Goal: Information Seeking & Learning: Compare options

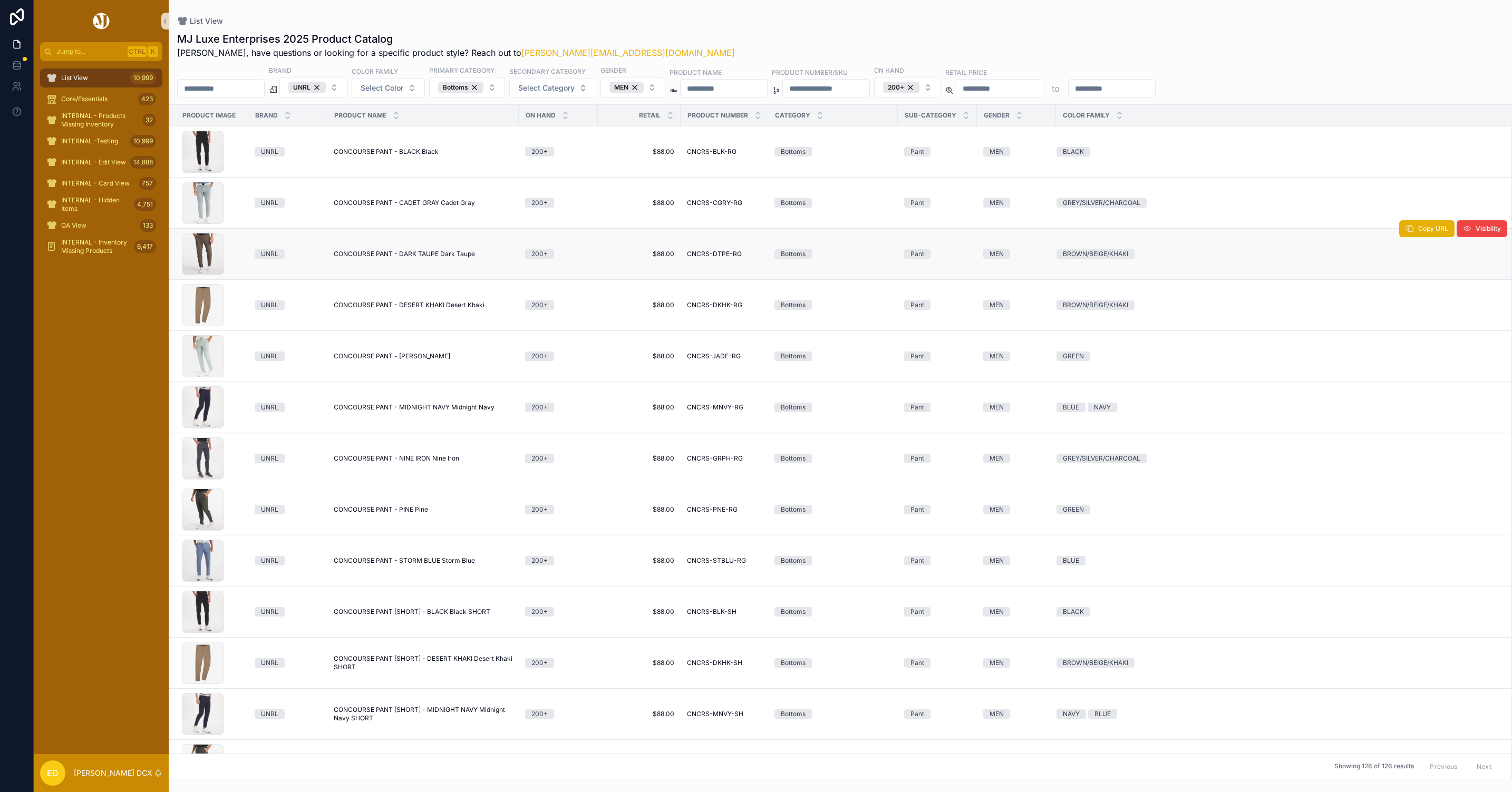
click at [375, 255] on span "CONCOURSE PANT - DARK TAUPE Dark Taupe" at bounding box center [404, 254] width 141 height 9
click at [378, 307] on span "CONCOURSE PANT - DESERT KHAKI Desert Khaki" at bounding box center [409, 305] width 151 height 9
click at [378, 359] on span "CONCOURSE PANT - JADE Jade" at bounding box center [392, 356] width 116 height 9
click at [380, 408] on span "CONCOURSE PANT - MIDNIGHT NAVY Midnight Navy" at bounding box center [414, 407] width 161 height 9
click at [388, 462] on span "CONCOURSE PANT - NINE IRON Nine Iron" at bounding box center [397, 458] width 126 height 9
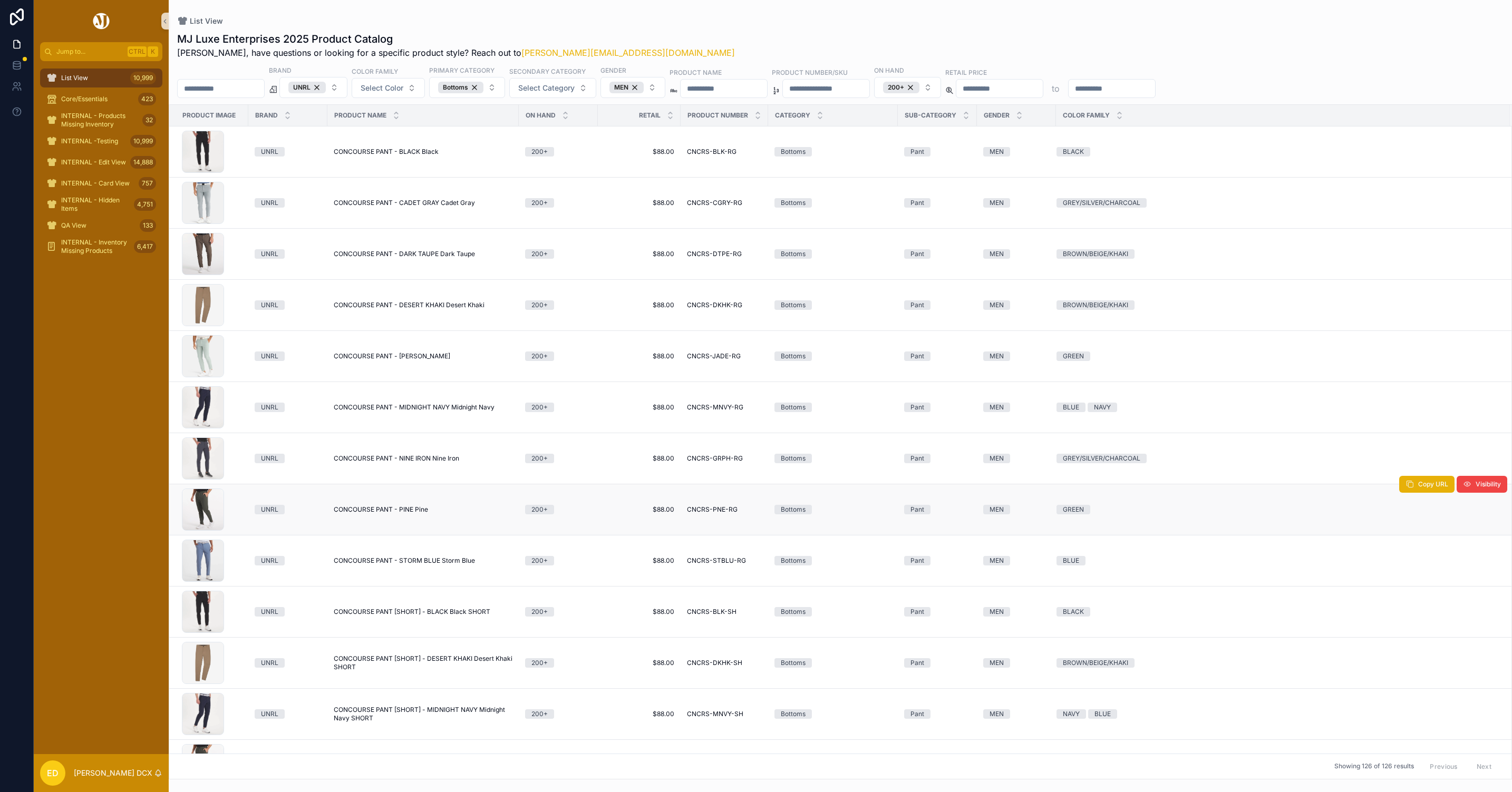
click at [385, 514] on span "CONCOURSE PANT - PINE Pine" at bounding box center [381, 509] width 94 height 9
click at [375, 565] on span "CONCOURSE PANT - STORM BLUE Storm Blue" at bounding box center [404, 560] width 141 height 9
click at [396, 616] on span "CONCOURSE PANT [SHORT] - BLACK Black SHORT" at bounding box center [412, 612] width 157 height 9
click at [393, 666] on span "CONCOURSE PANT [SHORT] - DESERT KHAKI Desert Khaki SHORT" at bounding box center [423, 663] width 178 height 17
click at [388, 712] on span "CONCOURSE PANT [SHORT] - MIDNIGHT NAVY Midnight Navy SHORT" at bounding box center [423, 714] width 178 height 17
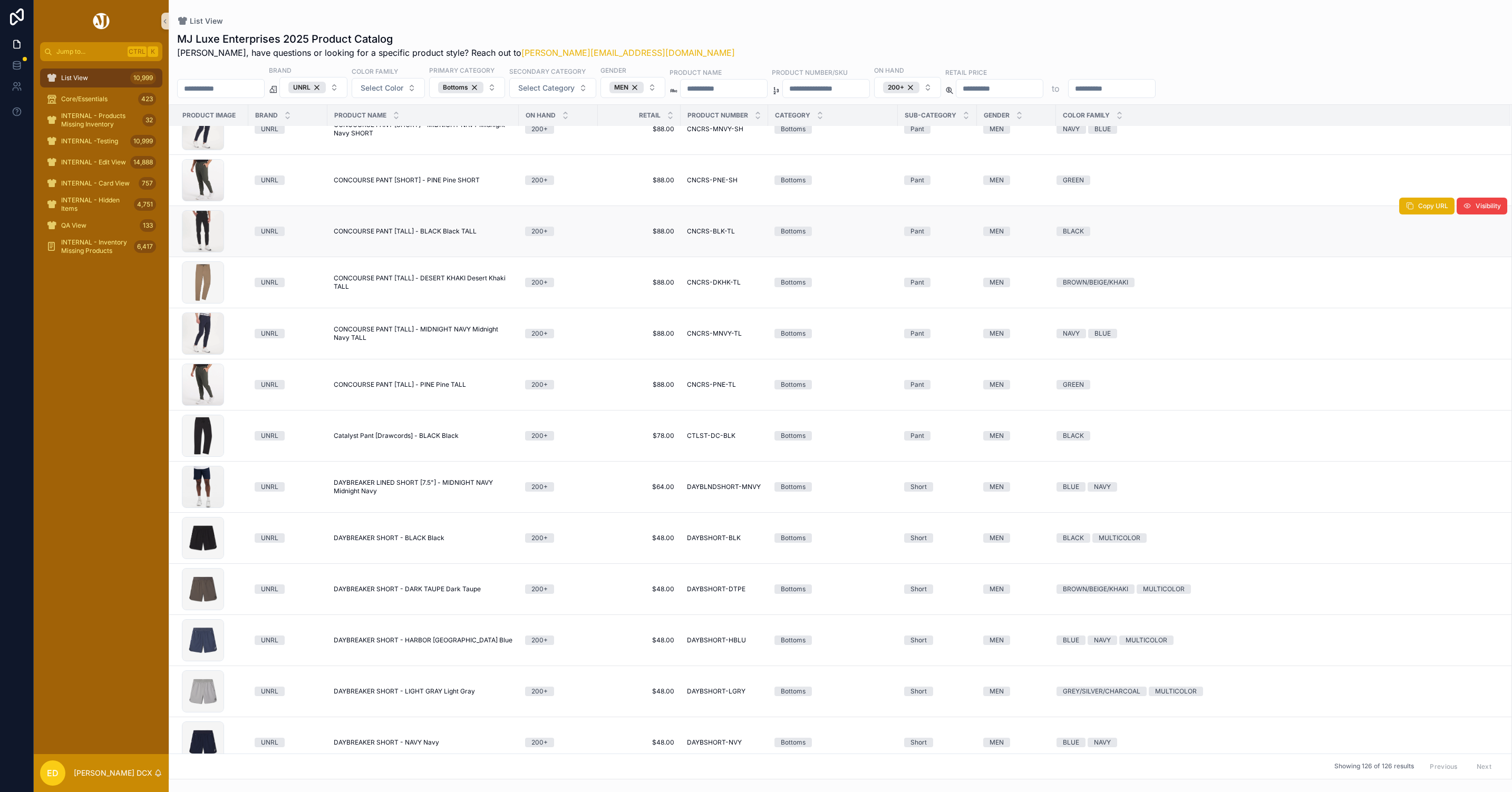
scroll to position [616, 0]
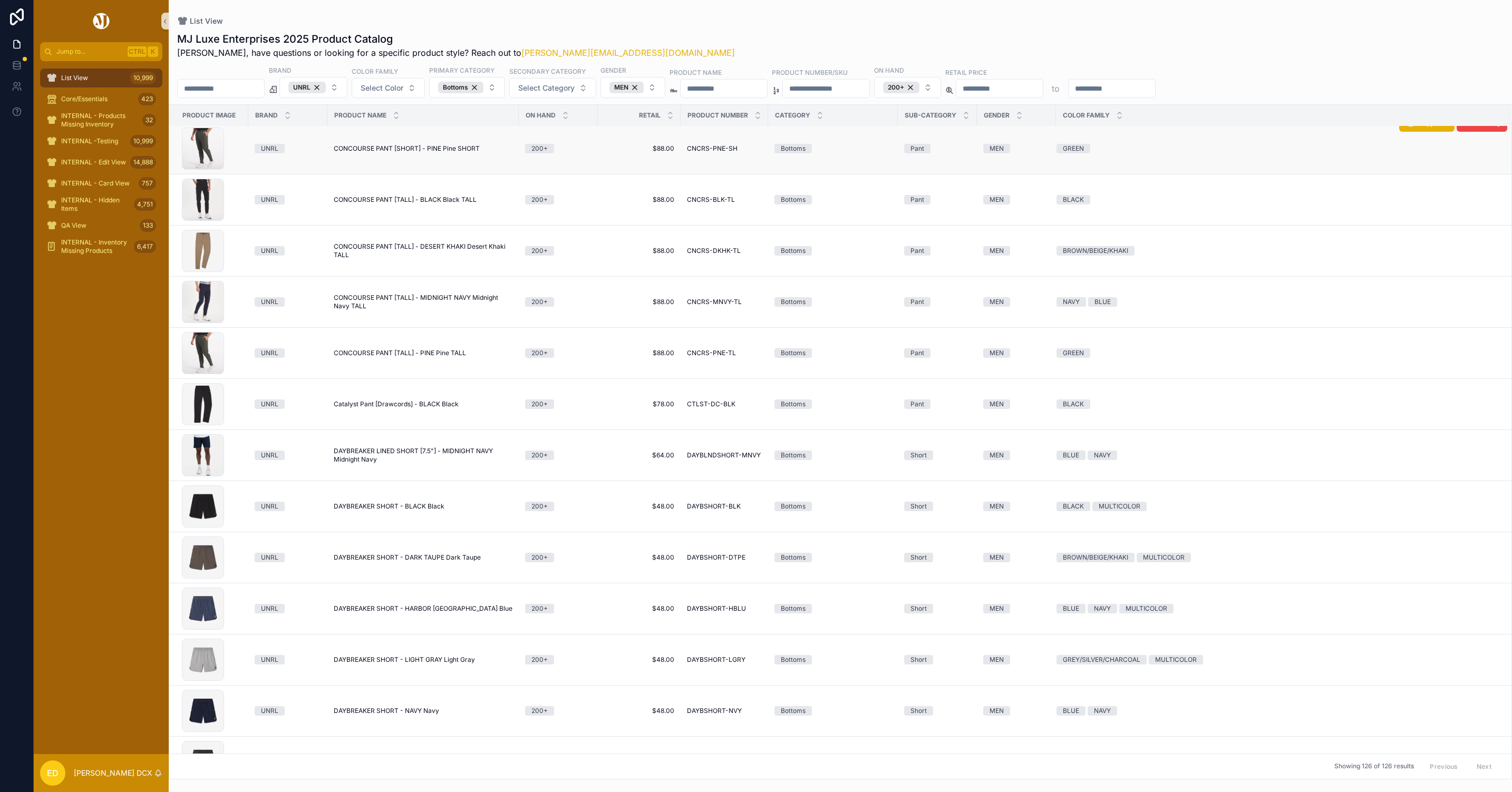
click at [418, 153] on span "CONCOURSE PANT [SHORT] - PINE Pine SHORT" at bounding box center [406, 149] width 146 height 9
click at [389, 202] on span "CONCOURSE PANT [TALL] - BLACK Black TALL" at bounding box center [405, 199] width 143 height 9
click at [383, 247] on span "CONCOURSE PANT [TALL] - DESERT KHAKI Desert Khaki TALL" at bounding box center [423, 251] width 178 height 17
click at [378, 302] on span "CONCOURSE PANT [TALL] - MIDNIGHT NAVY Midnight Navy TALL" at bounding box center [423, 302] width 178 height 17
click at [371, 357] on span "CONCOURSE PANT [TALL] - PINE Pine TALL" at bounding box center [400, 353] width 132 height 9
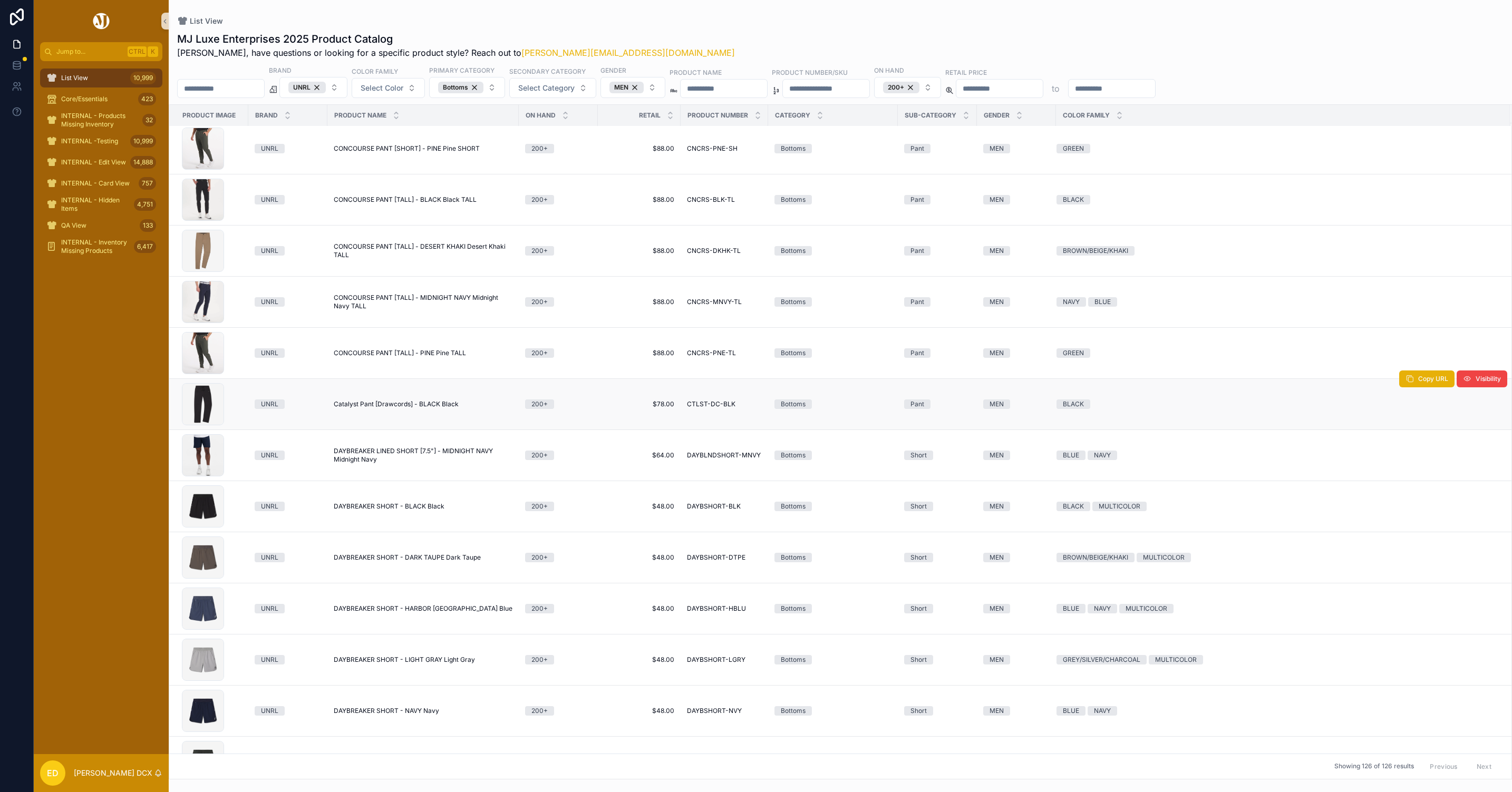
click at [371, 408] on span "Catalyst Pant [Drawcords] - BLACK Black" at bounding box center [396, 404] width 125 height 9
click at [359, 457] on span "DAYBREAKER LINED SHORT [7.5"] - MIDNIGHT NAVY Midnight Navy" at bounding box center [423, 456] width 178 height 17
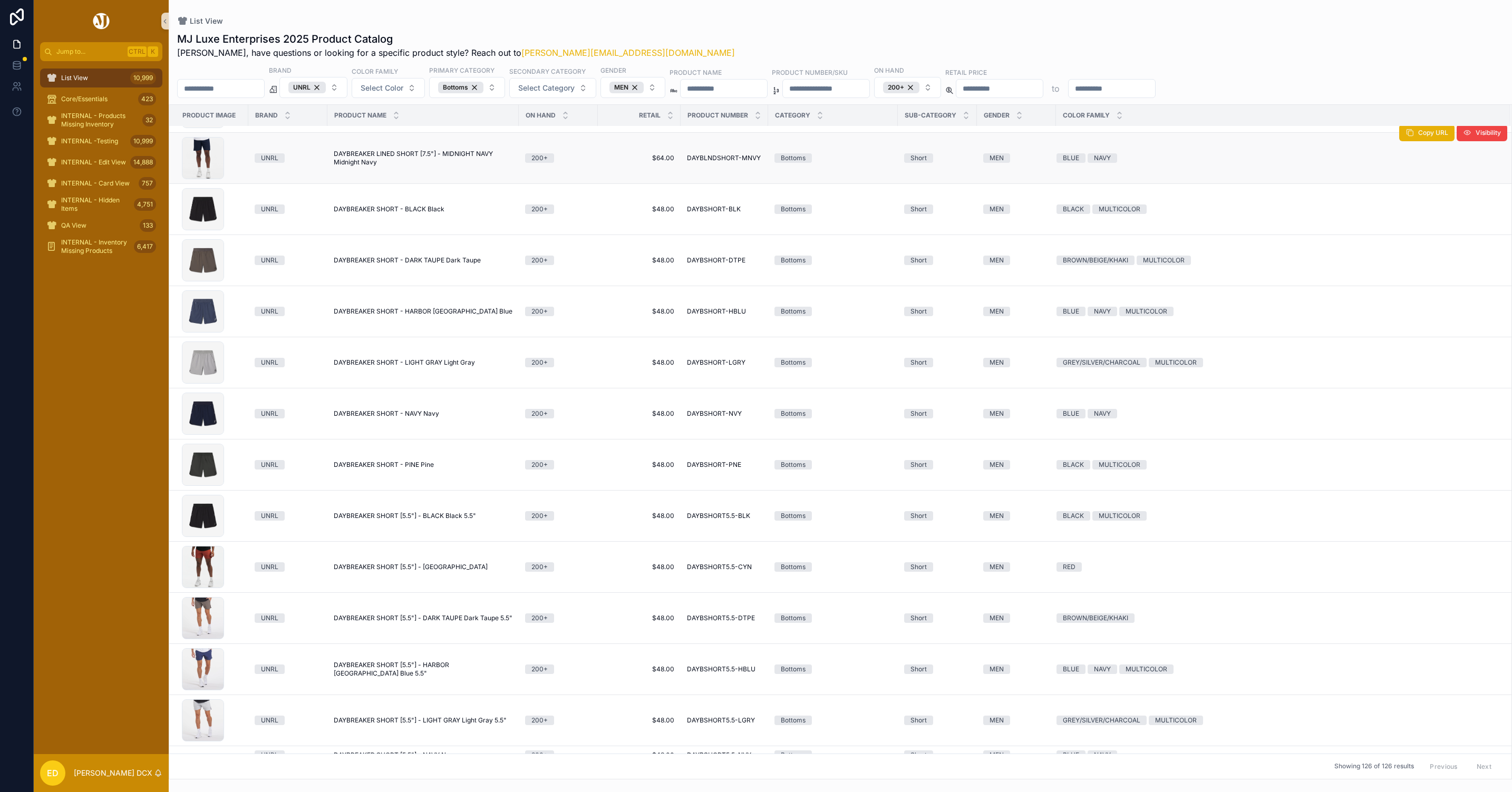
scroll to position [963, 0]
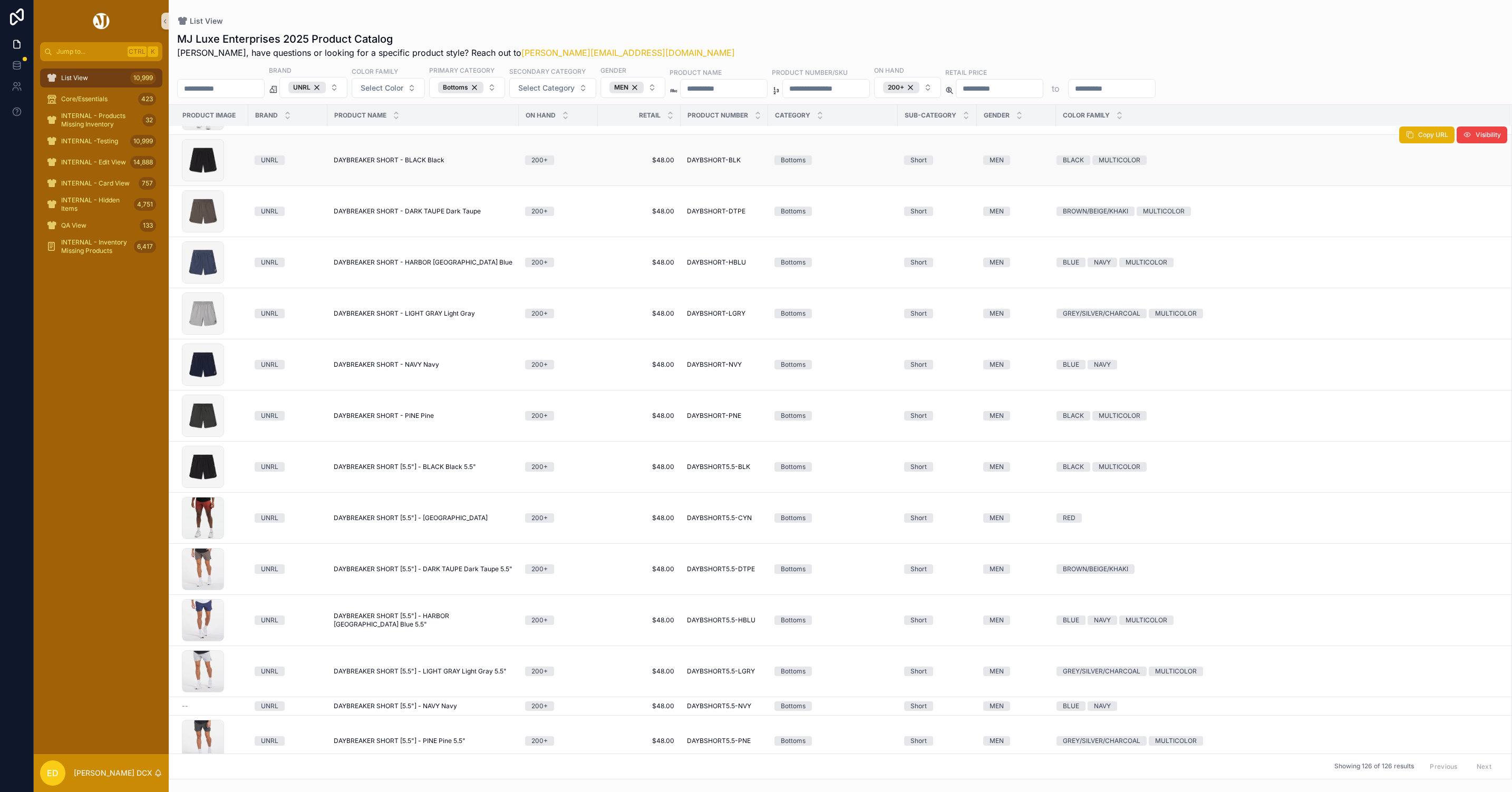
click at [399, 163] on span "DAYBREAKER SHORT - BLACK Black" at bounding box center [389, 160] width 111 height 9
click at [414, 214] on span "DAYBREAKER SHORT - DARK TAUPE Dark Taupe" at bounding box center [407, 211] width 147 height 9
click at [411, 267] on span "DAYBREAKER SHORT - HARBOR BLUE Harbor Blue" at bounding box center [423, 262] width 178 height 9
click at [420, 318] on span "DAYBREAKER SHORT - LIGHT GRAY Light Gray" at bounding box center [404, 313] width 141 height 9
click at [416, 369] on span "DAYBREAKER SHORT - NAVY Navy" at bounding box center [387, 365] width 106 height 9
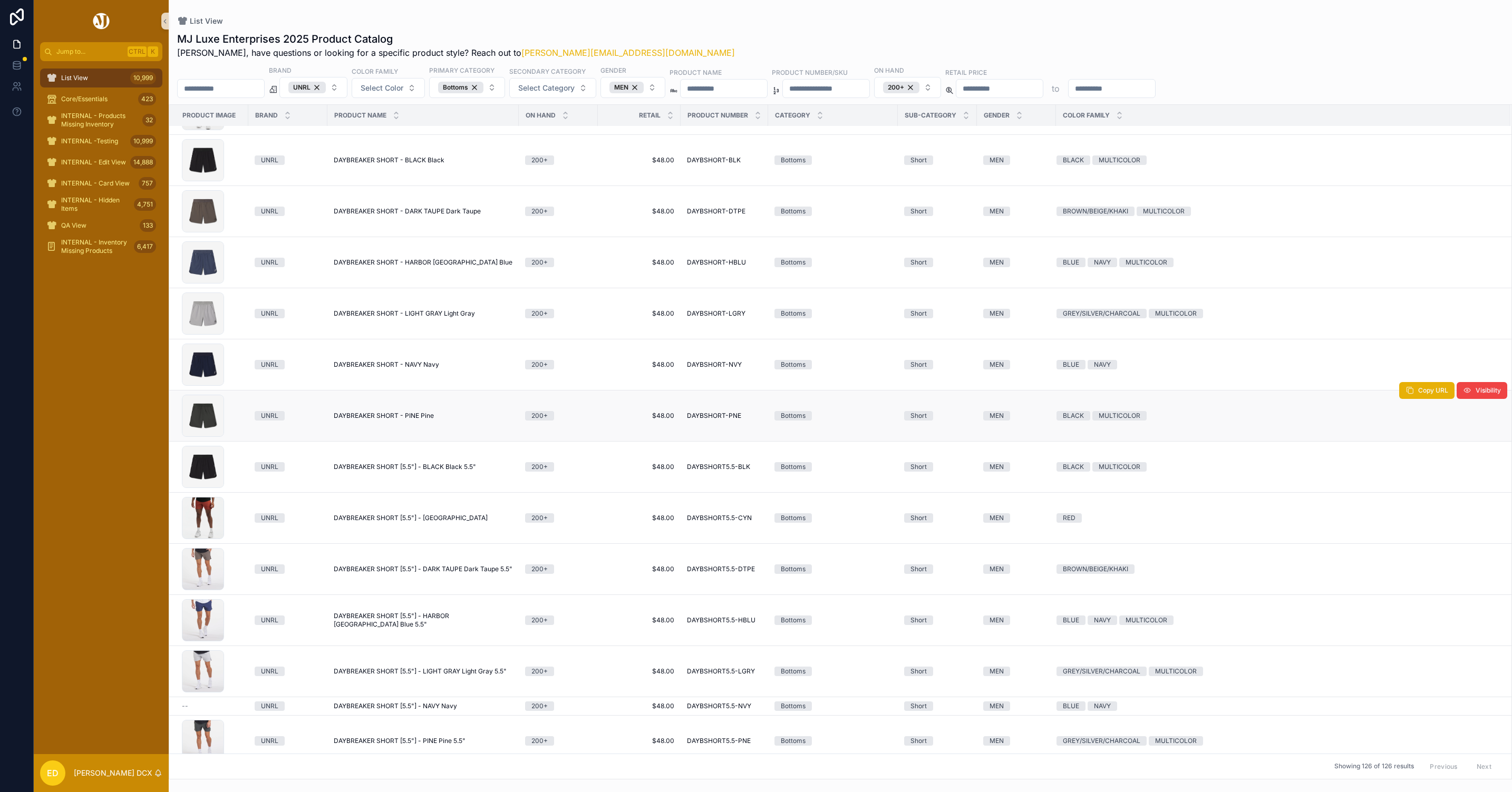
click at [412, 419] on span "DAYBREAKER SHORT - PINE Pine" at bounding box center [384, 415] width 100 height 9
click at [451, 471] on span "DAYBREAKER SHORT [5.5"] - BLACK Black 5.5"" at bounding box center [404, 466] width 142 height 9
click at [449, 521] on span "DAYBREAKER SHORT [5.5"] - CANYON Canyon" at bounding box center [410, 518] width 154 height 9
click at [447, 573] on span "DAYBREAKER SHORT [5.5"] - DARK TAUPE Dark Taupe 5.5"" at bounding box center [423, 569] width 178 height 9
click at [451, 620] on span "DAYBREAKER SHORT [5.5"] - HARBOR BLUE Harbor Blue 5.5"" at bounding box center [423, 620] width 178 height 17
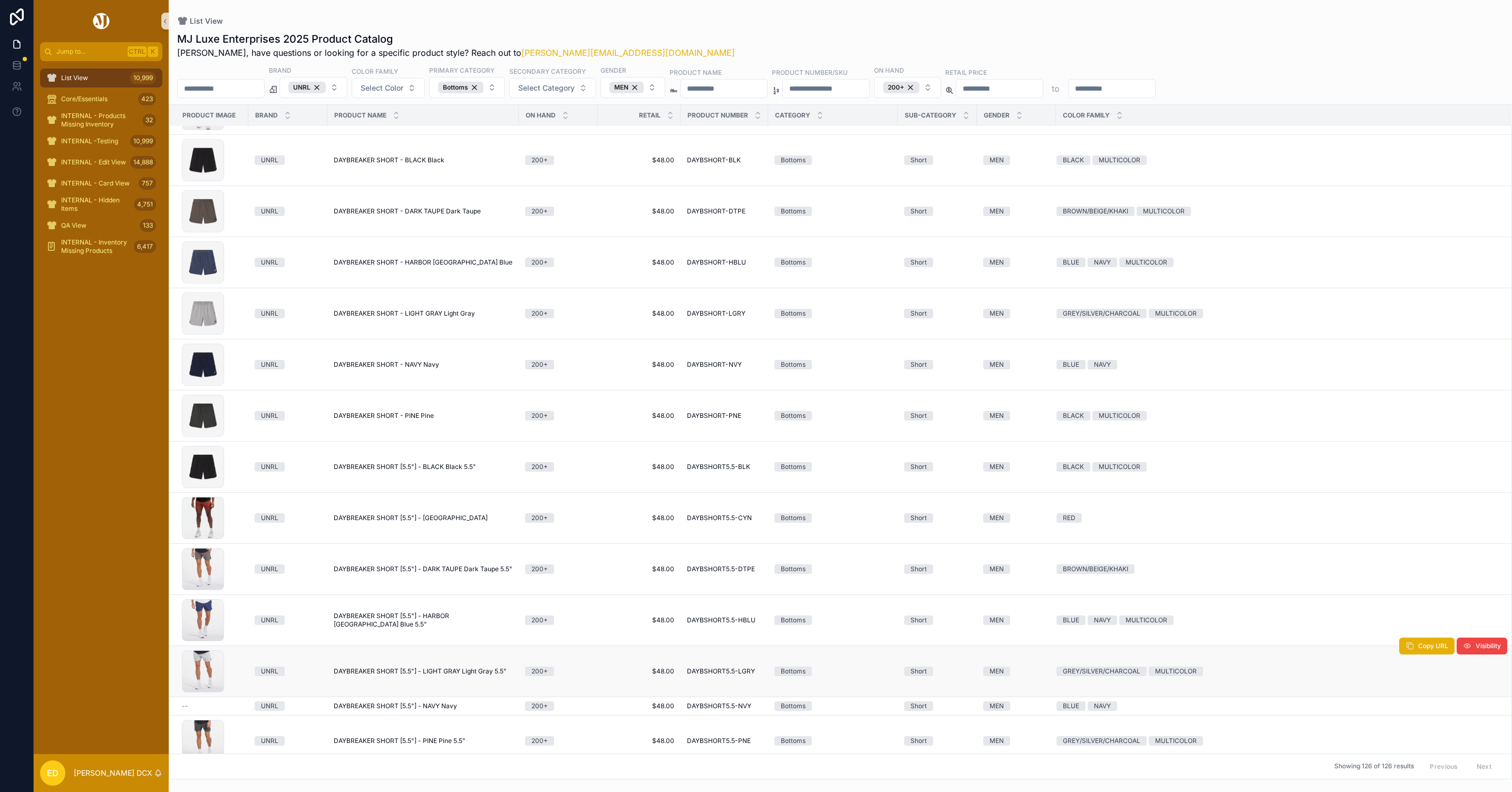
click at [455, 676] on span "DAYBREAKER SHORT [5.5"] - LIGHT GRAY Light Gray 5.5"" at bounding box center [420, 671] width 173 height 9
click at [441, 710] on span "DAYBREAKER SHORT [5.5"] - NAVY Navy" at bounding box center [395, 706] width 124 height 9
click at [447, 745] on span "DAYBREAKER SHORT [5.5"] - PINE Pine 5.5"" at bounding box center [399, 740] width 132 height 9
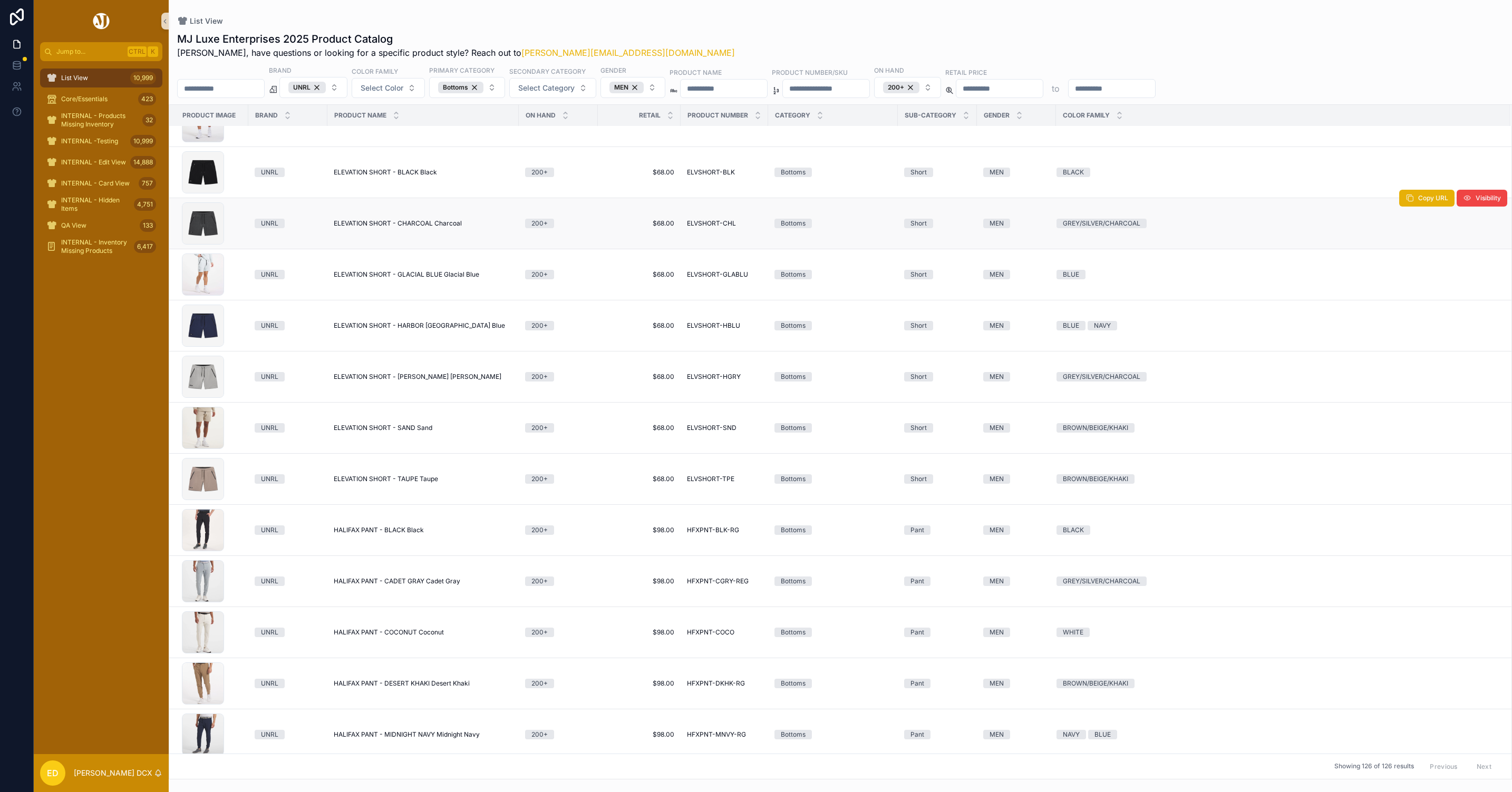
scroll to position [1593, 0]
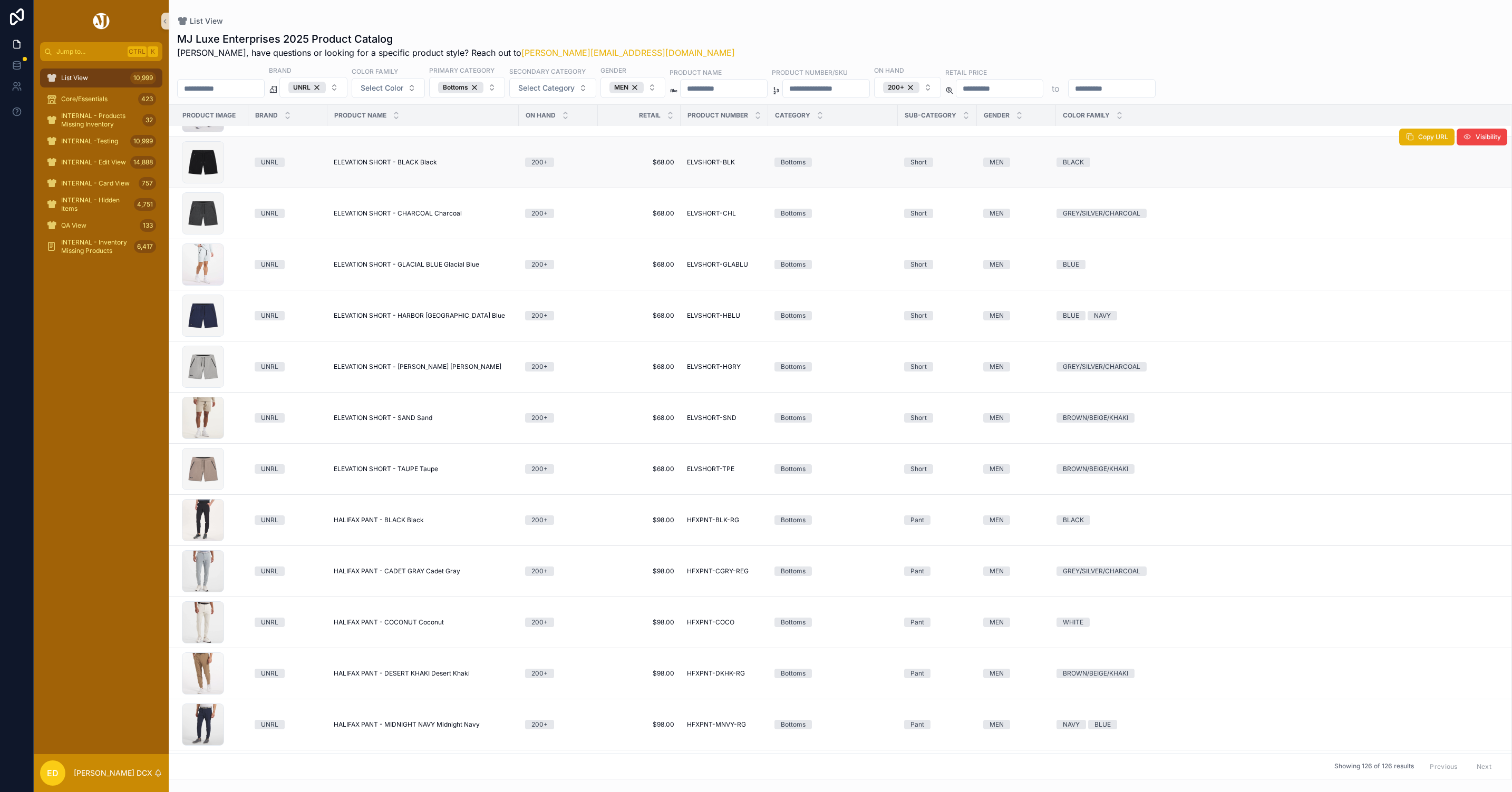
click at [432, 165] on span "ELEVATION SHORT - BLACK Black" at bounding box center [385, 162] width 103 height 9
click at [430, 217] on span "ELEVATION SHORT - CHARCOAL Charcoal" at bounding box center [398, 213] width 128 height 9
click at [427, 267] on span "ELEVATION SHORT - GLACIAL BLUE Glacial Blue" at bounding box center [406, 264] width 145 height 9
click at [426, 314] on td "ELEVATION SHORT - HARBOR BLUE Harbor Blue ELEVATION SHORT - HARBOR BLUE Harbor …" at bounding box center [423, 316] width 192 height 51
click at [426, 319] on span "ELEVATION SHORT - HARBOR BLUE Harbor Blue" at bounding box center [419, 315] width 171 height 9
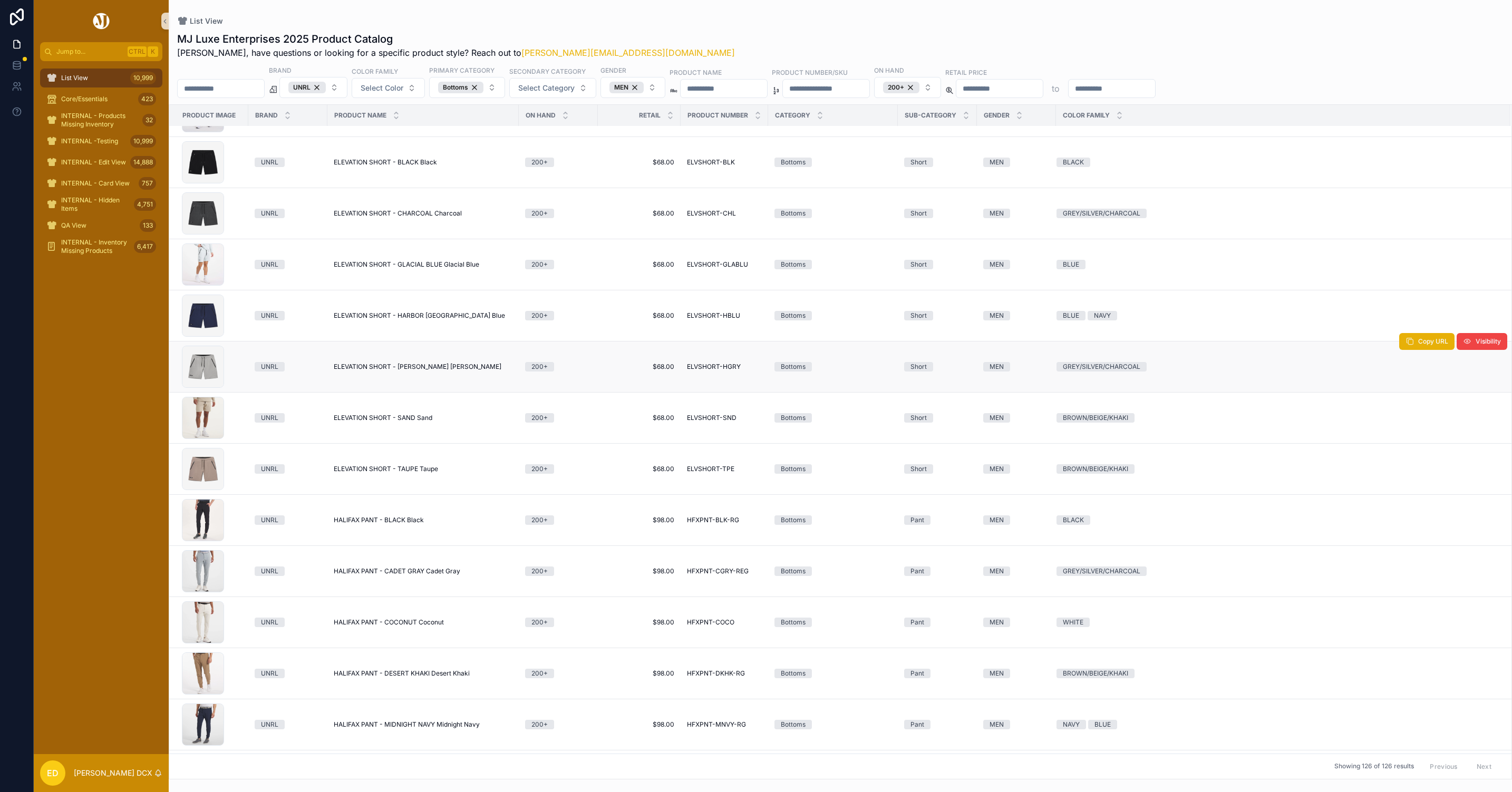
click at [430, 369] on span "ELEVATION SHORT - HEATHER GRAY Heather Gray" at bounding box center [418, 367] width 168 height 9
click at [403, 422] on span "ELEVATION SHORT - SAND Sand" at bounding box center [383, 417] width 98 height 9
click at [414, 471] on span "ELEVATION SHORT - TAUPE Taupe" at bounding box center [386, 469] width 104 height 9
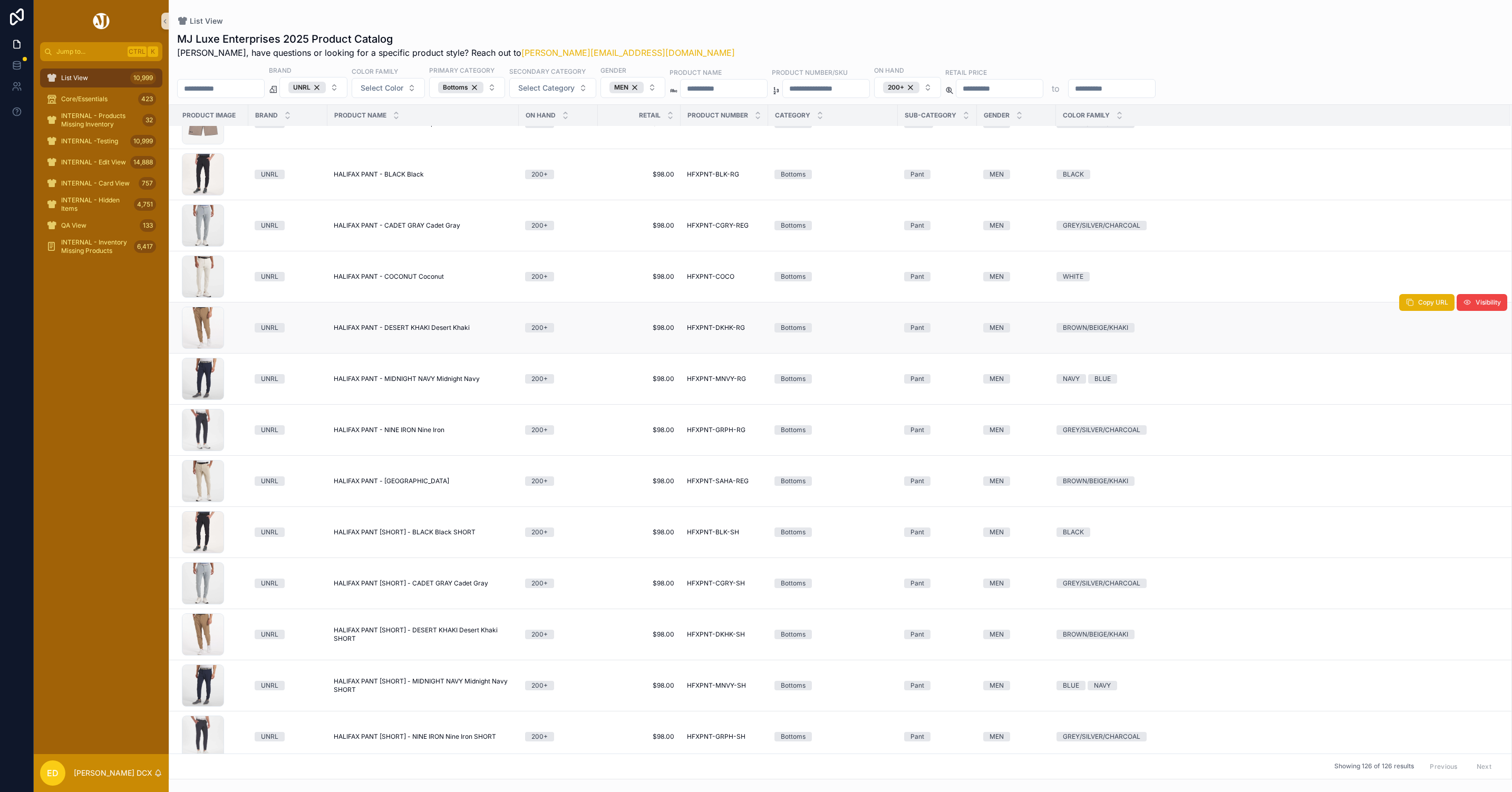
scroll to position [1970, 0]
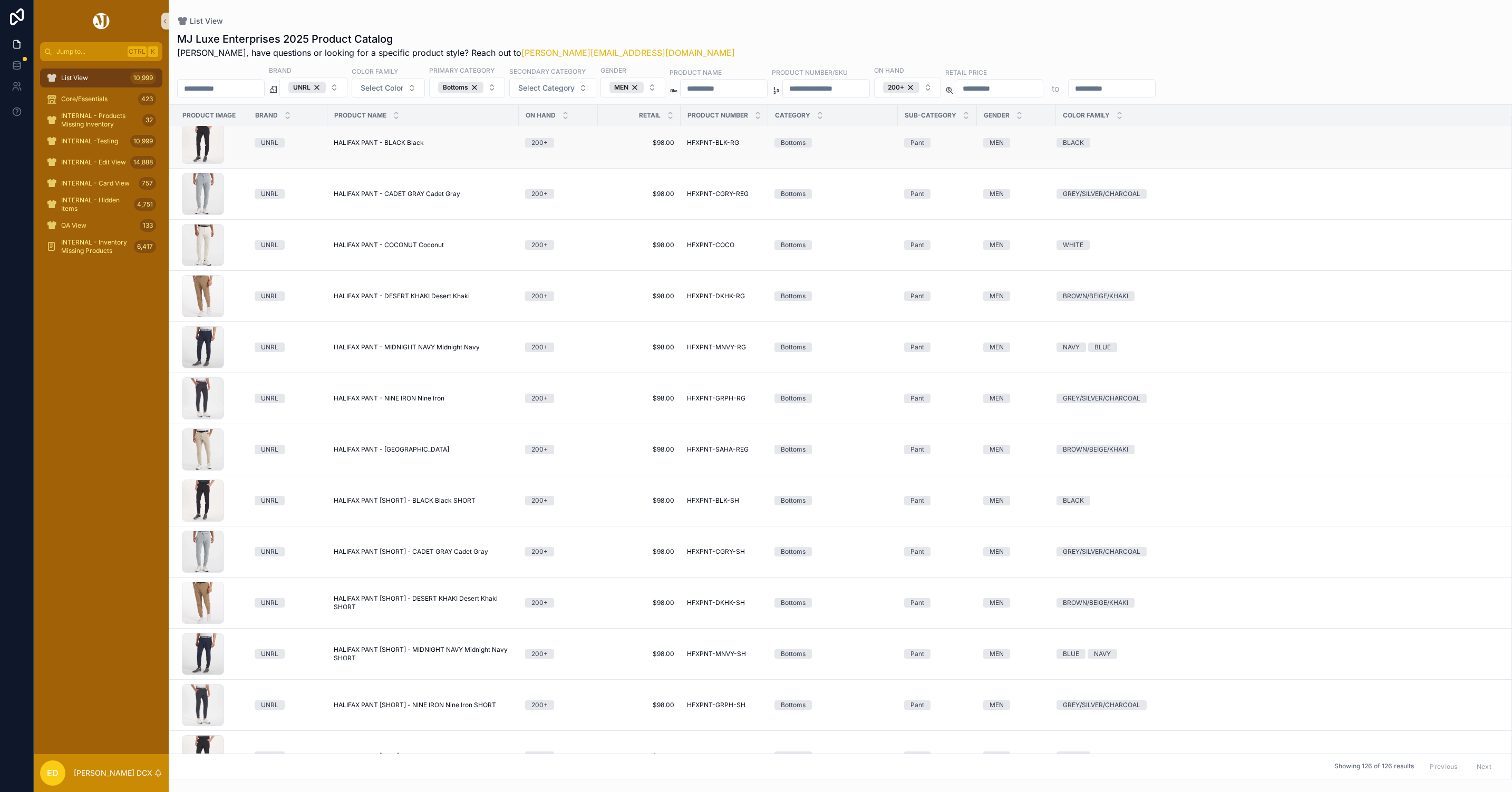
click at [407, 143] on span "HALIFAX PANT - BLACK Black" at bounding box center [379, 143] width 90 height 9
click at [410, 198] on span "HALIFAX PANT - CADET GRAY Cadet Gray" at bounding box center [397, 194] width 126 height 9
click at [412, 246] on span "HALIFAX PANT - COCONUT Coconut" at bounding box center [389, 245] width 110 height 9
click at [416, 299] on span "HALIFAX PANT - DESERT KHAKI Desert Khaki" at bounding box center [402, 296] width 136 height 9
click at [421, 348] on span "HALIFAX PANT - MIDNIGHT NAVY Midnight Navy" at bounding box center [406, 347] width 146 height 9
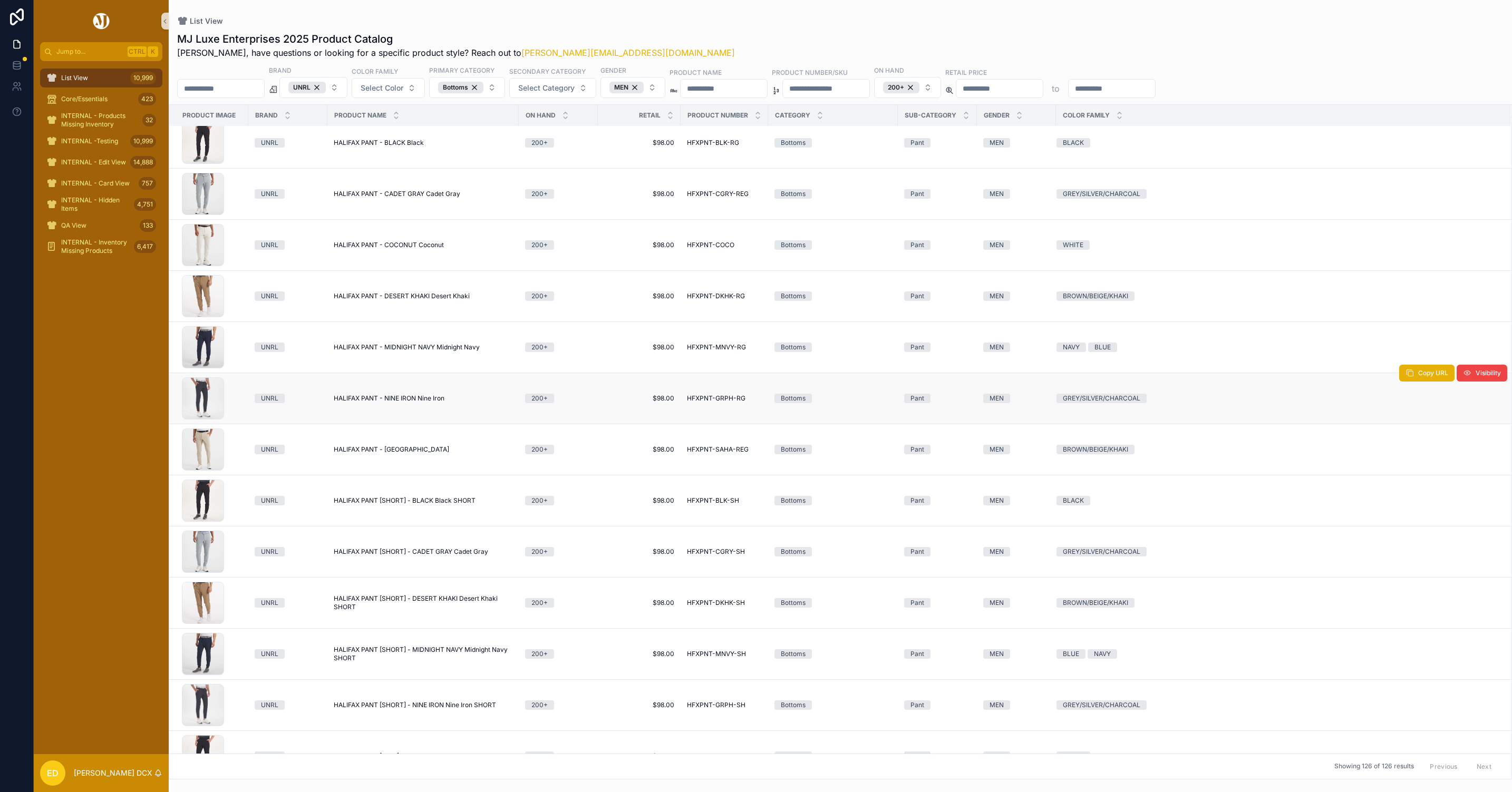
click at [421, 402] on span "HALIFAX PANT - NINE IRON Nine Iron" at bounding box center [389, 398] width 111 height 9
click at [413, 452] on span "HALIFAX PANT - SAHARA Sahara" at bounding box center [391, 449] width 116 height 9
click at [429, 505] on span "HALIFAX PANT [SHORT] - BLACK Black SHORT" at bounding box center [404, 501] width 142 height 9
click at [437, 556] on span "HALIFAX PANT [SHORT] - CADET GRAY Cadet Gray" at bounding box center [411, 552] width 155 height 9
click at [432, 604] on span "HALIFAX PANT [SHORT] - DESERT KHAKI Desert Khaki SHORT" at bounding box center [423, 603] width 178 height 17
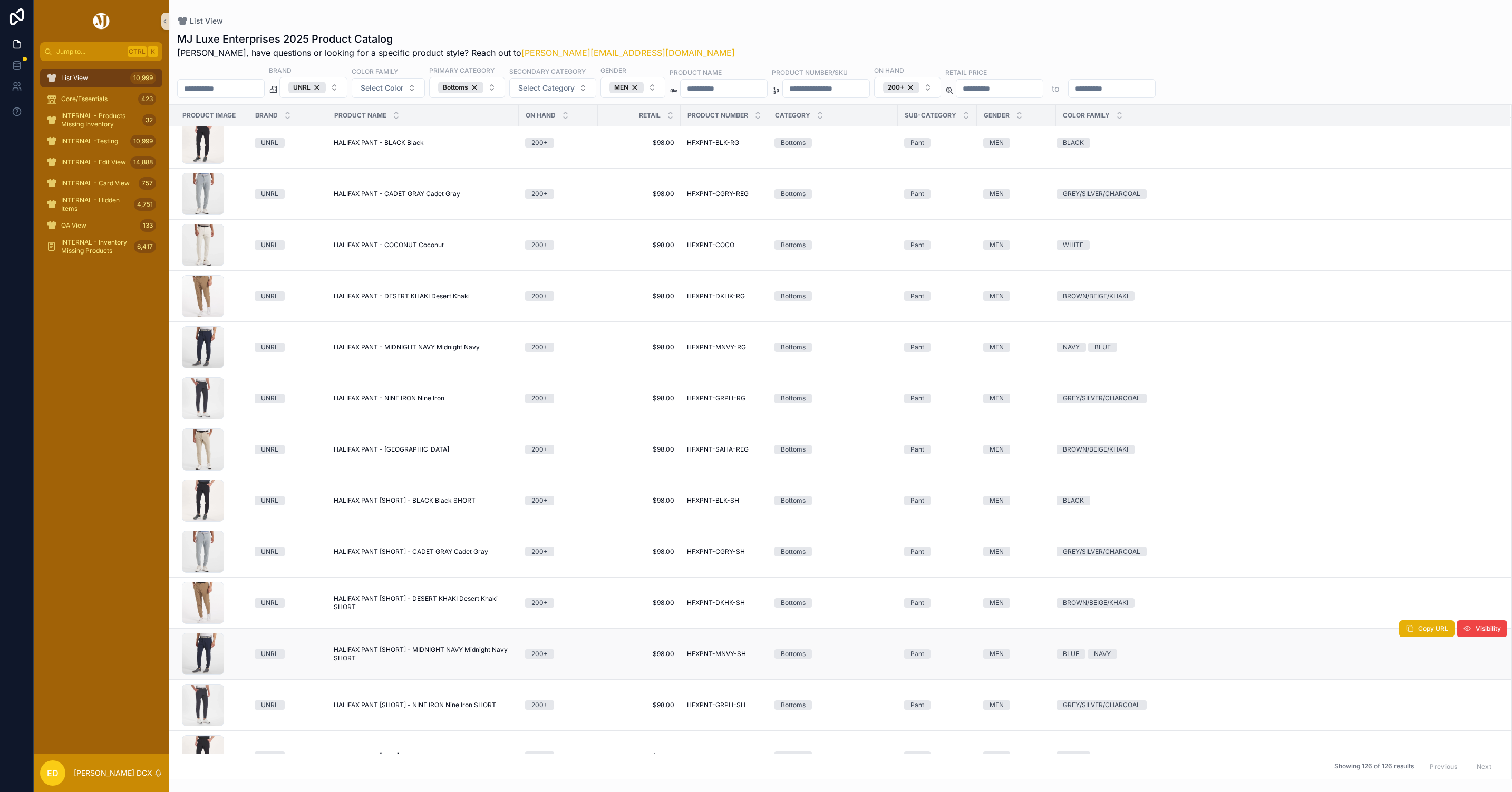
click at [427, 655] on span "HALIFAX PANT [SHORT] - MIDNIGHT NAVY Midnight Navy SHORT" at bounding box center [423, 654] width 178 height 17
click at [428, 709] on span "HALIFAX PANT [SHORT] - NINE IRON Nine Iron SHORT" at bounding box center [415, 705] width 163 height 9
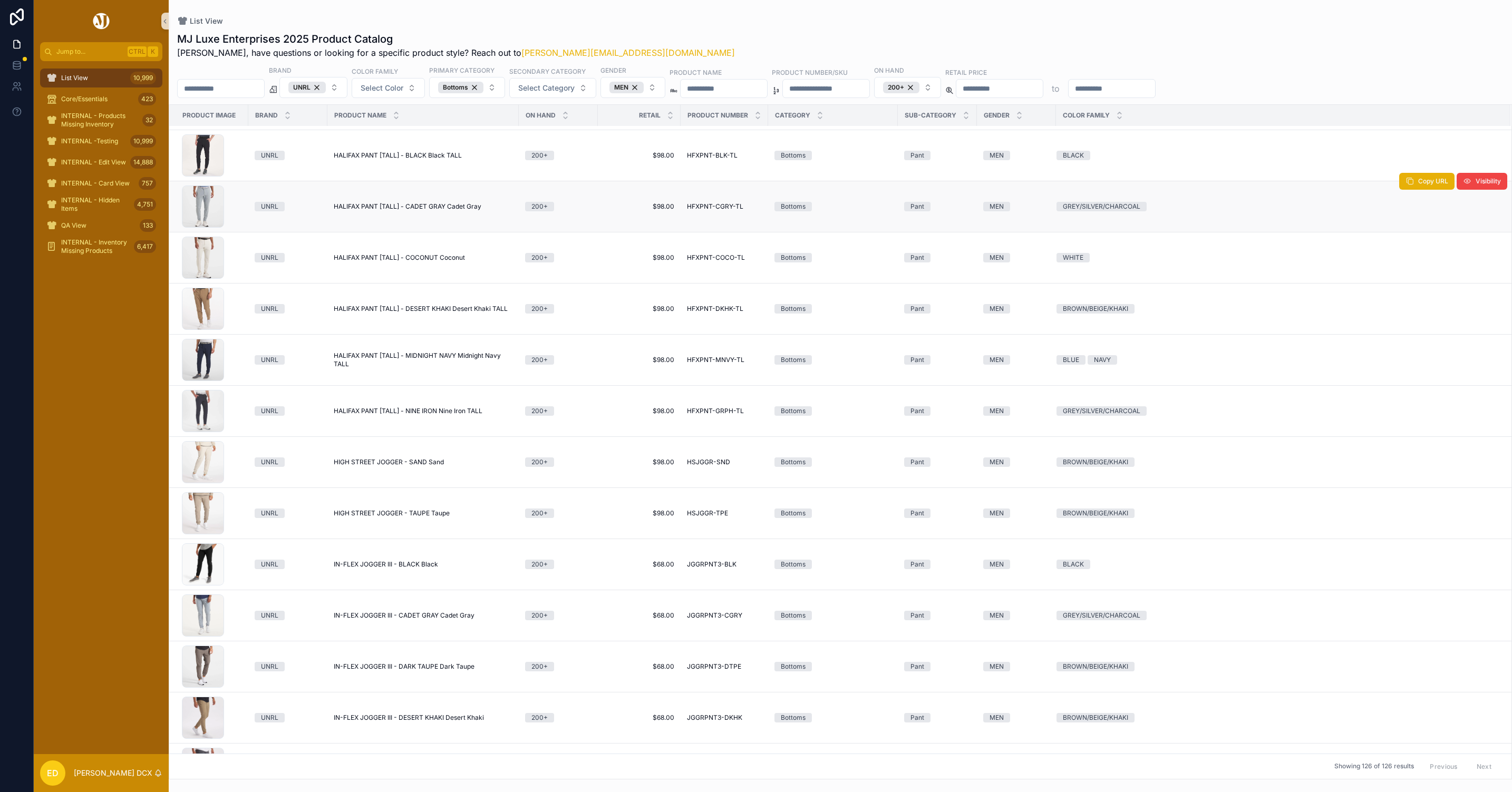
scroll to position [2599, 0]
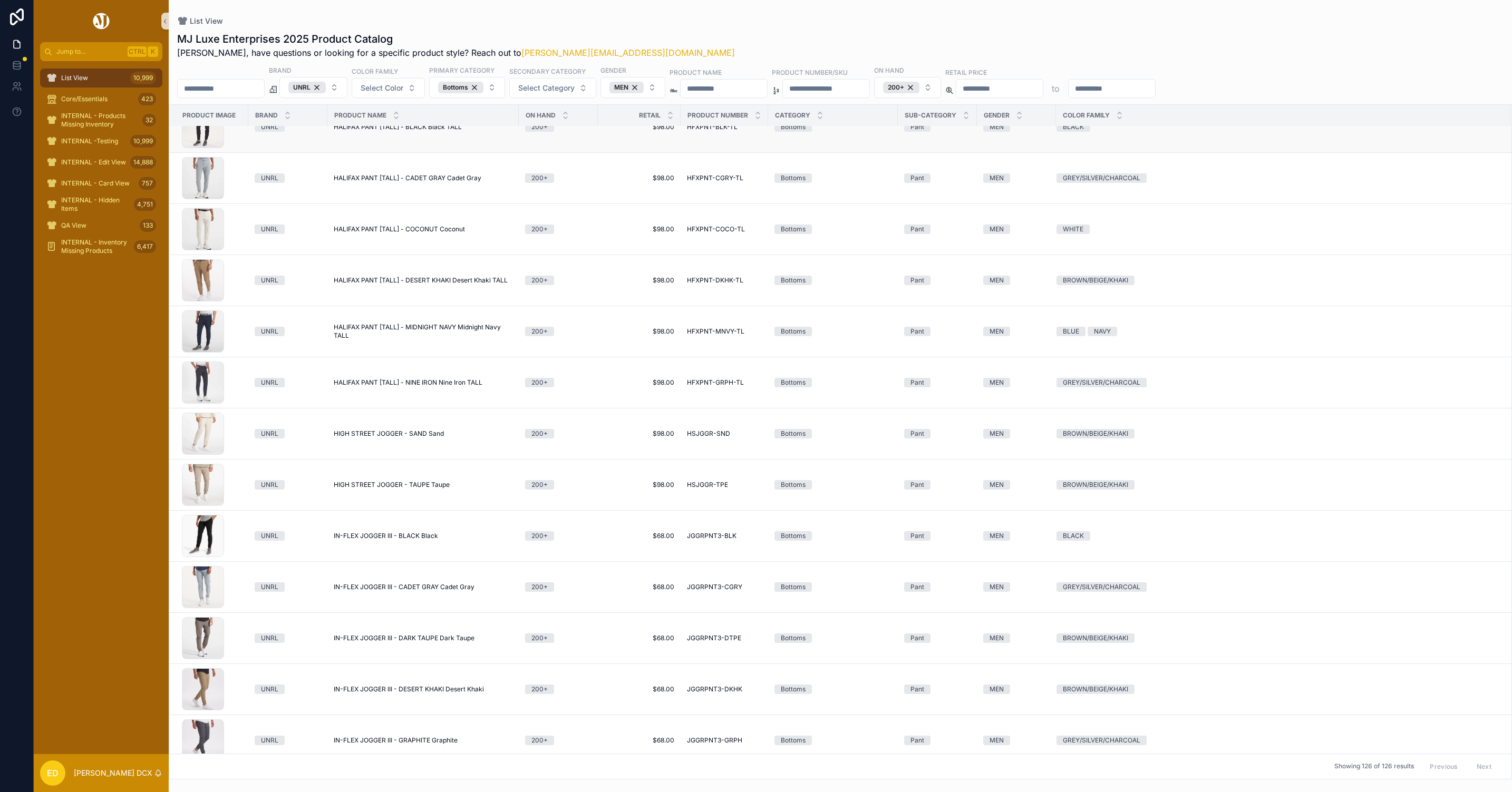
click at [414, 131] on span "HALIFAX PANT [TALL] - BLACK Black TALL" at bounding box center [398, 127] width 128 height 9
click at [421, 182] on span "HALIFAX PANT [TALL] - CADET GRAY Cadet Gray" at bounding box center [407, 178] width 147 height 9
click at [421, 230] on span "HALIFAX PANT [TALL] - COCONUT Coconut" at bounding box center [399, 229] width 132 height 9
click at [431, 285] on span "HALIFAX PANT [TALL] - DESERT KHAKI Desert Khaki TALL" at bounding box center [420, 280] width 174 height 9
click at [432, 332] on span "HALIFAX PANT [TALL] - MIDNIGHT NAVY Midnight Navy TALL" at bounding box center [423, 332] width 178 height 17
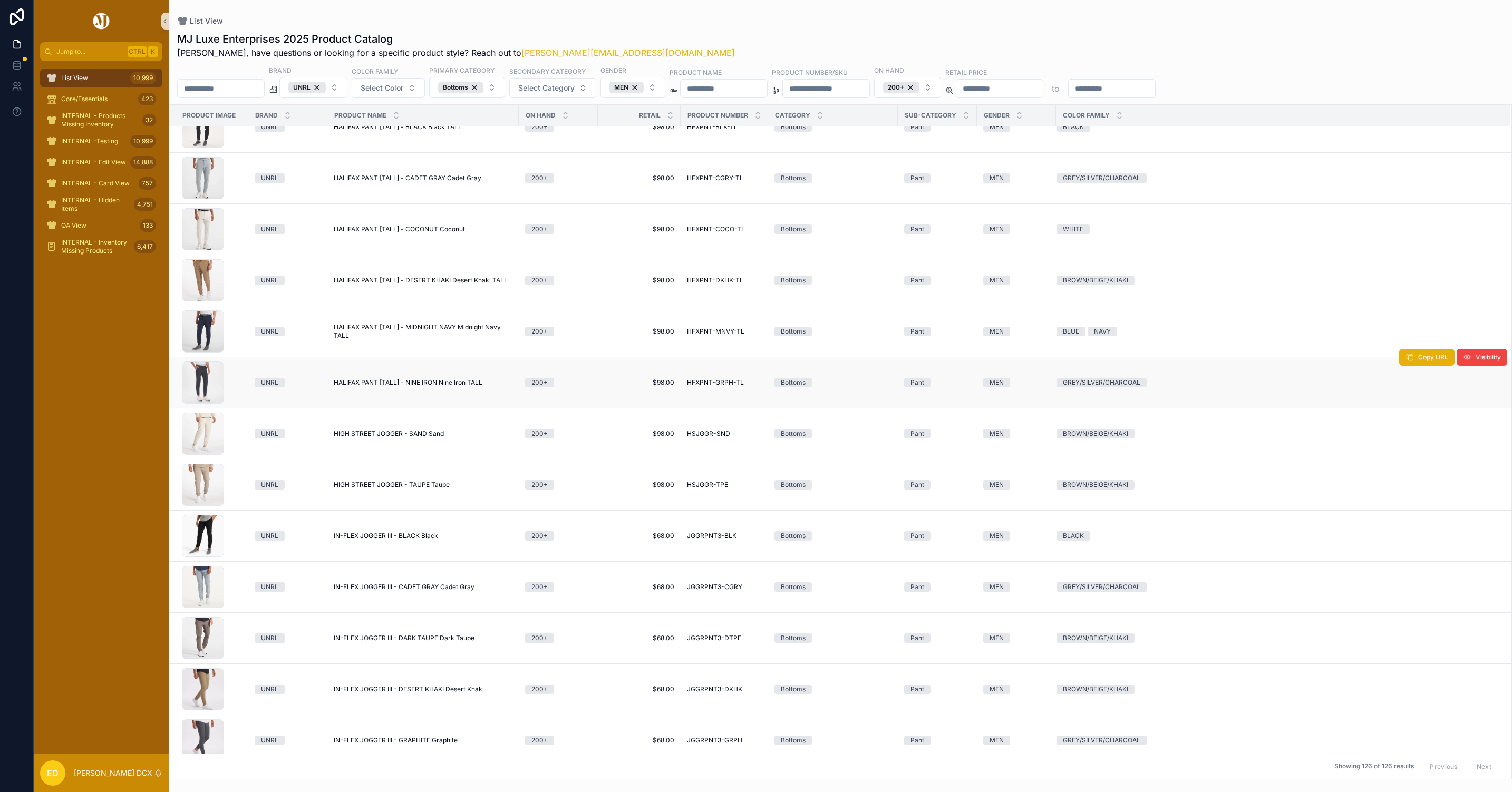
click at [427, 384] on span "HALIFAX PANT [TALL] - NINE IRON Nine Iron TALL" at bounding box center [408, 382] width 149 height 9
click at [418, 438] on span "HIGH STREET JOGGER - SAND Sand" at bounding box center [389, 433] width 110 height 9
click at [416, 489] on span "HIGH STREET JOGGER - TAUPE Taupe" at bounding box center [392, 485] width 116 height 9
click at [410, 540] on span "IN-FLEX JOGGER III - BLACK Black" at bounding box center [386, 536] width 104 height 9
click at [402, 591] on span "IN-FLEX JOGGER III - CADET GRAY Cadet Gray" at bounding box center [404, 587] width 141 height 9
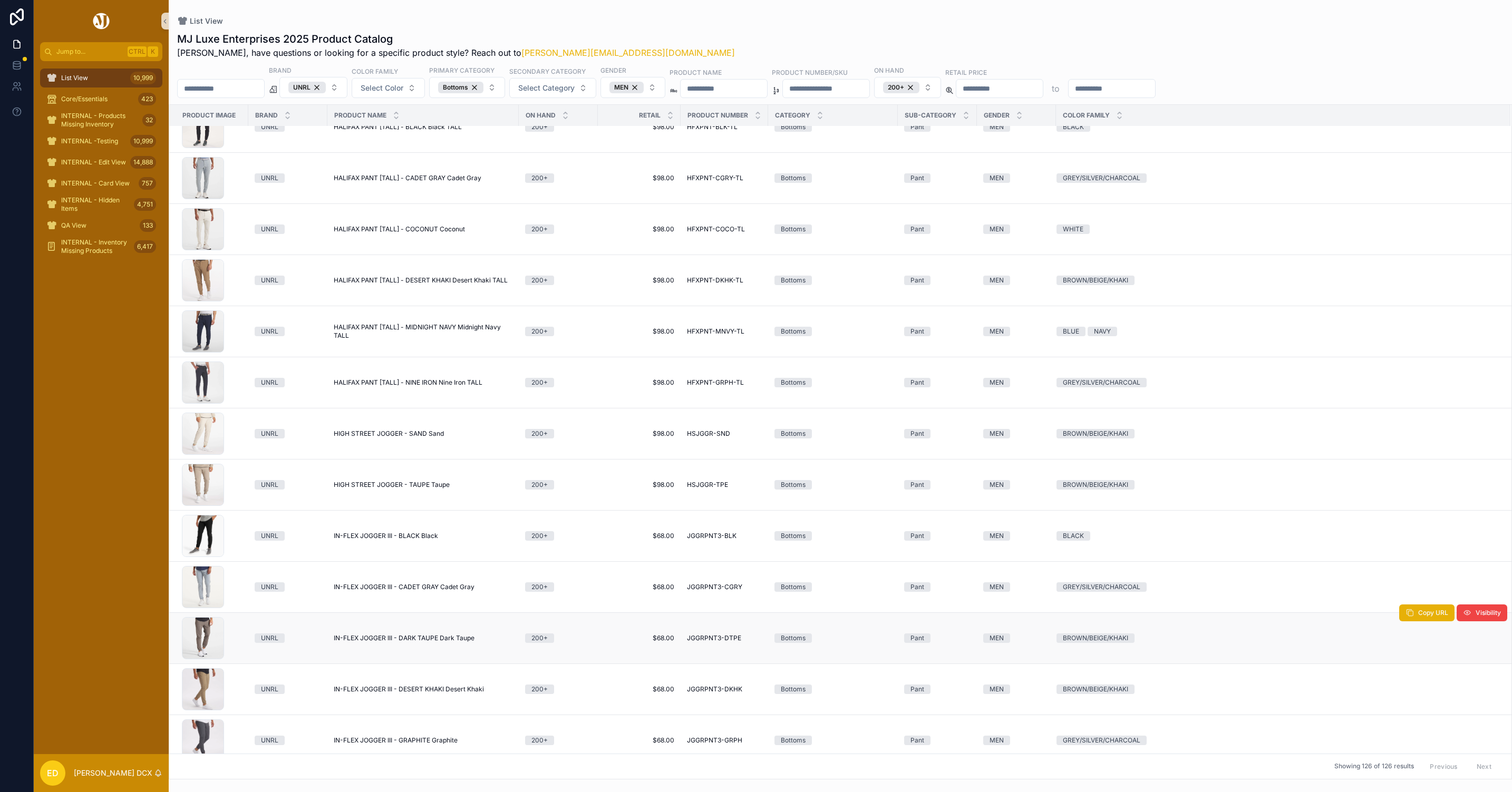
click at [408, 643] on span "IN-FLEX JOGGER III - DARK TAUPE Dark Taupe" at bounding box center [404, 638] width 141 height 9
click at [410, 694] on span "IN-FLEX JOGGER III - DESERT KHAKI Desert Khaki" at bounding box center [408, 689] width 150 height 9
click at [413, 744] on span "IN-FLEX JOGGER III - GRAPHITE Graphite" at bounding box center [395, 740] width 124 height 9
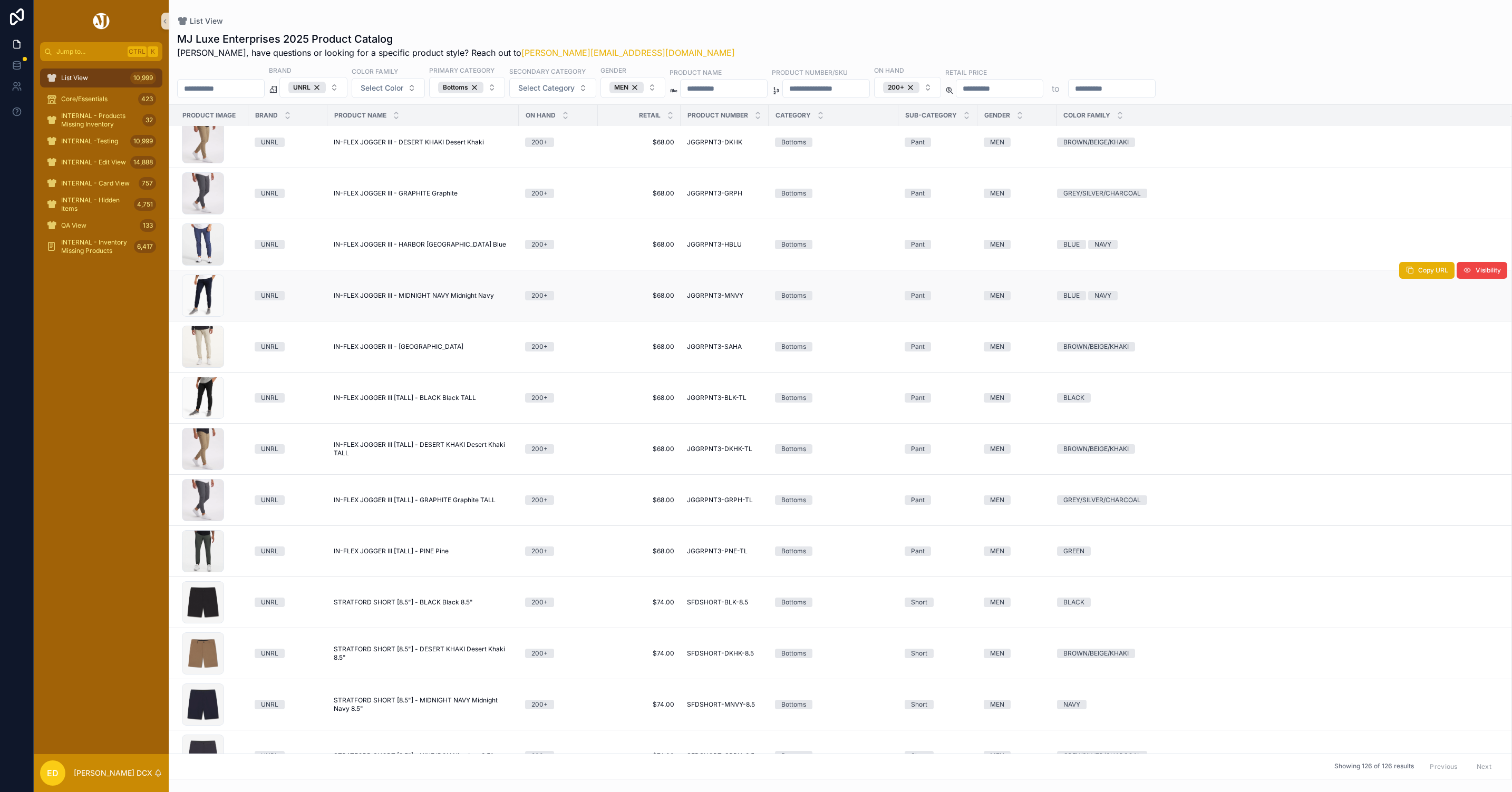
scroll to position [3150, 0]
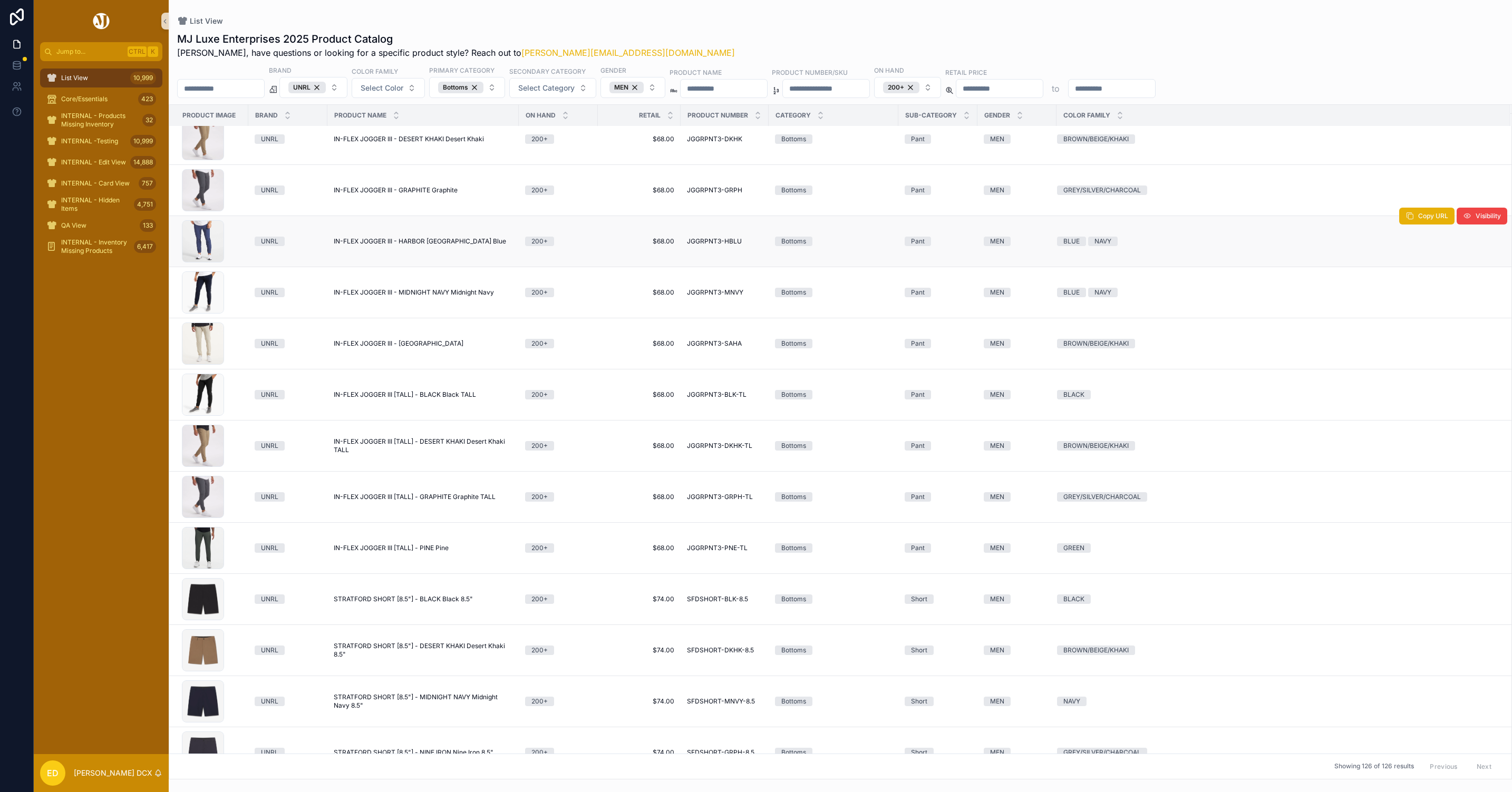
click at [451, 245] on span "IN-FLEX JOGGER III - HARBOR BLUE Harbor Blue" at bounding box center [420, 241] width 172 height 9
click at [465, 293] on span "IN-FLEX JOGGER III - MIDNIGHT NAVY Midnight Navy" at bounding box center [414, 292] width 161 height 9
click at [413, 348] on span "IN-FLEX JOGGER III - SAHARA Sahara" at bounding box center [398, 343] width 130 height 9
click at [435, 398] on span "IN-FLEX JOGGER III [TALL] - BLACK Black TALL" at bounding box center [404, 394] width 142 height 9
click at [448, 446] on span "IN-FLEX JOGGER III [TALL] - DESERT KHAKI Desert Khaki TALL" at bounding box center [423, 446] width 178 height 17
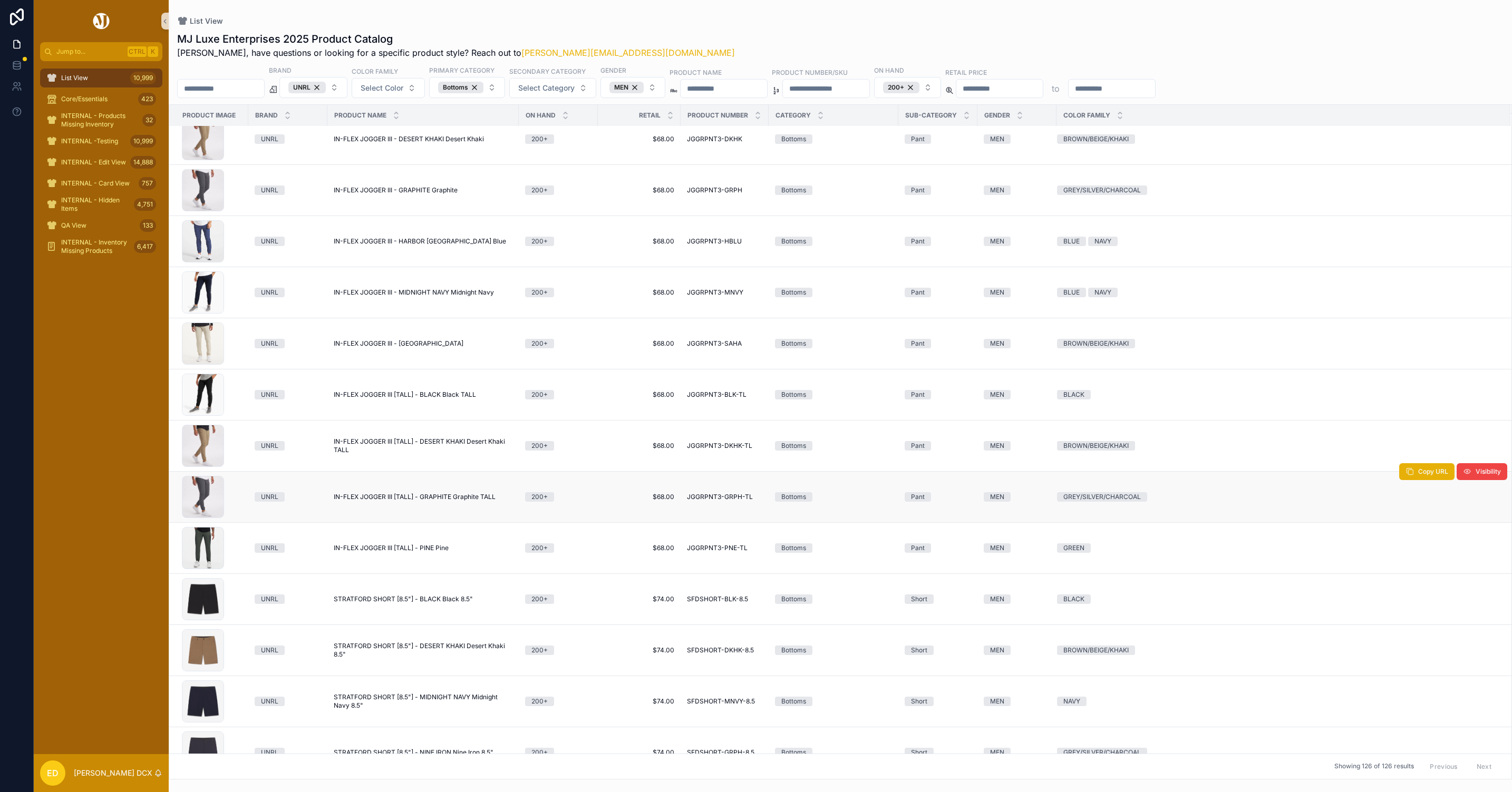
click at [453, 501] on span "IN-FLEX JOGGER III [TALL] - GRAPHITE Graphite TALL" at bounding box center [414, 497] width 162 height 9
click at [427, 552] on span "IN-FLEX JOGGER III [TALL] - PINE Pine" at bounding box center [391, 548] width 115 height 9
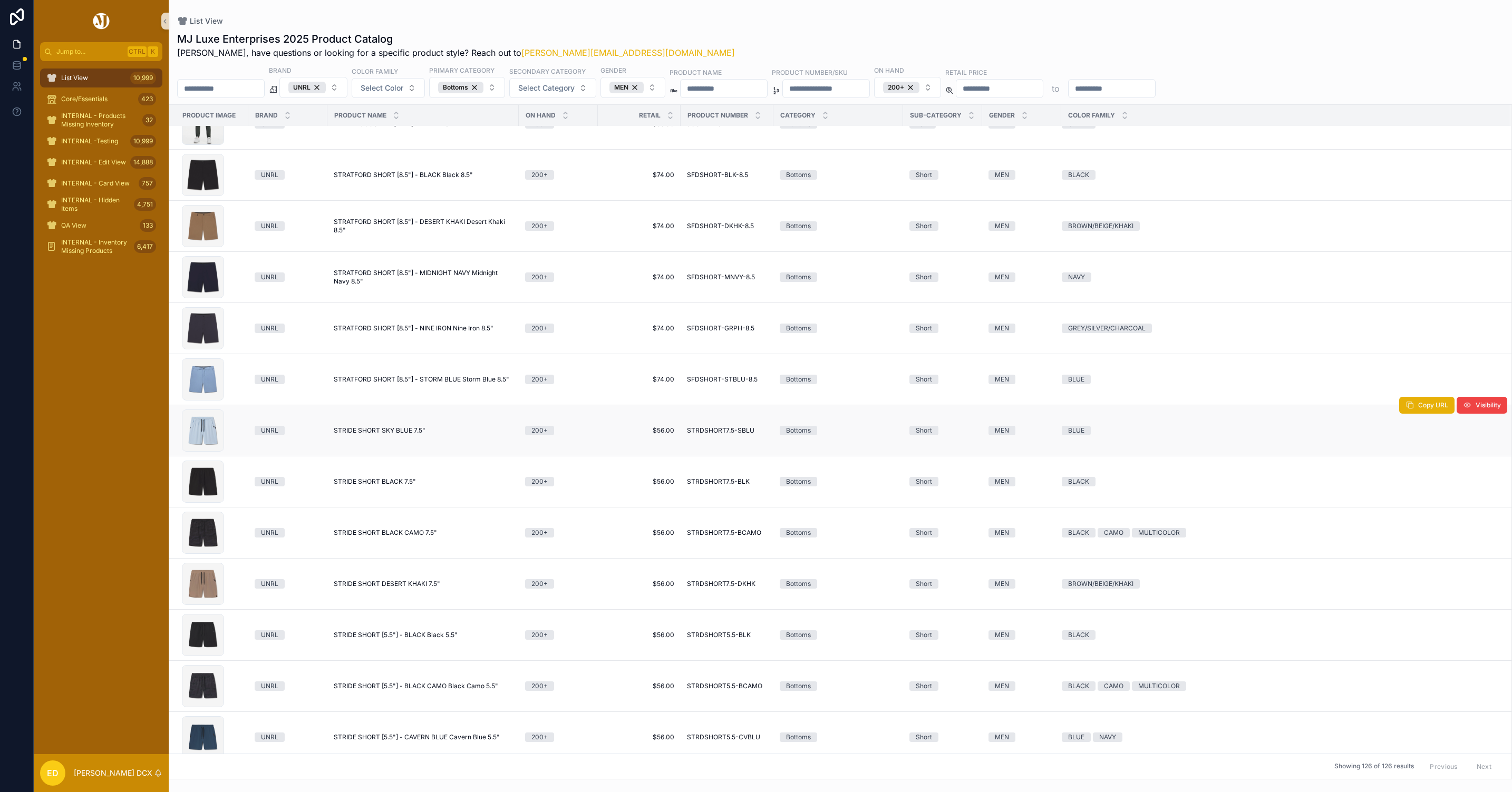
scroll to position [3605, 0]
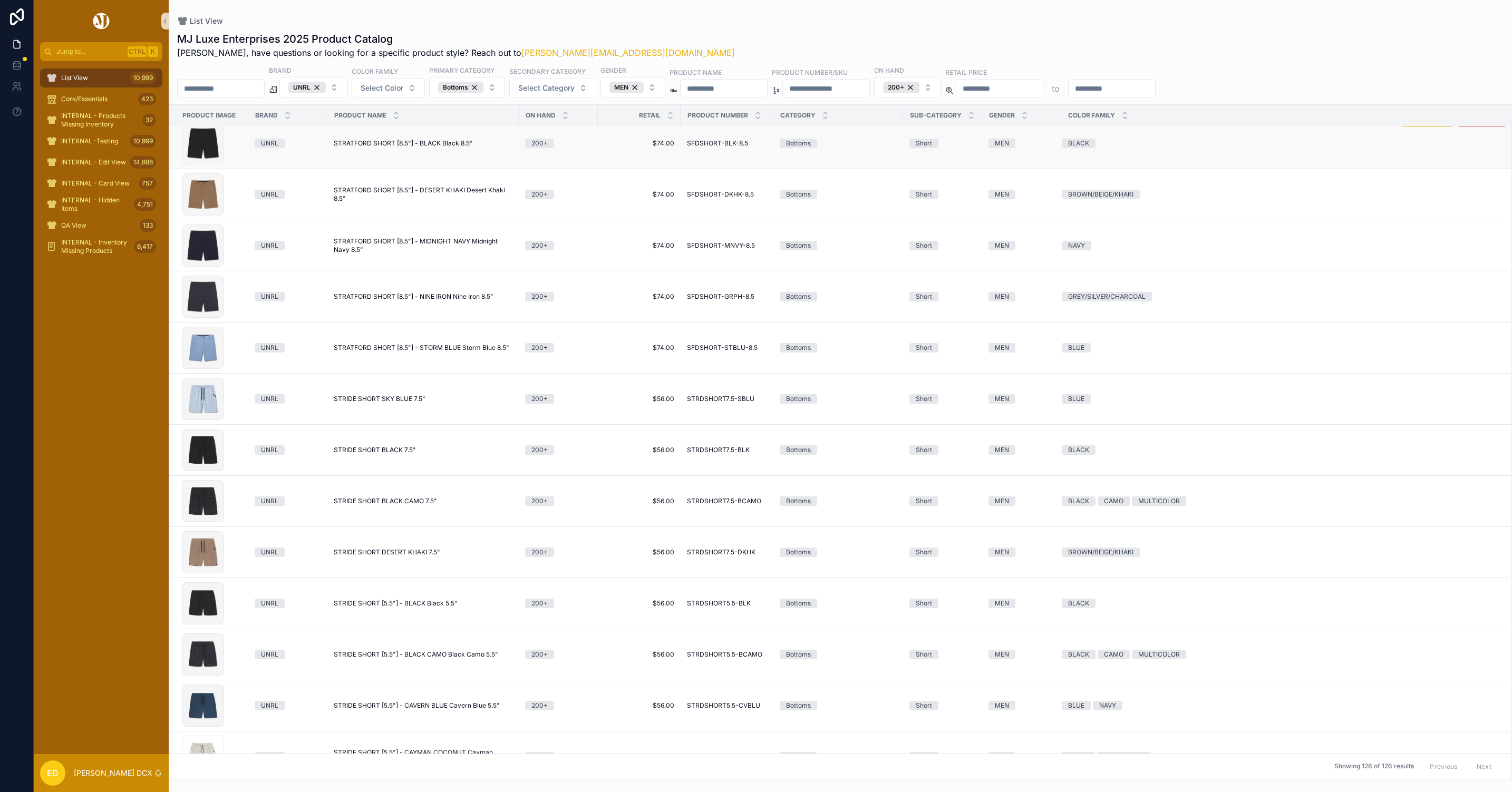
click at [418, 143] on span "STRATFORD SHORT [8.5"] - BLACK Black 8.5"" at bounding box center [403, 143] width 139 height 9
click at [410, 189] on td "STRATFORD SHORT [8.5"] - DESERT KHAKI Desert Khaki 8.5" STRATFORD SHORT [8.5"] …" at bounding box center [423, 194] width 192 height 51
click at [408, 192] on span "STRATFORD SHORT [8.5"] - DESERT KHAKI Desert Khaki 8.5"" at bounding box center [423, 195] width 178 height 17
click at [406, 244] on span "STRATFORD SHORT [8.5"] - MIDNIGHT NAVY Midnight Navy 8.5"" at bounding box center [423, 246] width 178 height 17
click at [410, 299] on span "STRATFORD SHORT [8.5"] - NINE IRON Nine Iron 8.5"" at bounding box center [414, 297] width 160 height 9
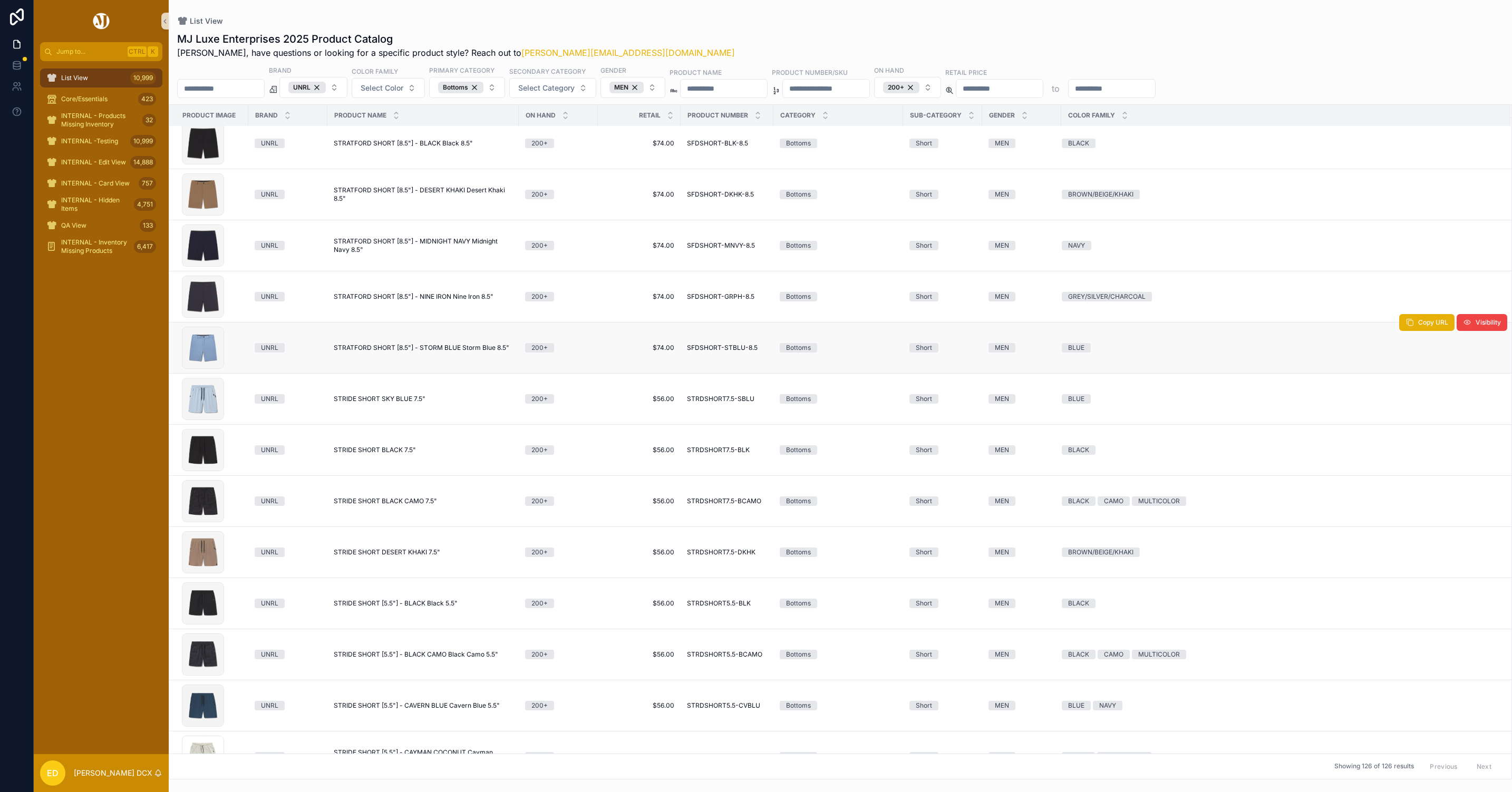
click at [404, 350] on span "STRATFORD SHORT [8.5"] - STORM BLUE Storm Blue 8.5"" at bounding box center [422, 347] width 176 height 9
click at [412, 403] on span "STRIDE SHORT SKY BLUE 7.5"" at bounding box center [379, 399] width 92 height 9
click at [396, 452] on span "STRIDE SHORT BLACK 7.5"" at bounding box center [375, 450] width 82 height 9
click at [416, 504] on span "STRIDE SHORT BLACK CAMO 7.5"" at bounding box center [385, 501] width 103 height 9
click at [411, 556] on span "STRIDE SHORT DESERT KHAKI 7.5"" at bounding box center [387, 552] width 106 height 9
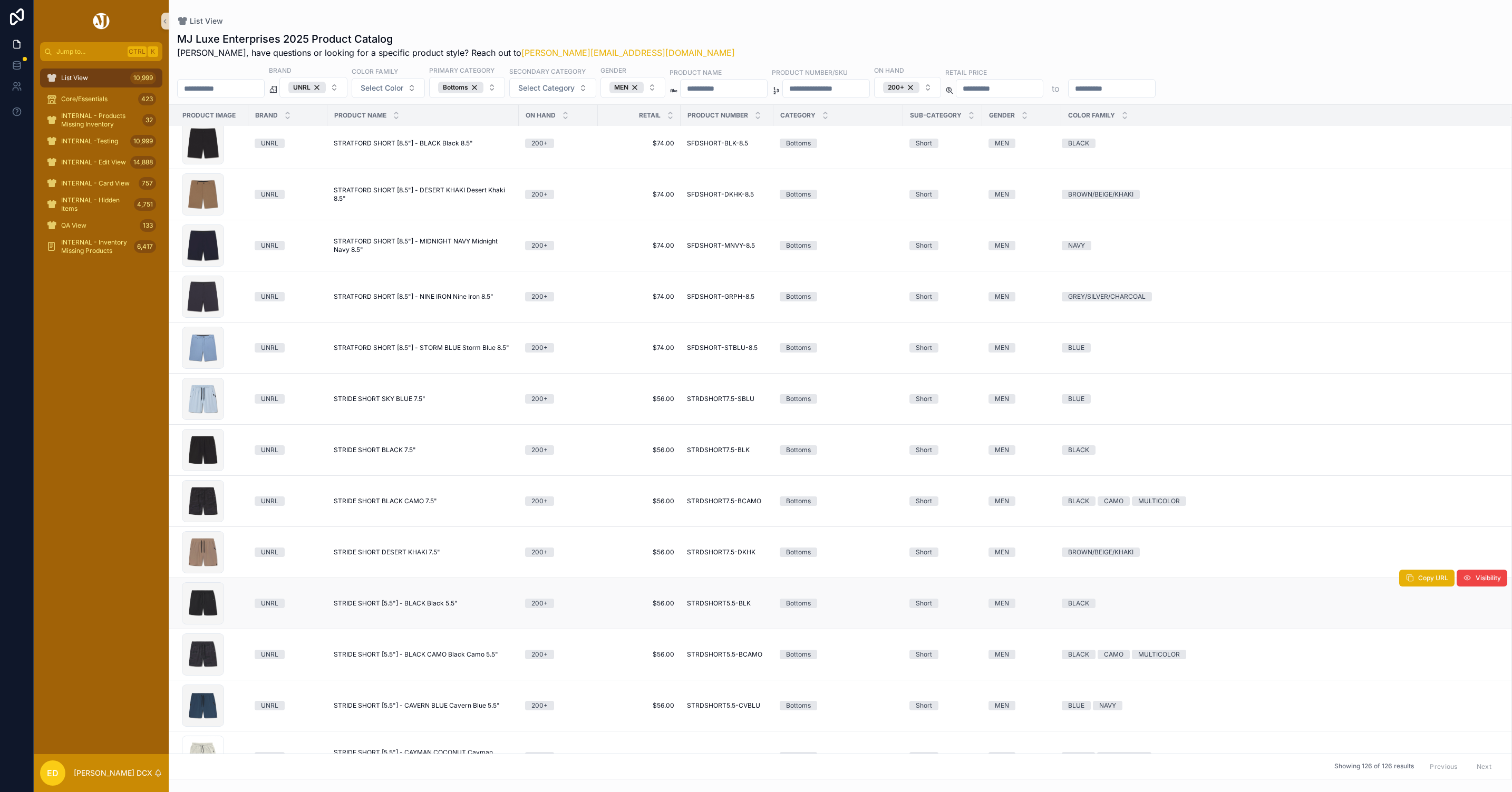
click at [424, 608] on span "STRIDE SHORT [5.5"] - BLACK Black 5.5"" at bounding box center [395, 603] width 124 height 9
click at [429, 659] on span "STRIDE SHORT [5.5"] - BLACK CAMO Black Camo 5.5"" at bounding box center [416, 654] width 165 height 9
click at [420, 710] on span "STRIDE SHORT [5.5"] - CAVERN BLUE Cavern Blue 5.5"" at bounding box center [416, 705] width 166 height 9
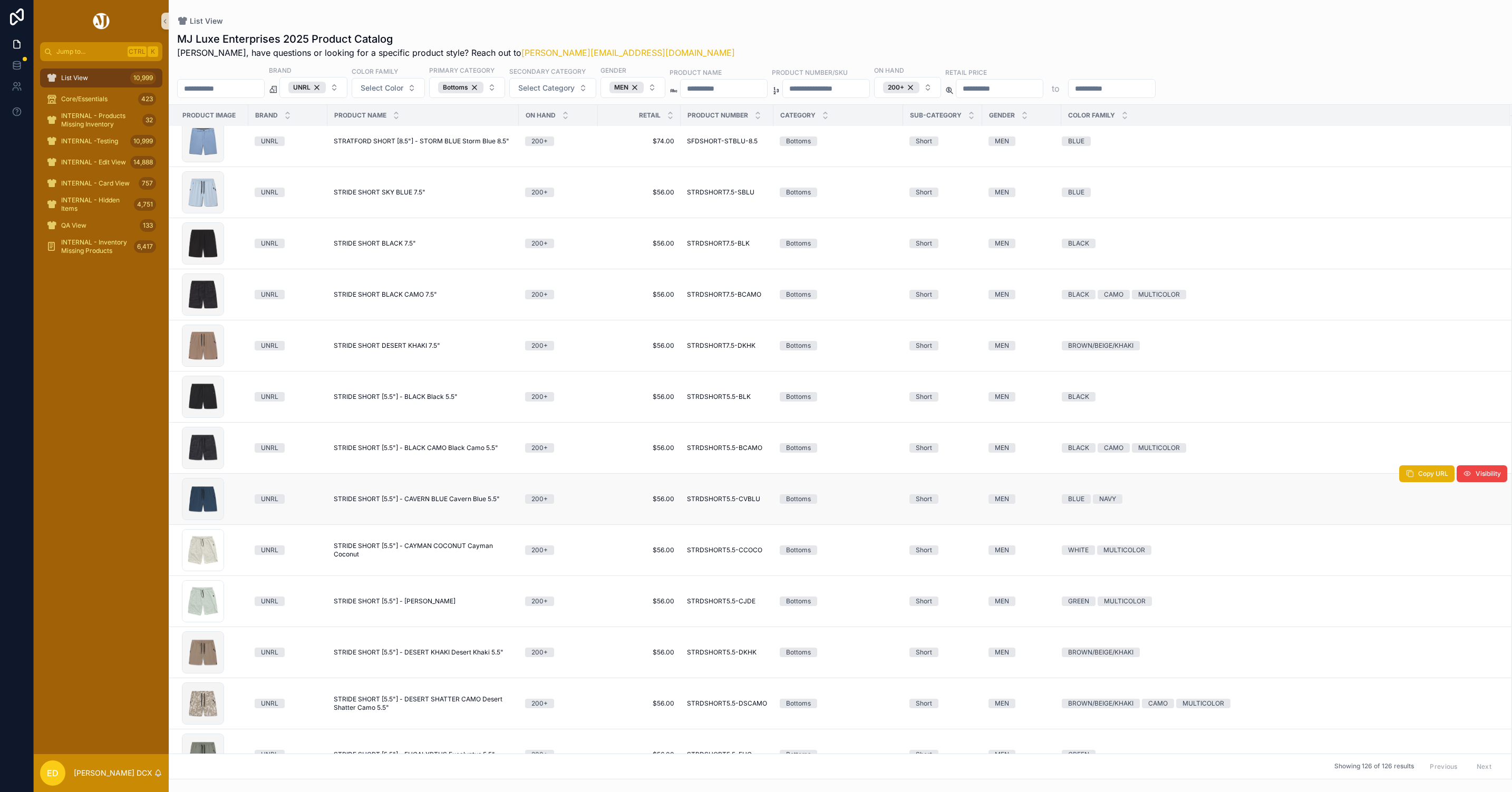
scroll to position [4076, 0]
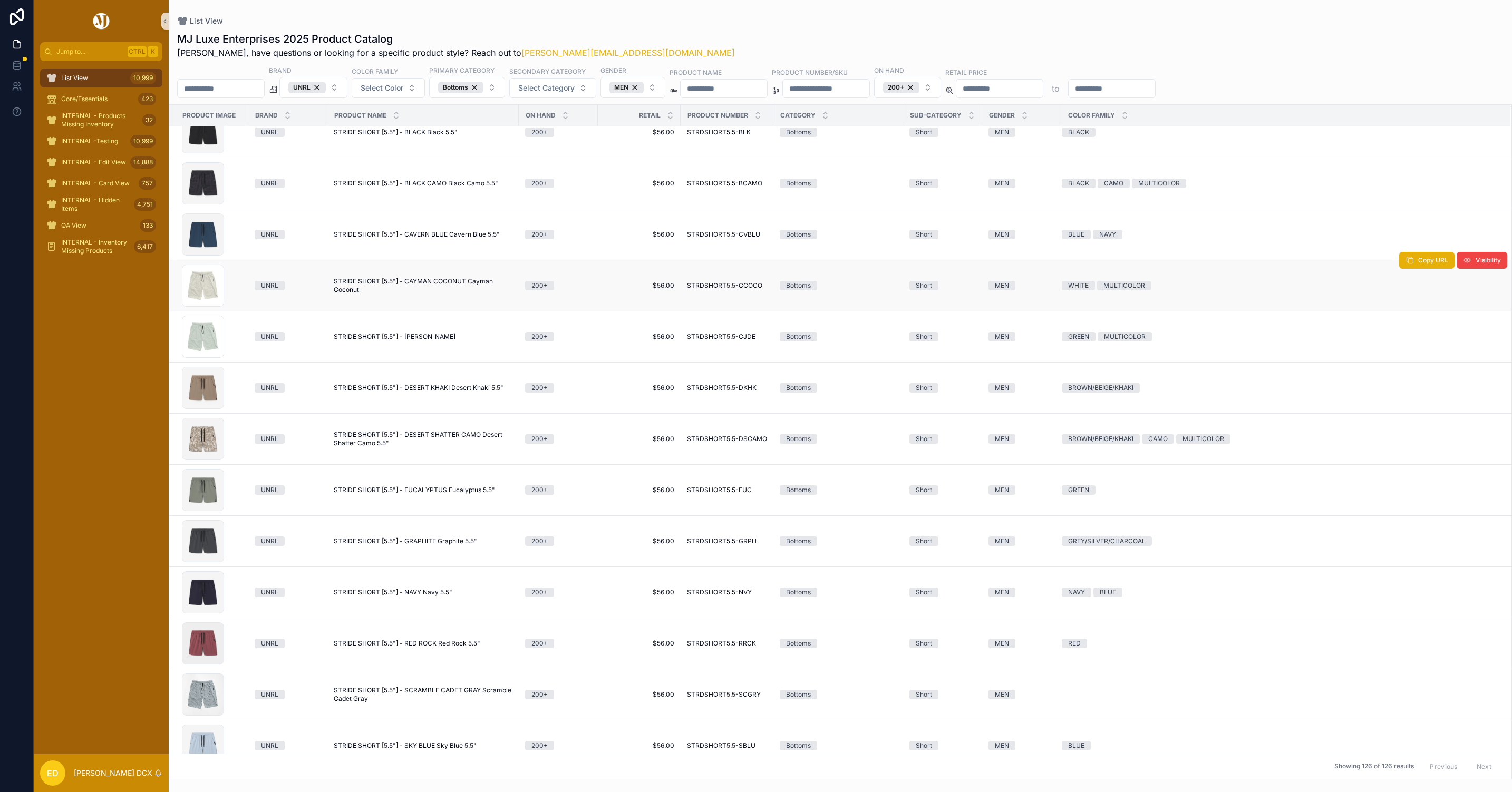
click at [416, 286] on span "STRIDE SHORT [5.5"] - CAYMAN COCONUT Cayman Coconut" at bounding box center [423, 286] width 178 height 17
click at [416, 341] on span "STRIDE SHORT [5.5"] - CAYMAN JADE Cayman Jade" at bounding box center [395, 336] width 122 height 9
click at [416, 392] on span "STRIDE SHORT [5.5"] - DESERT KHAKI Desert Khaki 5.5"" at bounding box center [418, 388] width 170 height 9
click at [416, 441] on span "STRIDE SHORT [5.5"] - DESERT SHATTER CAMO Desert Shatter Camo 5.5"" at bounding box center [423, 439] width 178 height 17
click at [421, 494] on span "STRIDE SHORT [5.5"] - EUCALYPTUS Eucalyptus 5.5"" at bounding box center [414, 490] width 161 height 9
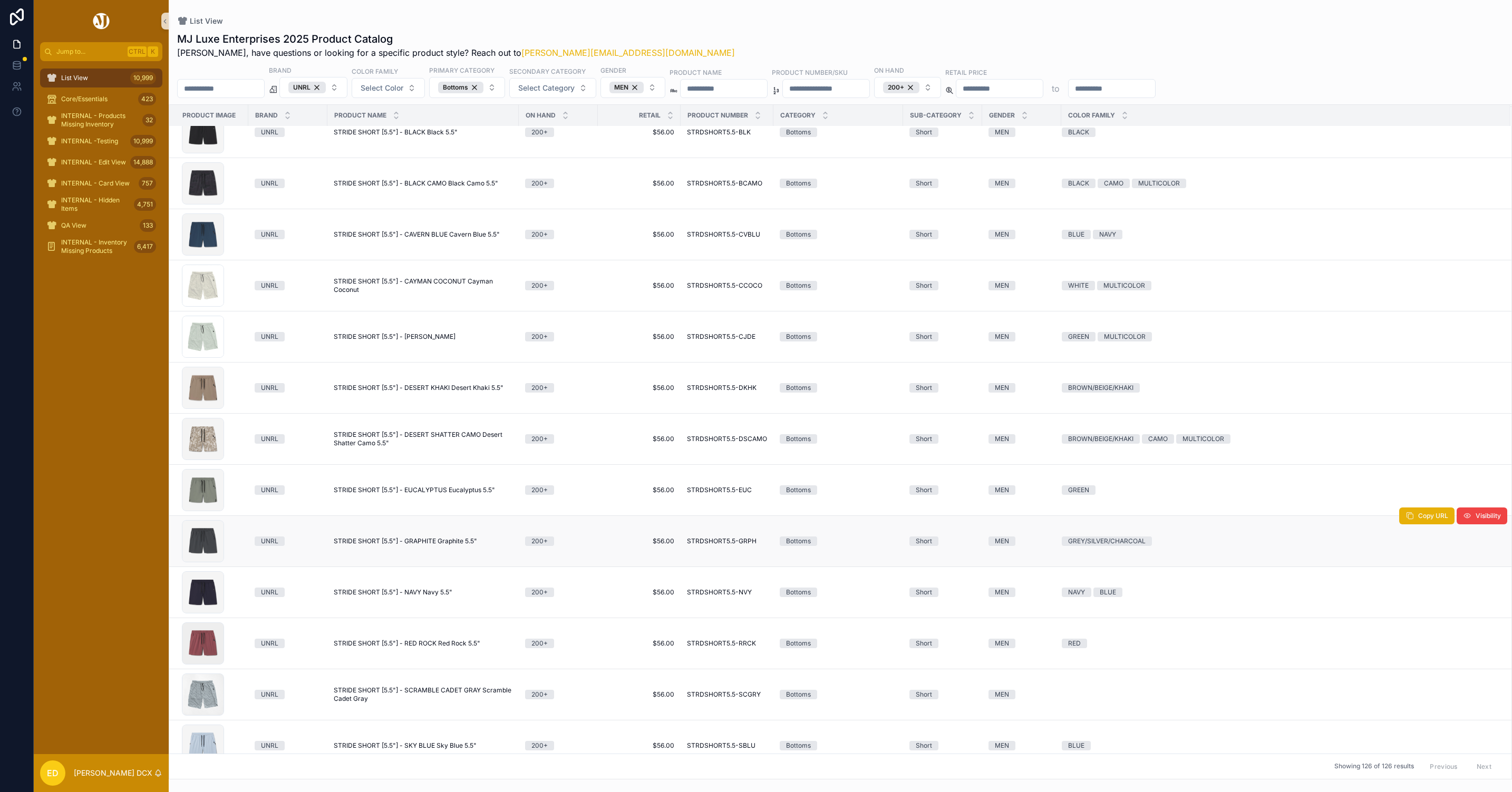
click at [419, 546] on span "STRIDE SHORT [5.5"] - GRAPHITE Graphite 5.5"" at bounding box center [405, 541] width 143 height 9
click at [406, 596] on span "STRIDE SHORT [5.5"] - NAVY Navy 5.5"" at bounding box center [393, 592] width 119 height 9
click at [421, 647] on span "STRIDE SHORT [5.5"] - RED ROCK Red Rock 5.5"" at bounding box center [407, 643] width 147 height 9
click at [422, 694] on span "STRIDE SHORT [5.5"] - SCRAMBLE CADET GRAY Scramble Cadet Gray" at bounding box center [423, 695] width 178 height 17
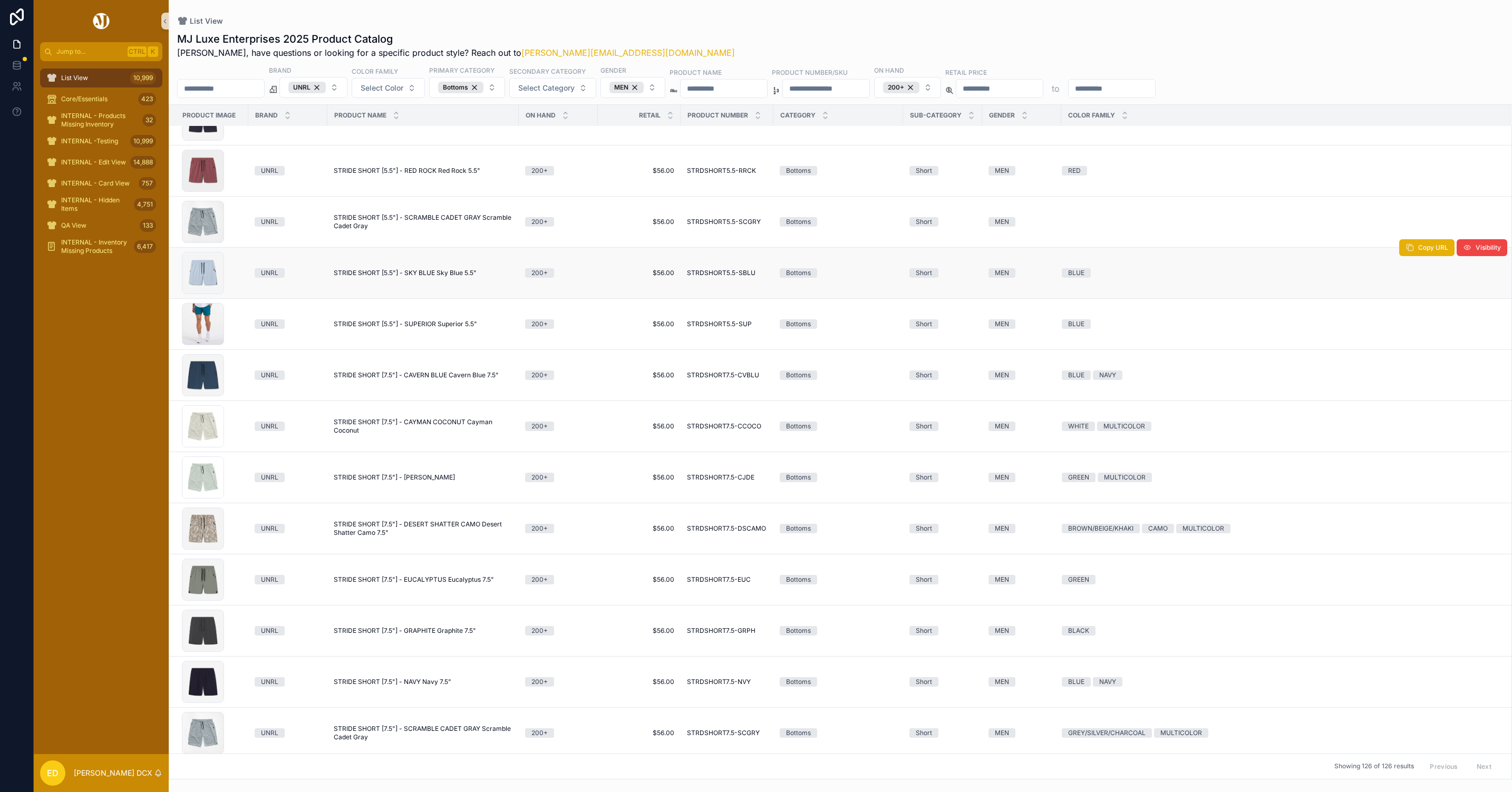
scroll to position [4626, 0]
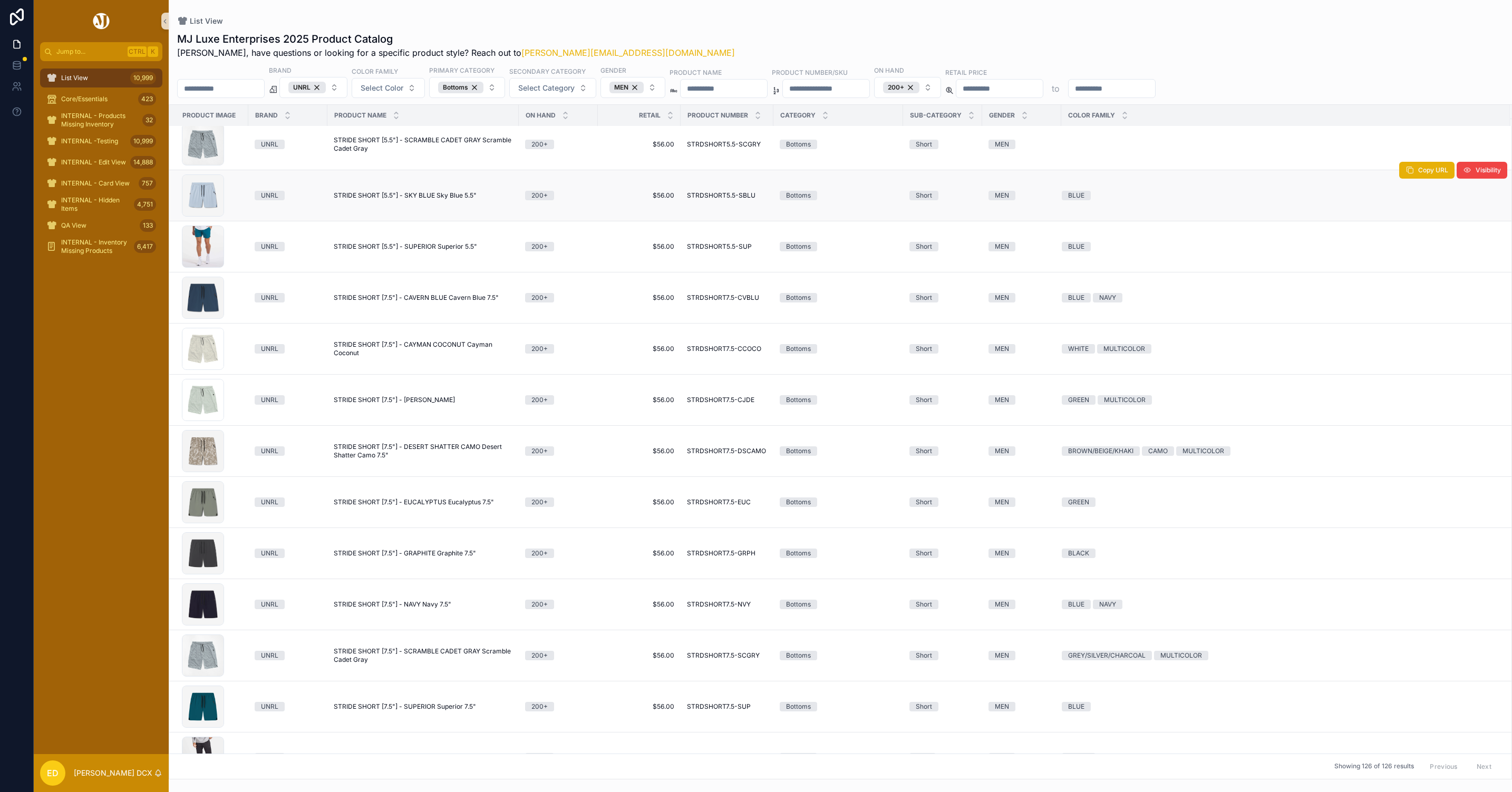
click at [435, 195] on span "STRIDE SHORT [5.5"] - SKY BLUE Sky Blue 5.5"" at bounding box center [405, 196] width 143 height 9
click at [440, 249] on span "STRIDE SHORT [5.5"] - SUPERIOR Superior 5.5"" at bounding box center [405, 246] width 143 height 9
click at [440, 302] on span "STRIDE SHORT [7.5"] - CAVERN BLUE Cavern Blue 7.5"" at bounding box center [416, 297] width 165 height 9
click at [437, 349] on span "STRIDE SHORT [7.5"] - CAYMAN COCONUT Cayman Coconut" at bounding box center [423, 349] width 178 height 17
click at [437, 404] on span "STRIDE SHORT [7.5"] - CAYMAN JADE Cayman Jade" at bounding box center [394, 400] width 121 height 9
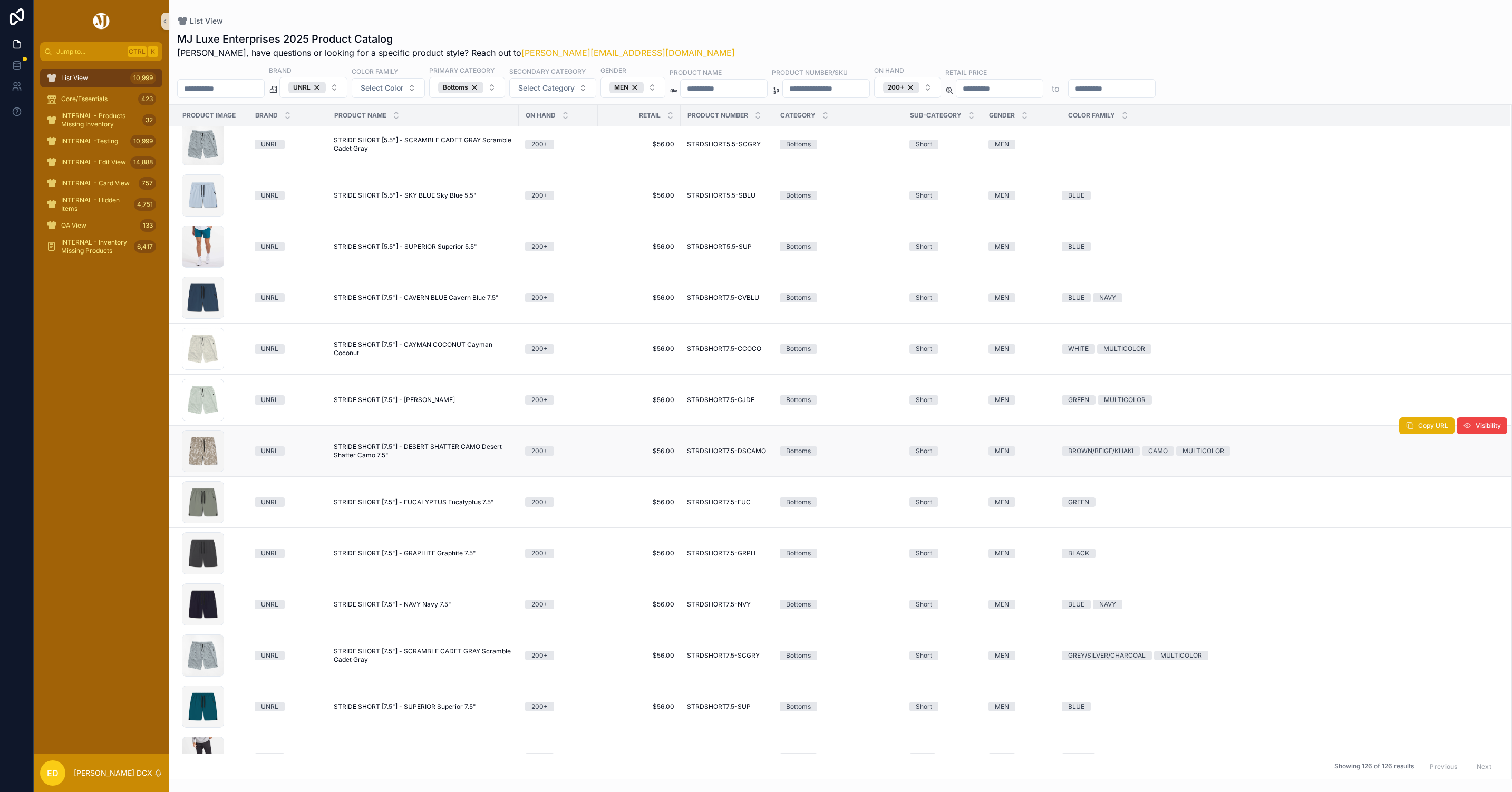
click at [434, 450] on span "STRIDE SHORT [7.5"] - DESERT SHATTER CAMO Desert Shatter Camo 7.5"" at bounding box center [423, 451] width 178 height 17
click at [432, 507] on span "STRIDE SHORT [7.5"] - EUCALYPTUS Eucalyptus 7.5"" at bounding box center [414, 502] width 161 height 9
click at [429, 558] on span "STRIDE SHORT [7.5"] - GRAPHITE Graphite 7.5"" at bounding box center [404, 553] width 142 height 9
click at [424, 608] on span "STRIDE SHORT [7.5"] - NAVY Navy 7.5"" at bounding box center [393, 604] width 118 height 9
click at [416, 655] on span "STRIDE SHORT [7.5"] - SCRAMBLE CADET GRAY Scramble Cadet Gray" at bounding box center [423, 656] width 178 height 17
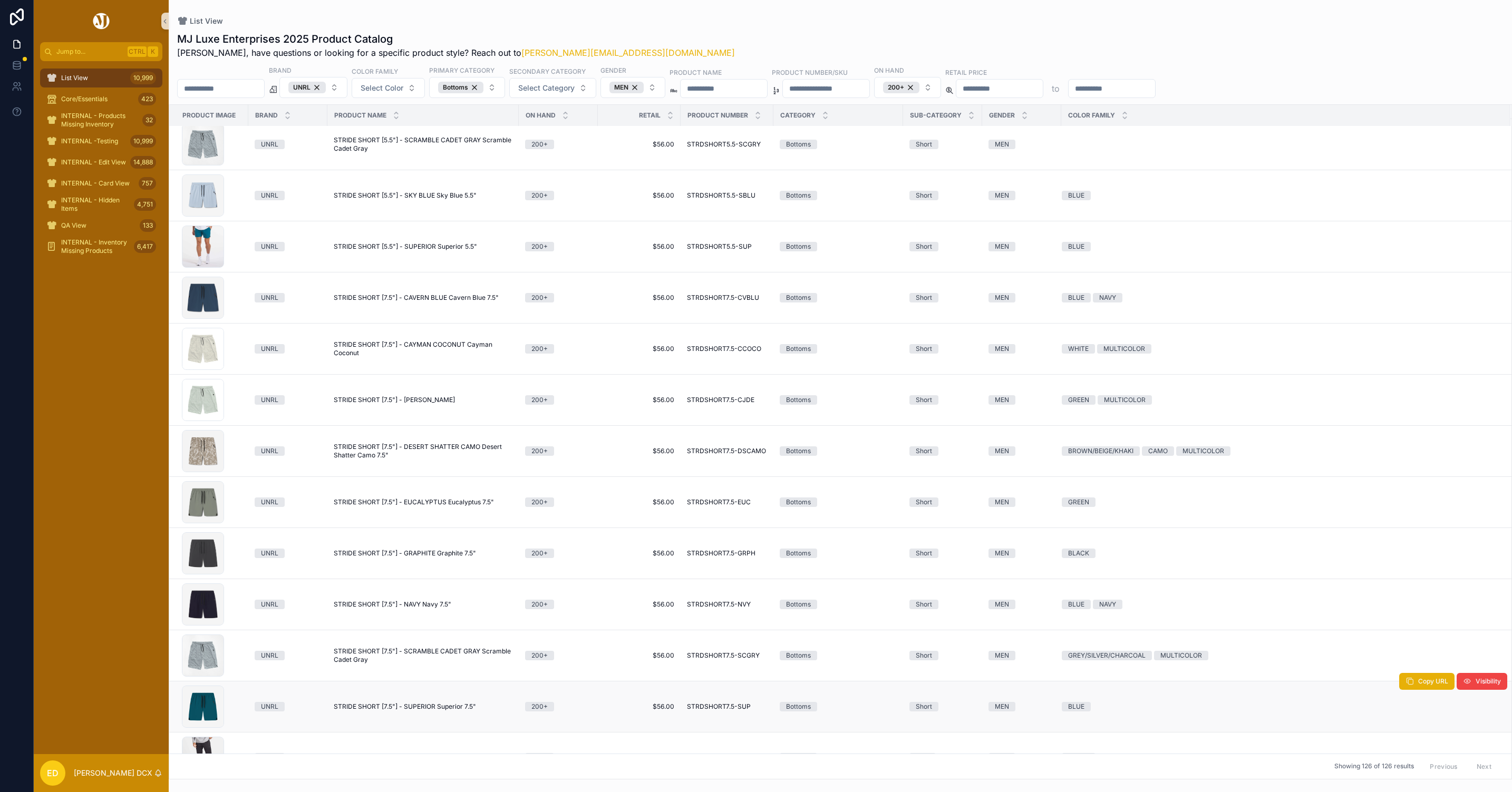
click at [441, 711] on span "STRIDE SHORT [7.5"] - SUPERIOR Superior 7.5"" at bounding box center [404, 706] width 142 height 9
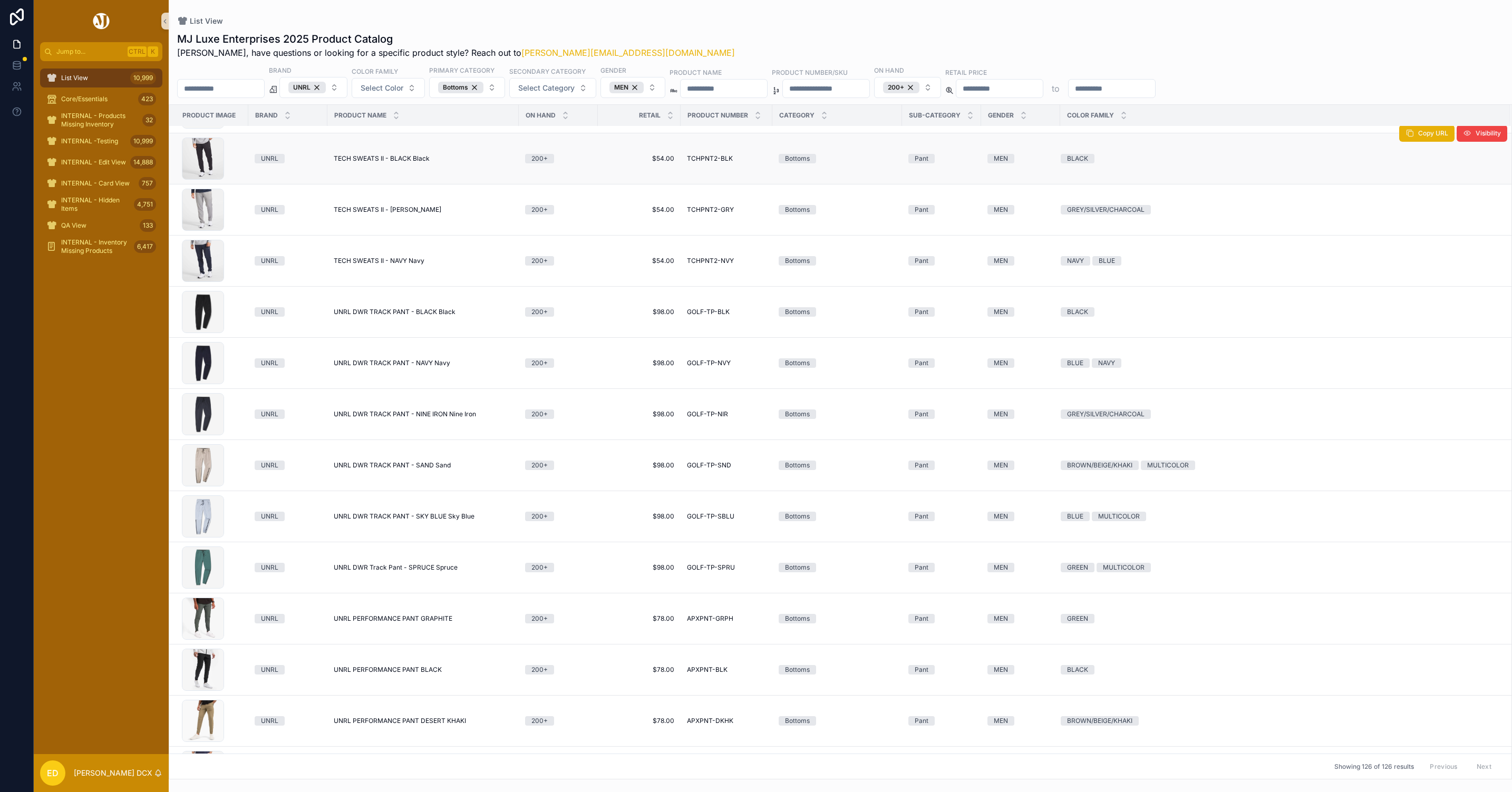
scroll to position [5239, 0]
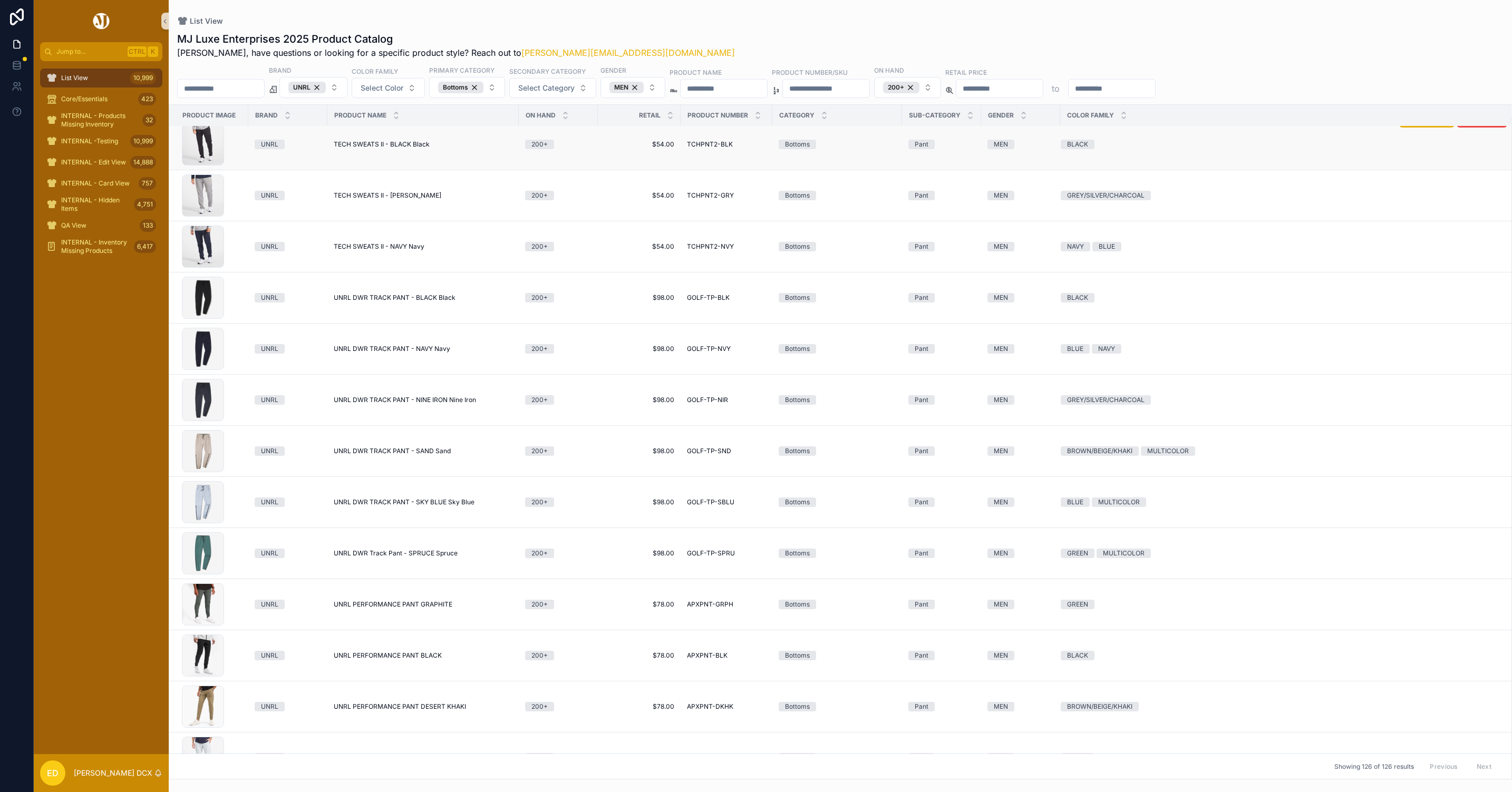
click at [413, 147] on span "TECH SWEATS II - BLACK Black" at bounding box center [381, 144] width 96 height 9
click at [415, 199] on span "TECH SWEATS II - GRAY Gray" at bounding box center [387, 196] width 108 height 9
click at [411, 249] on span "TECH SWEATS II - NAVY Navy" at bounding box center [379, 246] width 91 height 9
click at [431, 299] on span "UNRL DWR TRACK PANT - BLACK Black" at bounding box center [395, 297] width 122 height 9
click at [431, 351] on span "UNRL DWR TRACK PANT - NAVY Navy" at bounding box center [392, 349] width 116 height 9
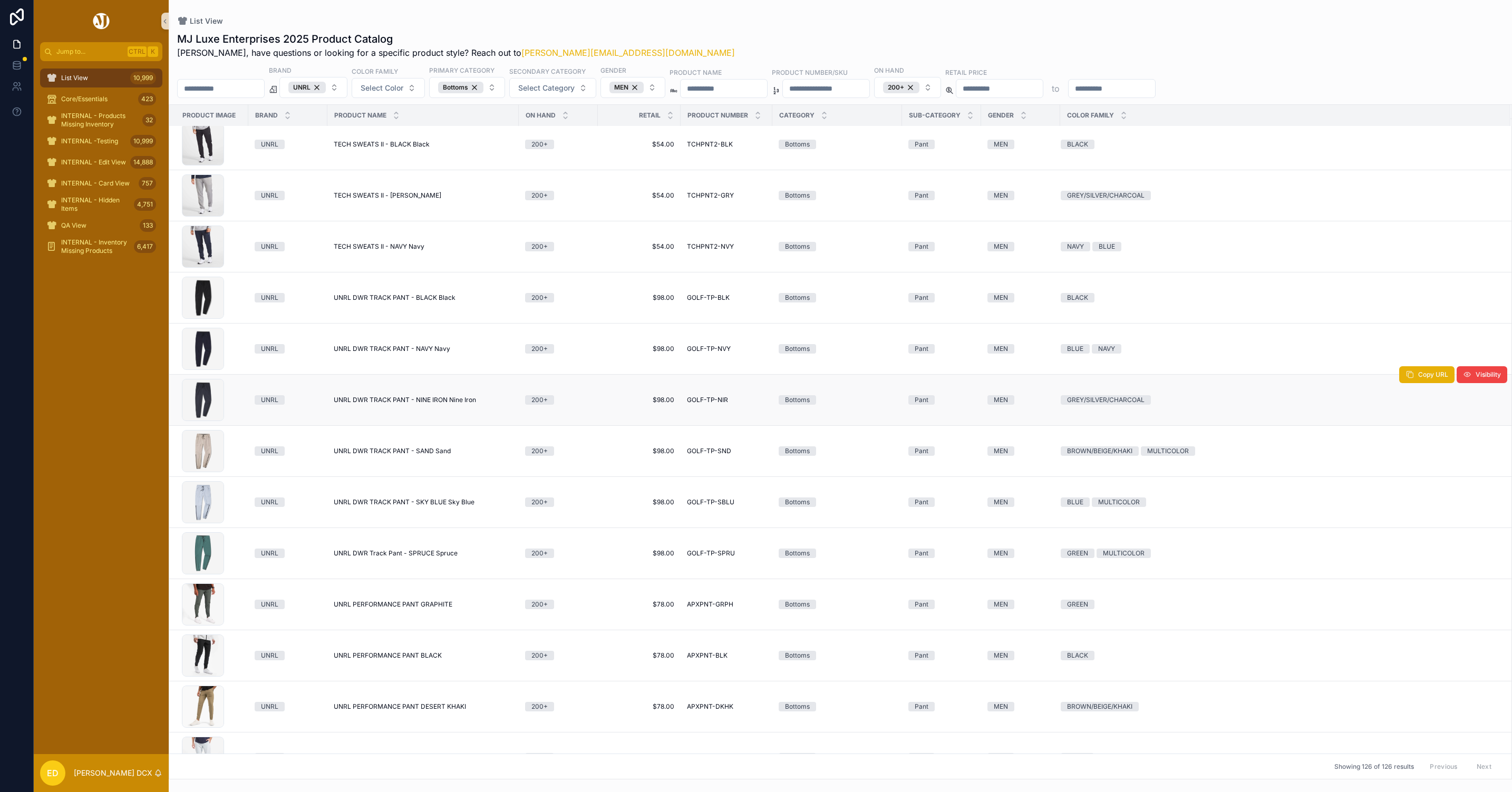
click at [459, 404] on span "UNRL DWR TRACK PANT - NINE IRON Nine Iron" at bounding box center [404, 400] width 142 height 9
click at [438, 455] on span "UNRL DWR TRACK PANT - SAND Sand" at bounding box center [392, 451] width 117 height 9
click at [455, 507] on span "UNRL DWR TRACK PANT - SKY BLUE Sky Blue" at bounding box center [404, 502] width 141 height 9
click at [411, 557] on span "UNRL DWR Track Pant - SPRUCE Spruce" at bounding box center [395, 553] width 124 height 9
click at [426, 608] on span "UNRL PERFORMANCE PANT GRAPHITE" at bounding box center [393, 604] width 119 height 9
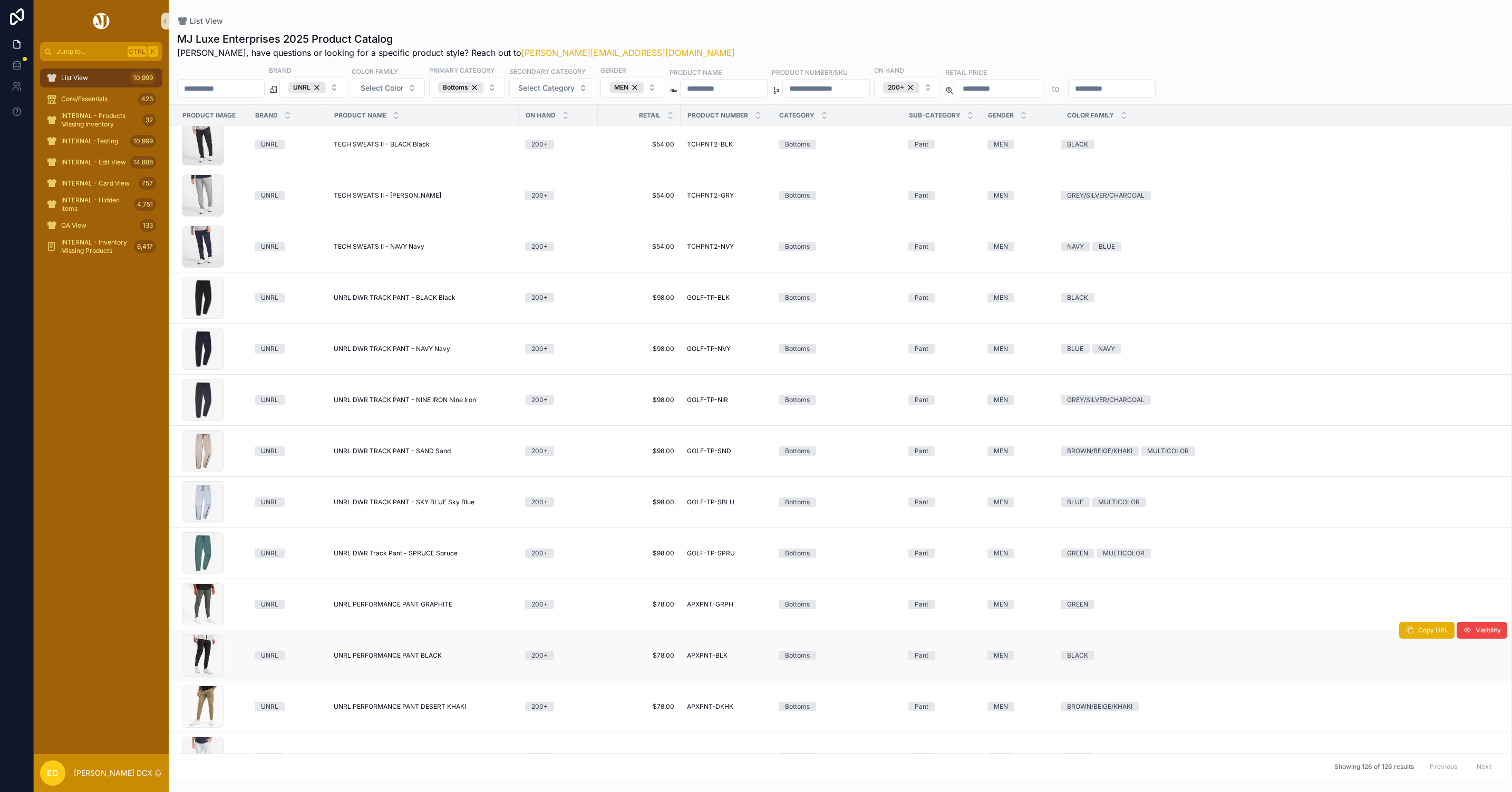
click at [426, 659] on span "UNRL PERFORMANCE PANT BLACK" at bounding box center [388, 655] width 108 height 9
click at [446, 711] on span "UNRL PERFORMANCE PANT DESERT KHAKI" at bounding box center [400, 706] width 132 height 9
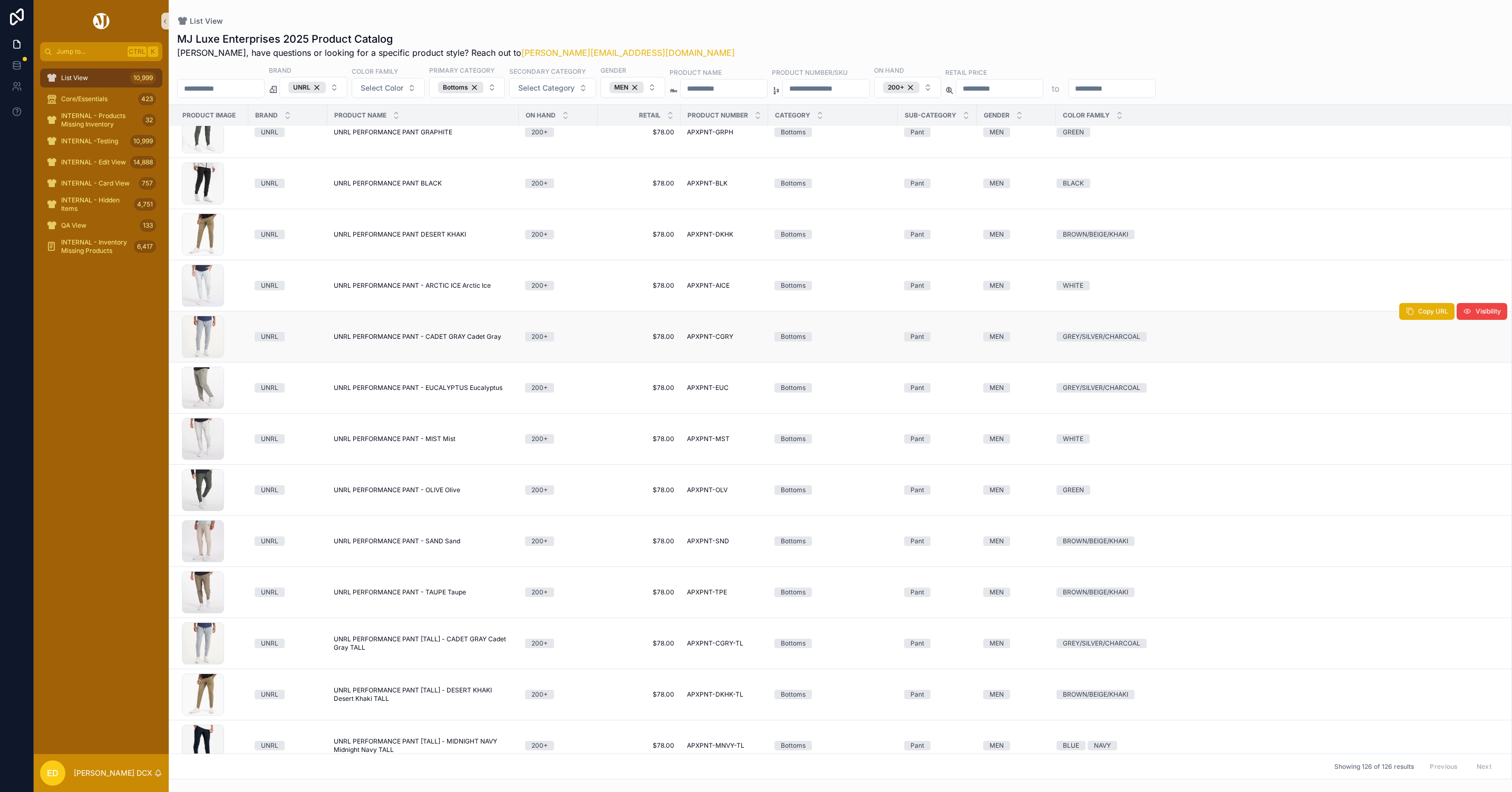
scroll to position [5787, 0]
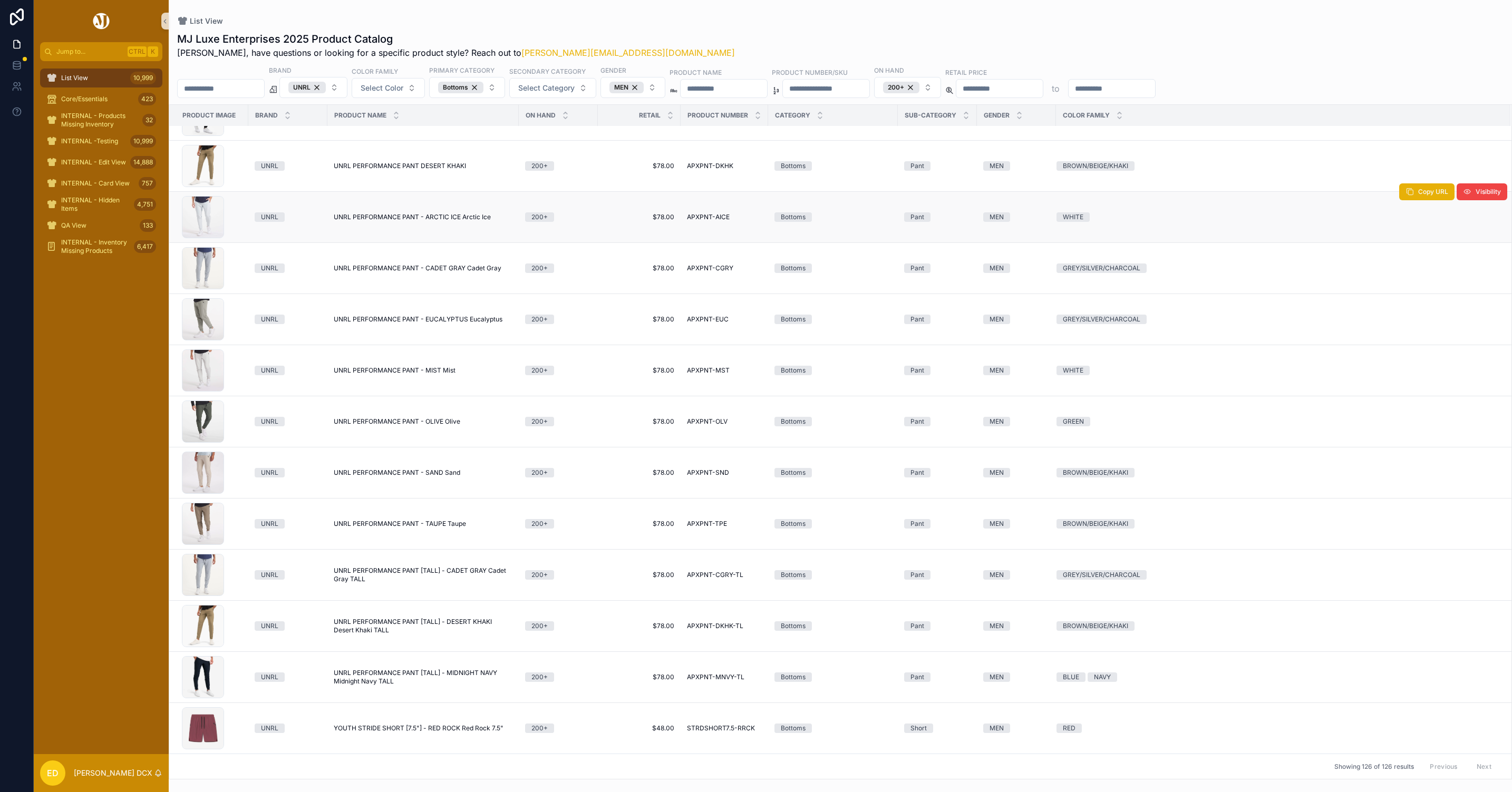
click at [478, 215] on span "UNRL PERFORMANCE PANT - ARCTIC ICE Arctic Ice" at bounding box center [412, 217] width 157 height 9
click at [476, 266] on span "UNRL PERFORMANCE PANT - CADET GRAY Cadet Gray" at bounding box center [418, 268] width 168 height 9
click at [476, 315] on span "UNRL PERFORMANCE PANT - EUCALYPTUS Eucalyptus" at bounding box center [418, 319] width 169 height 9
click at [446, 366] on span "UNRL PERFORMANCE PANT - MIST Mist" at bounding box center [395, 370] width 122 height 9
click at [448, 417] on span "UNRL PERFORMANCE PANT - OLIVE Olive" at bounding box center [397, 421] width 126 height 9
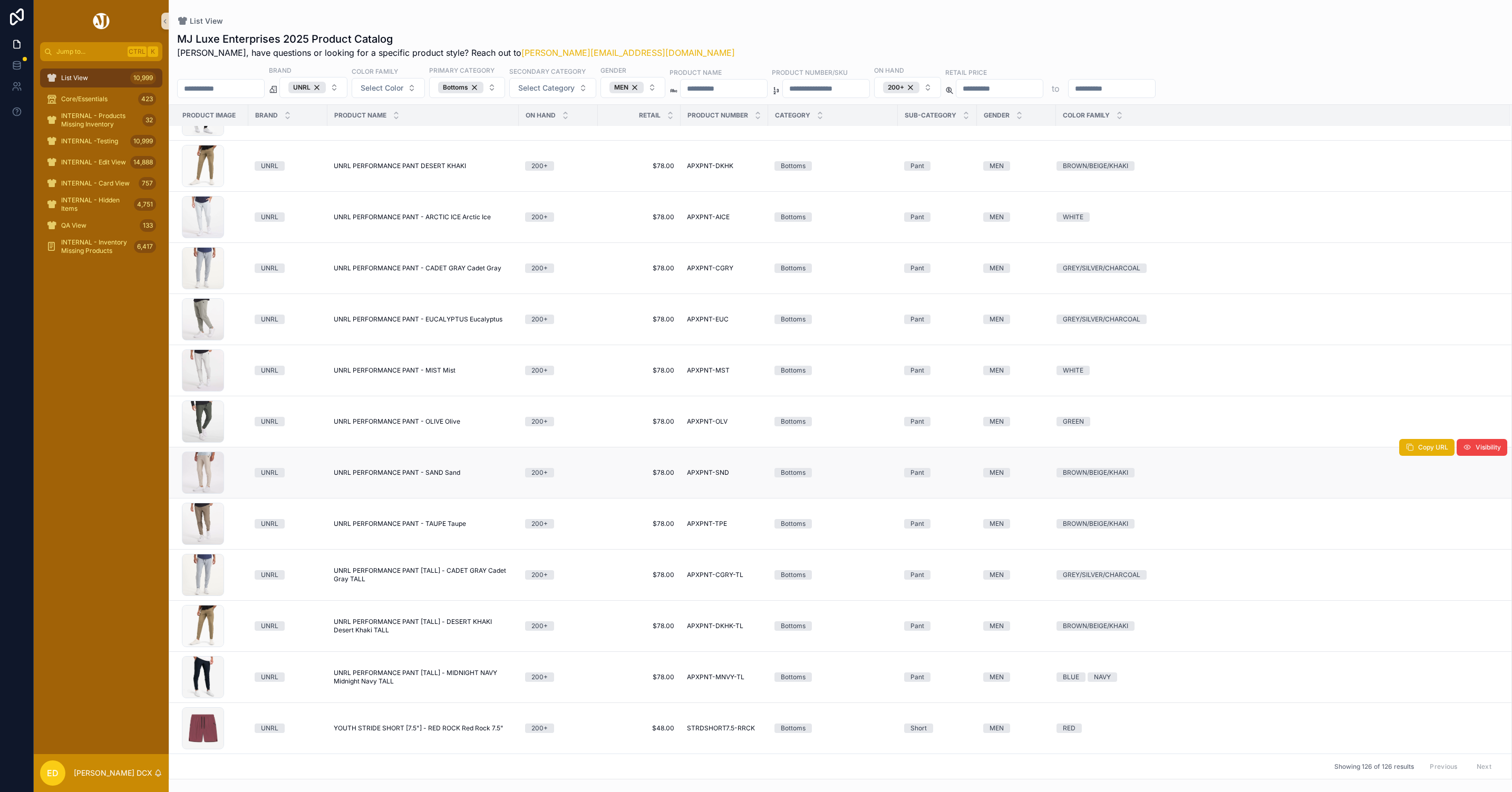
click at [451, 473] on span "UNRL PERFORMANCE PANT - SAND Sand" at bounding box center [397, 472] width 126 height 9
click at [459, 525] on span "UNRL PERFORMANCE PANT - TAUPE Taupe" at bounding box center [400, 524] width 132 height 9
click at [476, 569] on span "UNRL PERFORMANCE PANT [TALL] - CADET GRAY Cadet Gray TALL" at bounding box center [423, 575] width 178 height 17
click at [473, 620] on span "UNRL PERFORMANCE PANT [TALL] - DESERT KHAKI Desert Khaki TALL" at bounding box center [423, 626] width 178 height 17
click at [471, 671] on span "UNRL PERFORMANCE PANT [TALL] - MIDNIGHT NAVY Midnight Navy TALL" at bounding box center [423, 677] width 178 height 17
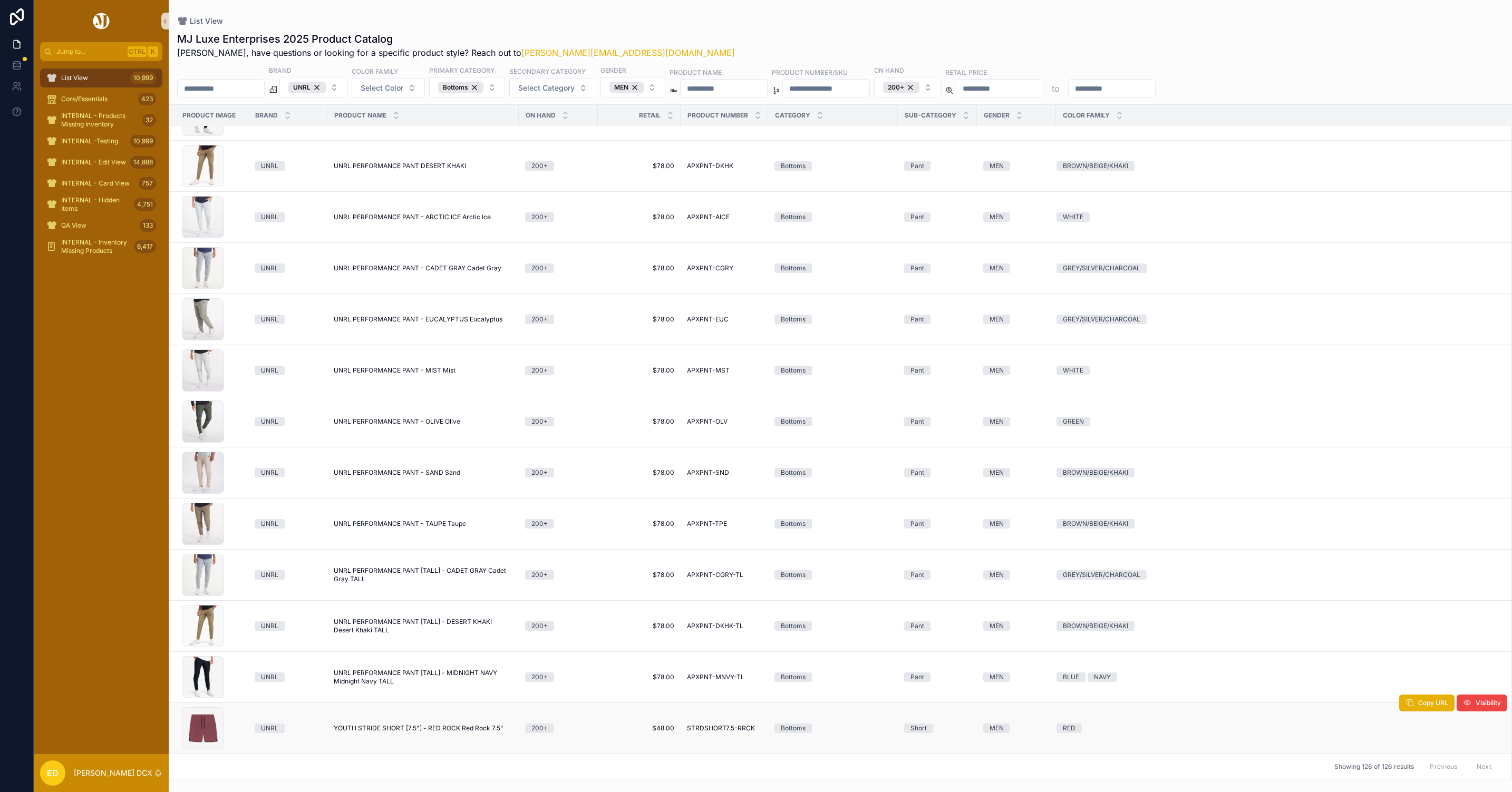
click at [469, 725] on span "YOUTH STRIDE SHORT [7.5"] - RED ROCK Red Rock 7.5"" at bounding box center [418, 728] width 170 height 9
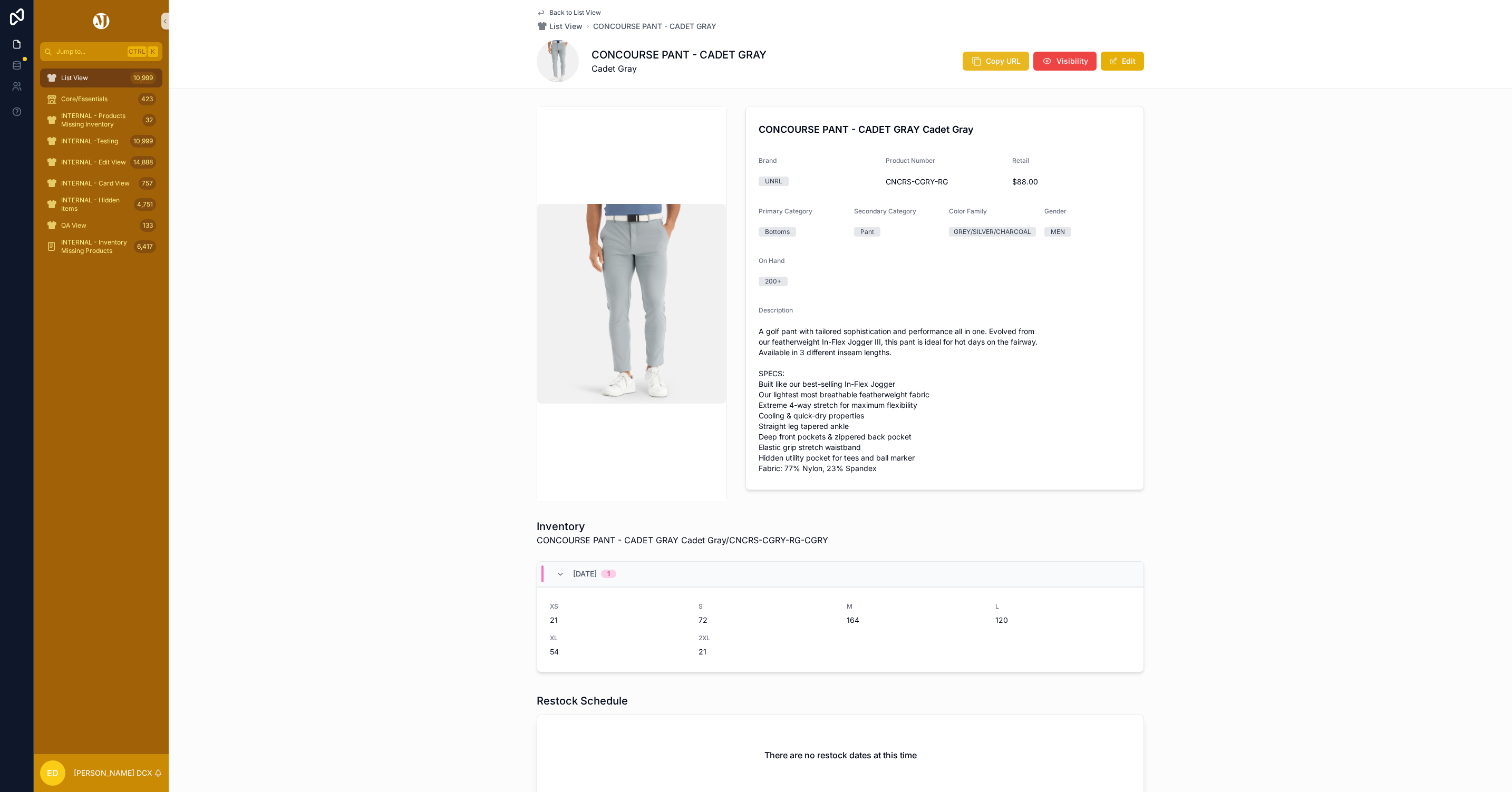
click at [987, 53] on button "Copy URL" at bounding box center [996, 61] width 67 height 19
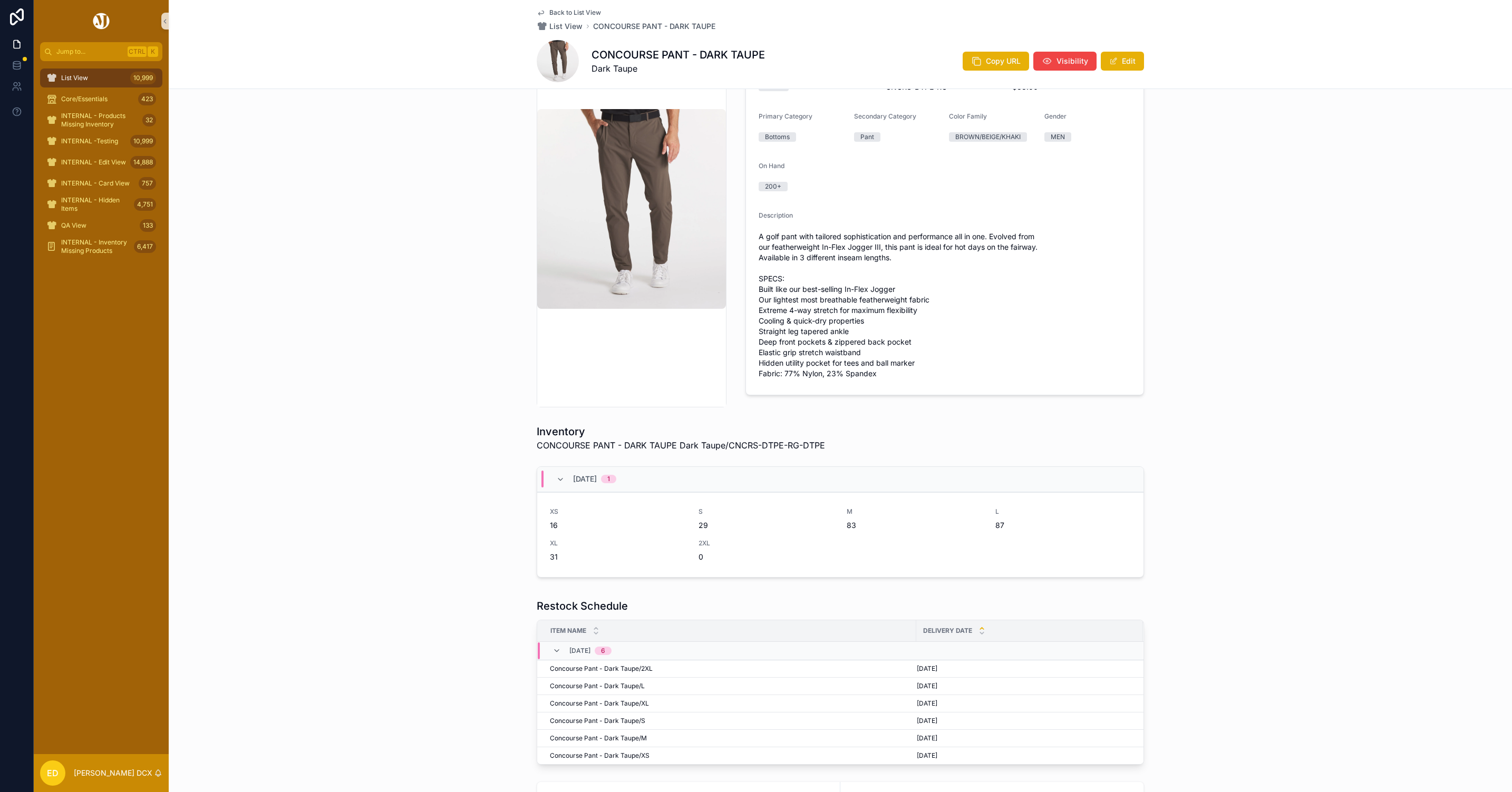
scroll to position [9, 0]
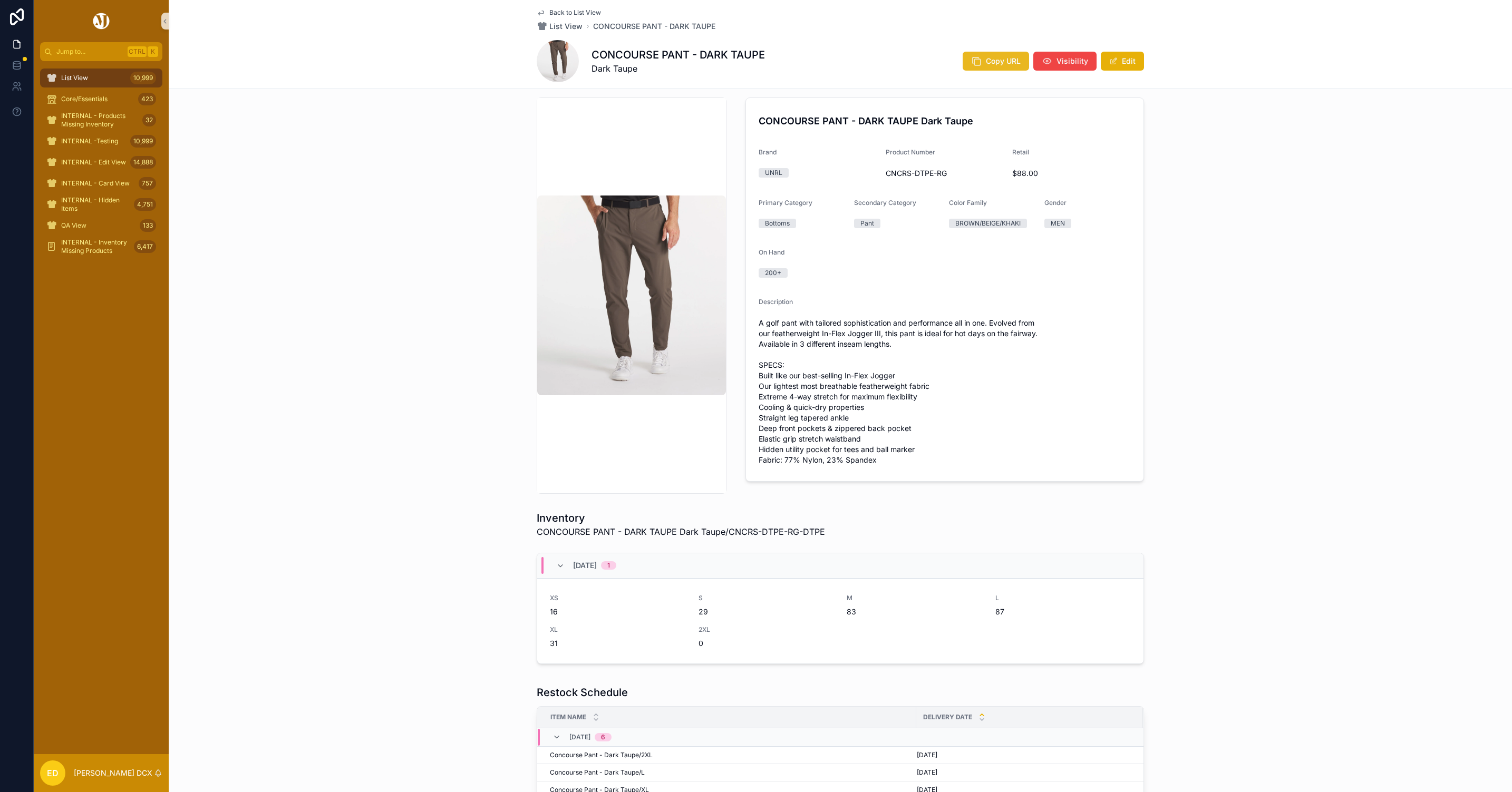
click at [986, 64] on span "Copy URL" at bounding box center [1003, 61] width 35 height 11
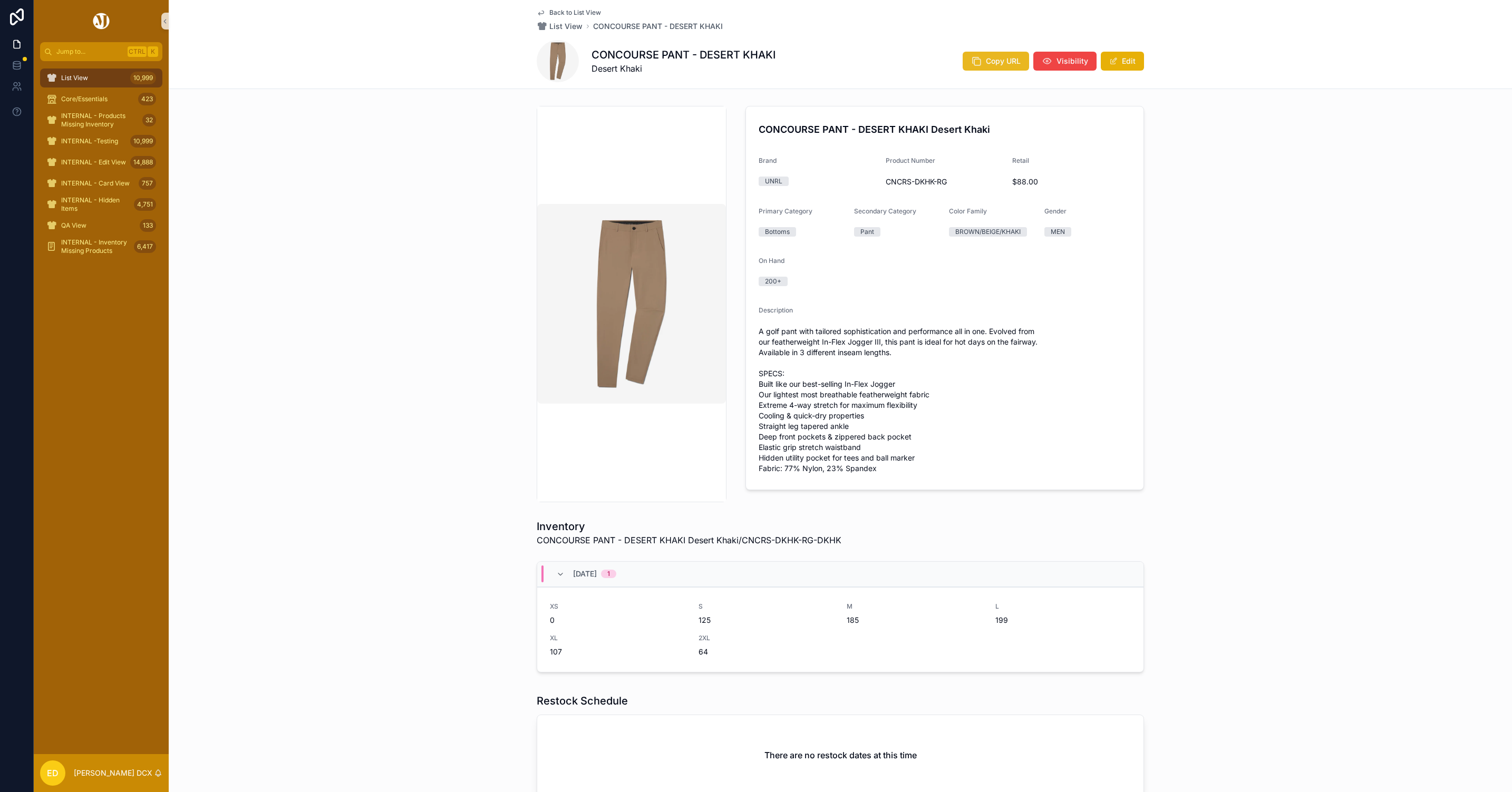
click at [997, 64] on span "Copy URL" at bounding box center [1003, 61] width 35 height 11
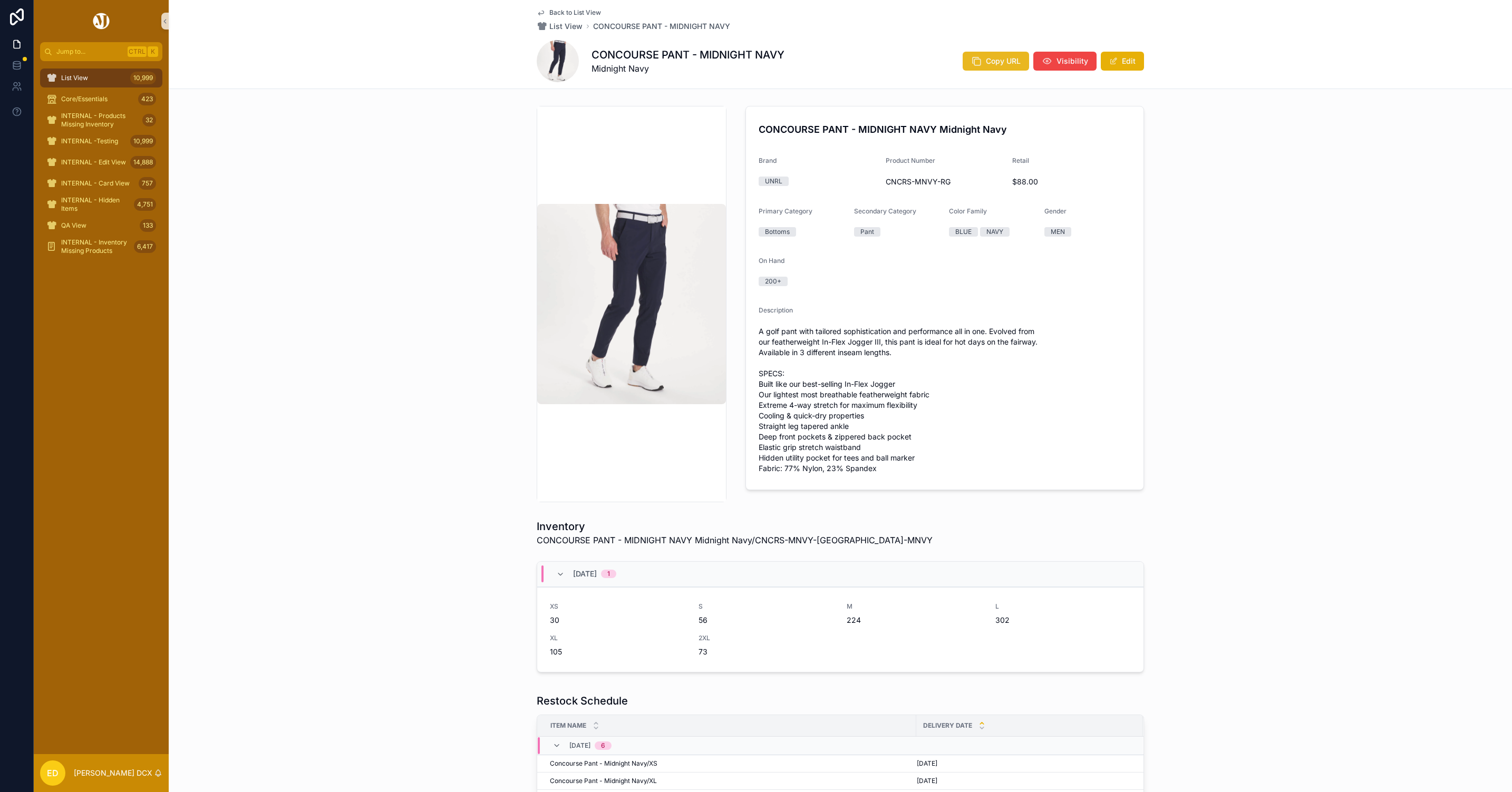
click at [971, 56] on icon "scrollable content" at bounding box center [977, 61] width 11 height 11
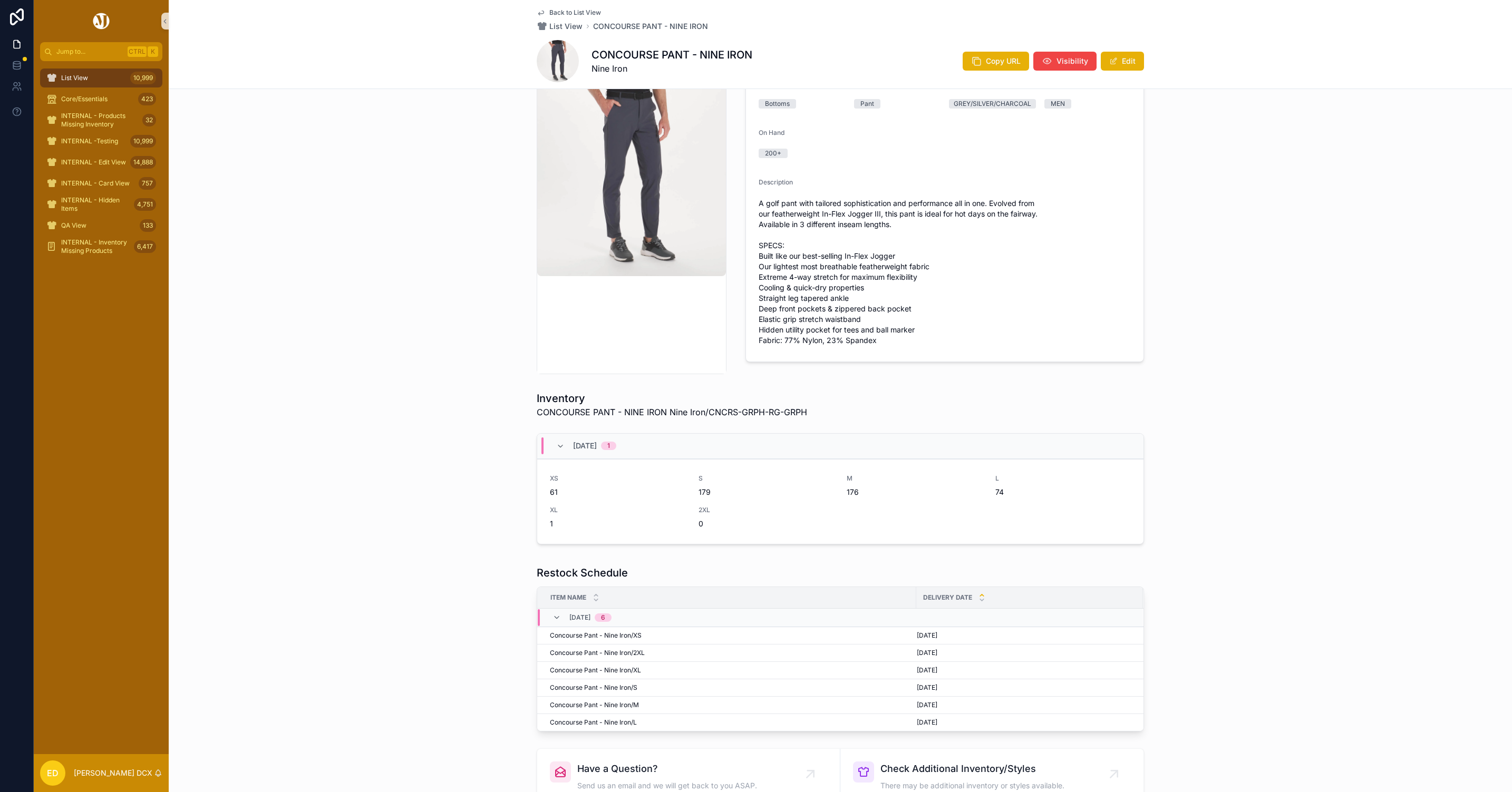
scroll to position [246, 0]
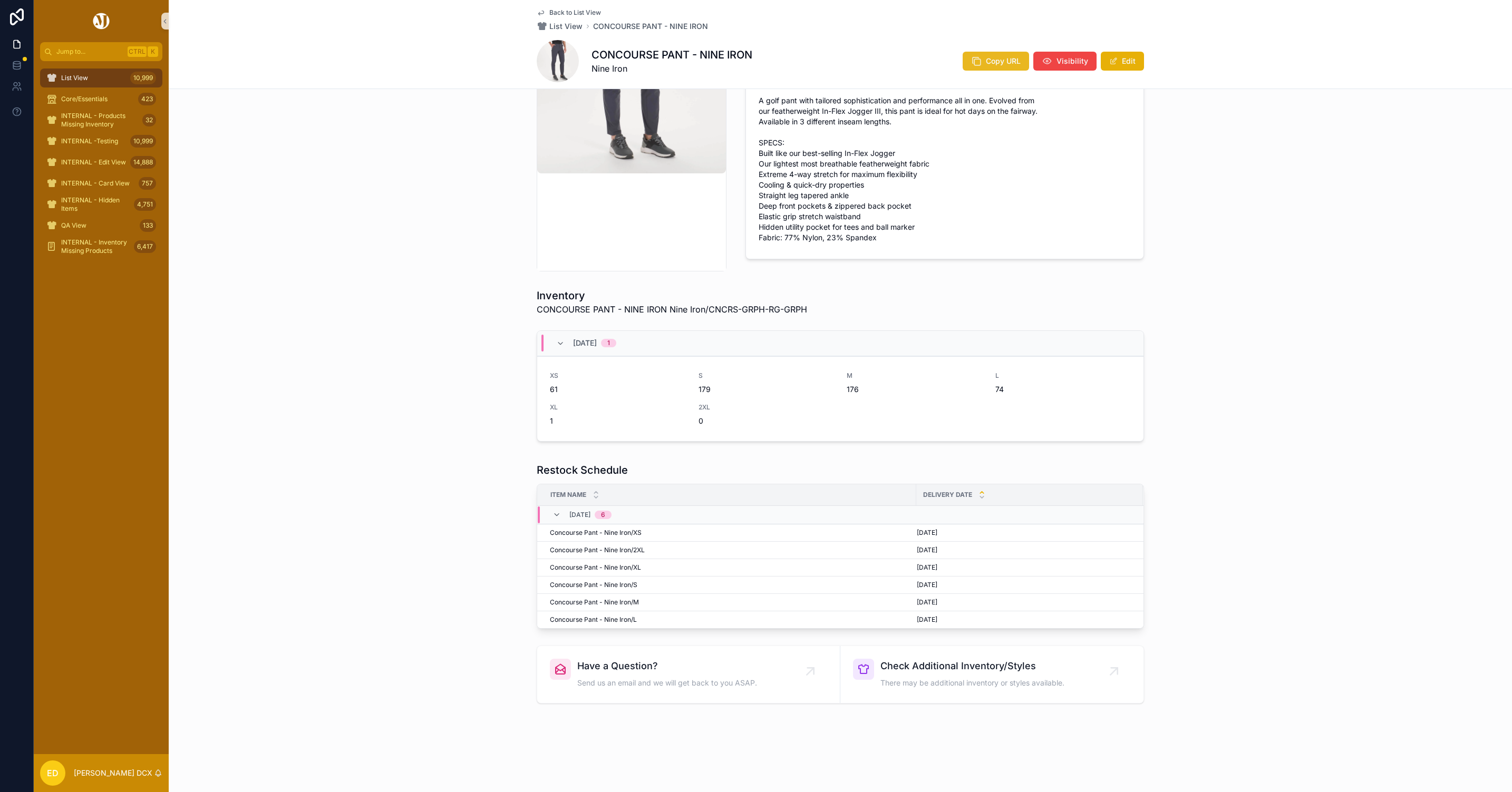
click at [1014, 54] on button "Copy URL" at bounding box center [996, 61] width 67 height 19
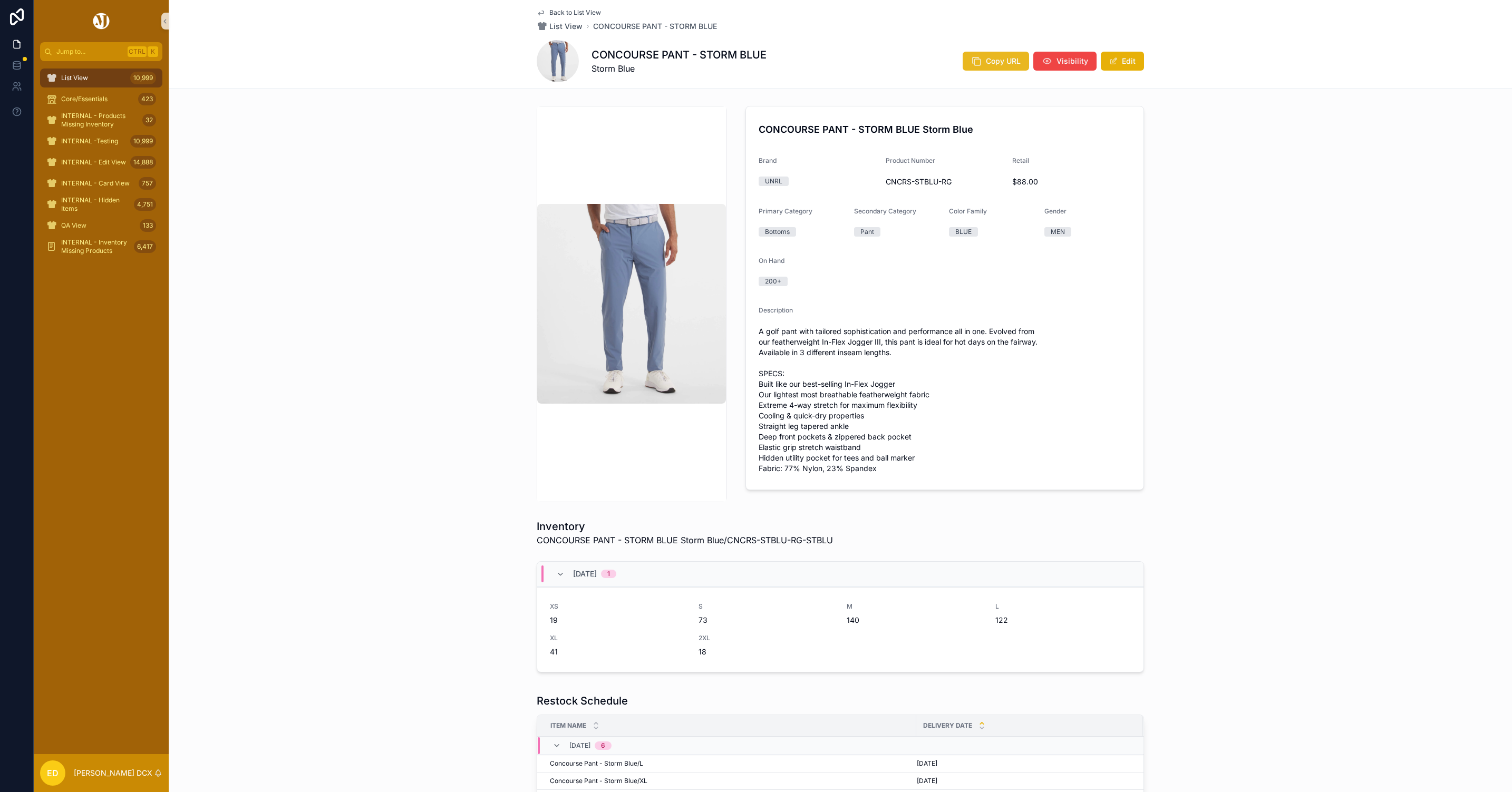
click at [974, 57] on icon "scrollable content" at bounding box center [977, 61] width 11 height 11
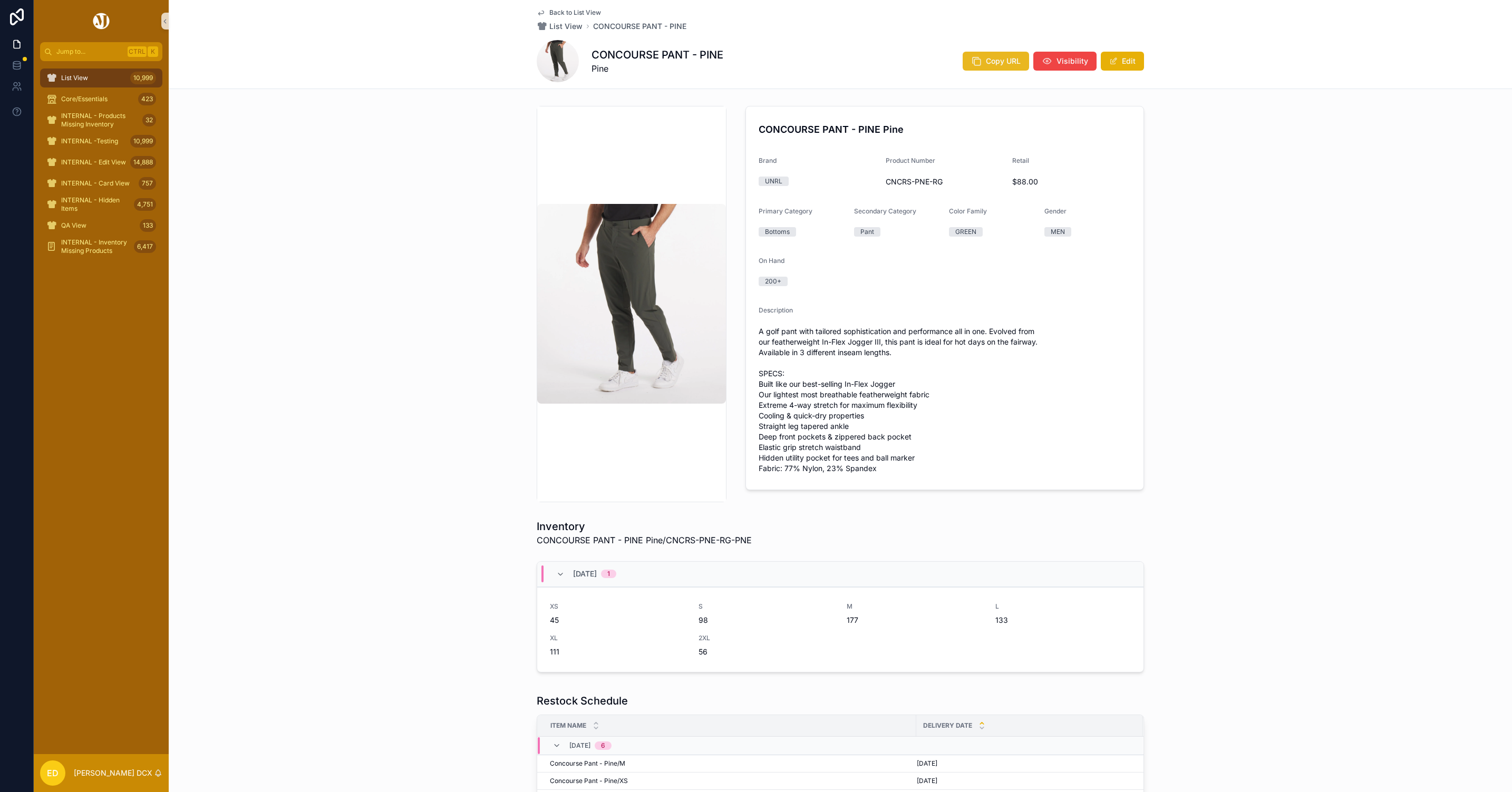
click at [977, 70] on button "Copy URL" at bounding box center [996, 61] width 67 height 19
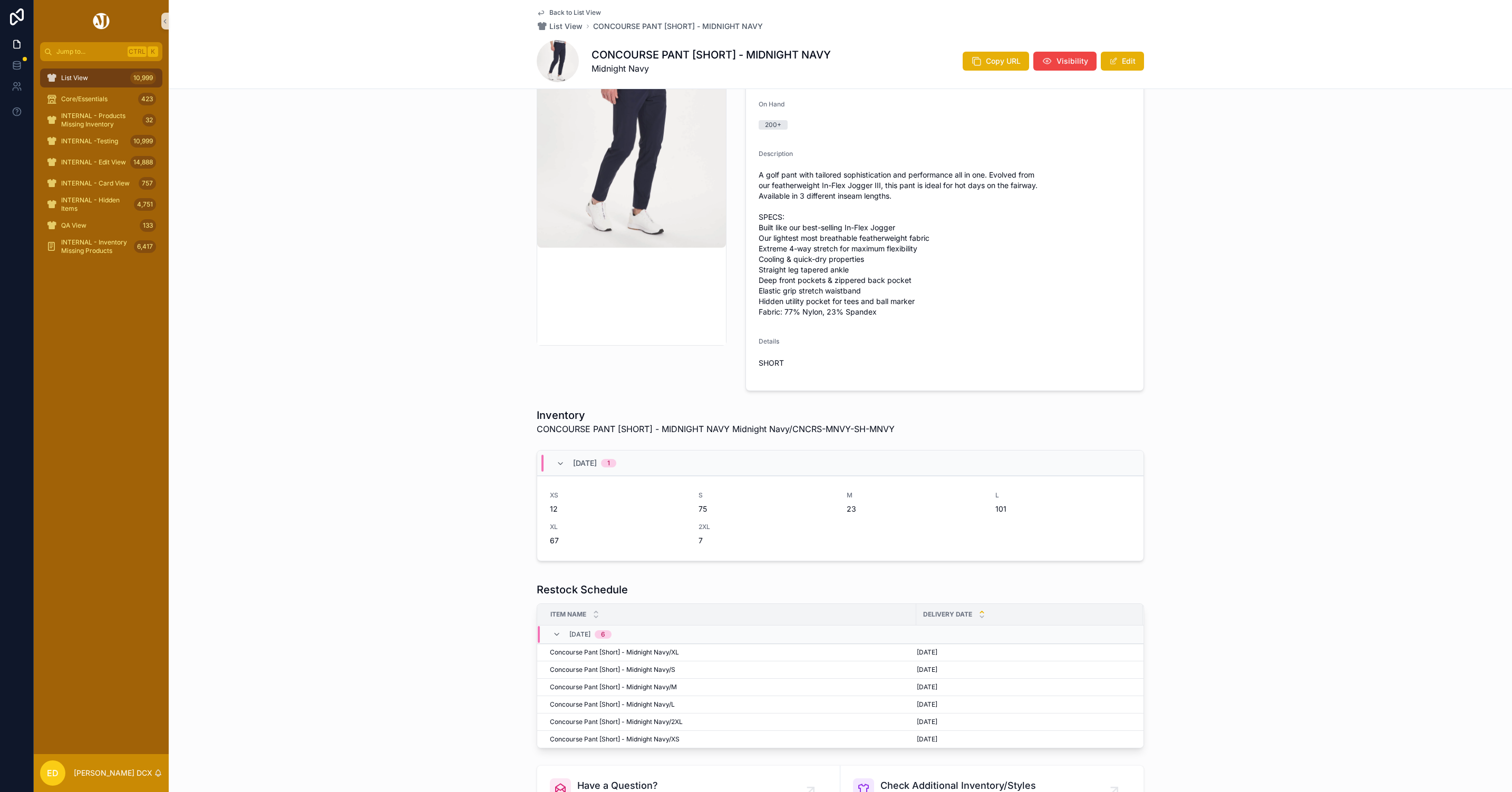
scroll to position [158, 0]
click at [989, 59] on span "Copy URL" at bounding box center [1003, 61] width 35 height 11
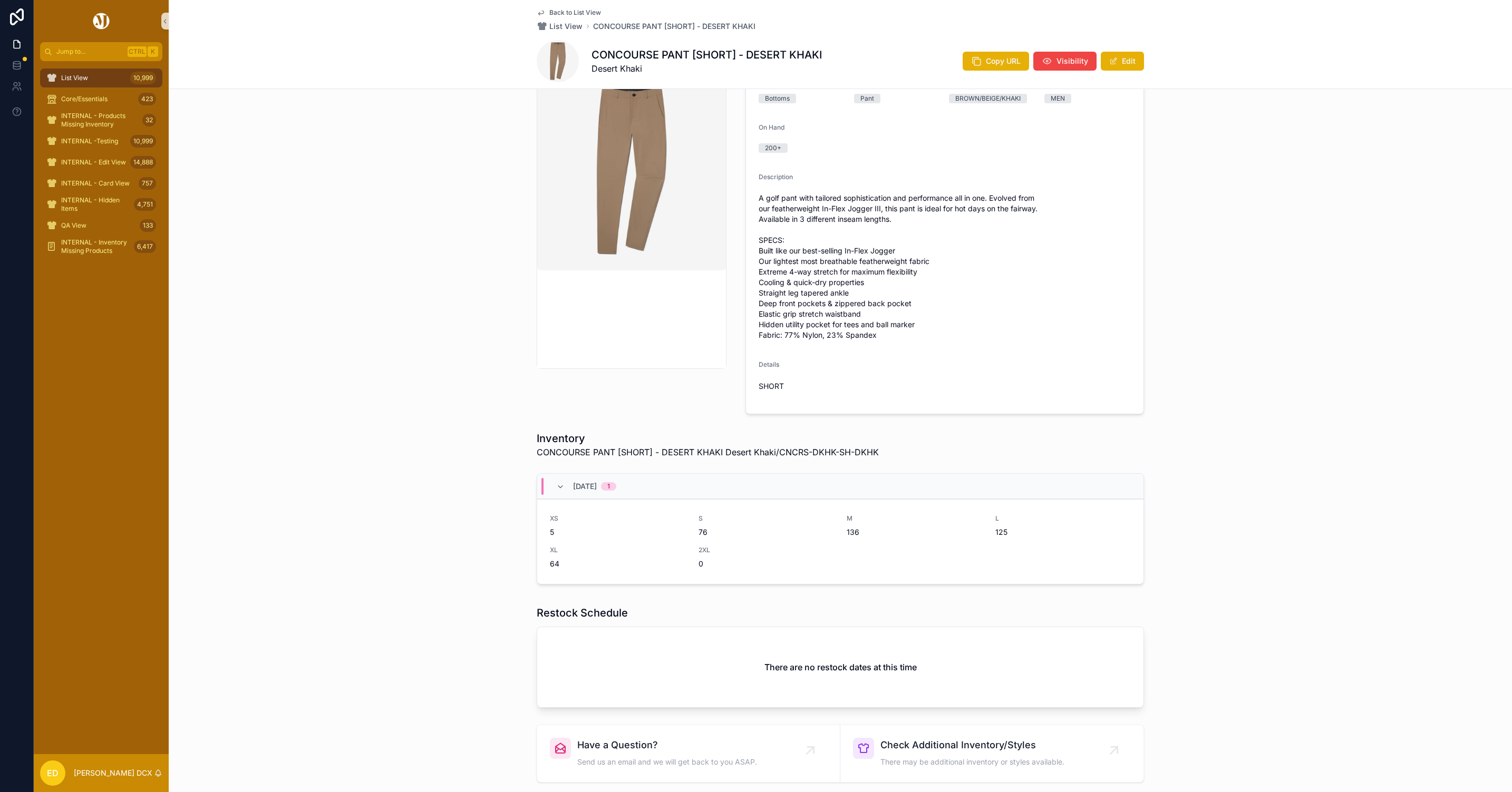
scroll to position [57, 0]
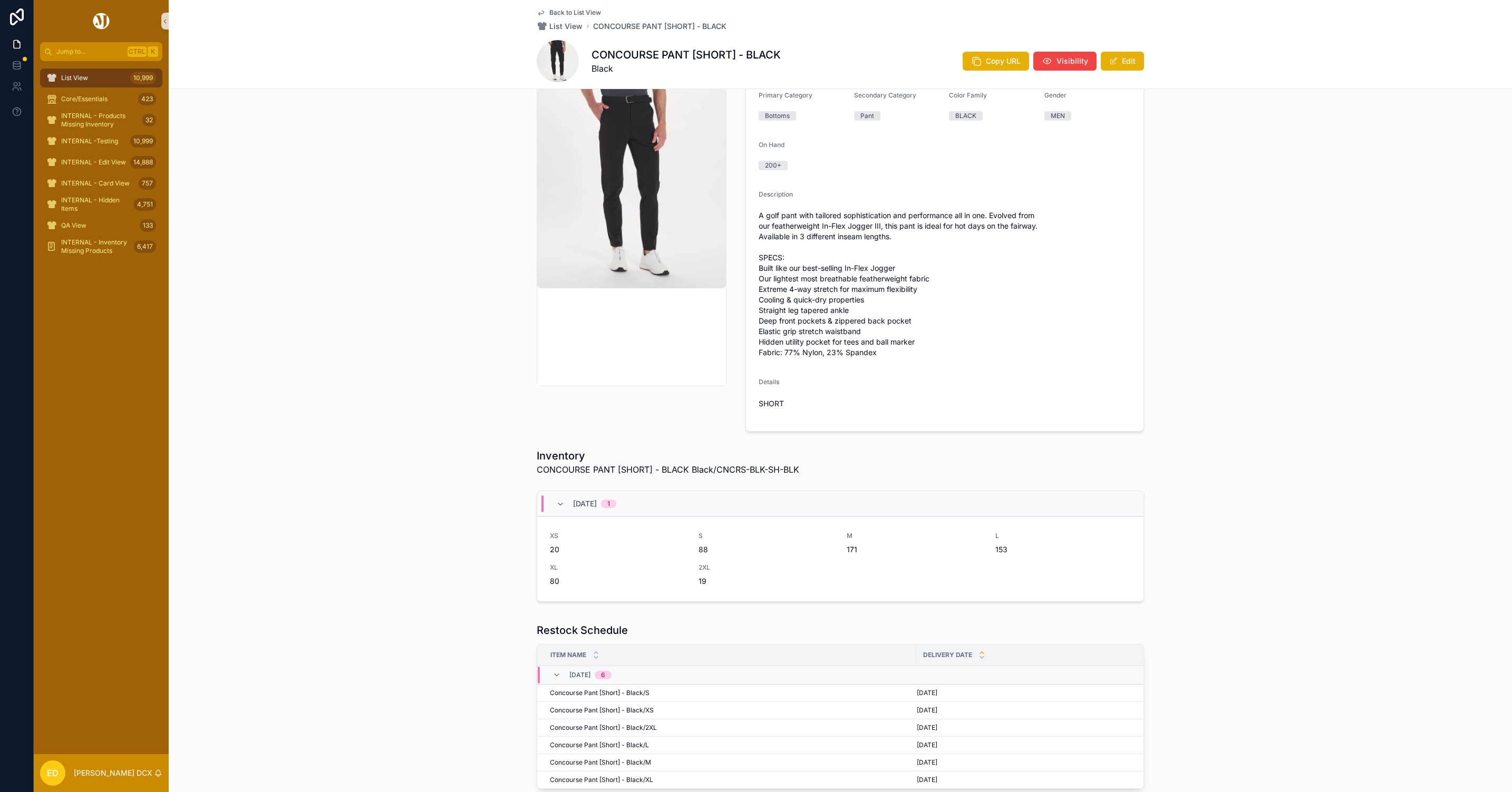
scroll to position [237, 0]
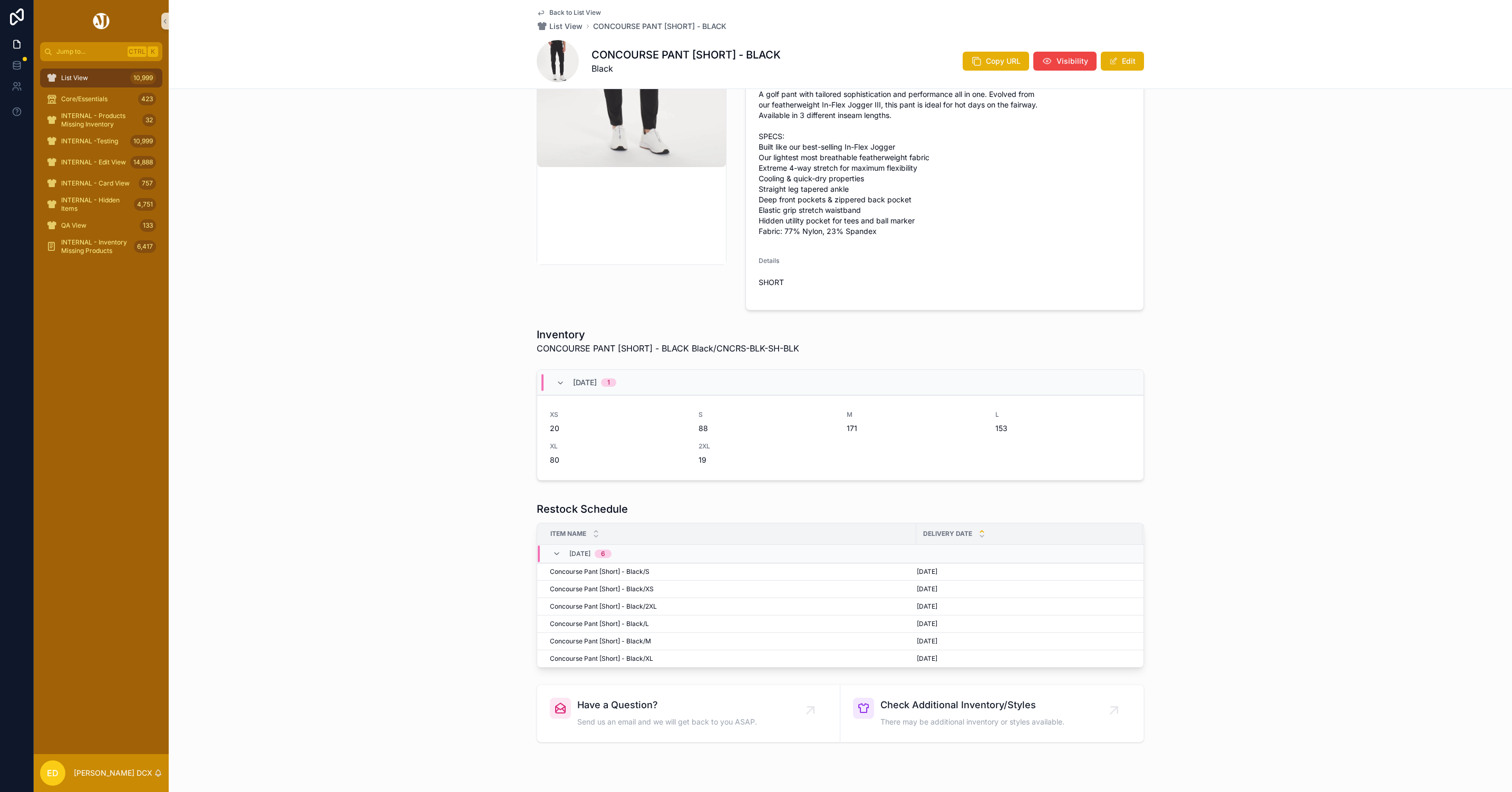
click at [989, 51] on div "Copy URL Visibility Edit" at bounding box center [1049, 61] width 190 height 20
click at [986, 65] on span "Copy URL" at bounding box center [1003, 61] width 35 height 11
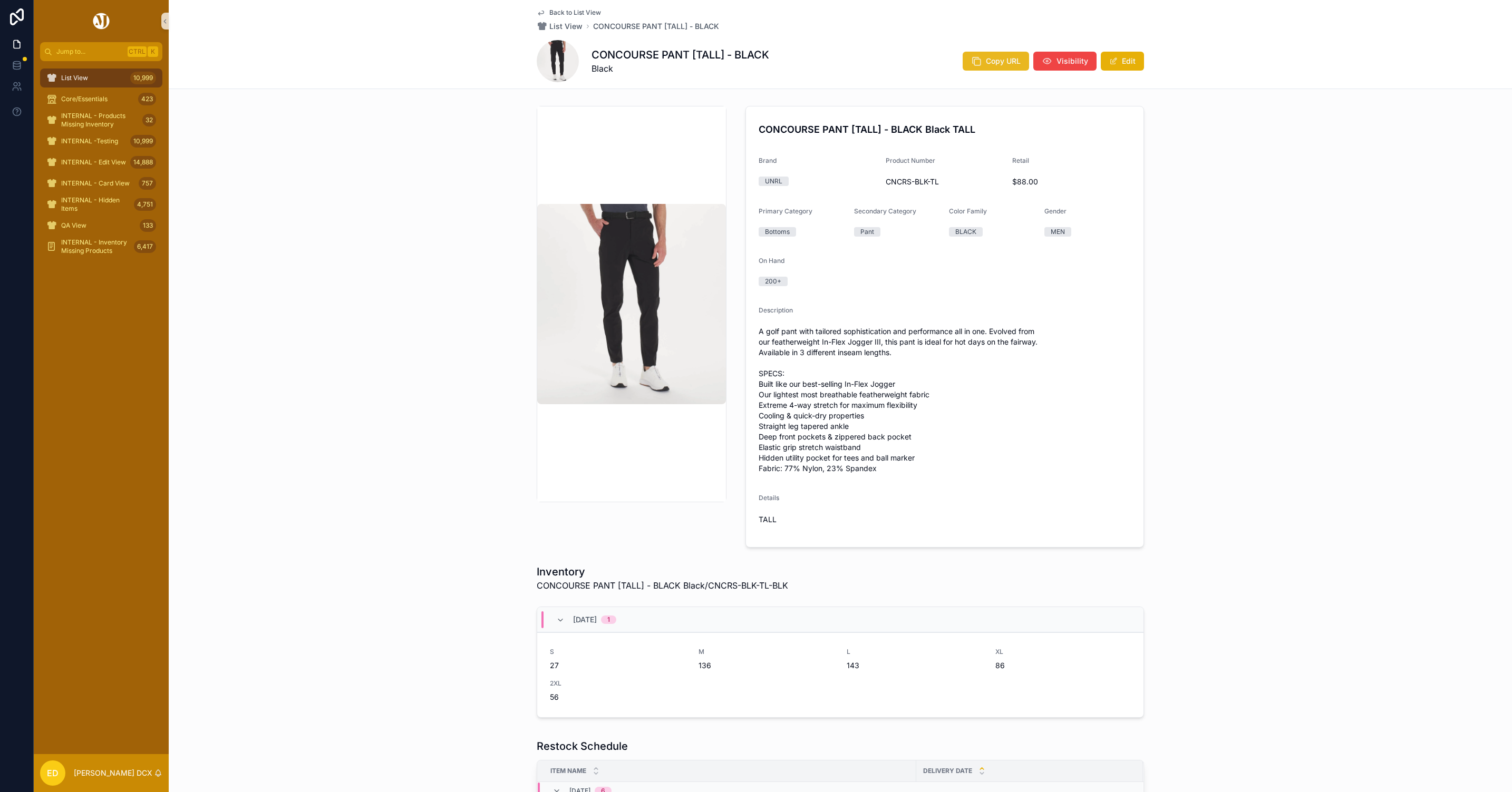
click at [1014, 60] on span "Copy URL" at bounding box center [1003, 61] width 35 height 11
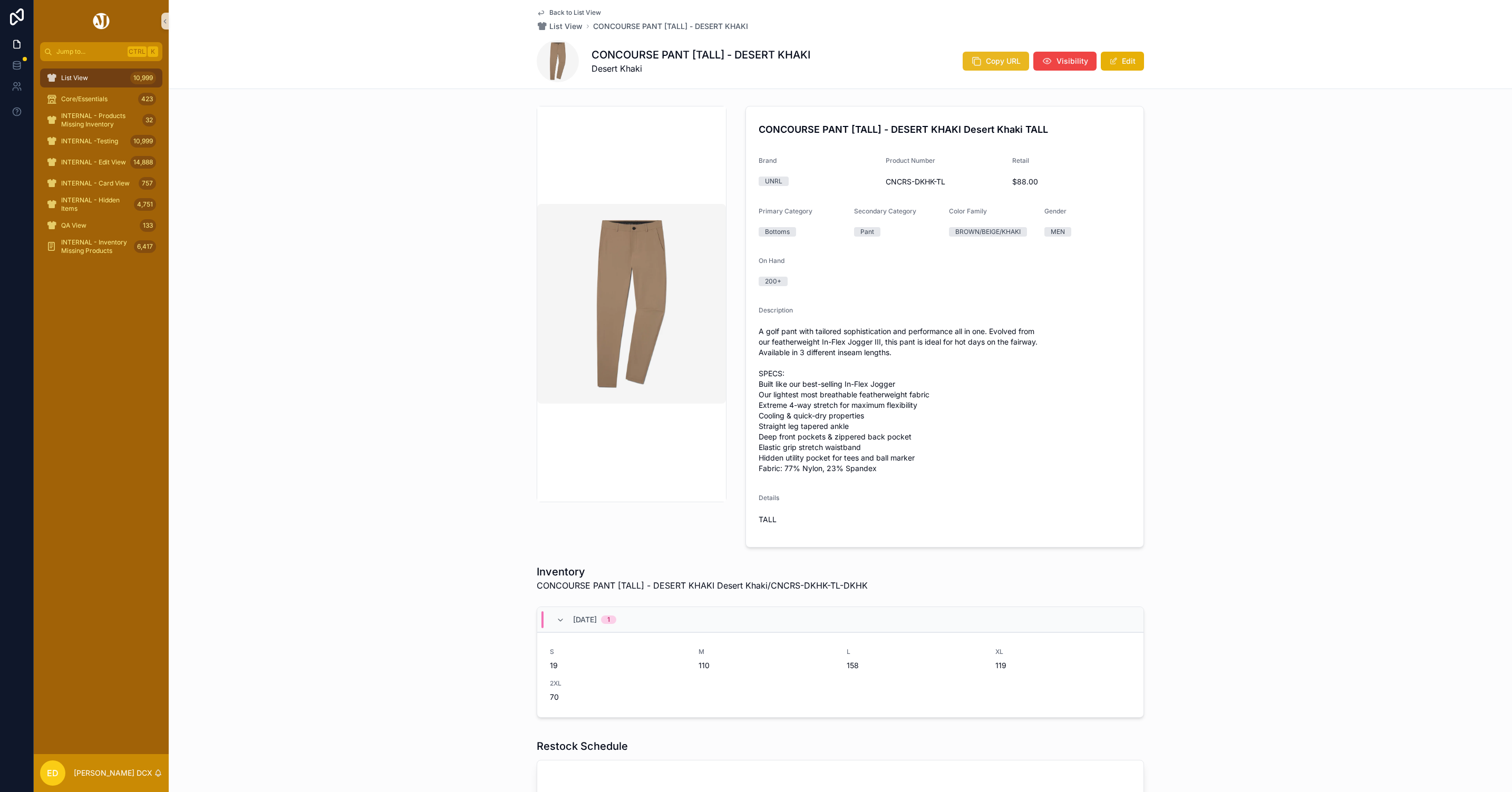
click at [990, 62] on span "Copy URL" at bounding box center [1003, 61] width 35 height 11
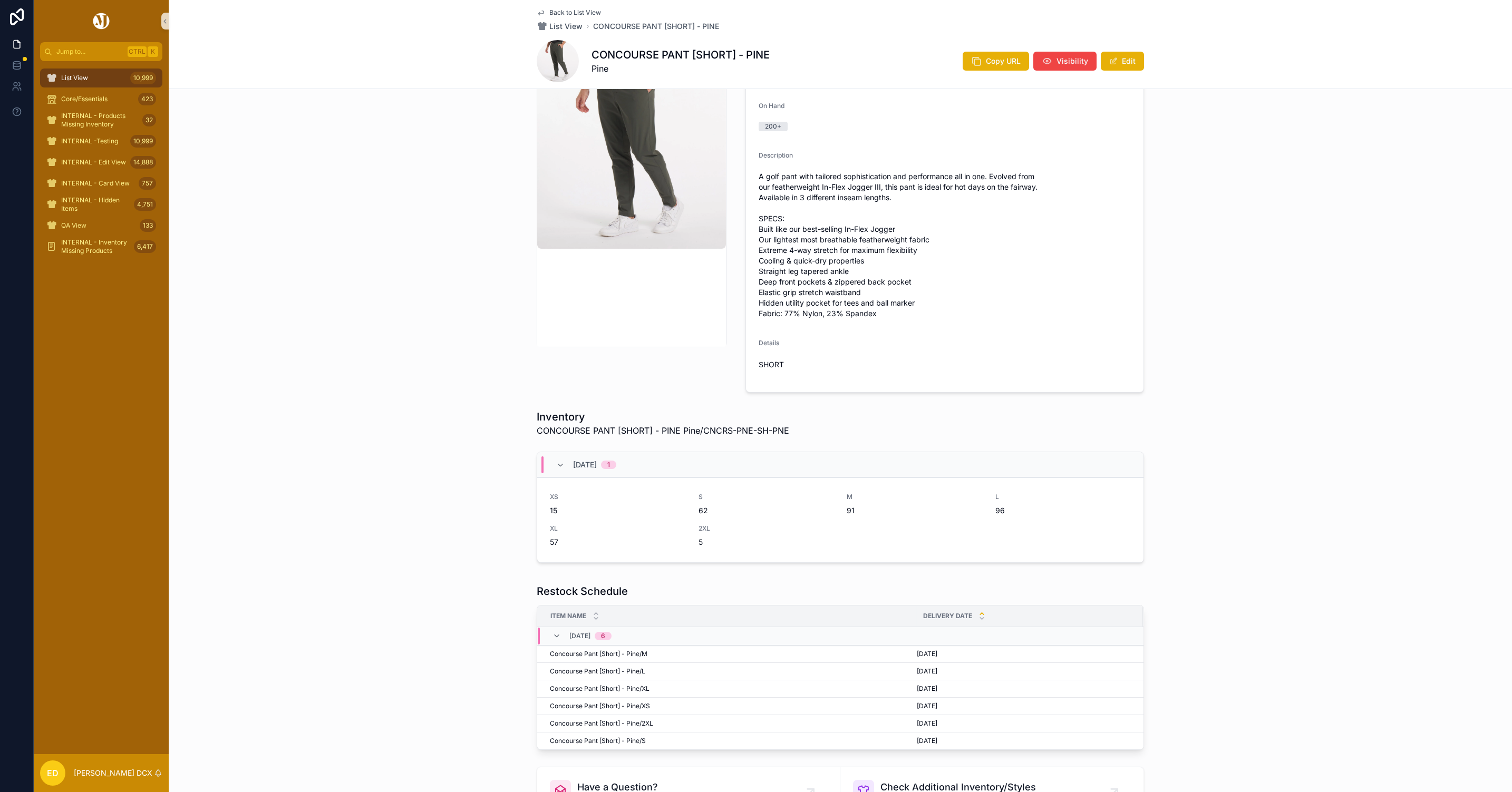
scroll to position [158, 0]
click at [992, 61] on span "Copy URL" at bounding box center [1003, 61] width 35 height 11
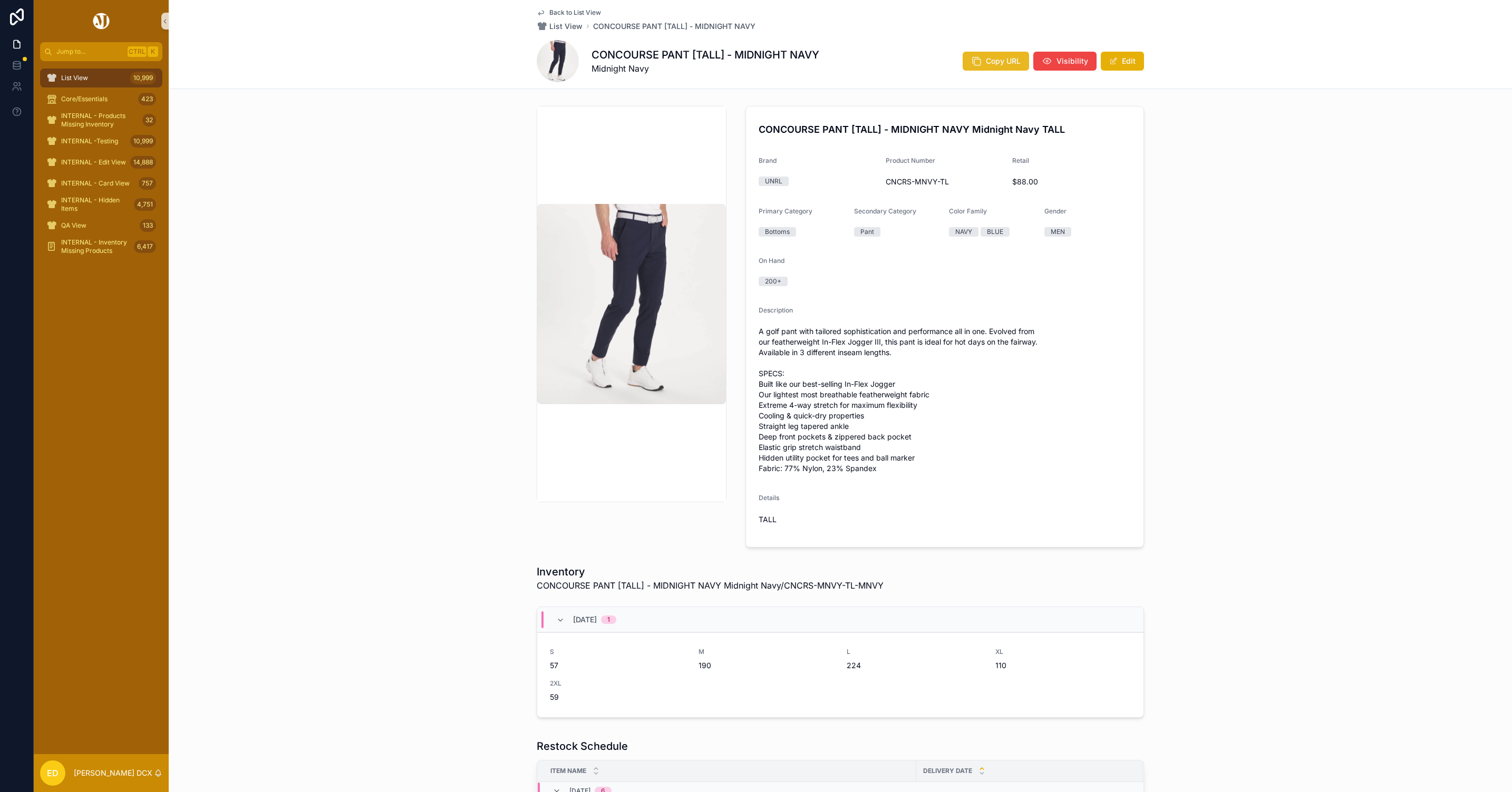
click at [992, 61] on span "Copy URL" at bounding box center [1003, 61] width 35 height 11
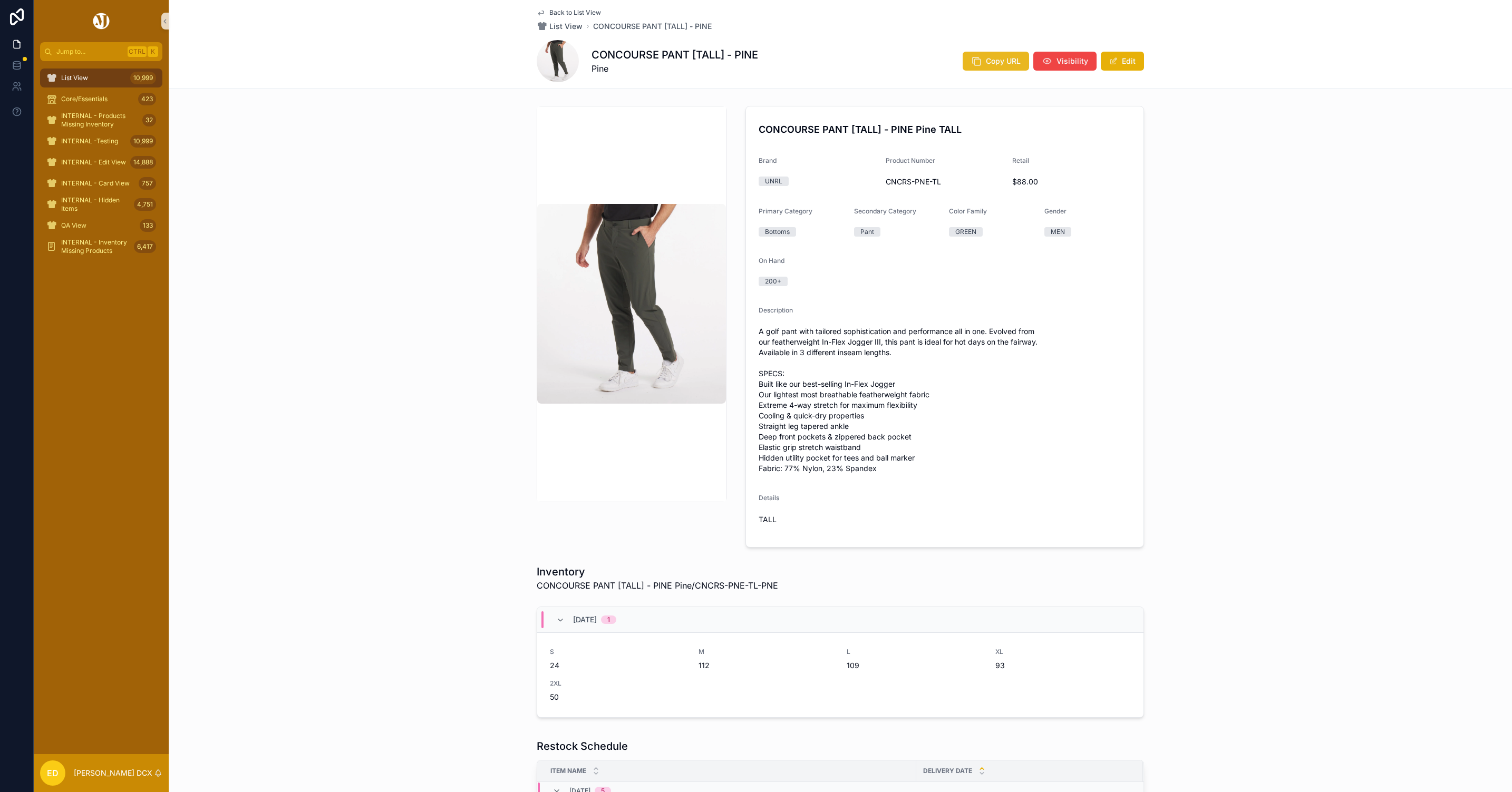
click at [992, 56] on span "Copy URL" at bounding box center [1003, 61] width 35 height 11
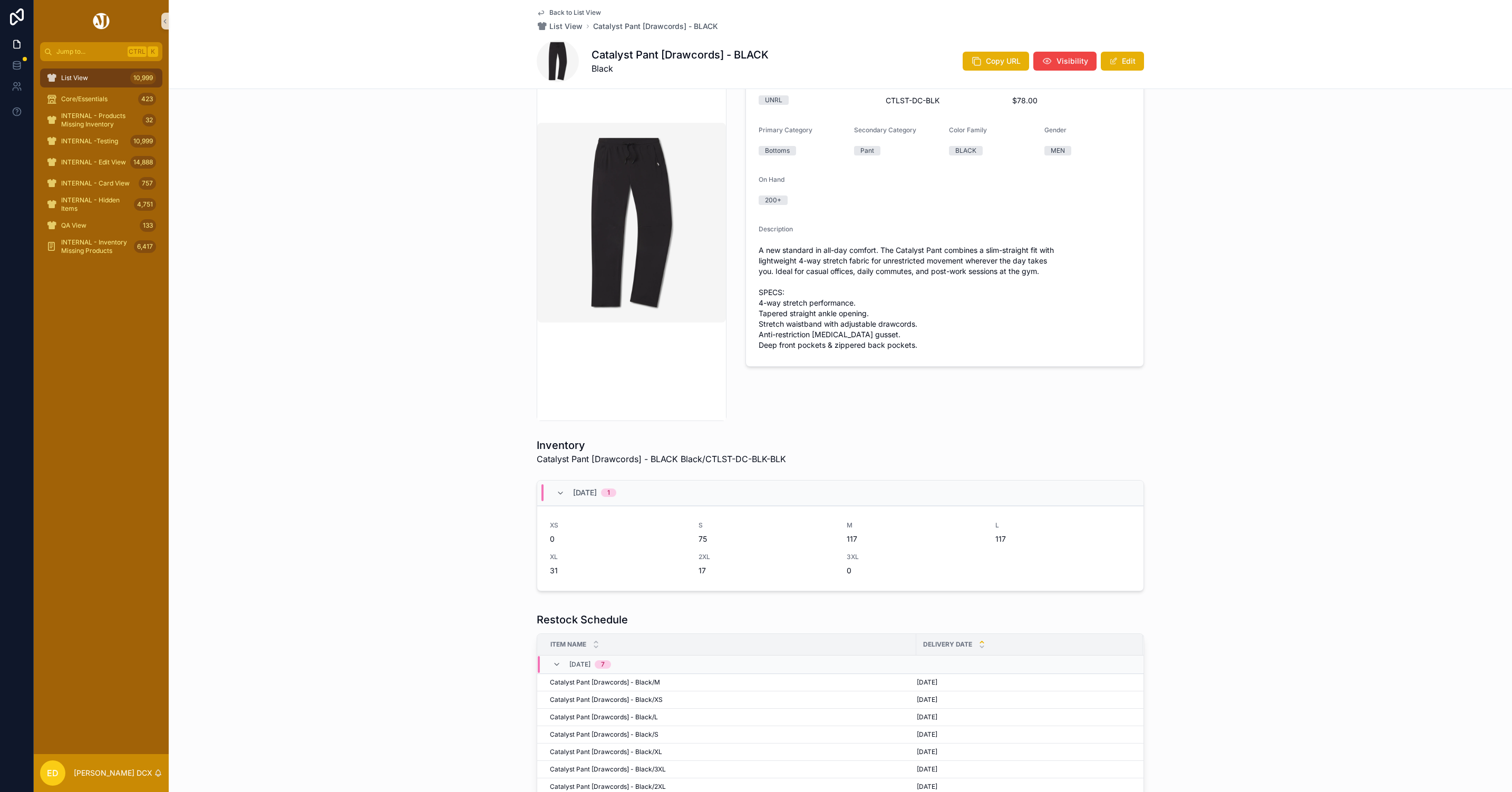
scroll to position [316, 0]
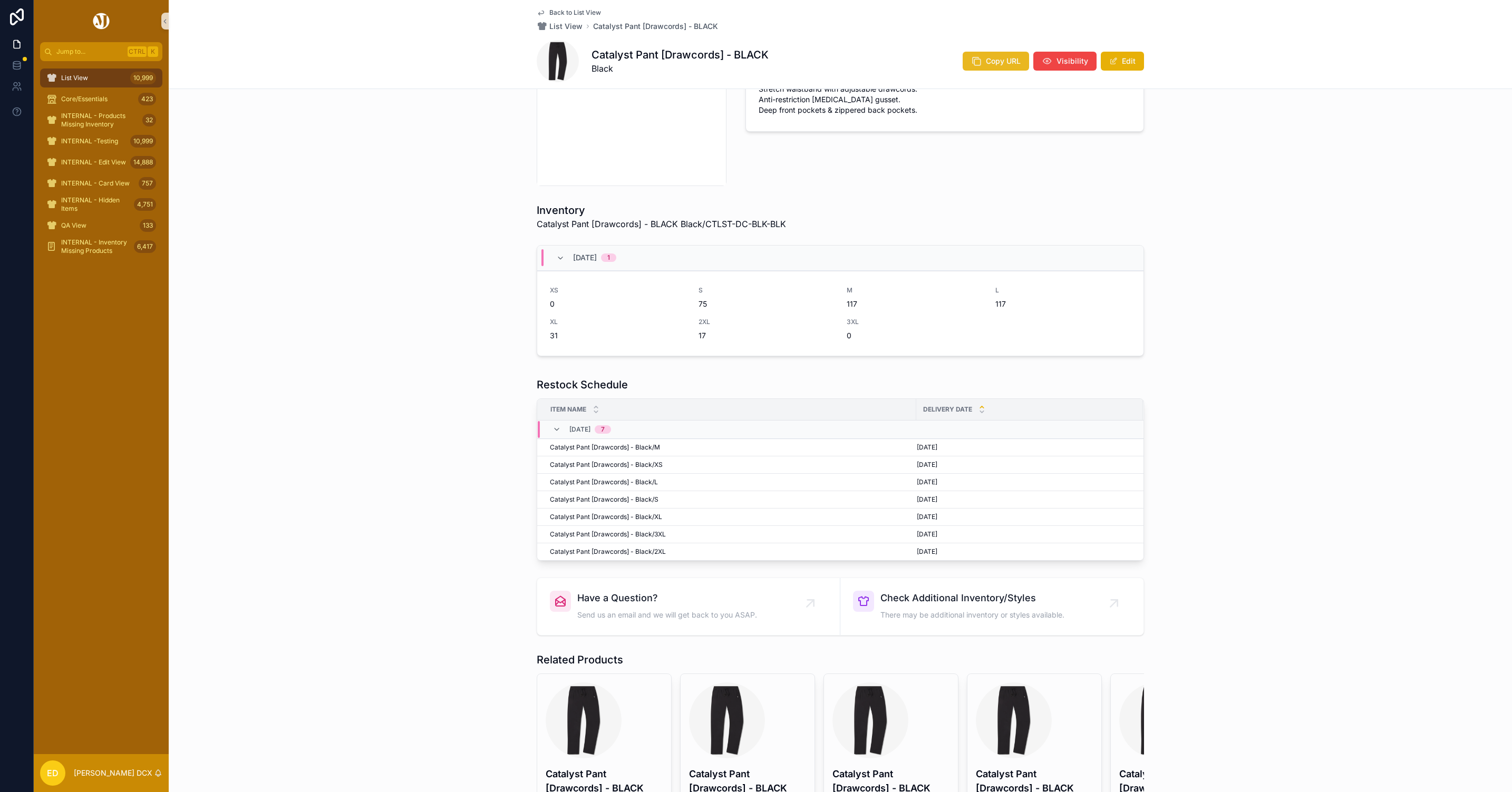
click at [979, 57] on button "Copy URL" at bounding box center [996, 61] width 67 height 19
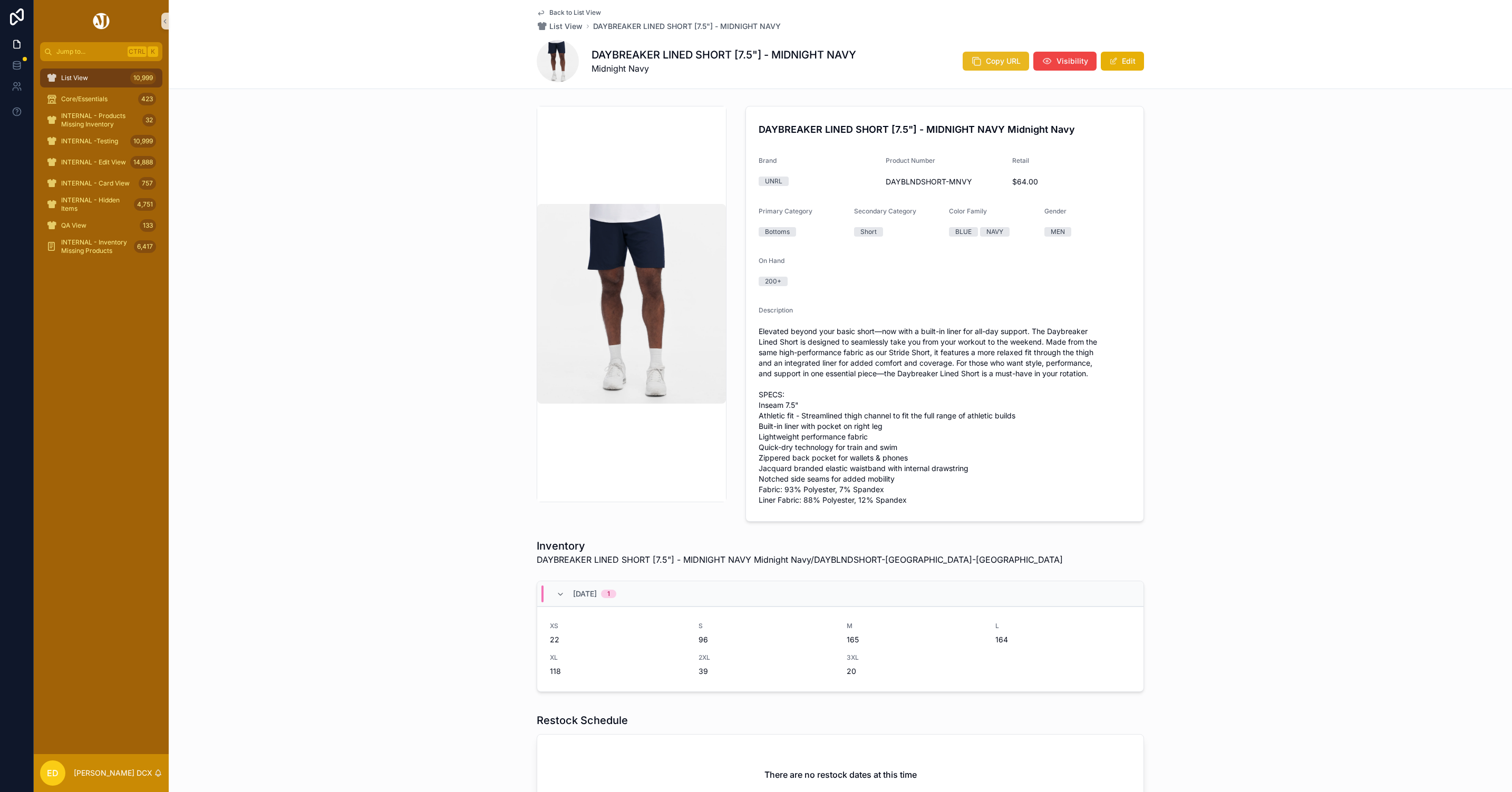
click at [991, 64] on span "Copy URL" at bounding box center [1003, 61] width 35 height 11
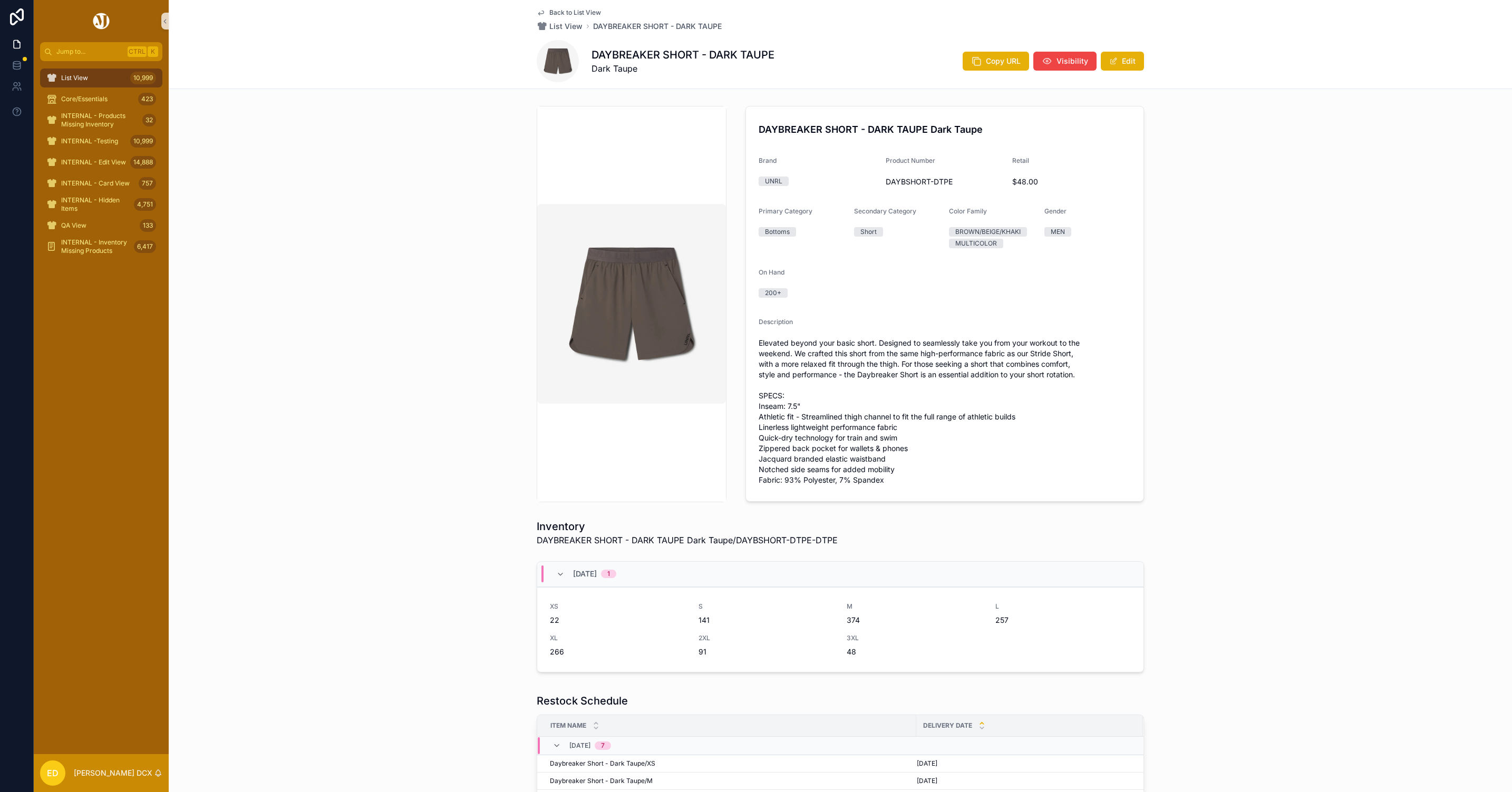
click at [1000, 51] on div "Copy URL Visibility Edit" at bounding box center [1049, 61] width 190 height 20
click at [986, 61] on span "Copy URL" at bounding box center [1003, 61] width 35 height 11
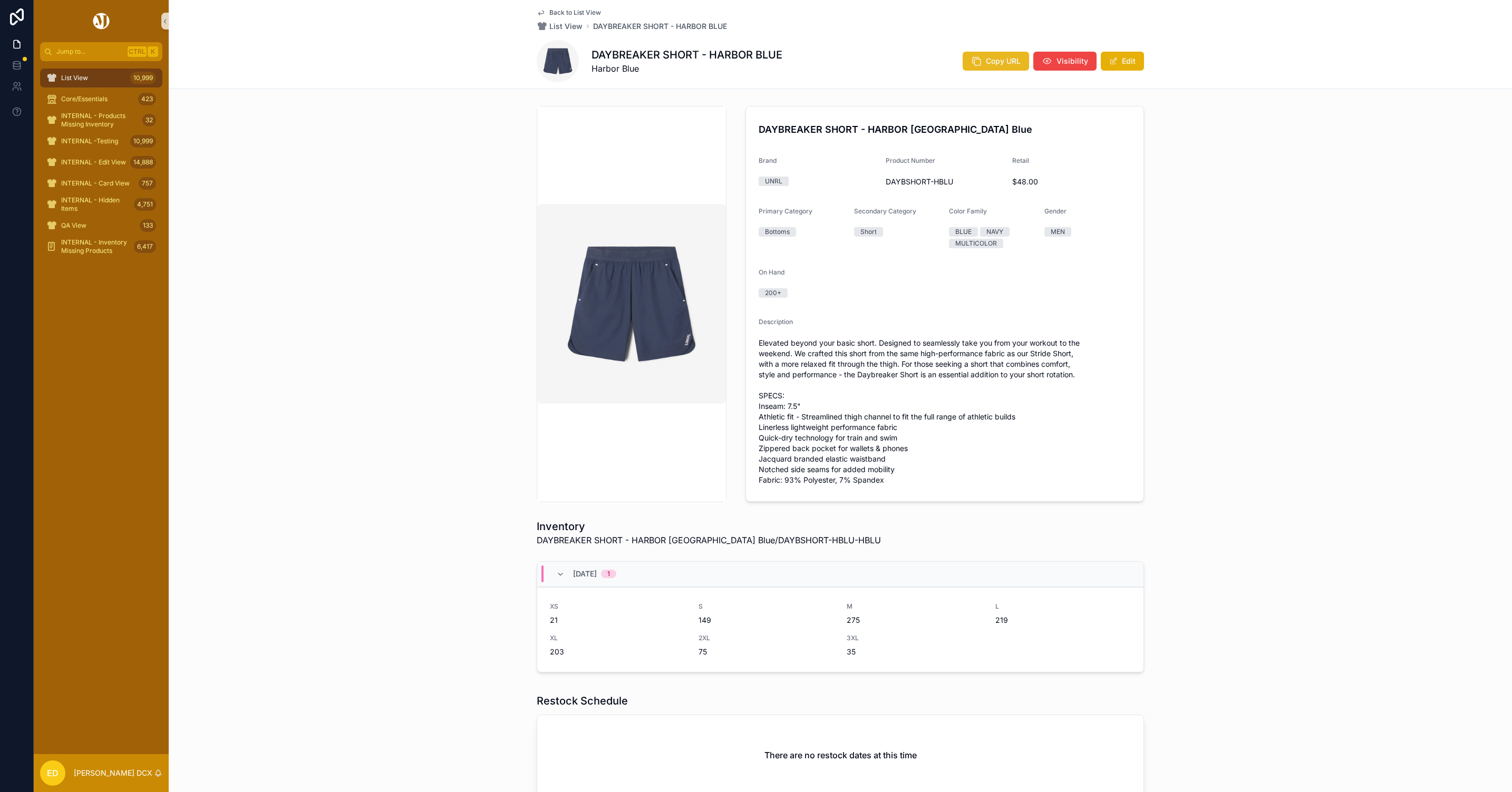
click at [971, 61] on icon "scrollable content" at bounding box center [977, 61] width 11 height 11
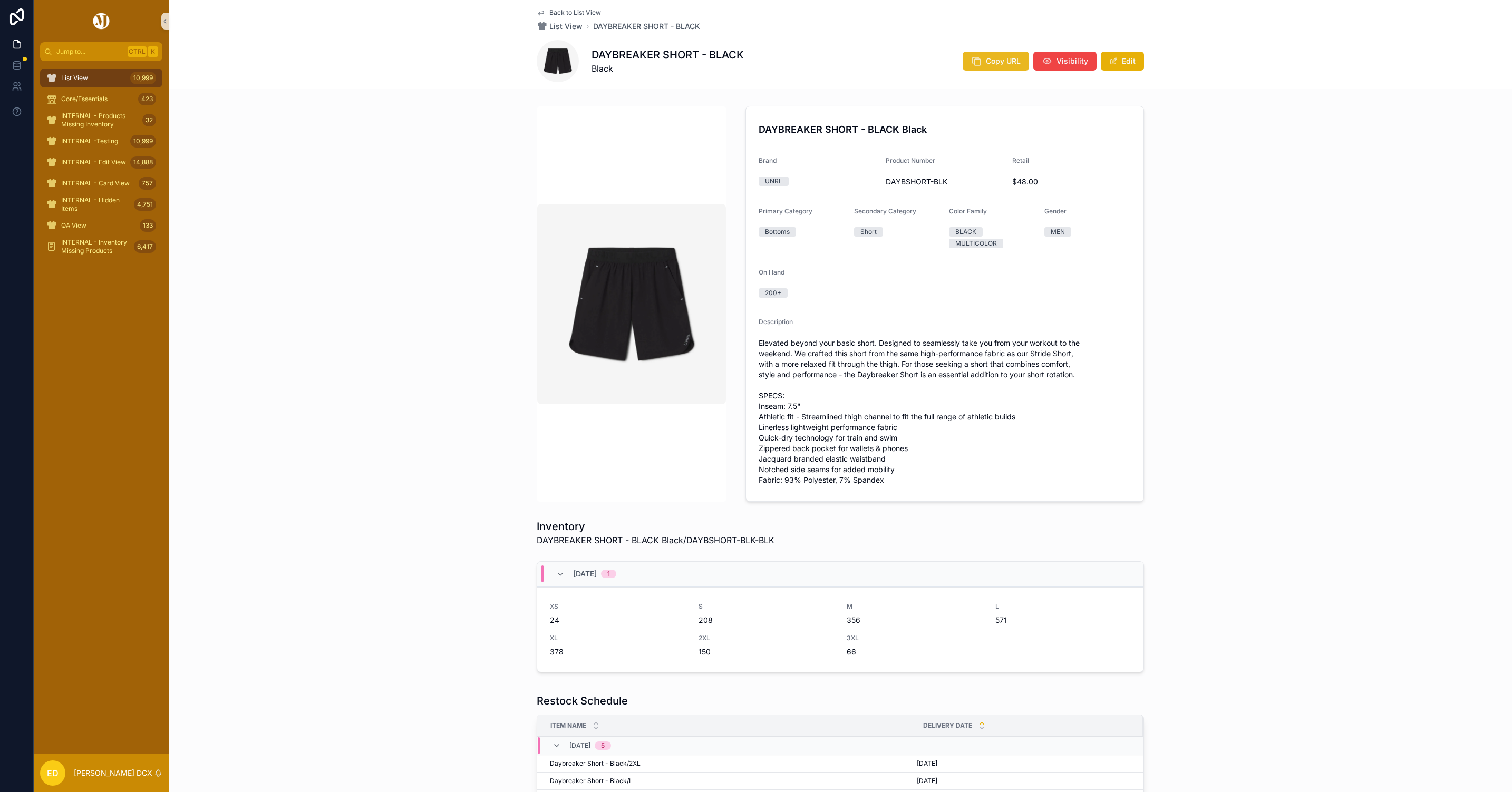
click at [986, 65] on span "Copy URL" at bounding box center [1003, 61] width 35 height 11
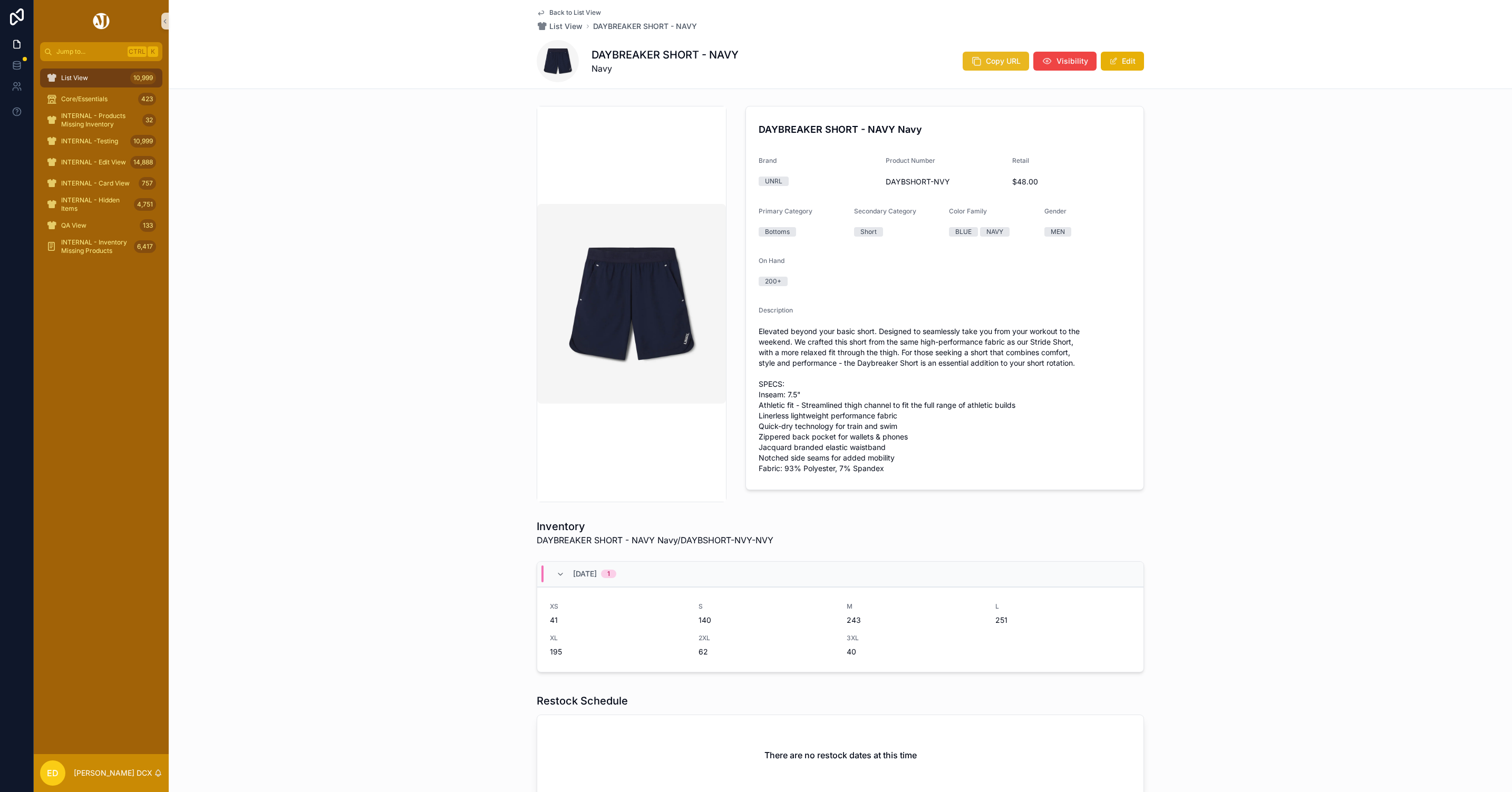
click at [991, 60] on span "Copy URL" at bounding box center [1003, 61] width 35 height 11
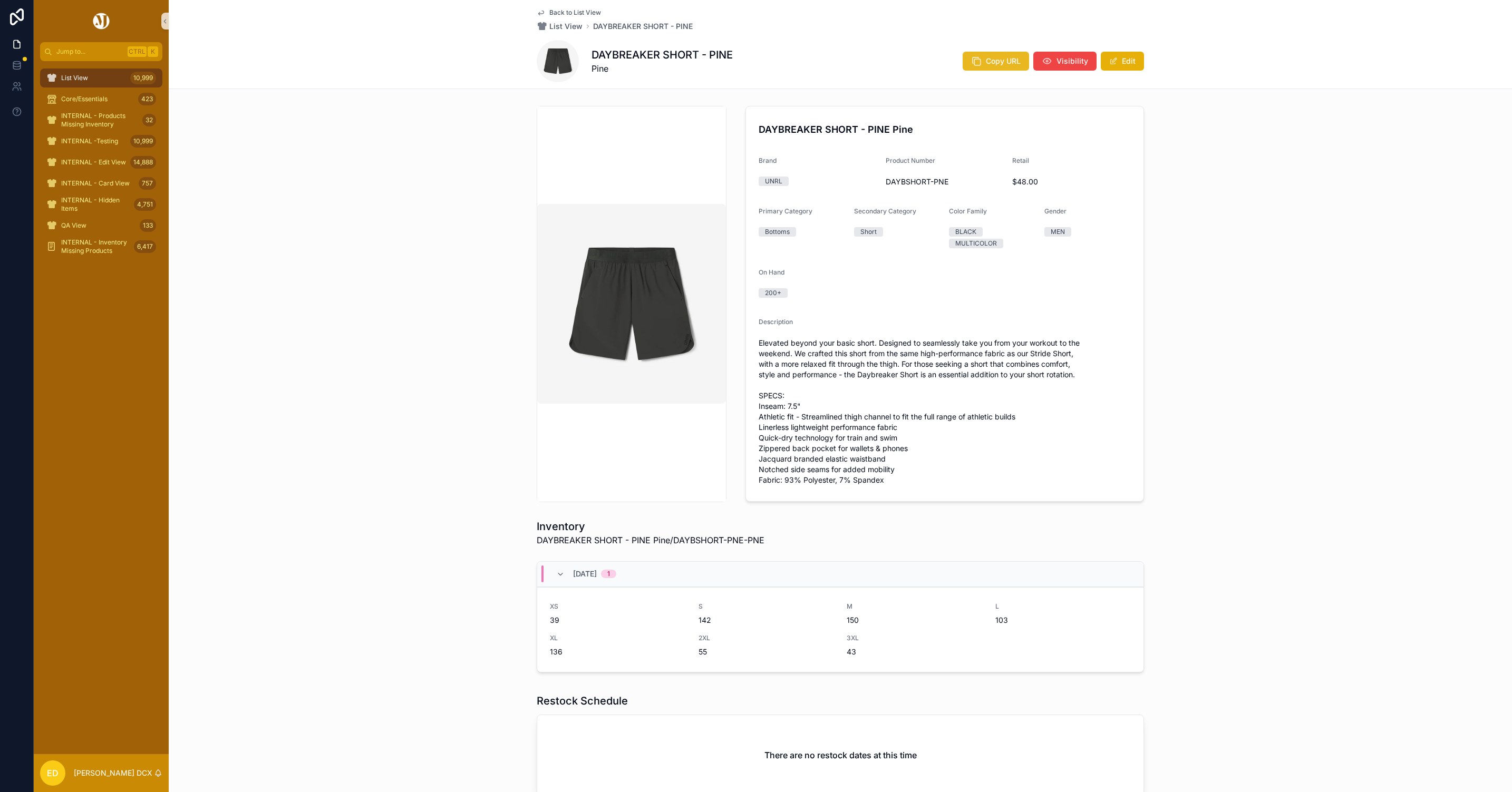
click at [1003, 63] on span "Copy URL" at bounding box center [1003, 61] width 35 height 11
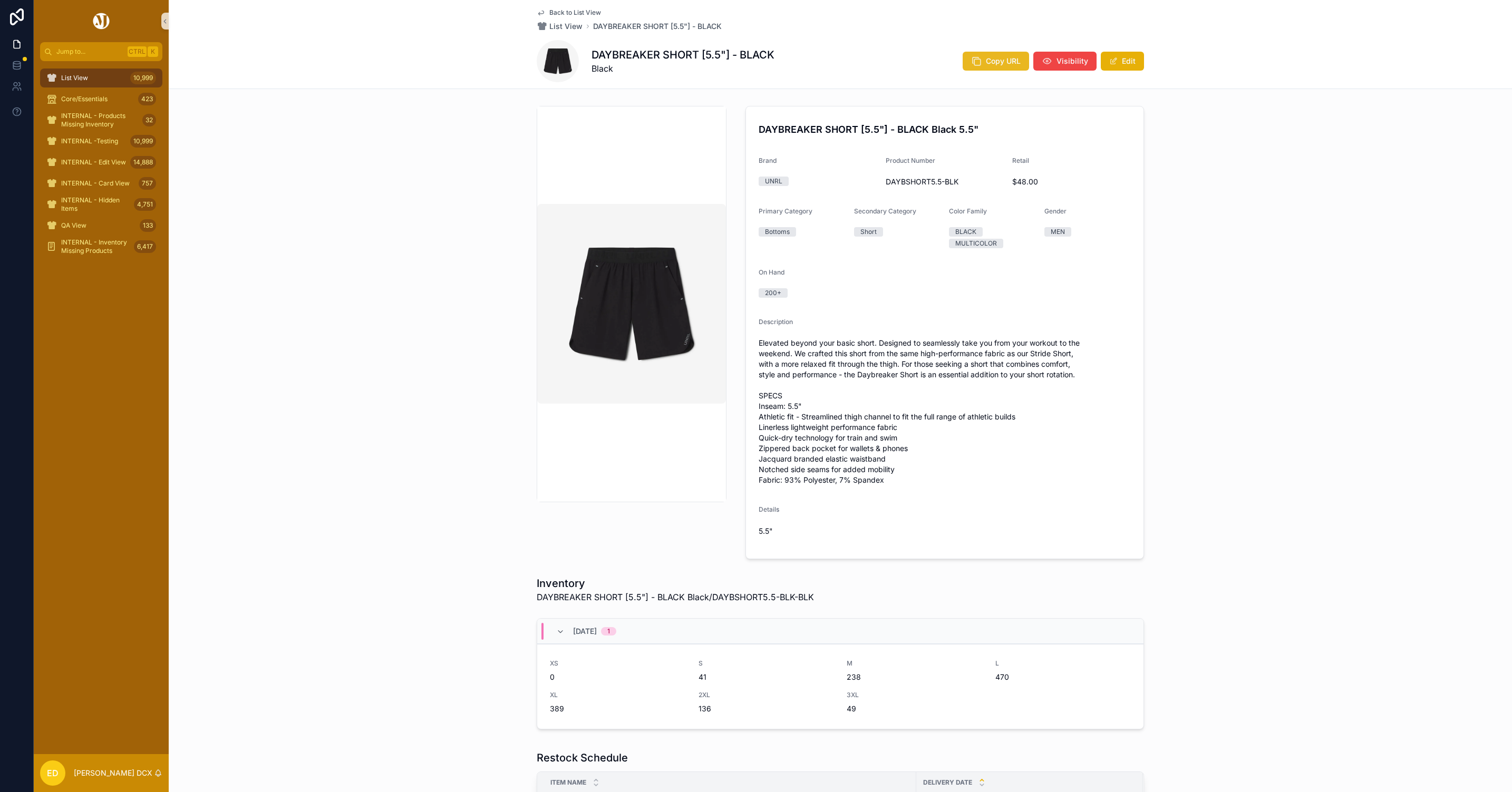
click at [971, 59] on icon "scrollable content" at bounding box center [977, 61] width 11 height 11
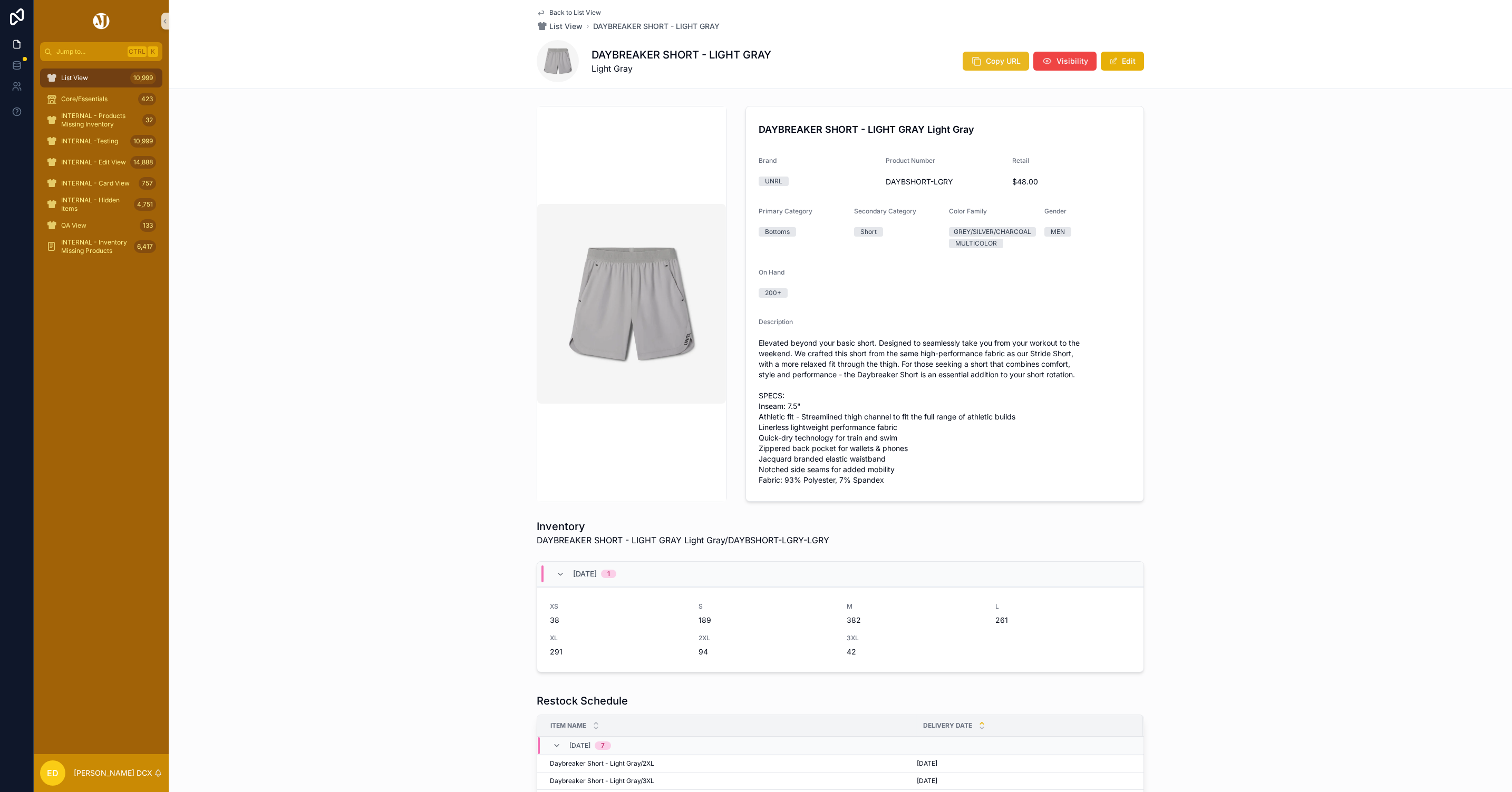
click at [971, 56] on icon "scrollable content" at bounding box center [977, 61] width 11 height 11
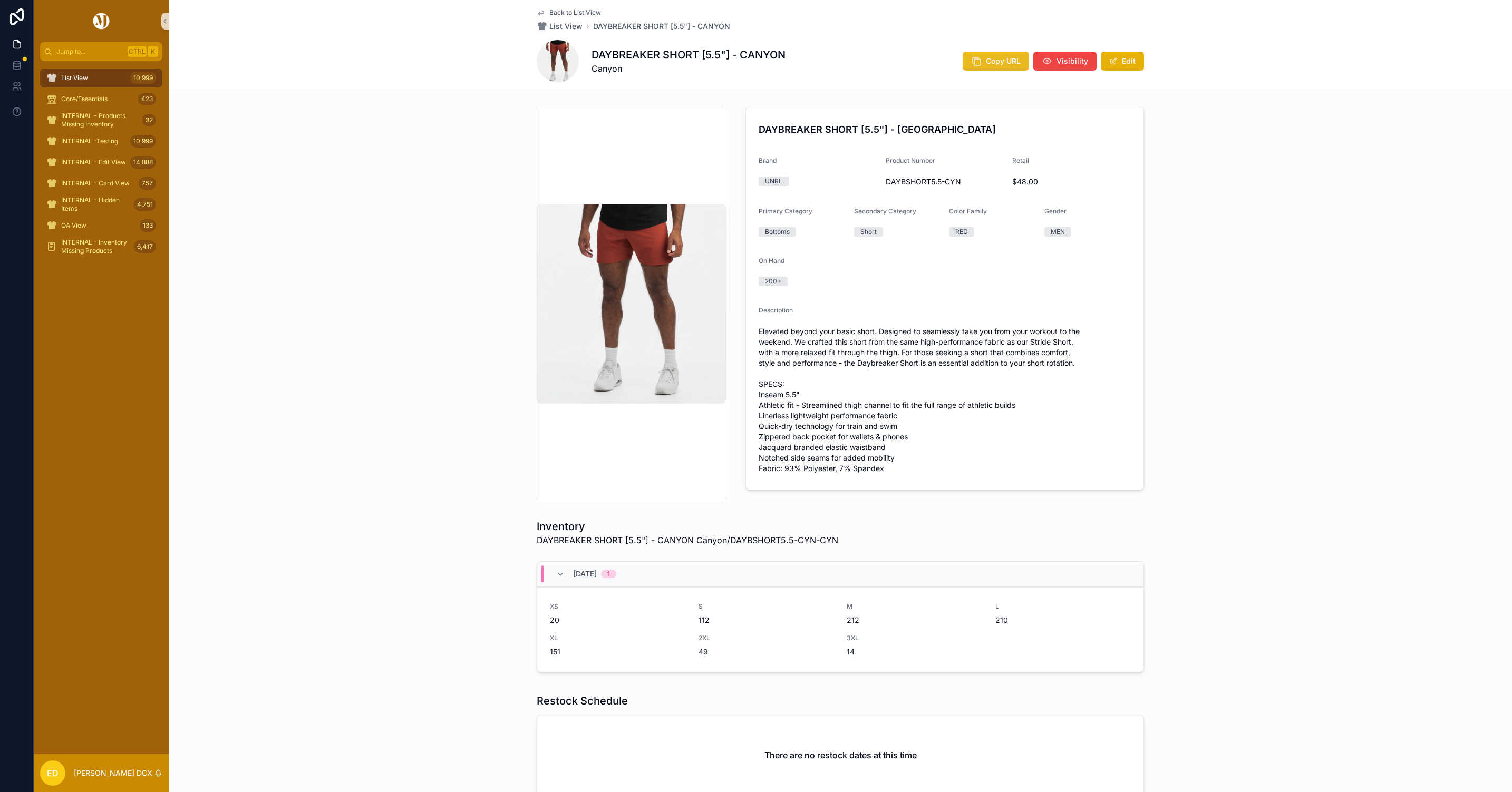
click at [986, 64] on span "Copy URL" at bounding box center [1003, 61] width 35 height 11
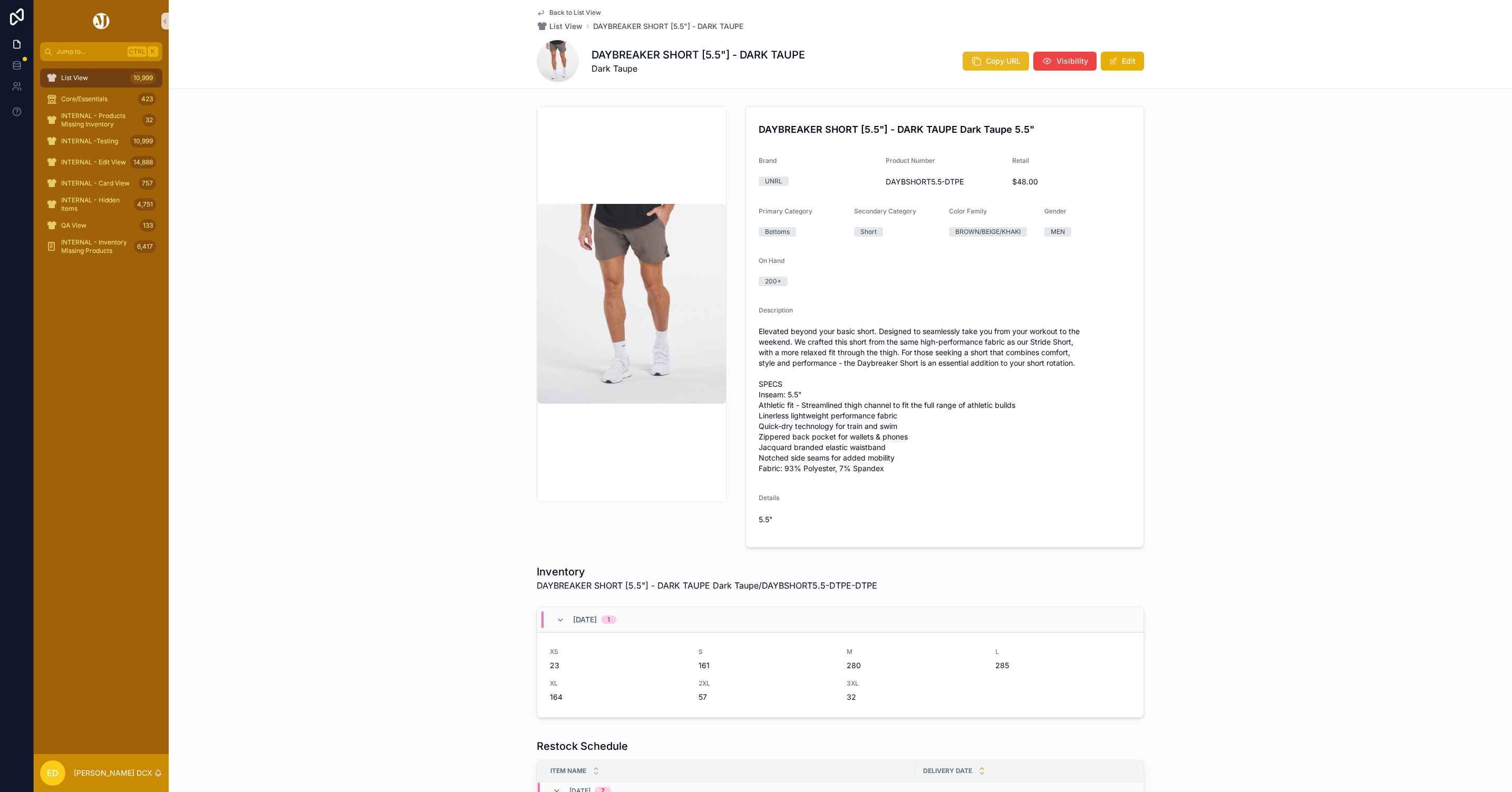
click at [981, 53] on button "Copy URL" at bounding box center [996, 61] width 67 height 19
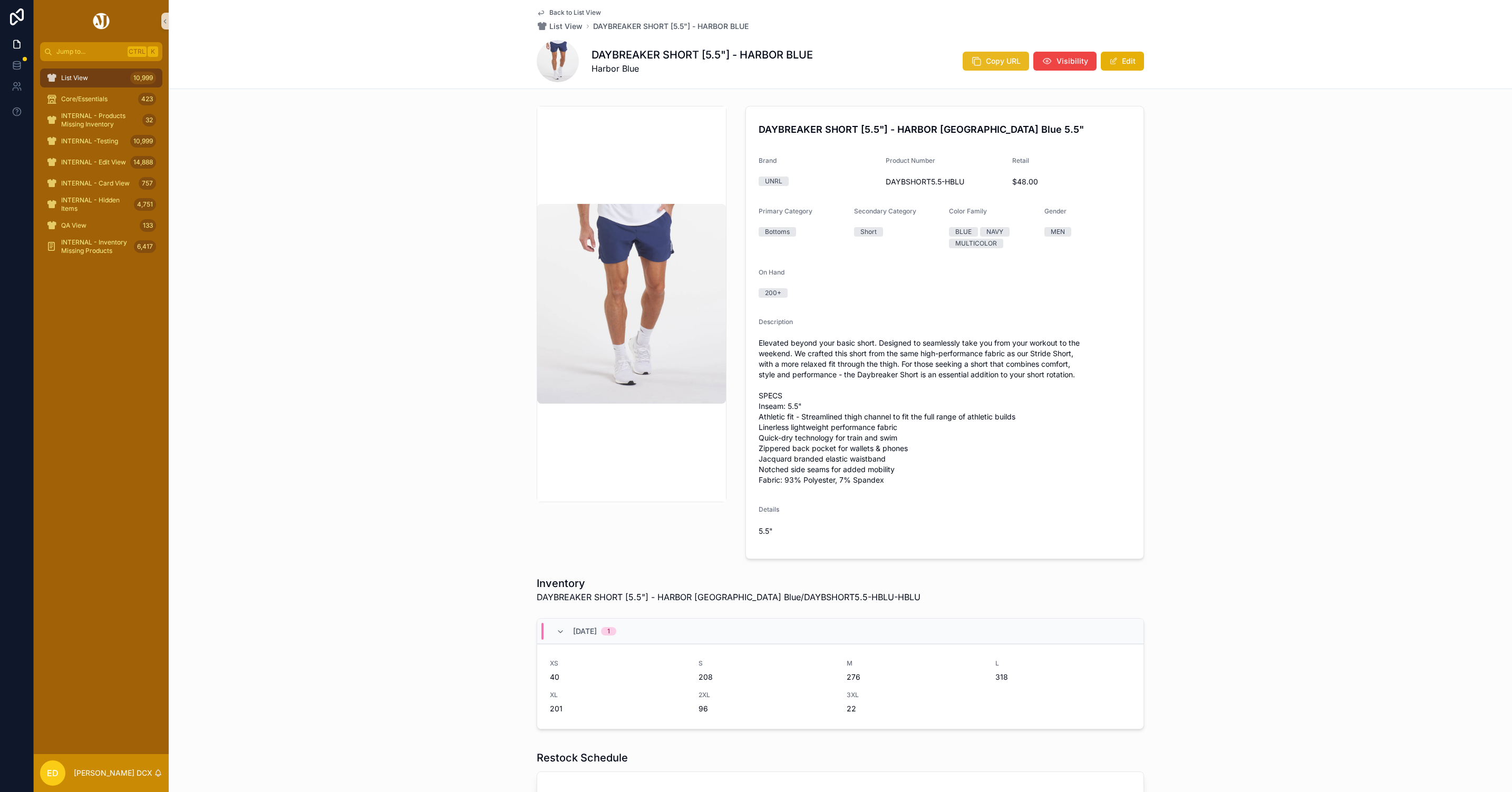
click at [976, 61] on icon "scrollable content" at bounding box center [977, 61] width 11 height 11
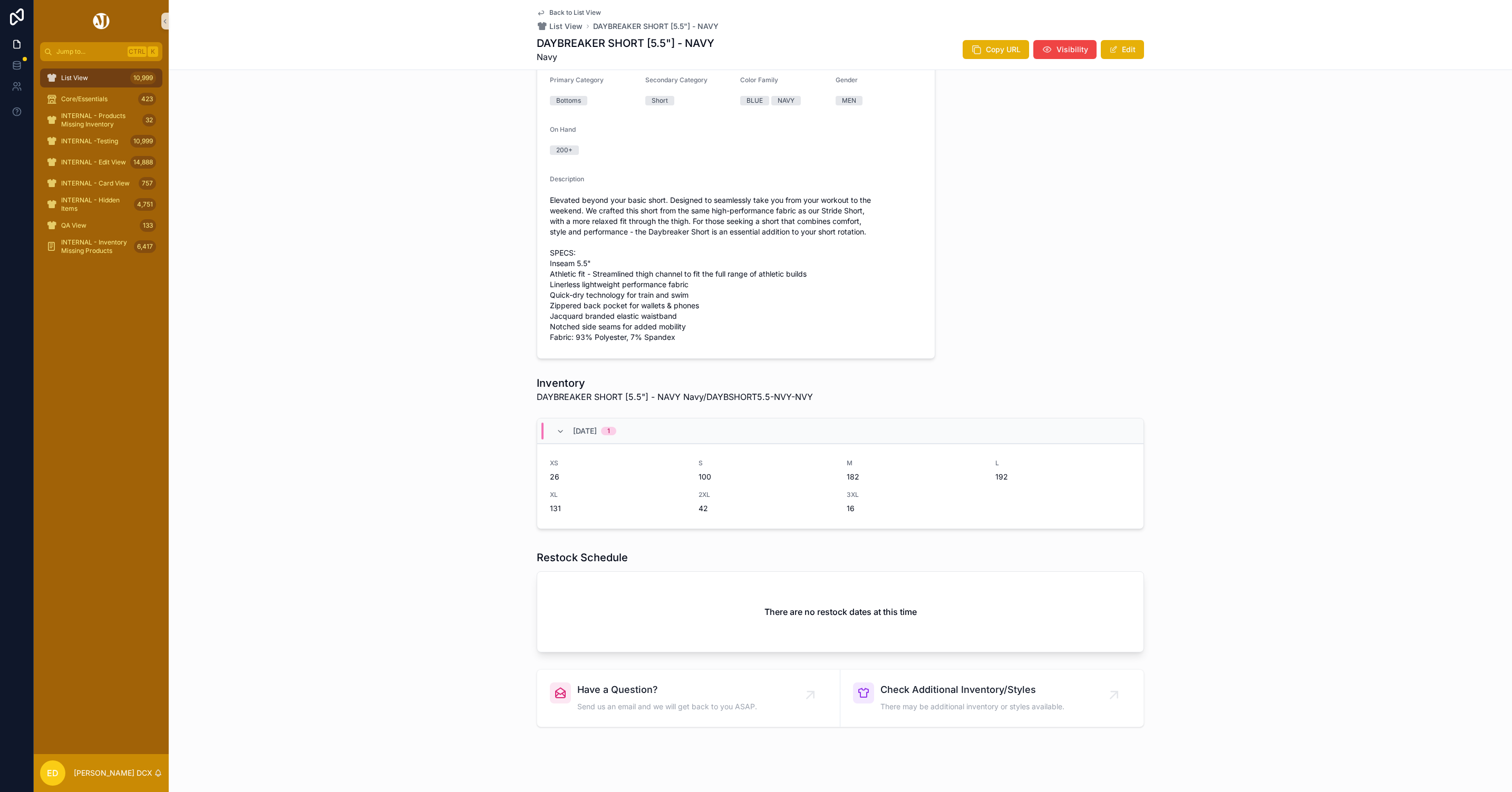
scroll to position [473, 0]
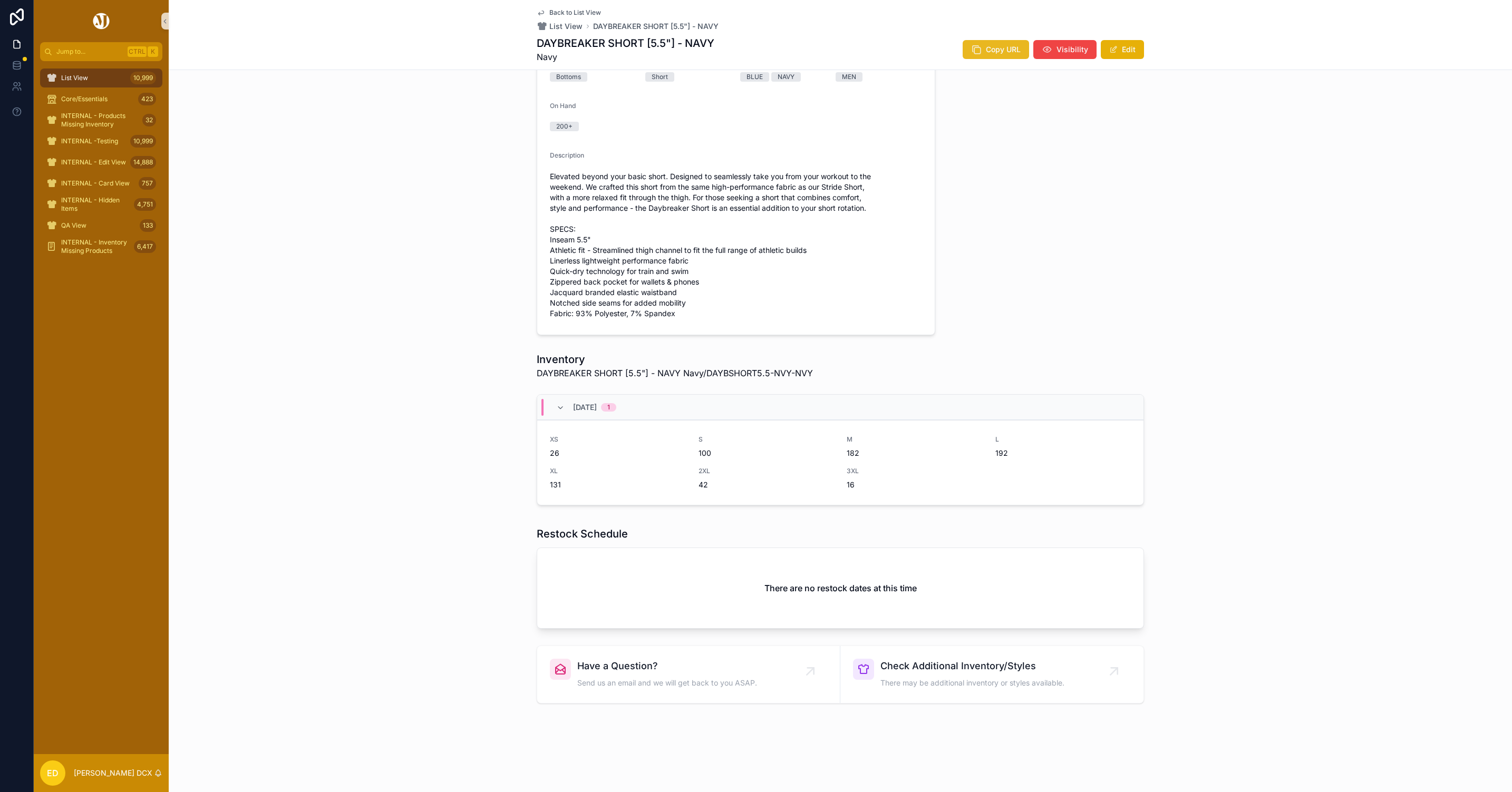
click at [986, 46] on span "Copy URL" at bounding box center [1003, 50] width 35 height 11
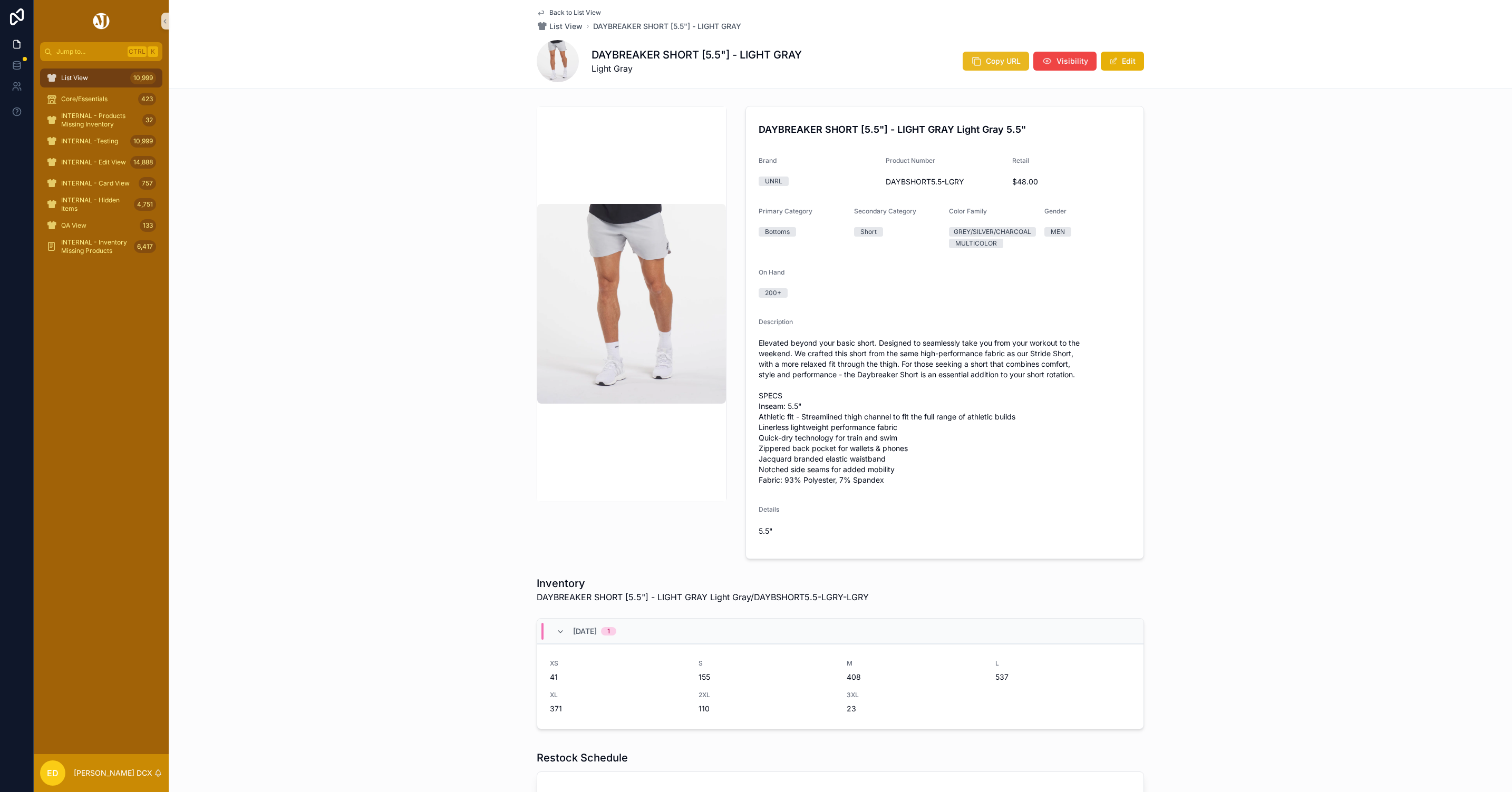
click at [998, 57] on span "Copy URL" at bounding box center [1003, 61] width 35 height 11
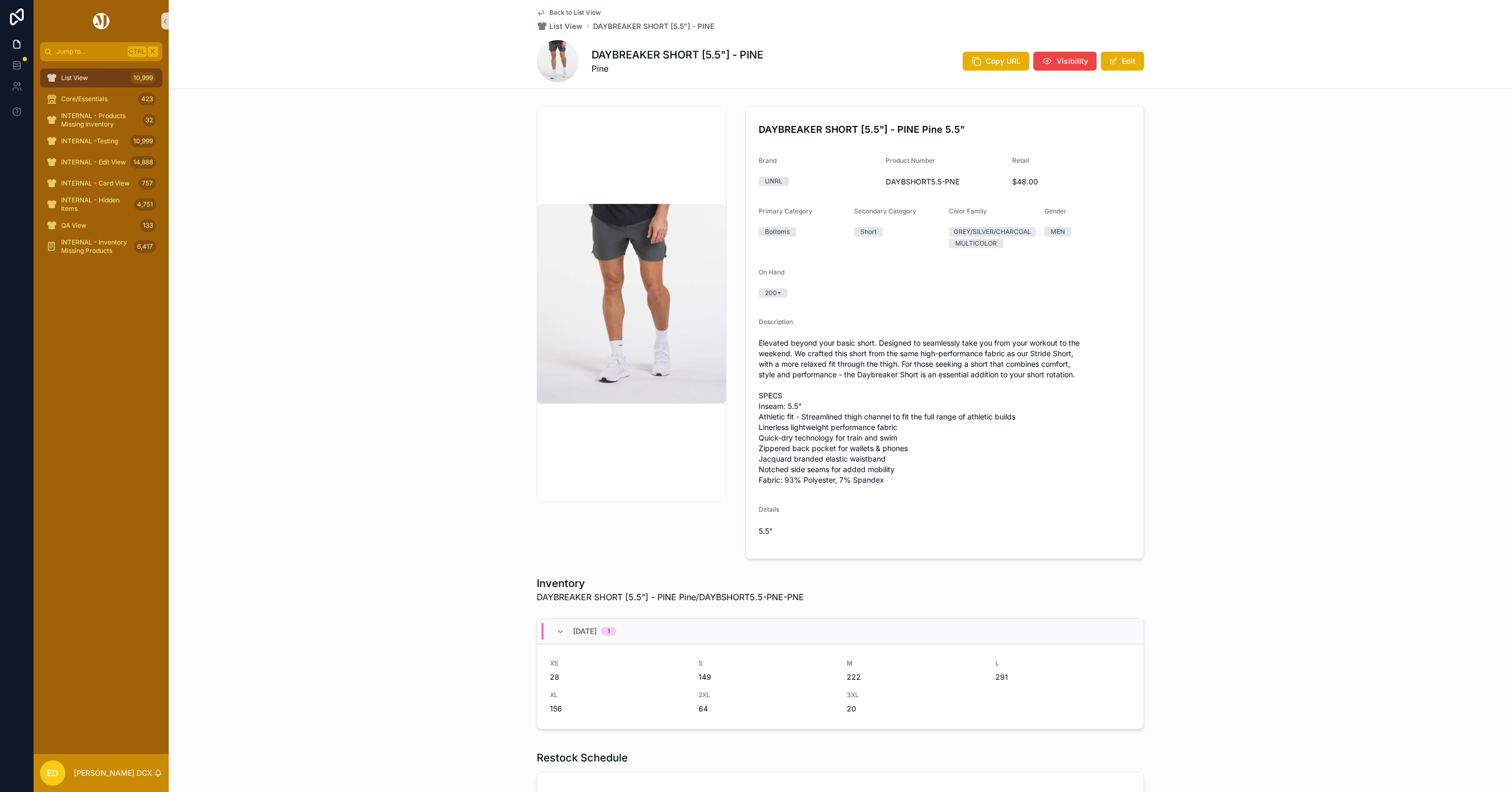
click at [989, 51] on div "Copy URL Visibility Edit" at bounding box center [1049, 61] width 190 height 20
click at [971, 64] on icon "scrollable content" at bounding box center [977, 61] width 11 height 11
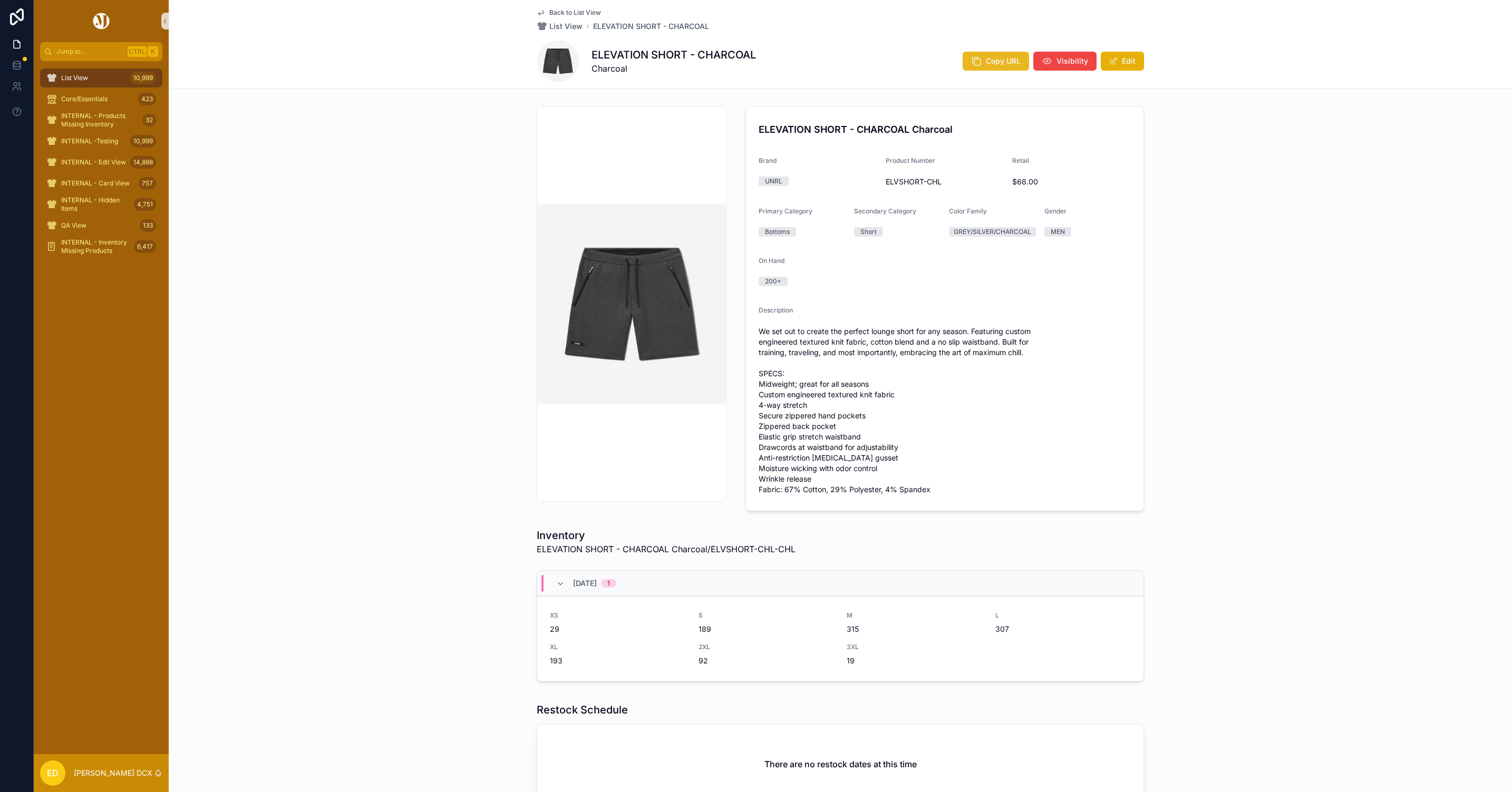
click at [986, 61] on span "Copy URL" at bounding box center [1003, 61] width 35 height 11
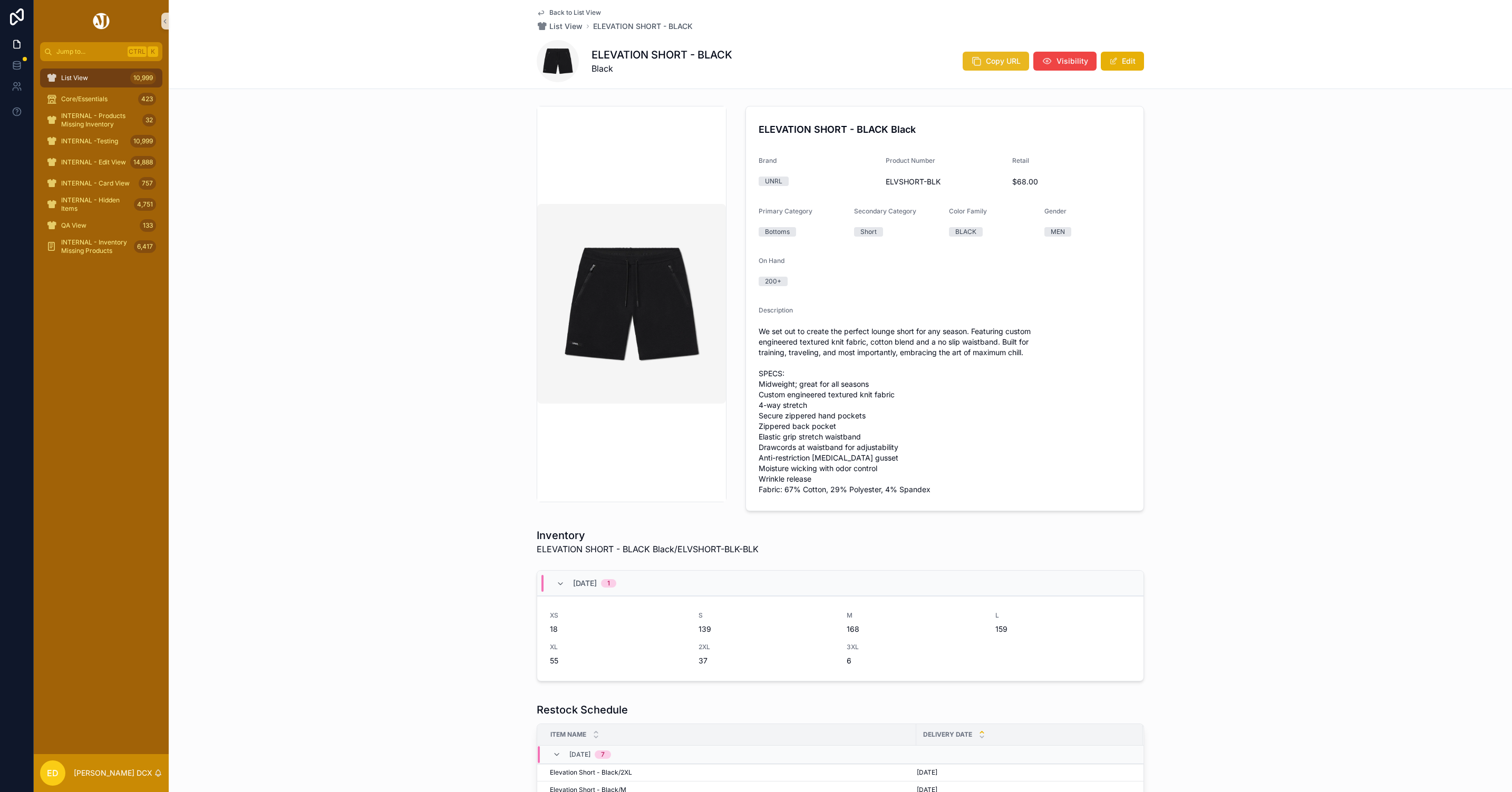
click at [989, 59] on span "Copy URL" at bounding box center [1003, 61] width 35 height 11
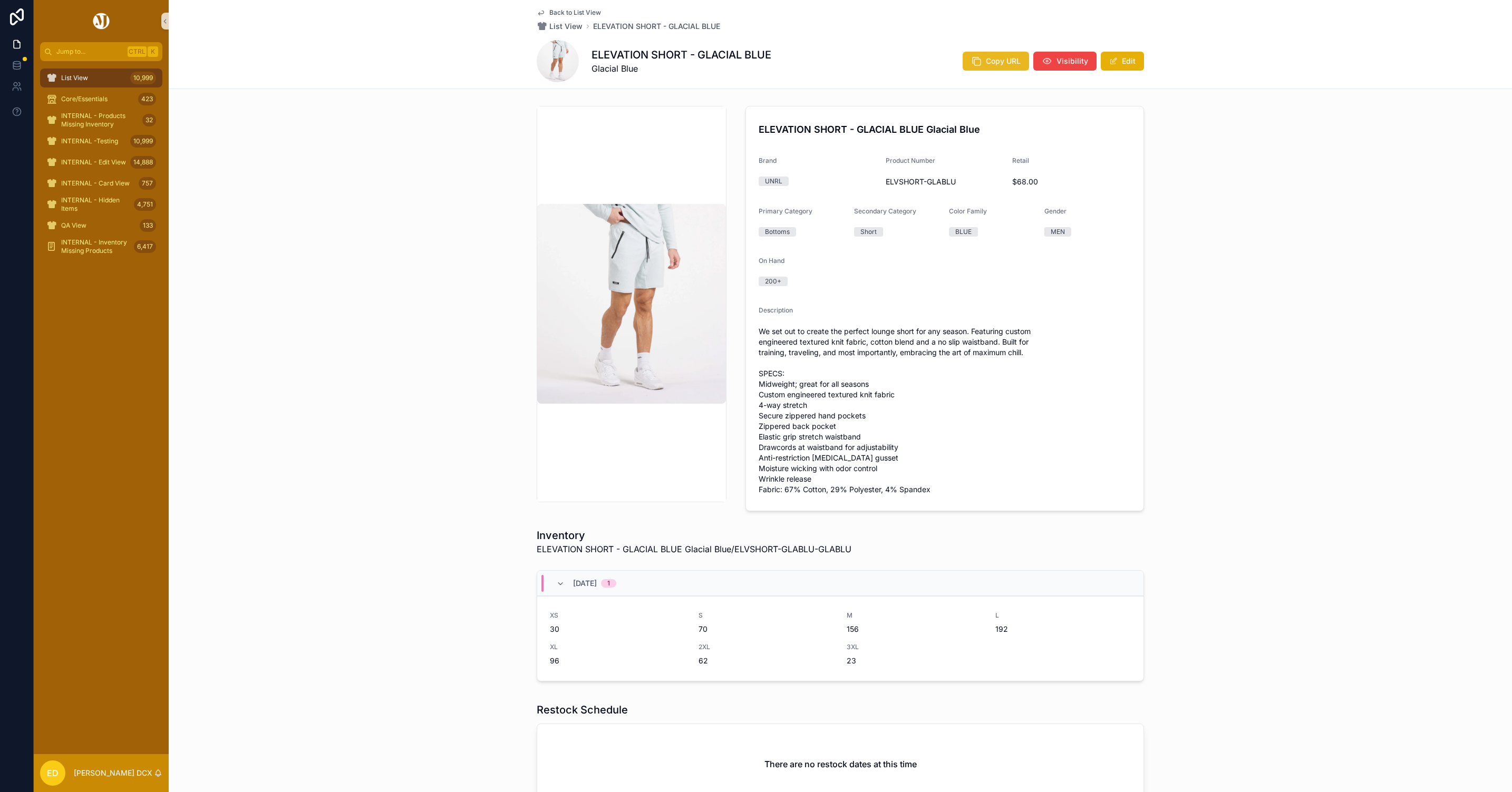
click at [1008, 52] on button "Copy URL" at bounding box center [996, 61] width 67 height 19
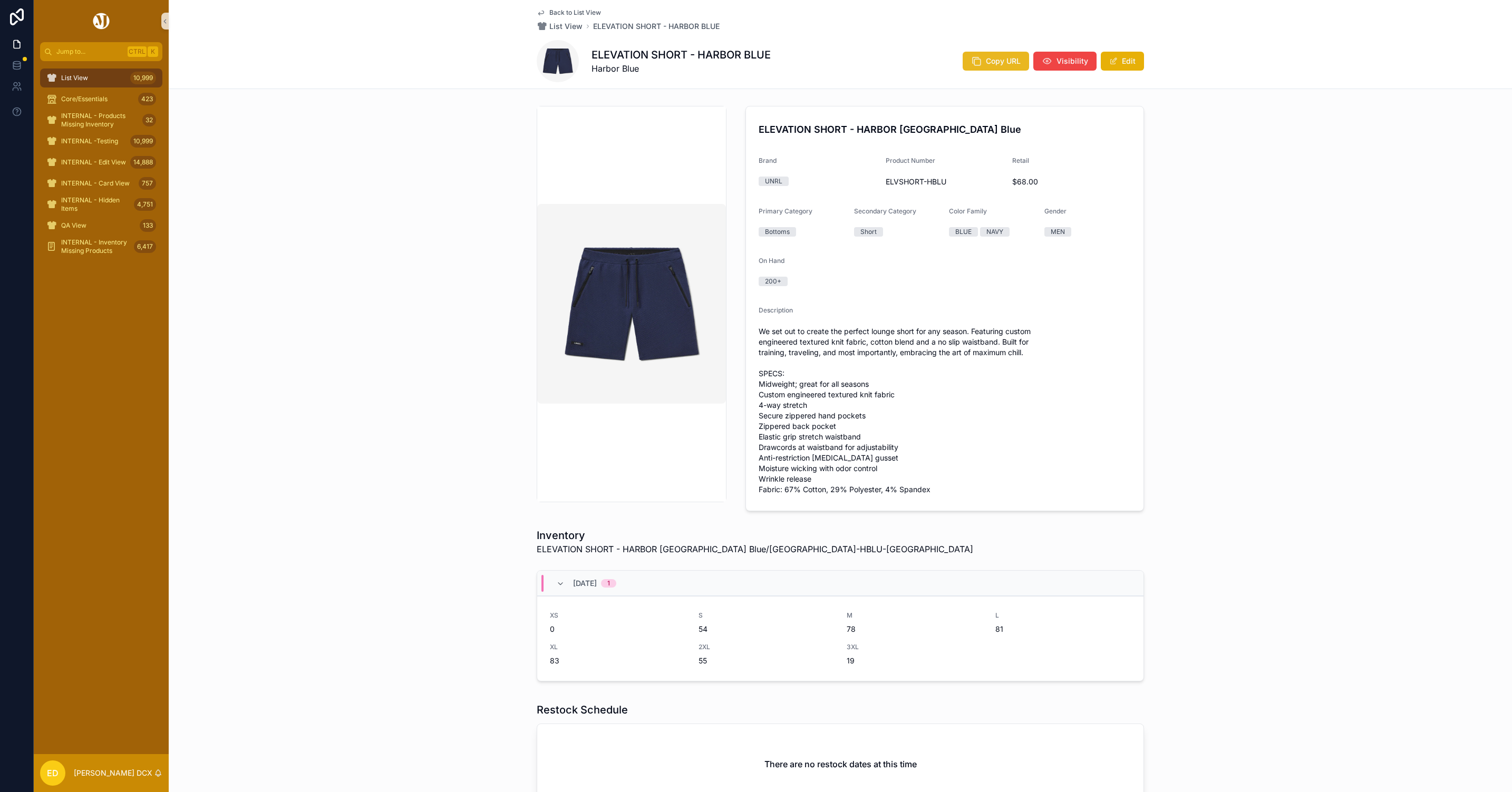
click at [978, 64] on button "Copy URL" at bounding box center [996, 61] width 67 height 19
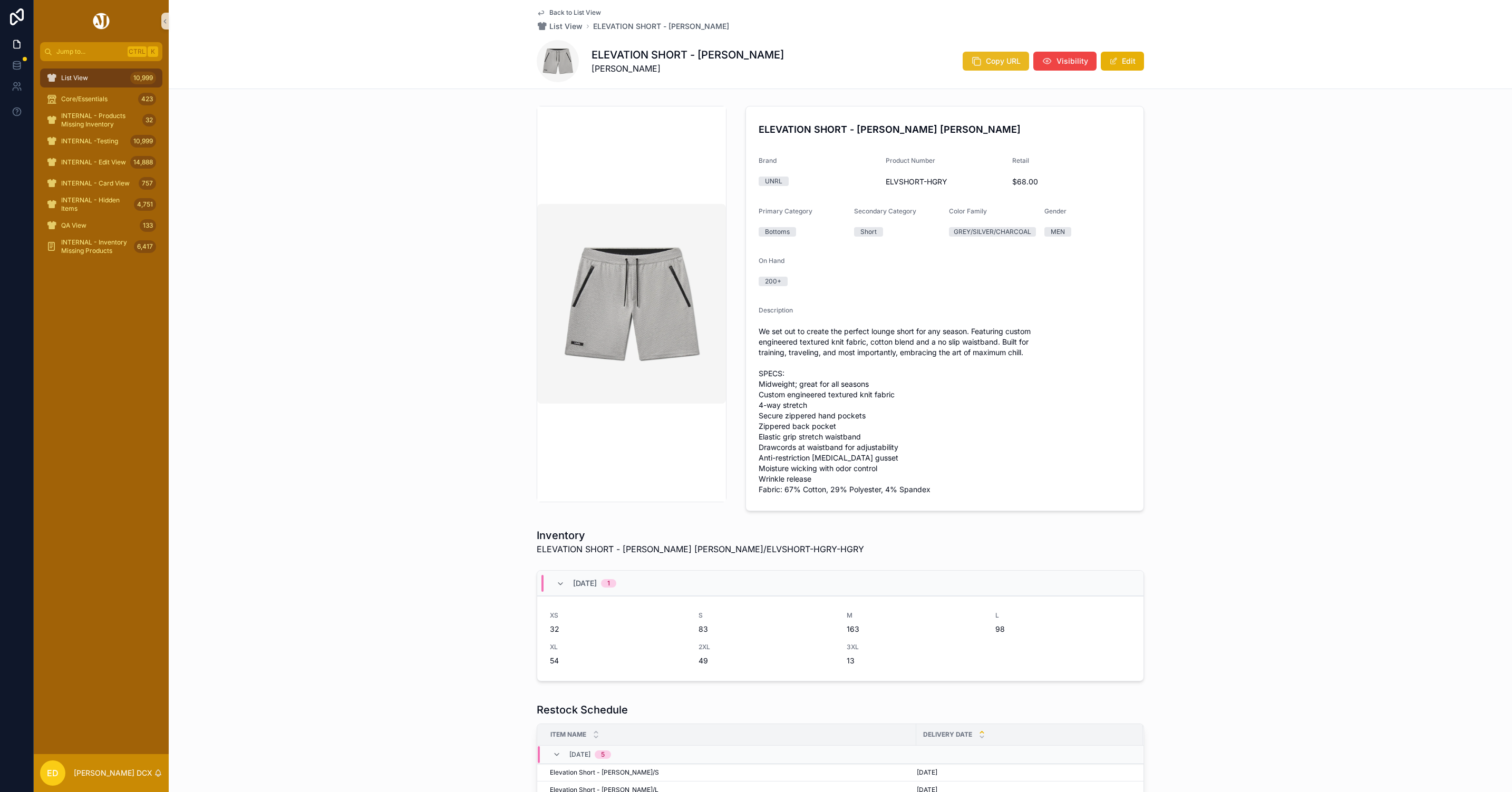
click at [986, 61] on span "Copy URL" at bounding box center [1003, 61] width 35 height 11
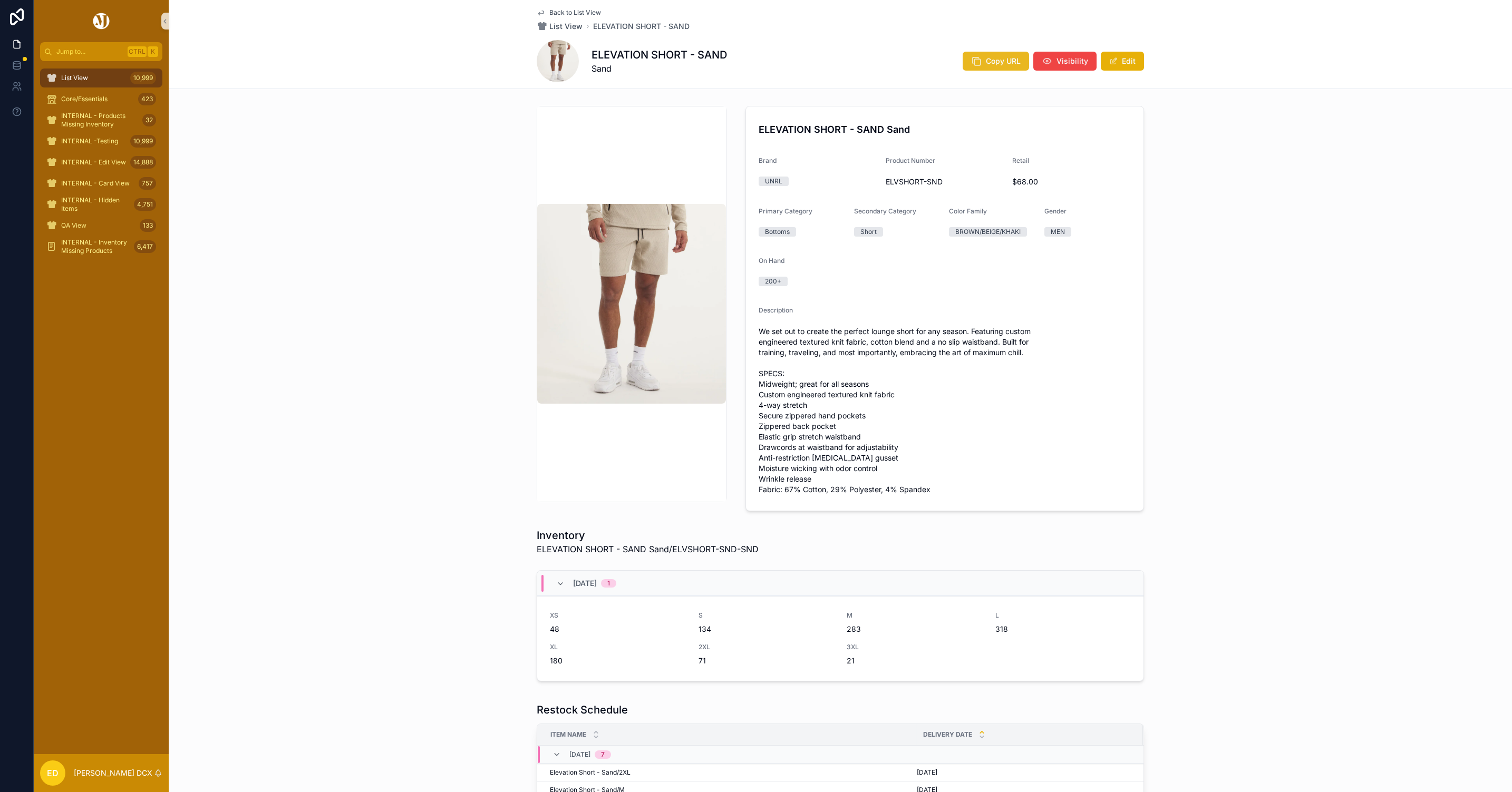
click at [986, 62] on span "Copy URL" at bounding box center [1003, 61] width 35 height 11
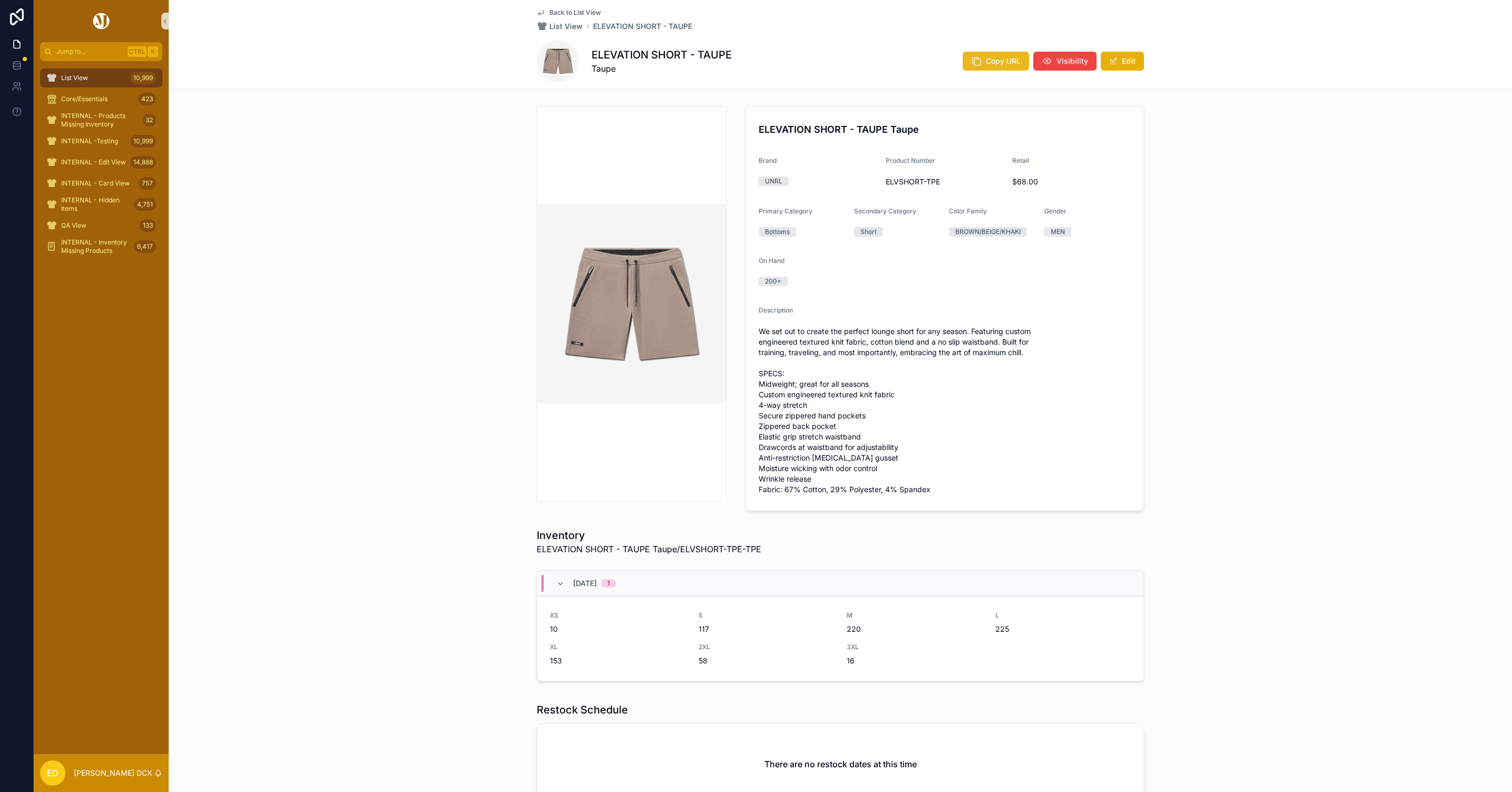
click at [997, 64] on span "Copy URL" at bounding box center [1003, 61] width 35 height 11
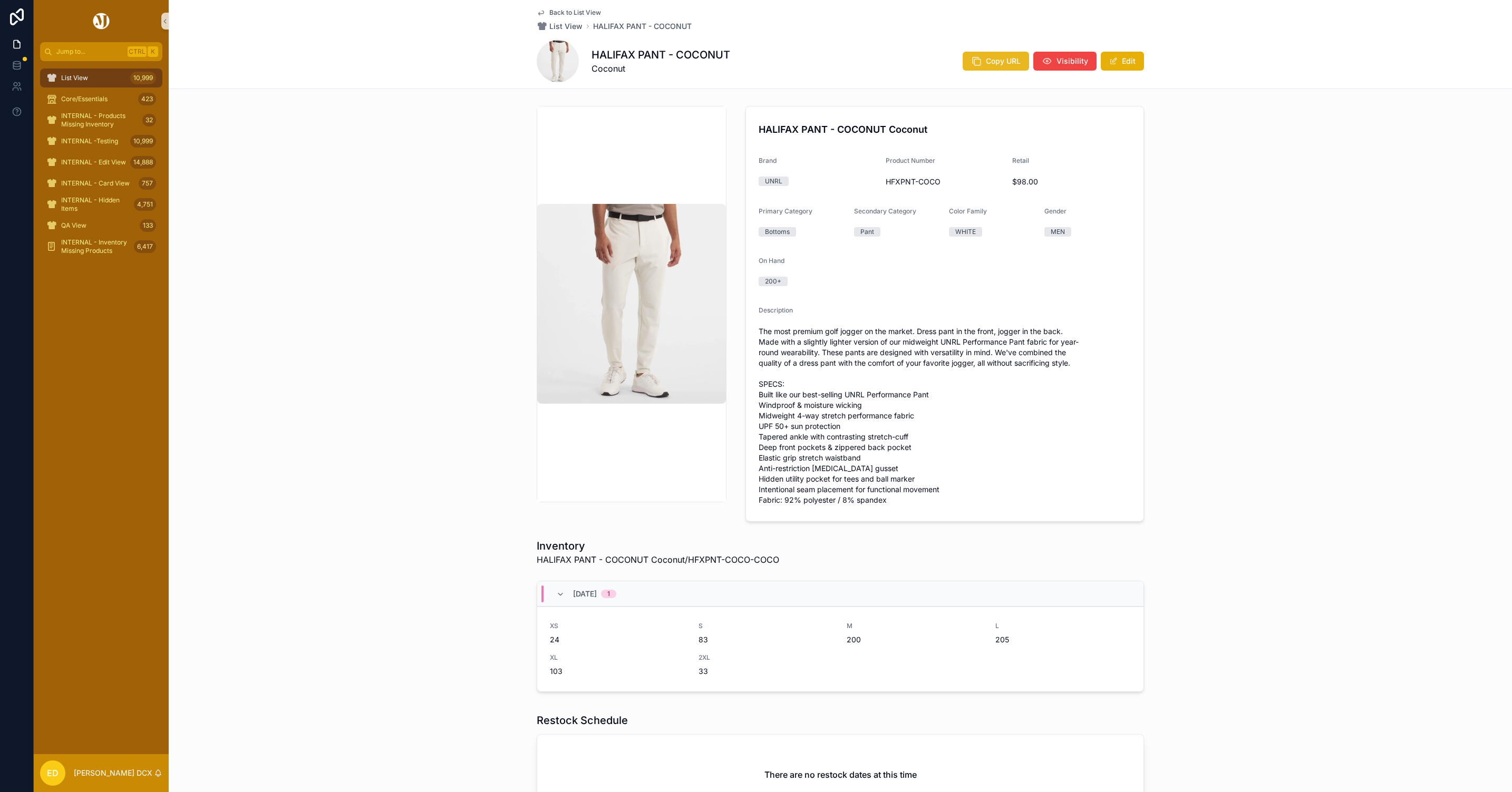
click at [986, 65] on span "Copy URL" at bounding box center [1003, 61] width 35 height 11
click at [979, 57] on button "Copy URL" at bounding box center [996, 61] width 67 height 19
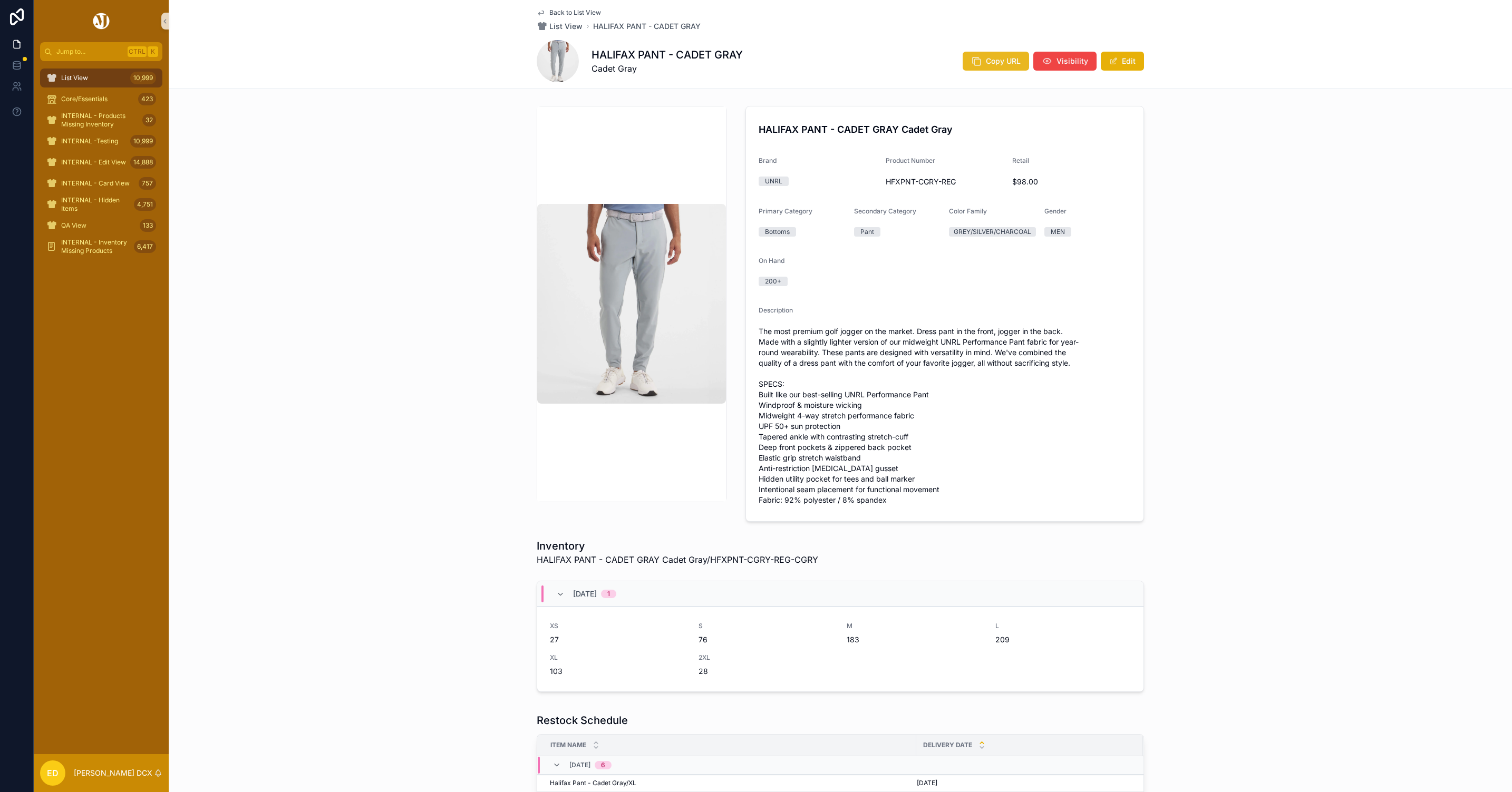
click at [986, 62] on span "Copy URL" at bounding box center [1003, 61] width 35 height 11
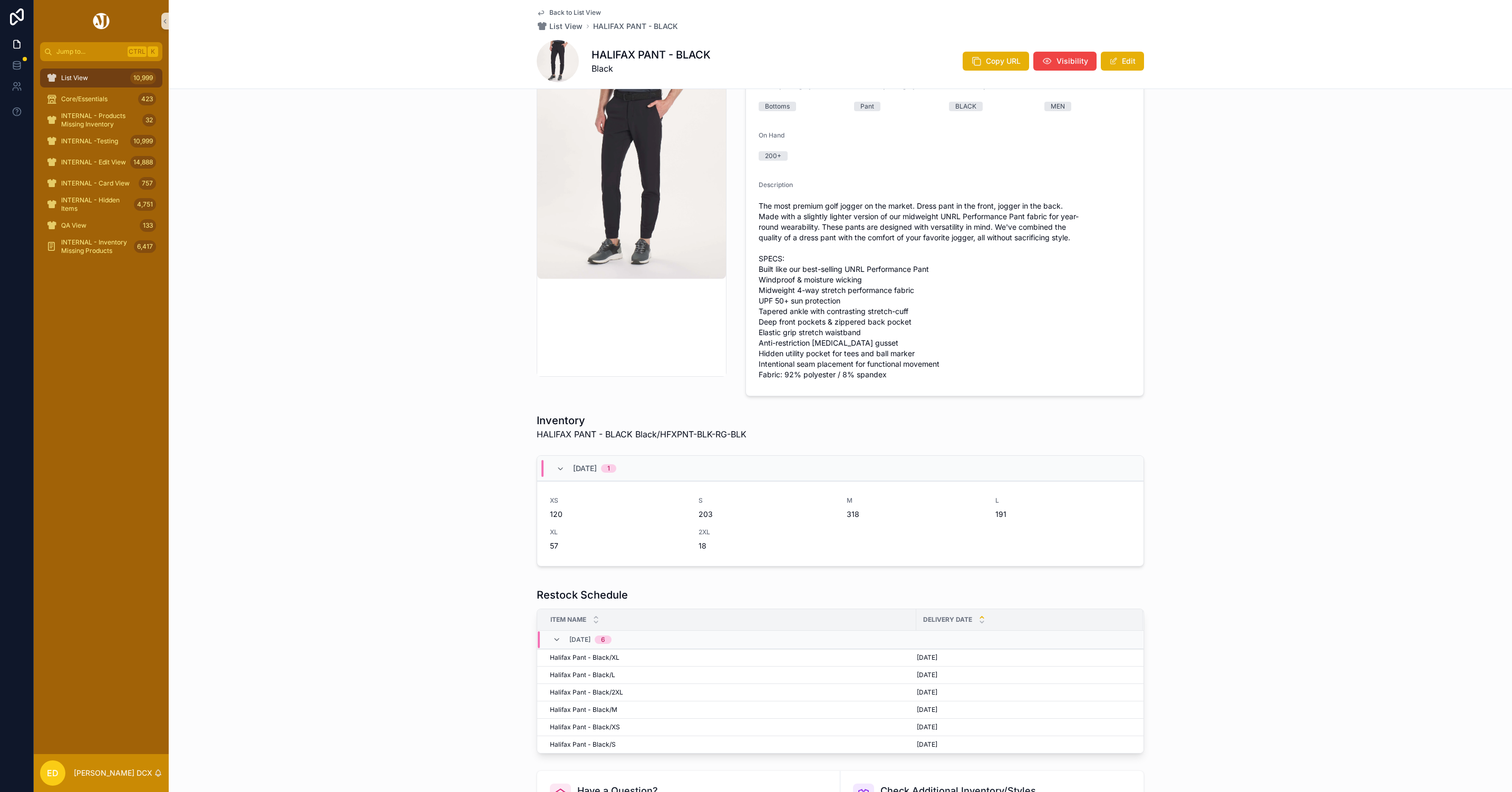
scroll to position [237, 0]
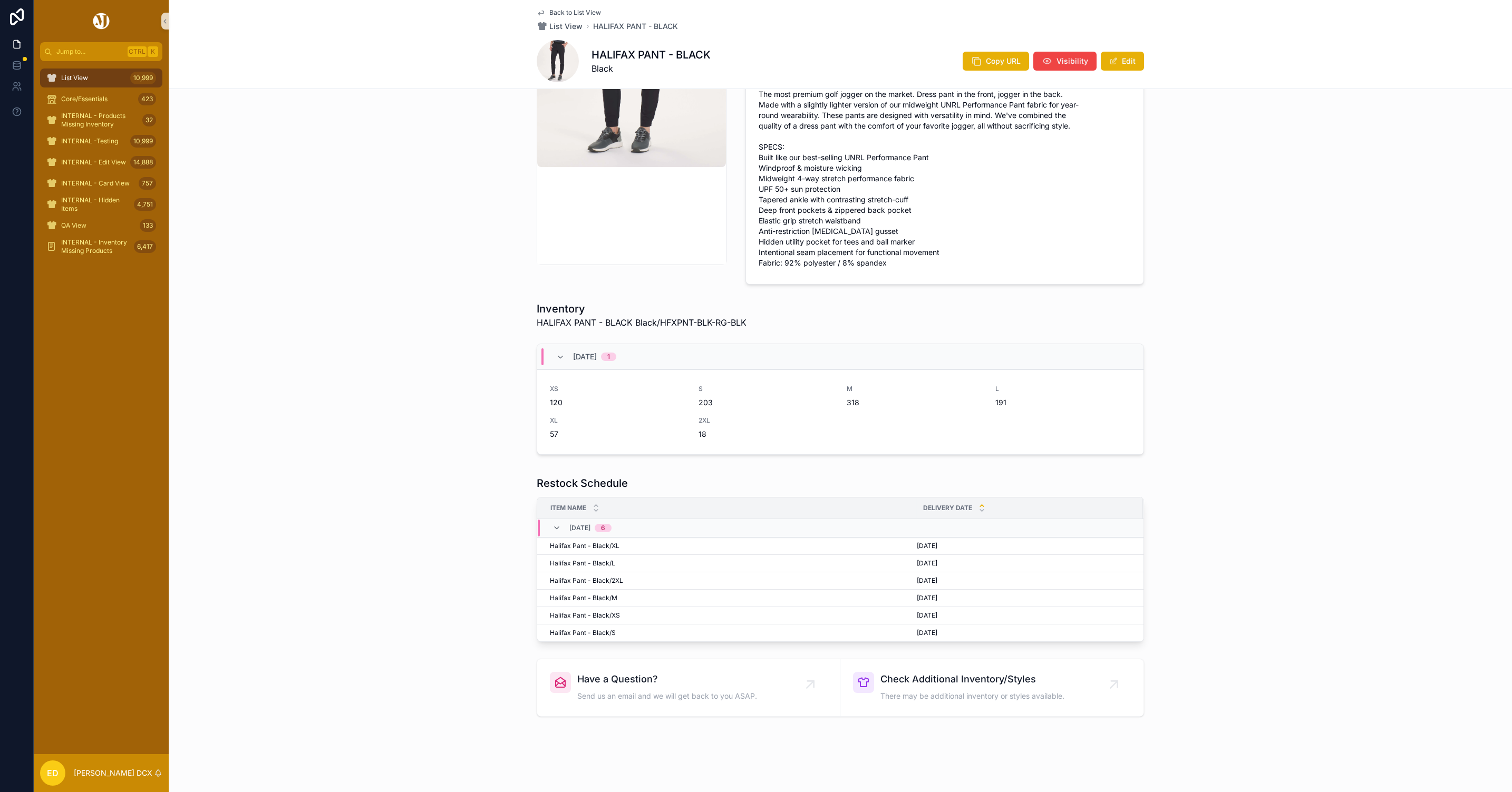
click at [983, 50] on div "HALIFAX PANT - BLACK Black Copy URL Visibility Edit" at bounding box center [840, 61] width 607 height 42
click at [986, 56] on span "Copy URL" at bounding box center [1003, 61] width 35 height 11
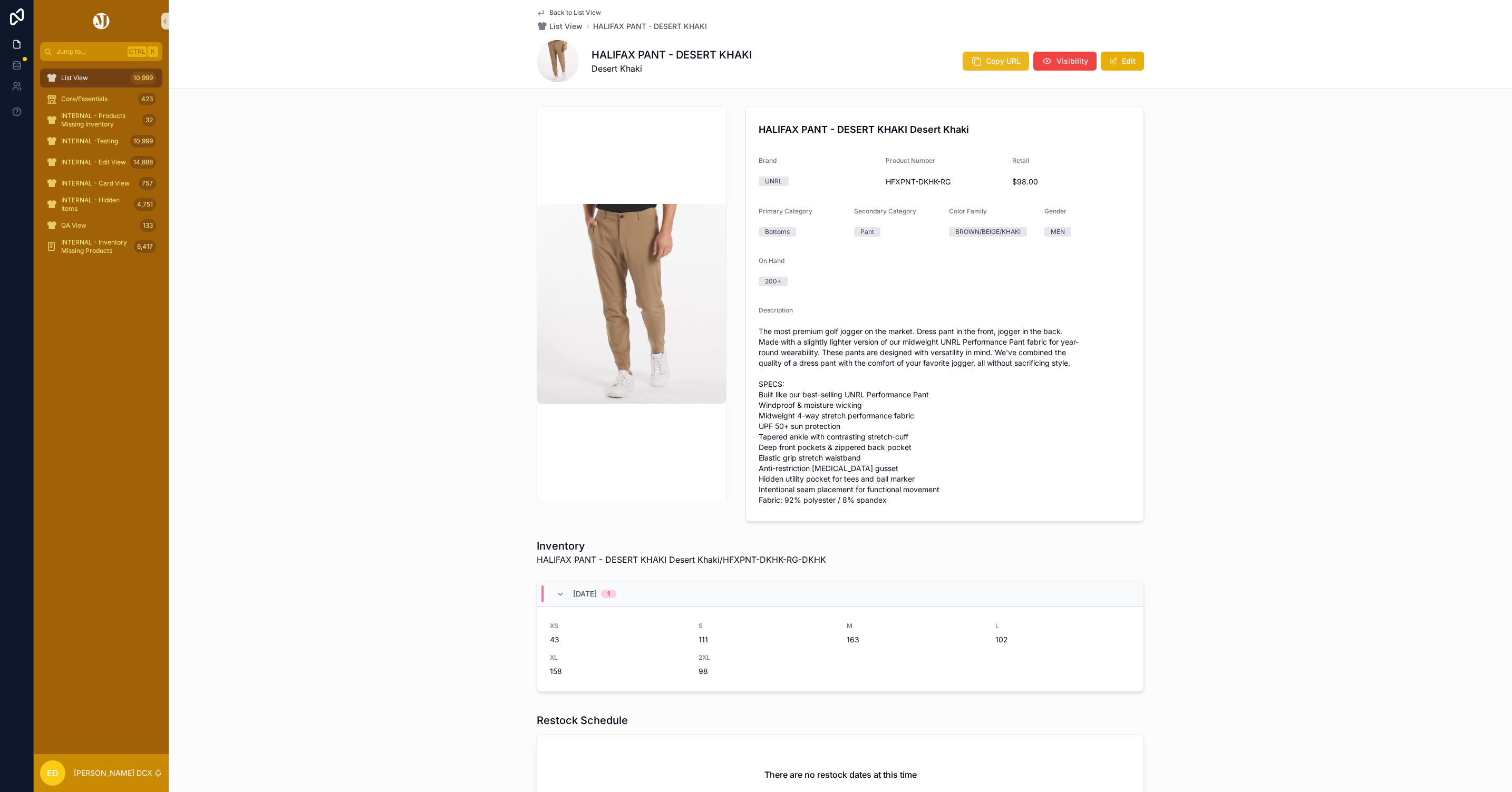
click at [986, 65] on span "Copy URL" at bounding box center [1003, 61] width 35 height 11
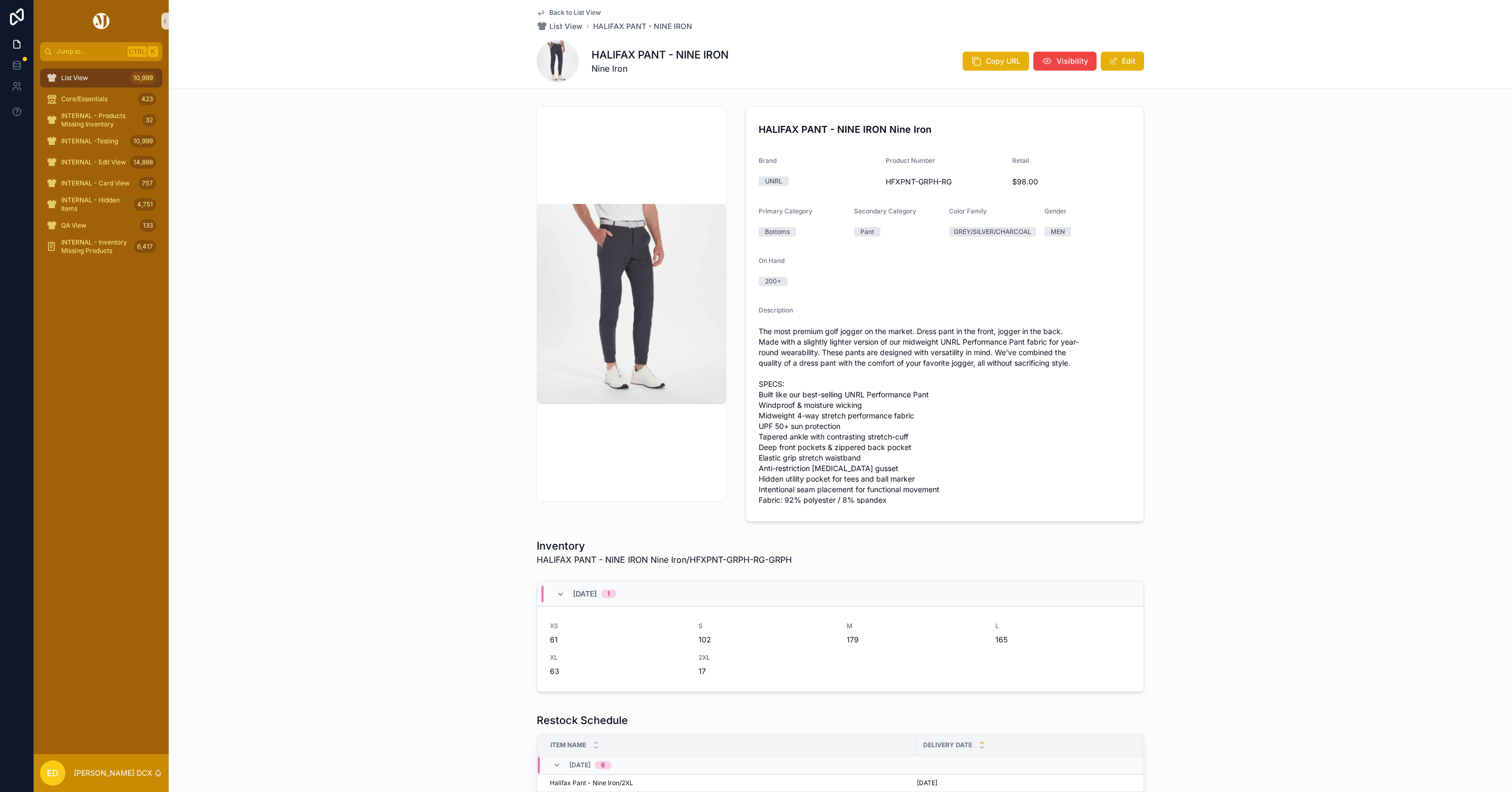
click at [970, 73] on div "HALIFAX PANT - NINE IRON Nine Iron Copy URL Visibility Edit" at bounding box center [840, 61] width 607 height 42
click at [981, 56] on button "Copy URL" at bounding box center [996, 61] width 67 height 19
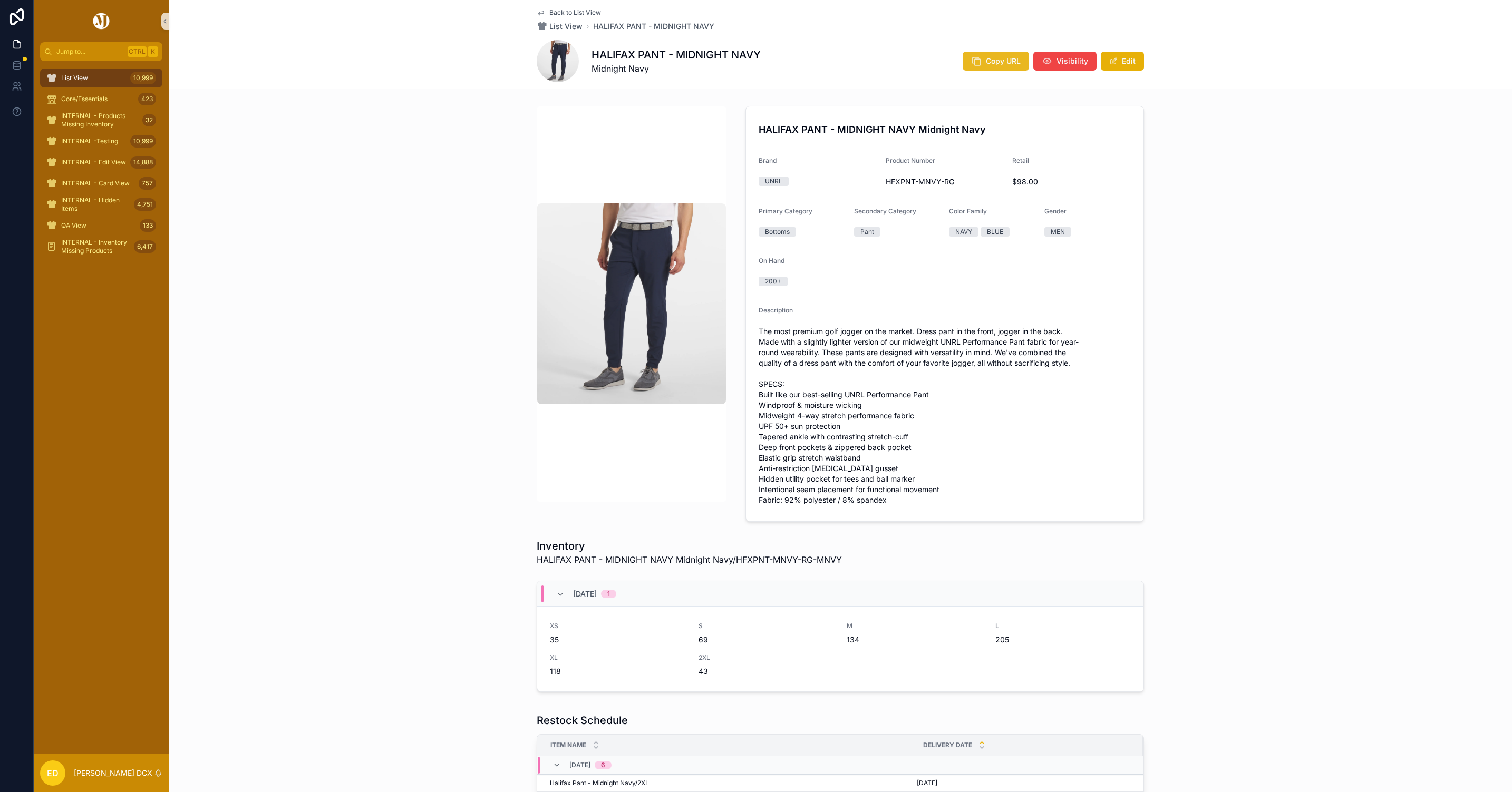
click at [975, 54] on button "Copy URL" at bounding box center [996, 61] width 67 height 19
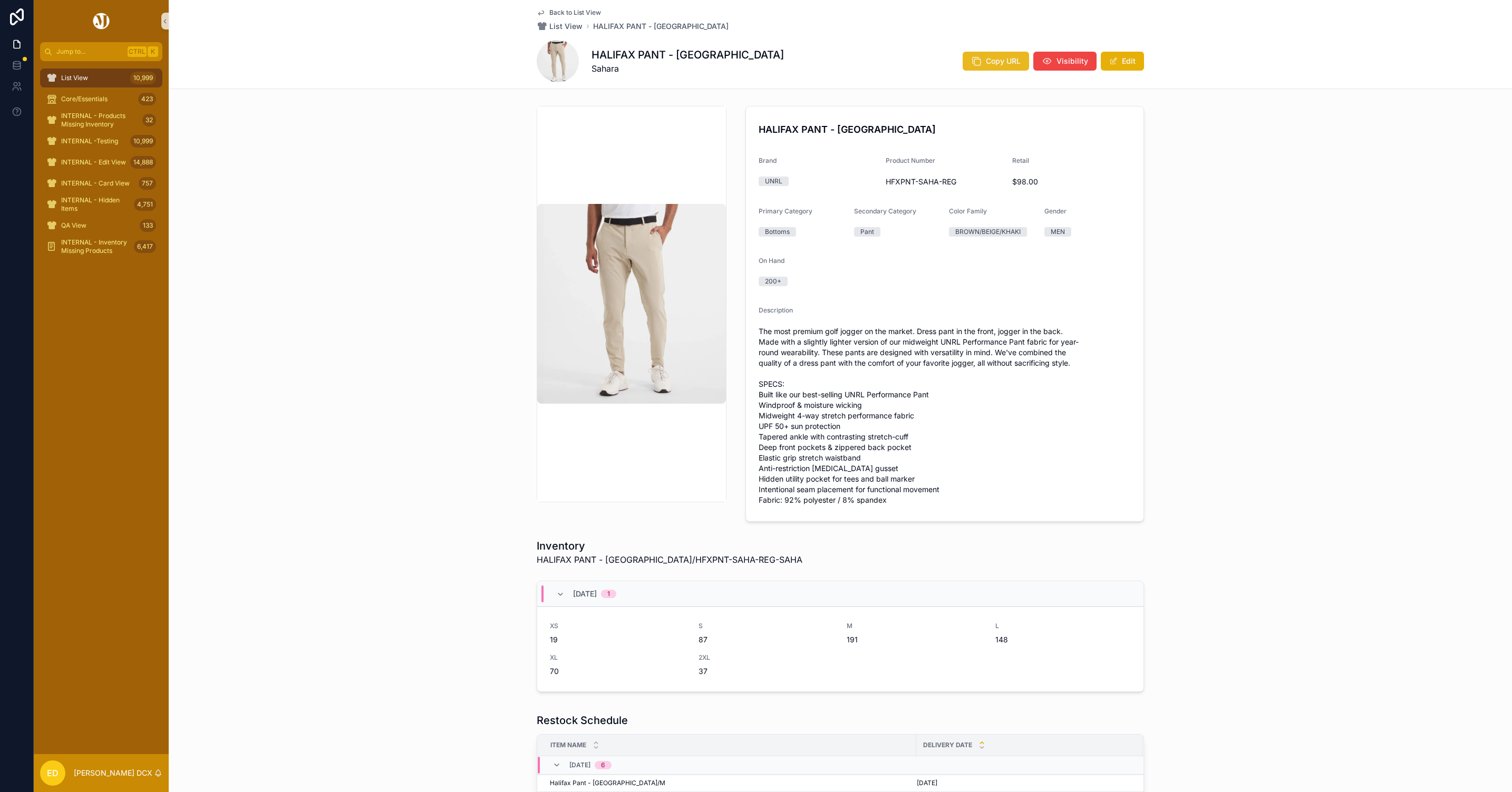
click at [971, 61] on icon "scrollable content" at bounding box center [977, 61] width 11 height 11
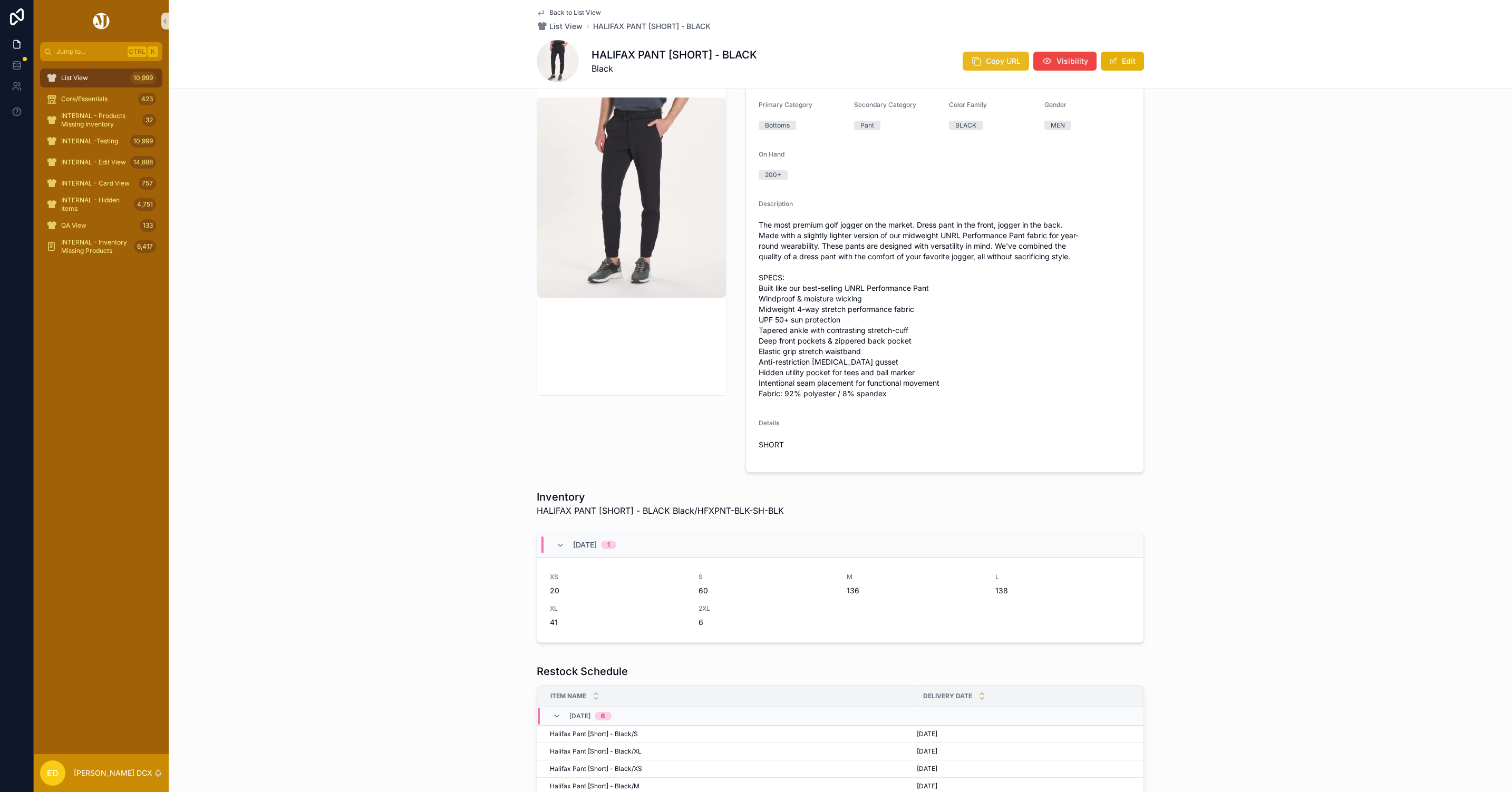
scroll to position [87, 0]
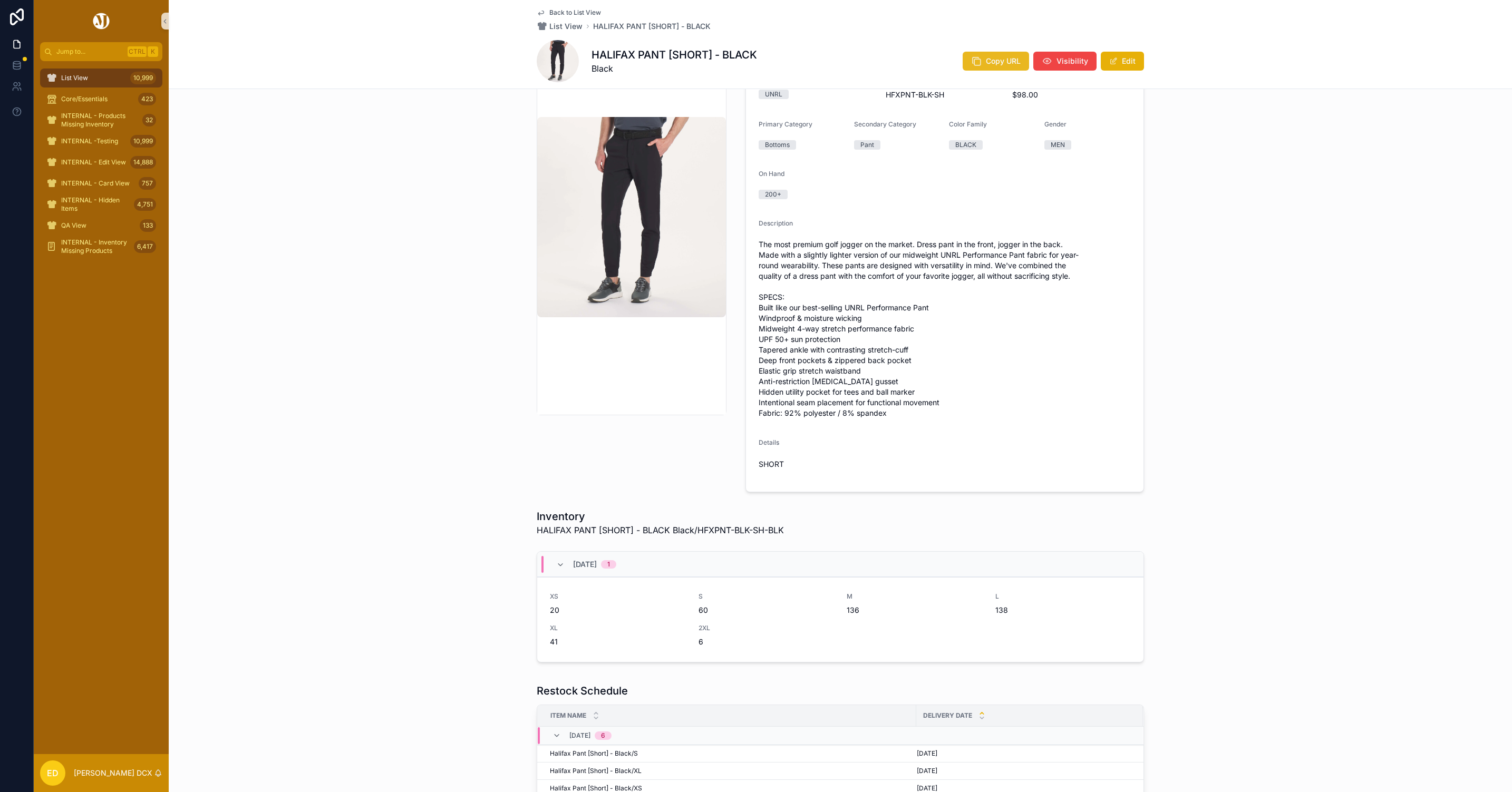
click at [986, 59] on span "Copy URL" at bounding box center [1003, 61] width 35 height 11
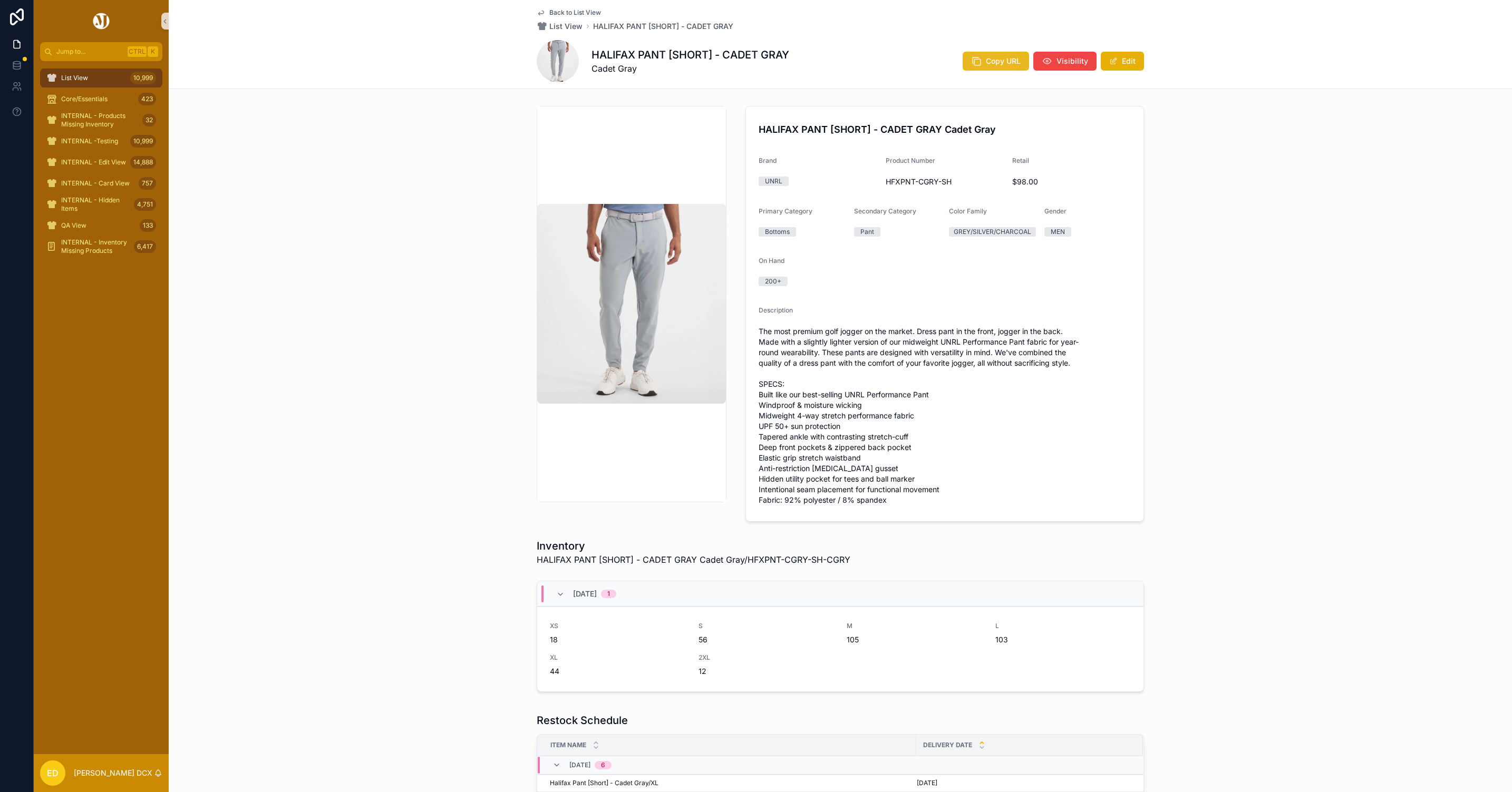
click at [991, 57] on span "Copy URL" at bounding box center [1003, 61] width 35 height 11
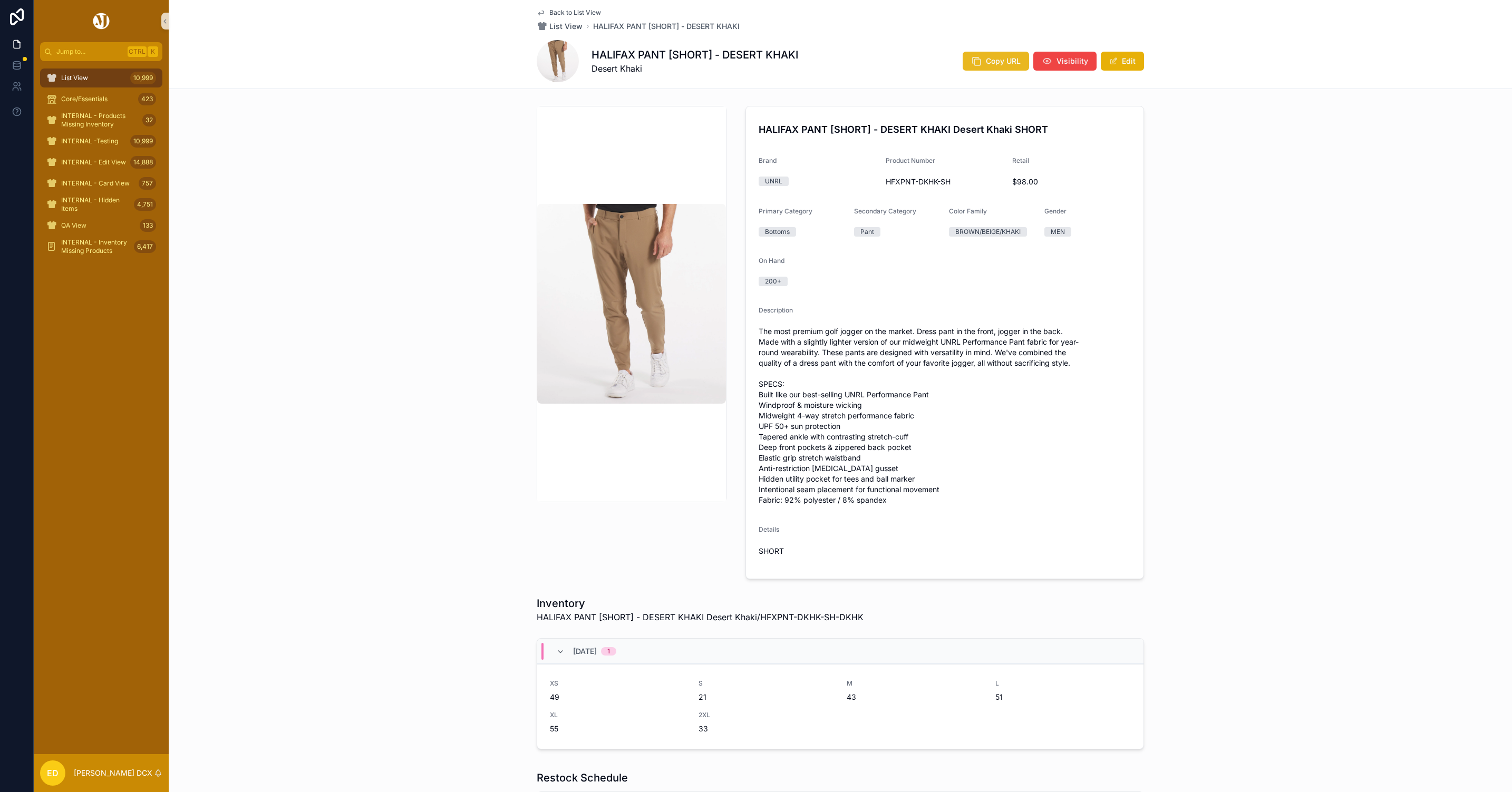
click at [986, 59] on span "Copy URL" at bounding box center [1003, 61] width 35 height 11
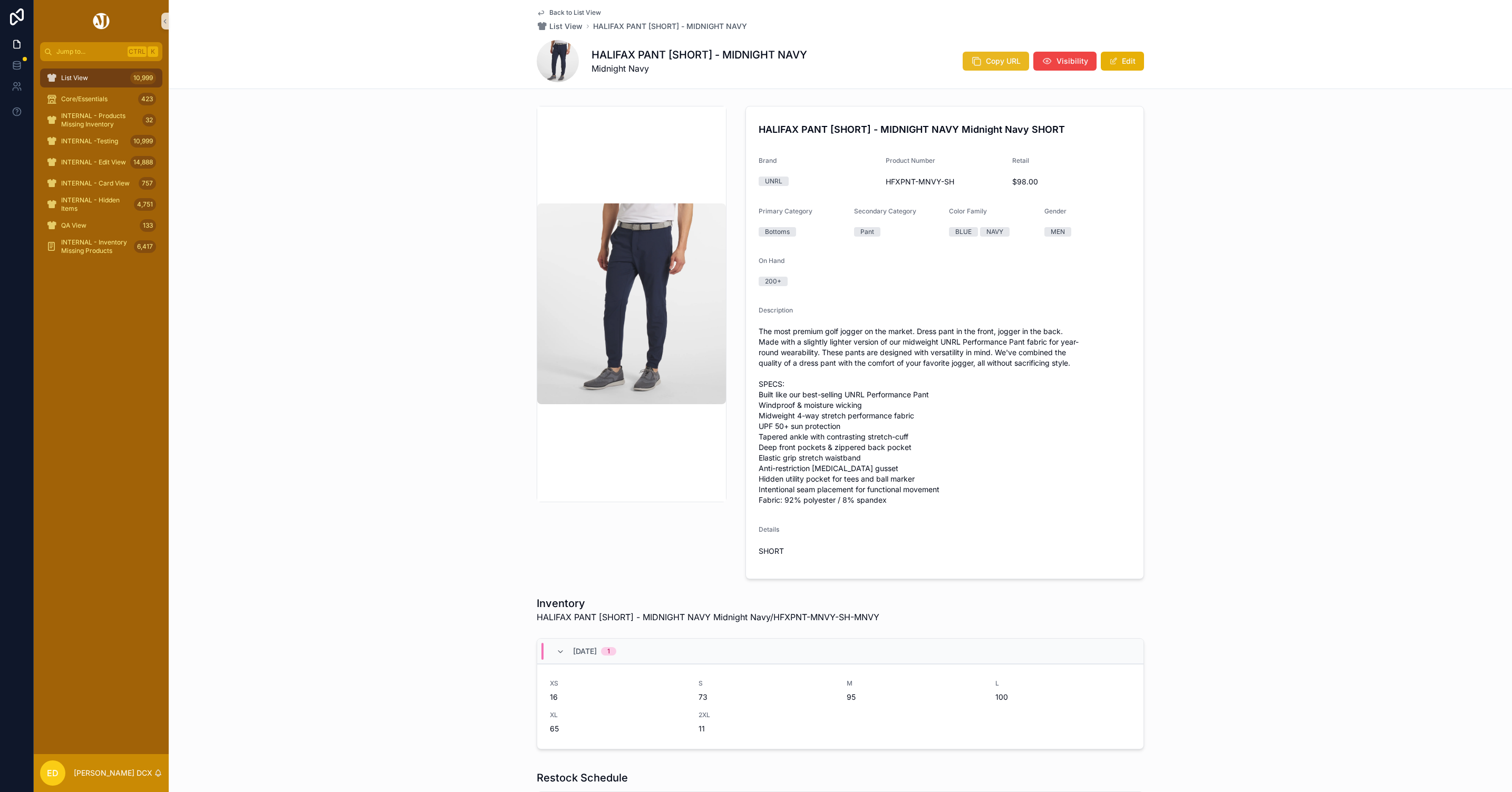
click at [1003, 59] on span "Copy URL" at bounding box center [1003, 61] width 35 height 11
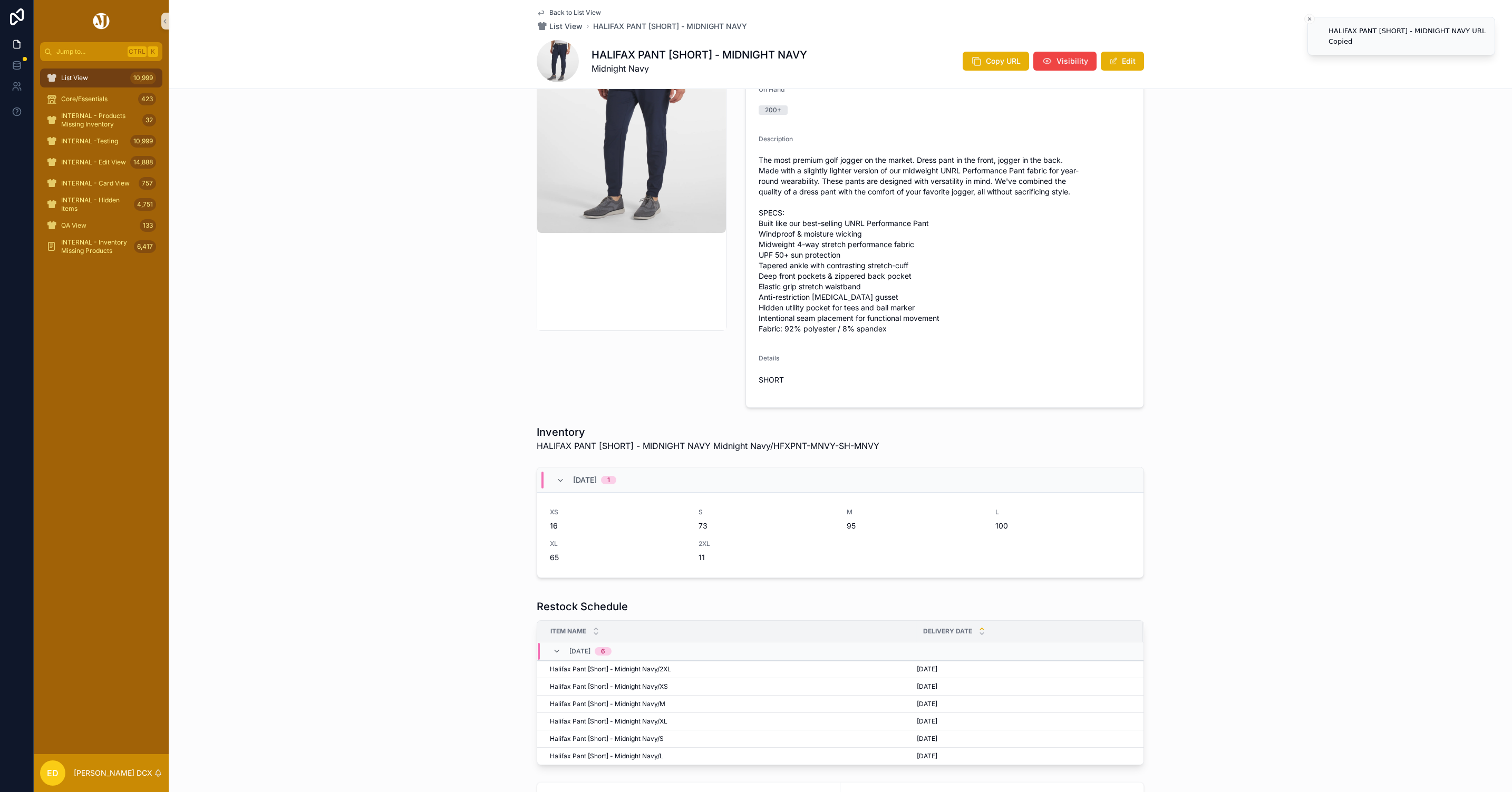
scroll to position [324, 0]
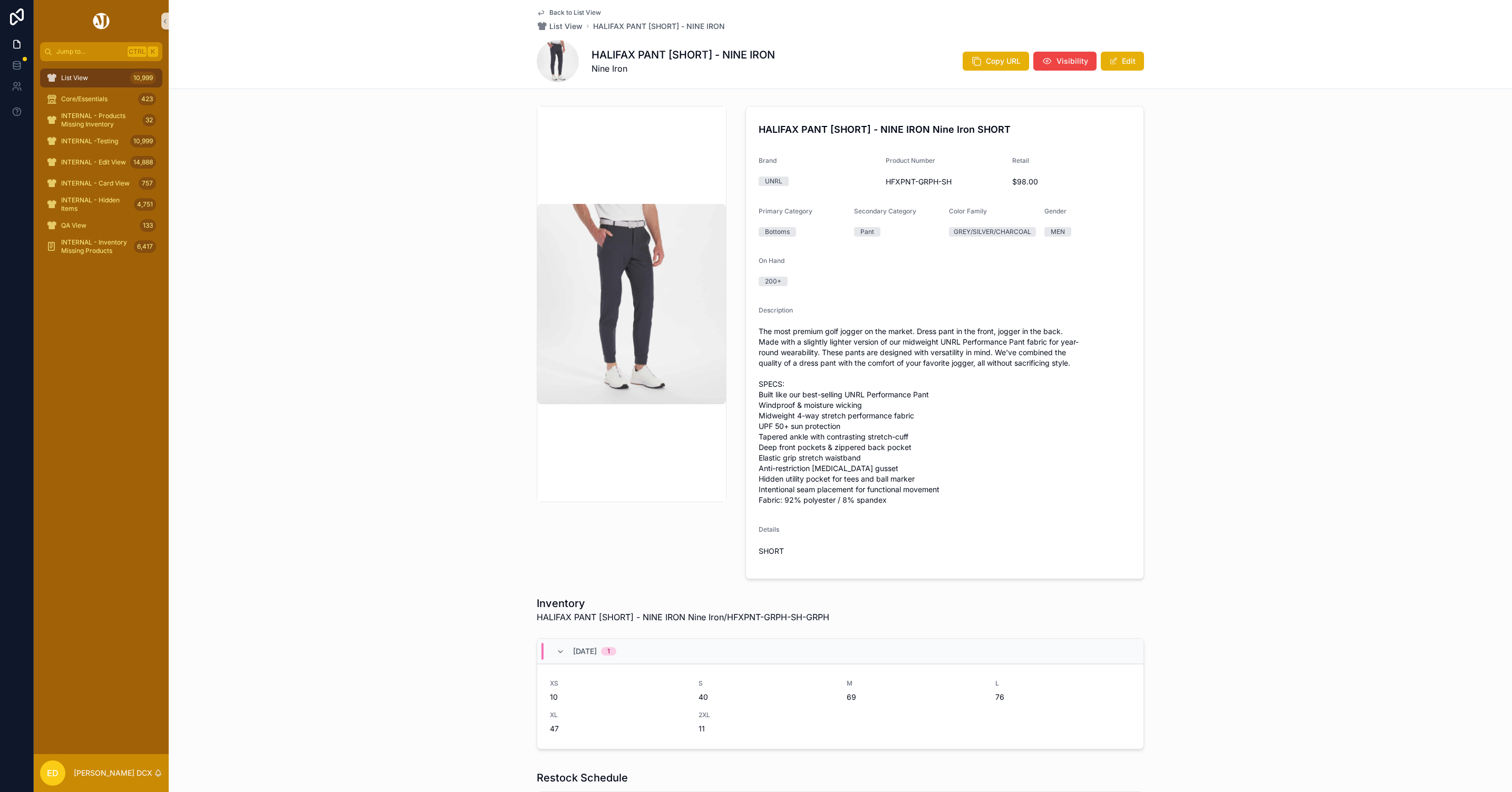
scroll to position [324, 0]
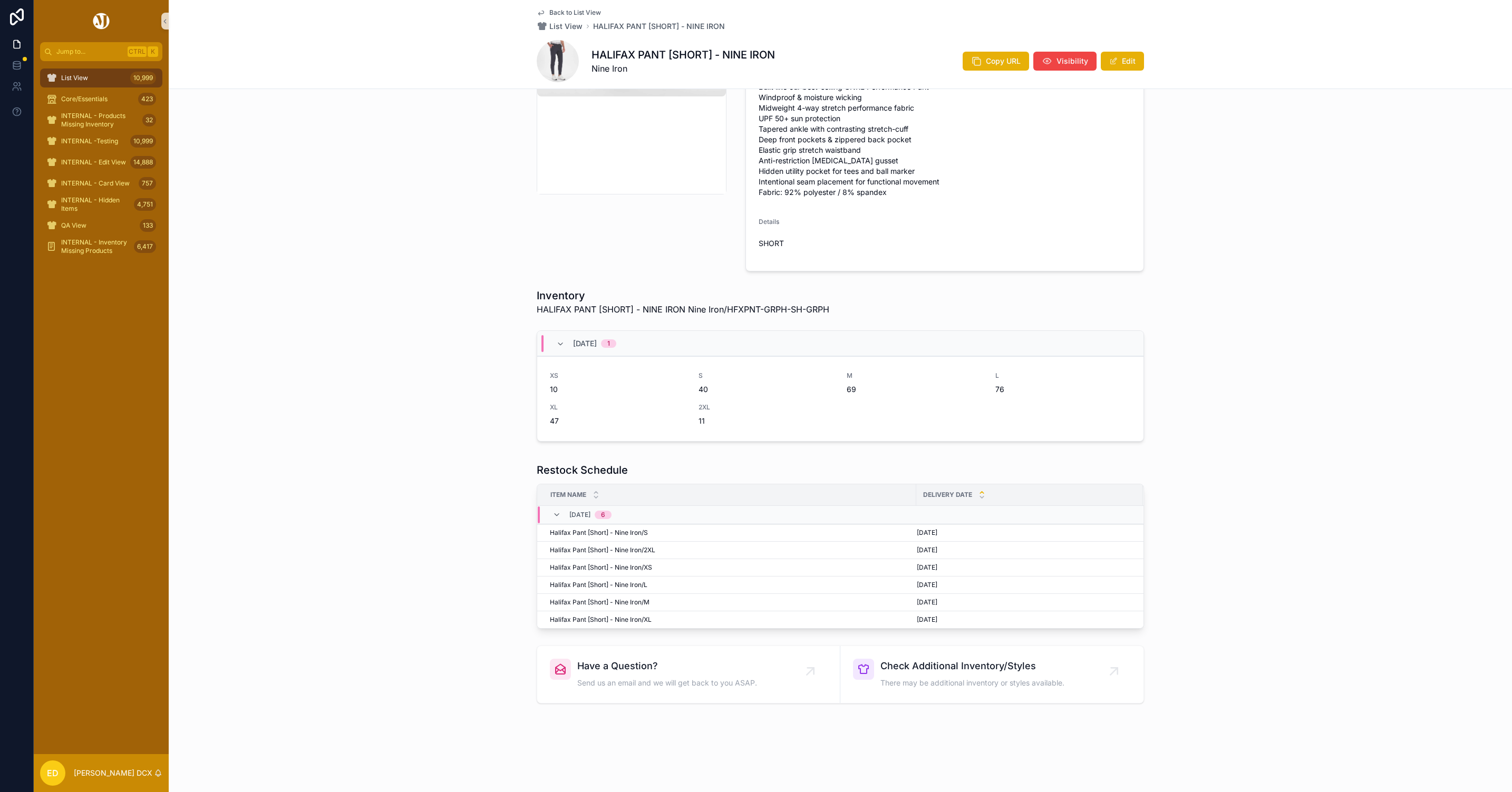
click at [956, 67] on div "Copy URL Visibility Edit" at bounding box center [1049, 61] width 190 height 20
click at [976, 61] on icon "scrollable content" at bounding box center [977, 61] width 11 height 11
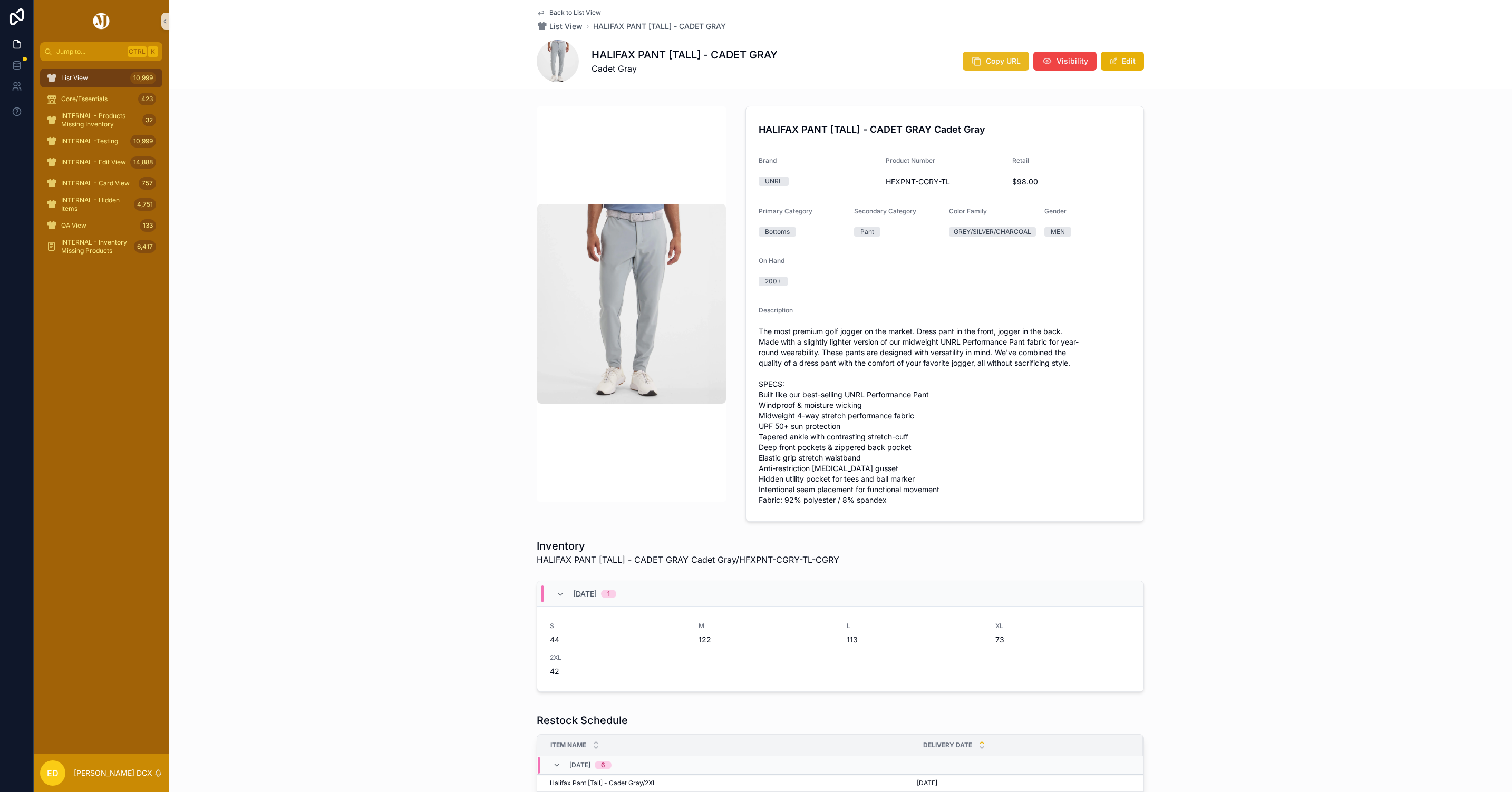
click at [1012, 54] on button "Copy URL" at bounding box center [996, 61] width 67 height 19
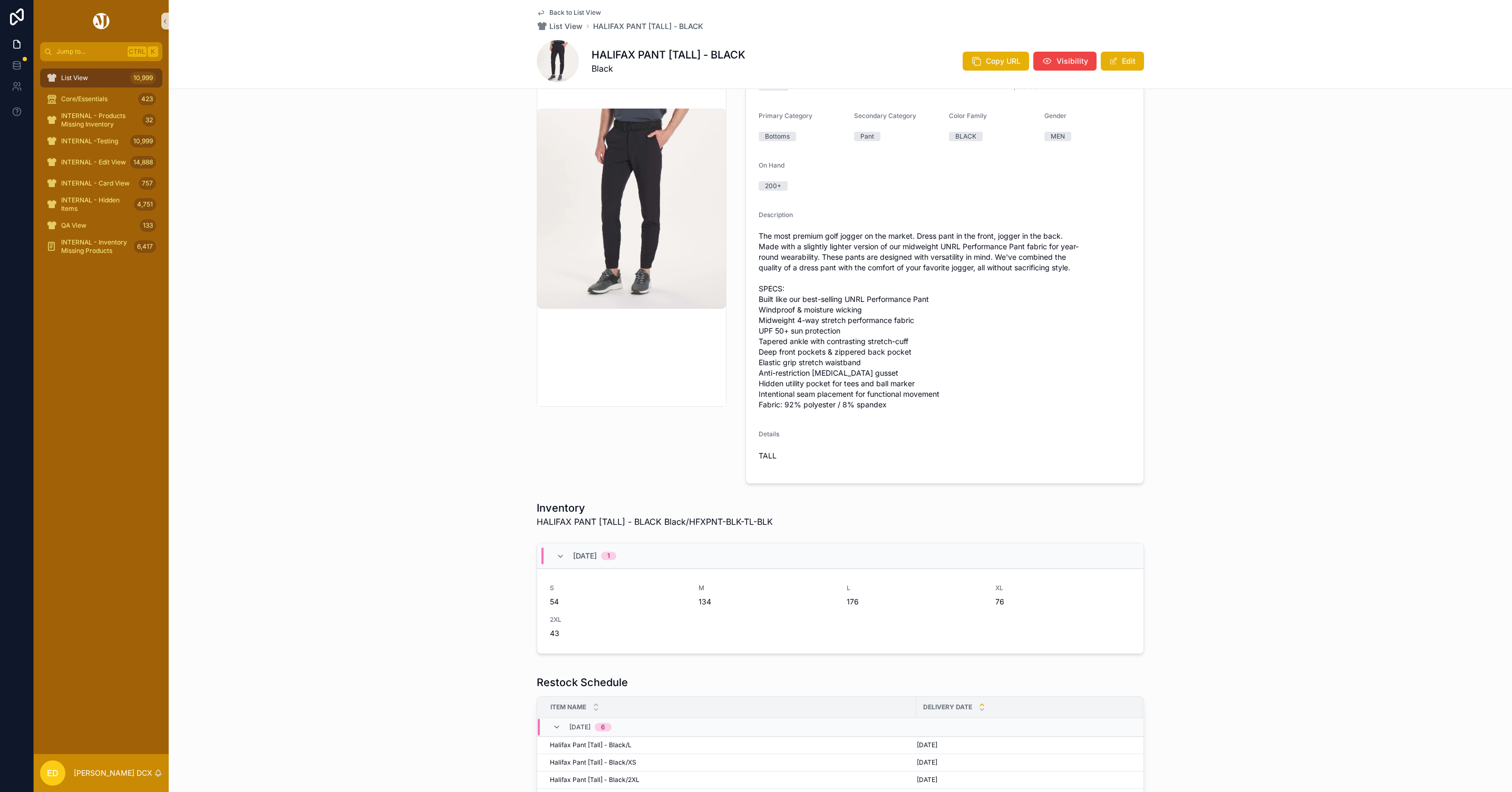
scroll to position [237, 0]
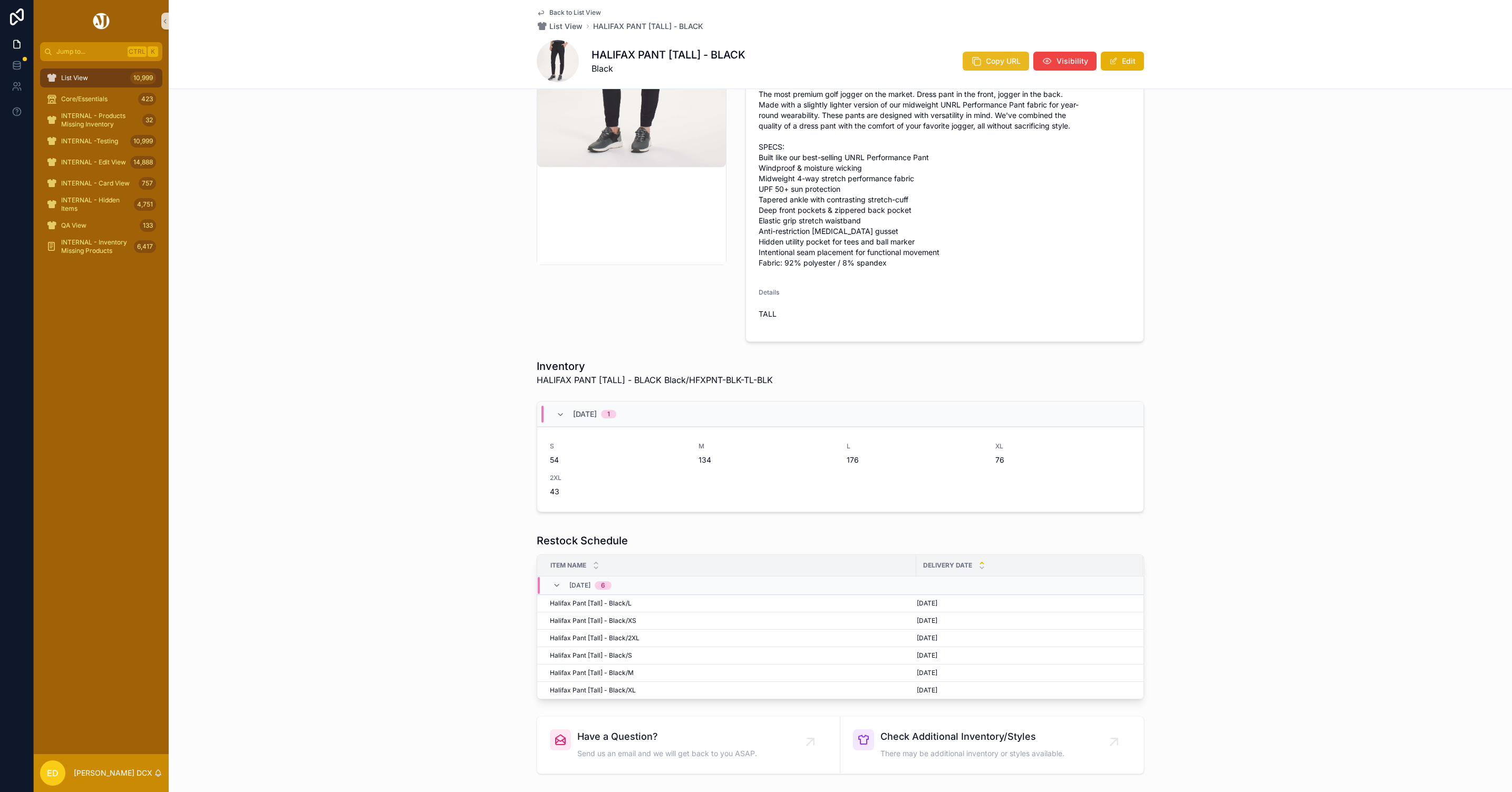
click at [977, 60] on icon "scrollable content" at bounding box center [977, 61] width 11 height 11
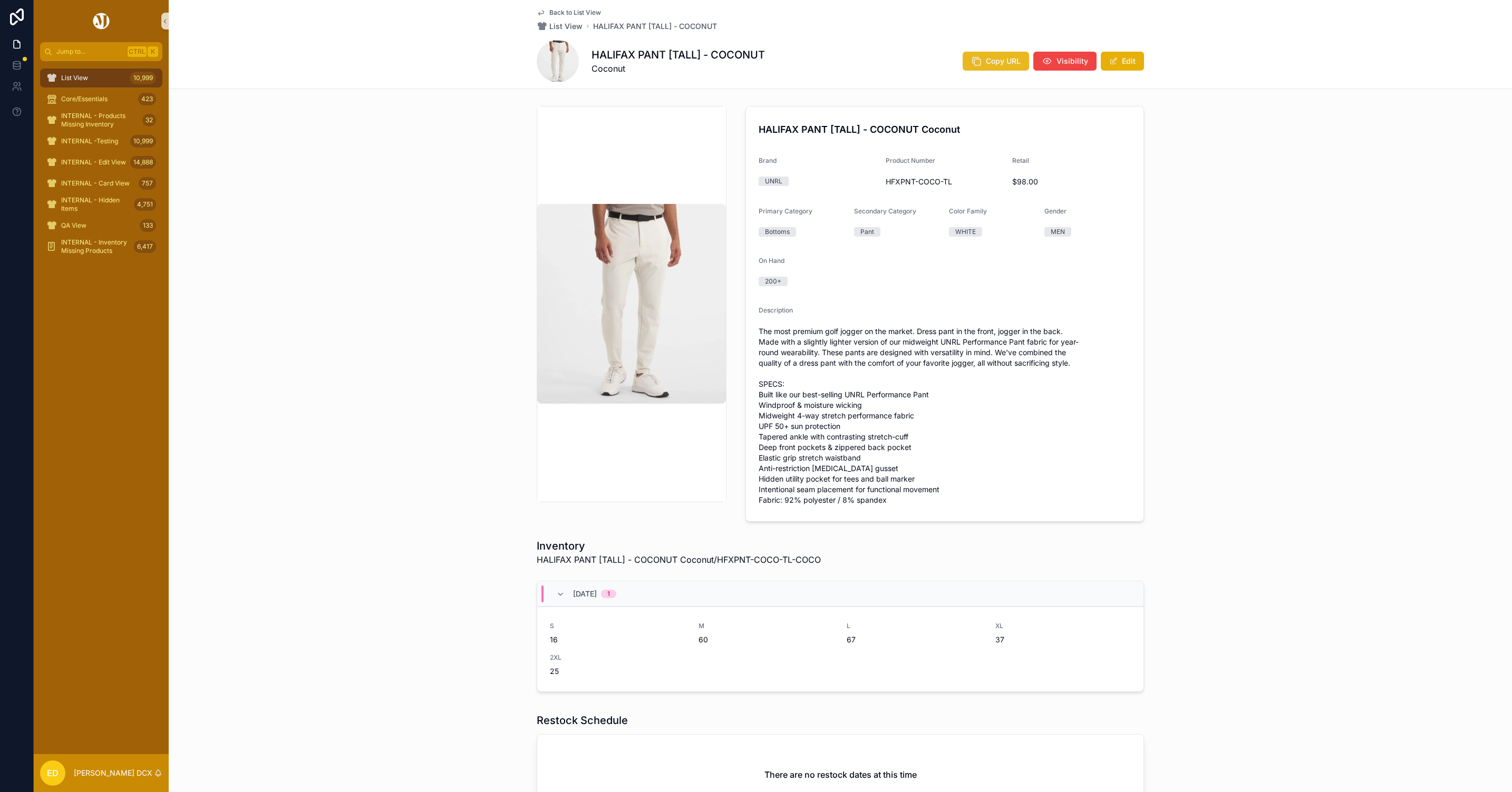
click at [971, 59] on icon "scrollable content" at bounding box center [977, 61] width 11 height 11
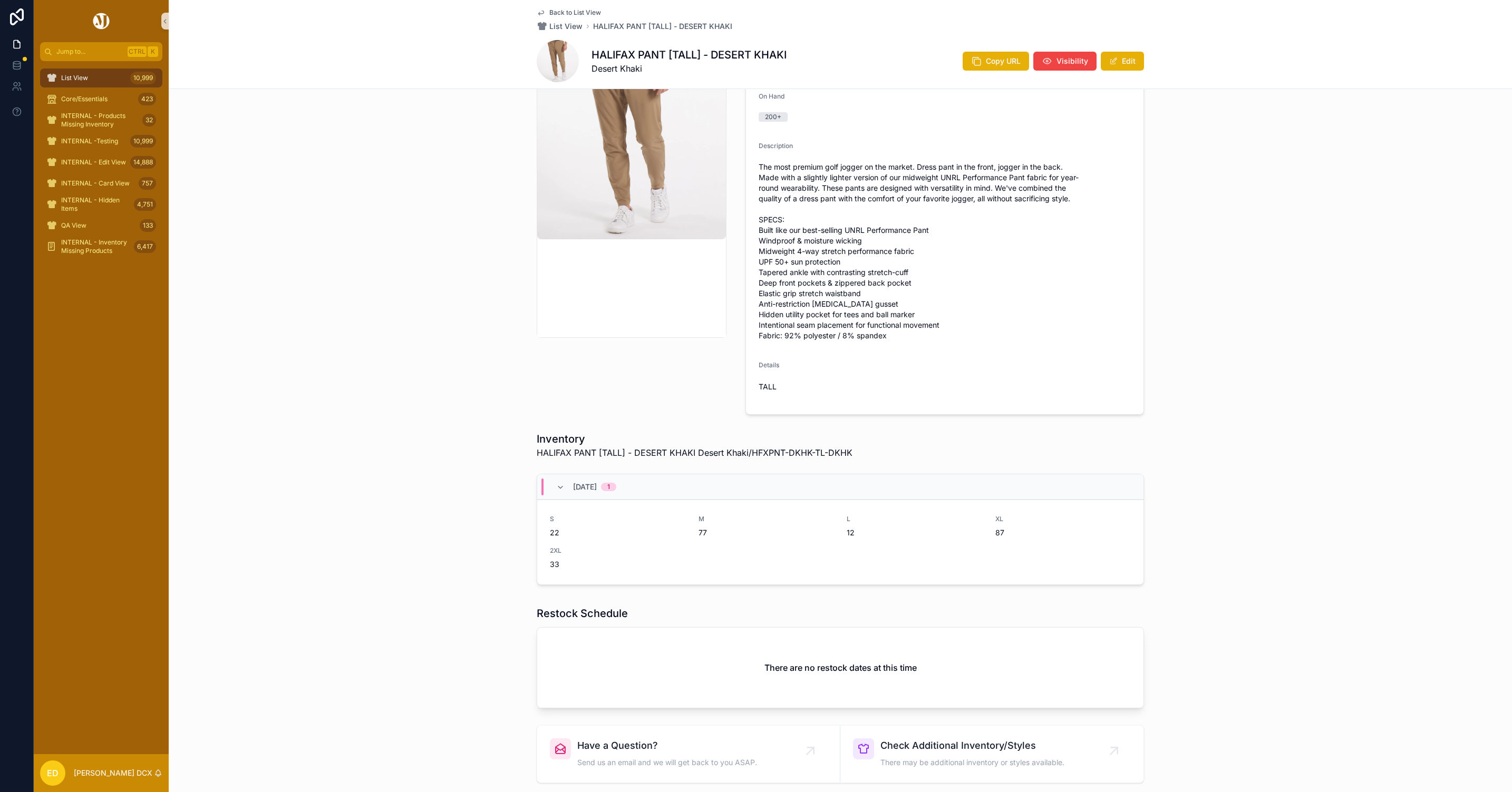
scroll to position [89, 0]
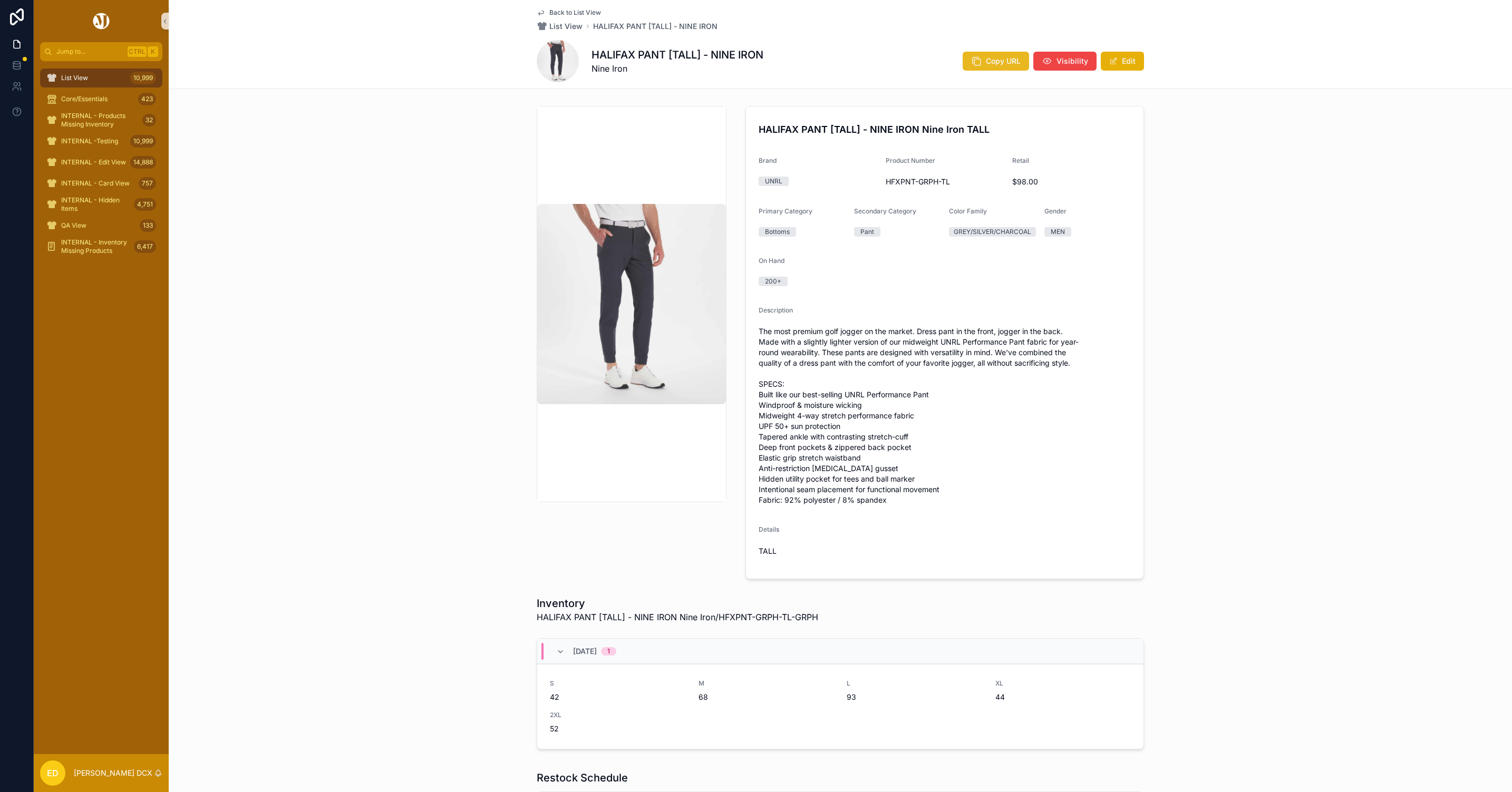
click at [971, 64] on icon "scrollable content" at bounding box center [977, 61] width 11 height 11
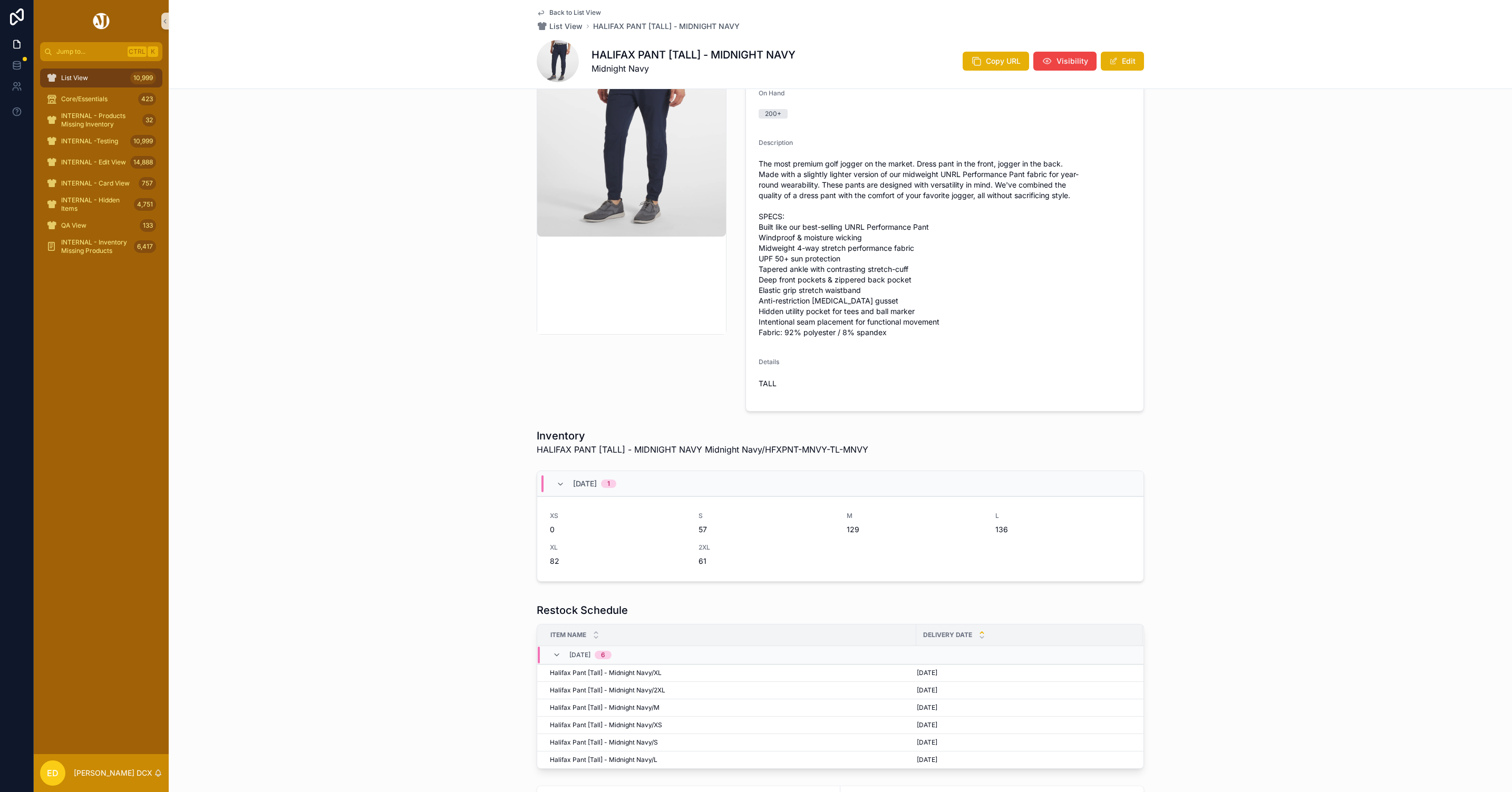
scroll to position [324, 0]
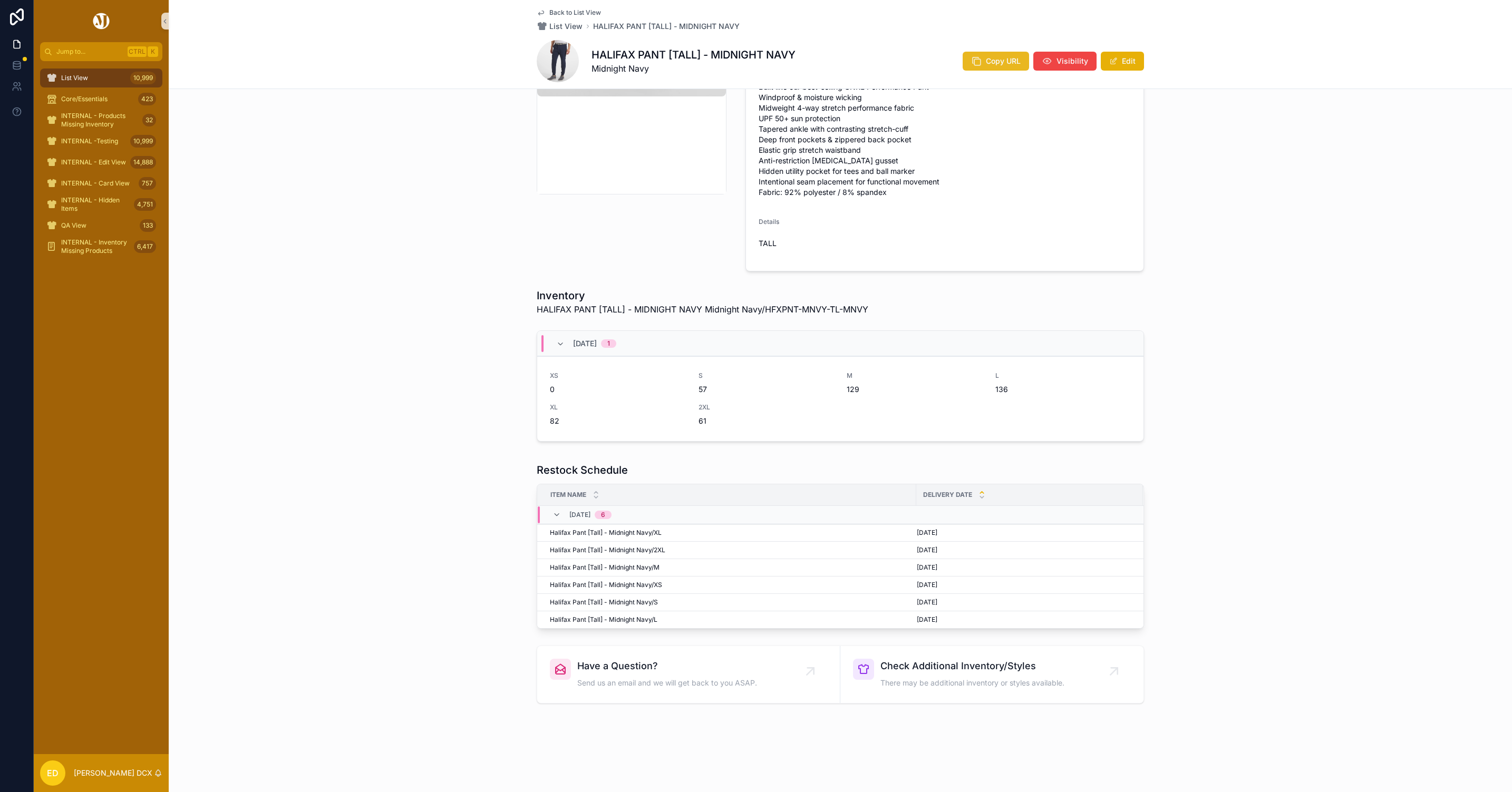
click at [986, 59] on span "Copy URL" at bounding box center [1003, 61] width 35 height 11
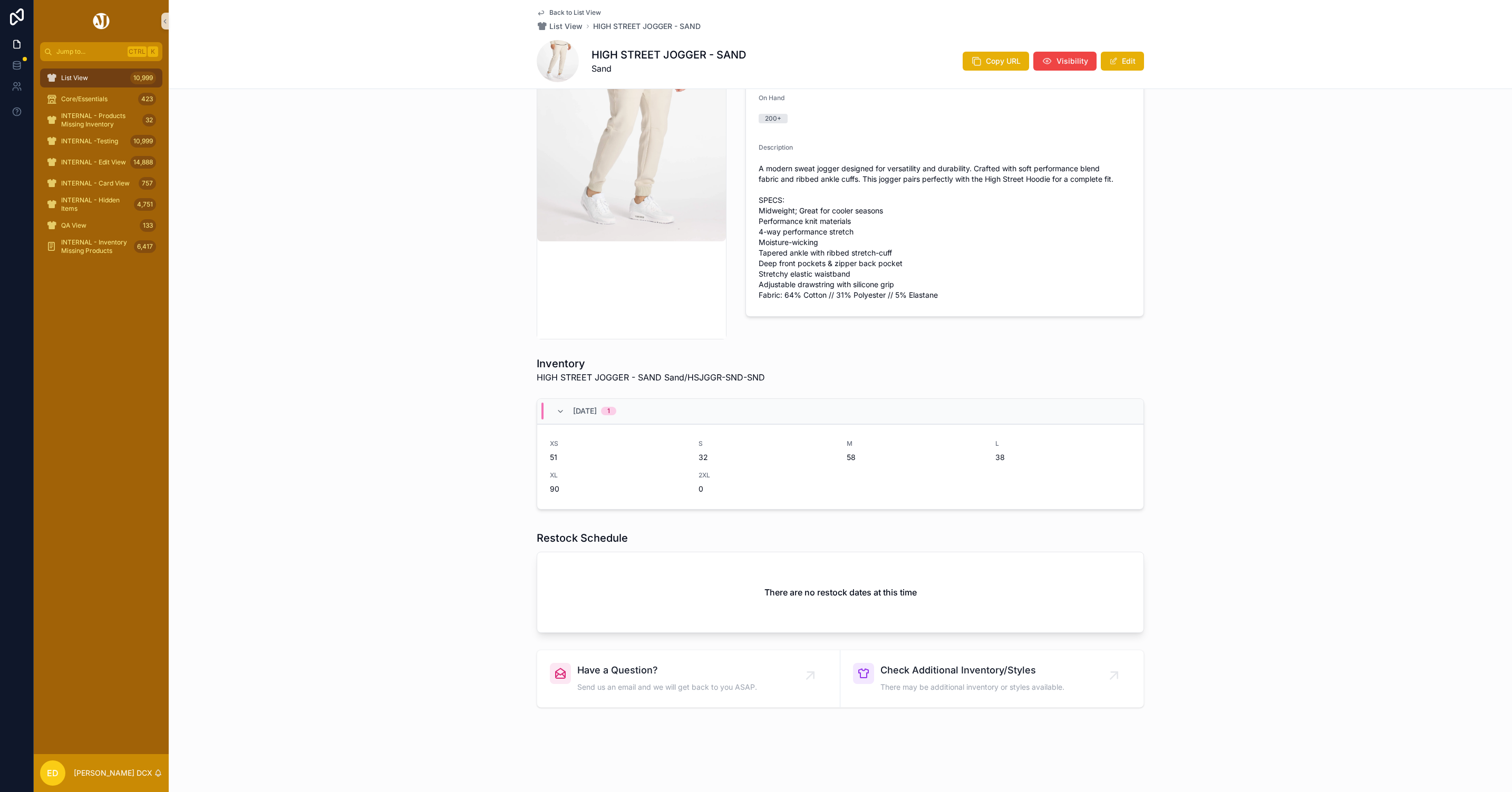
scroll to position [168, 0]
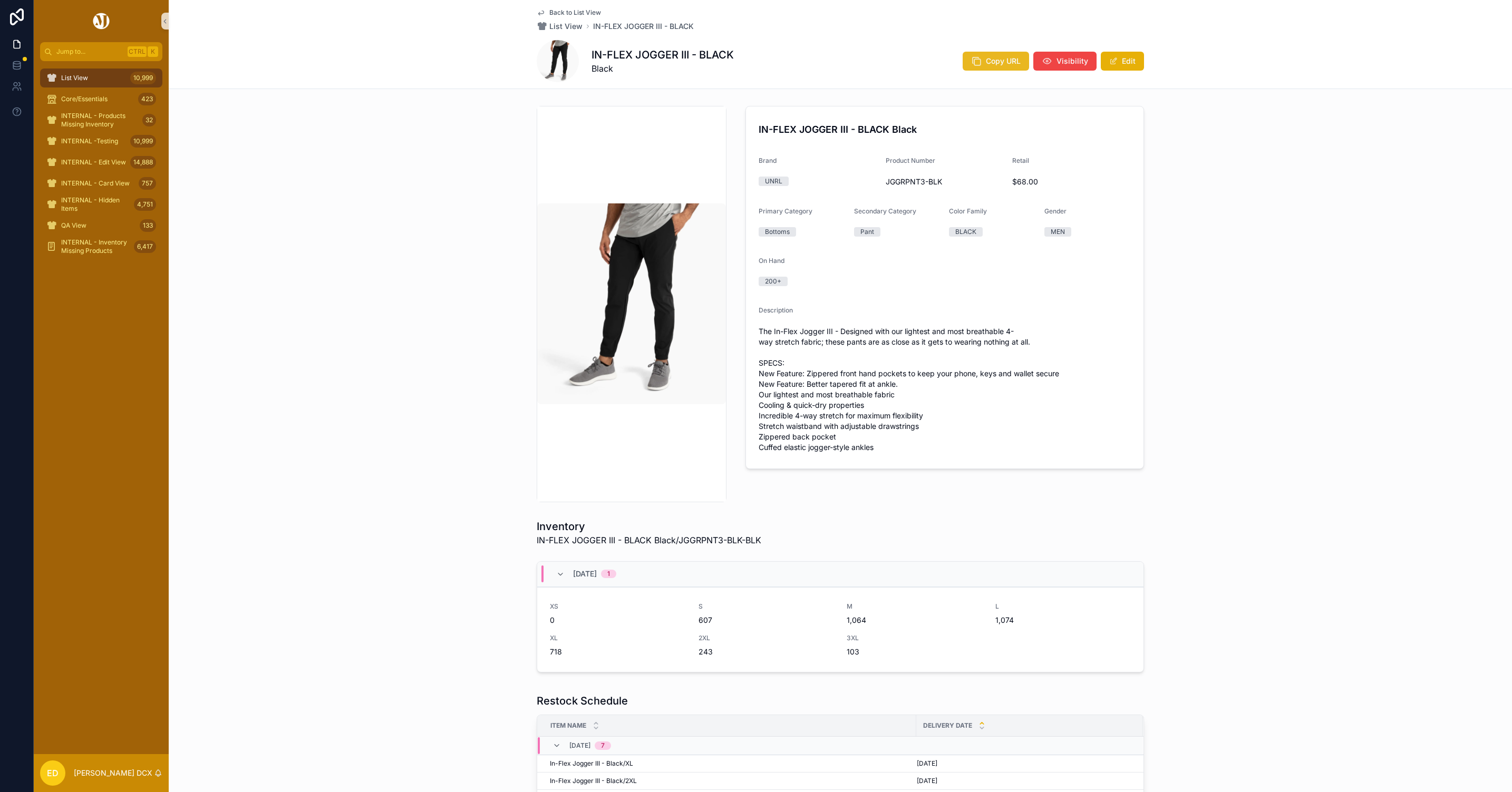
click at [975, 62] on icon "scrollable content" at bounding box center [977, 61] width 11 height 11
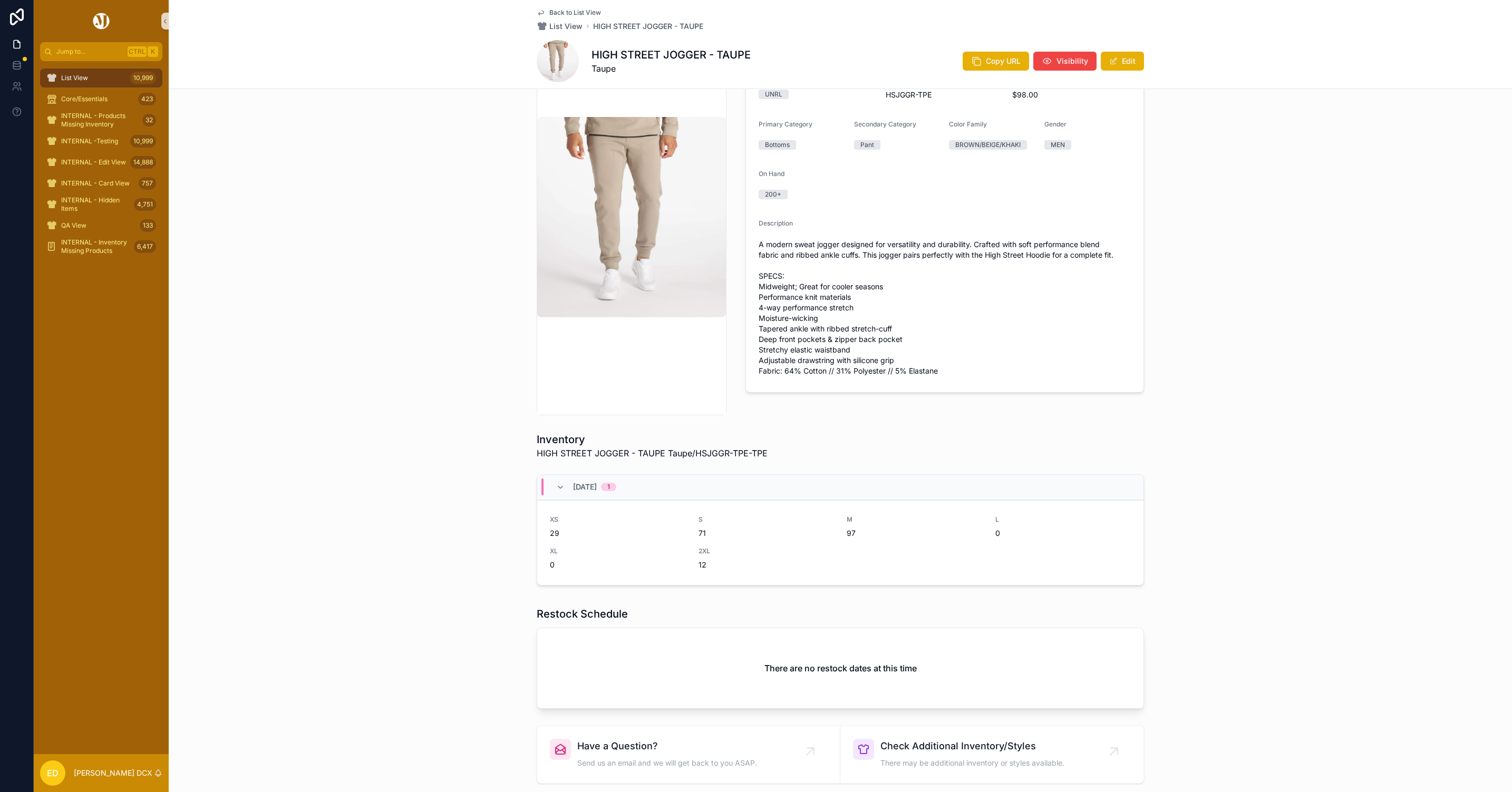
scroll to position [168, 0]
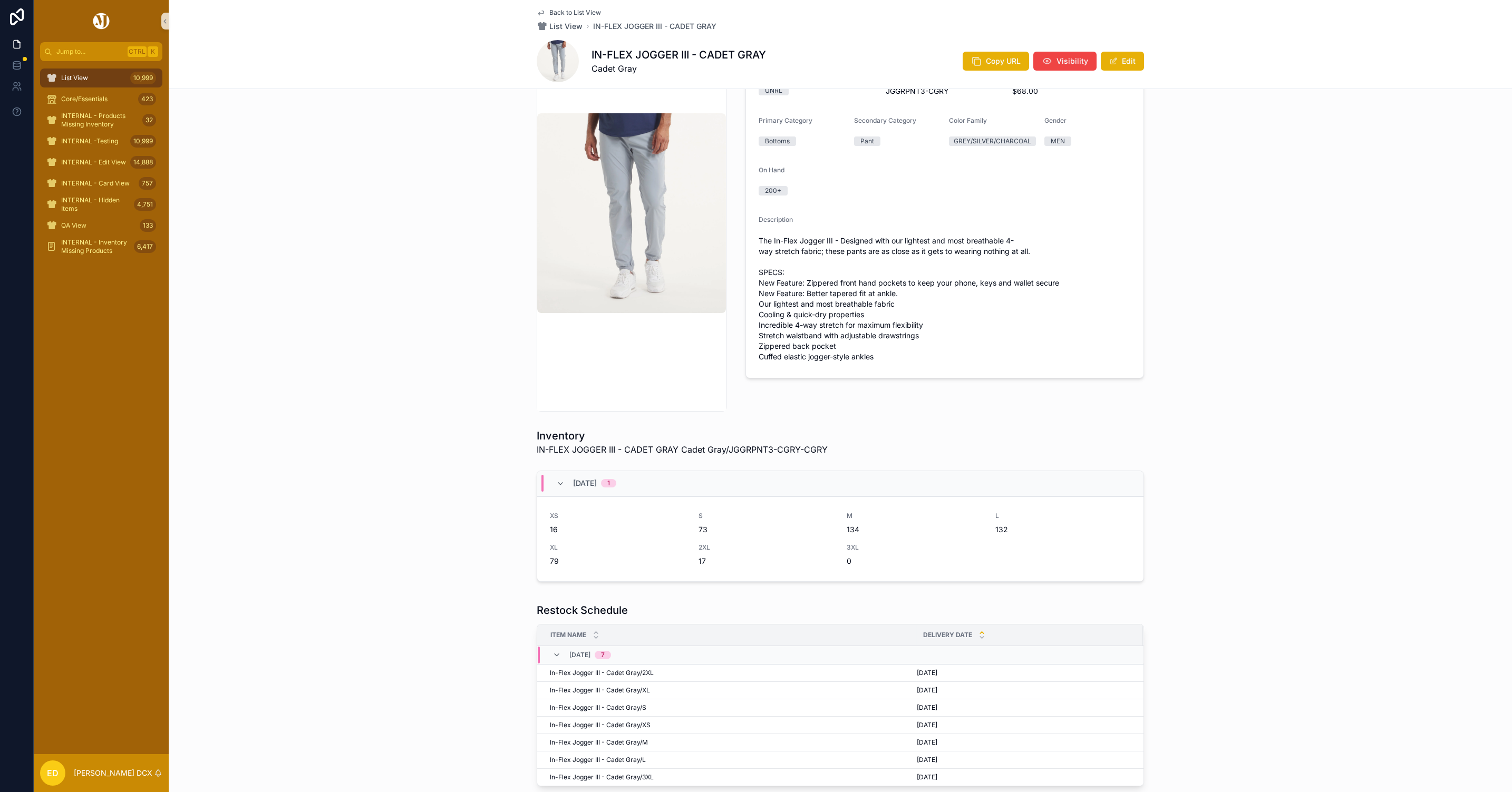
scroll to position [264, 0]
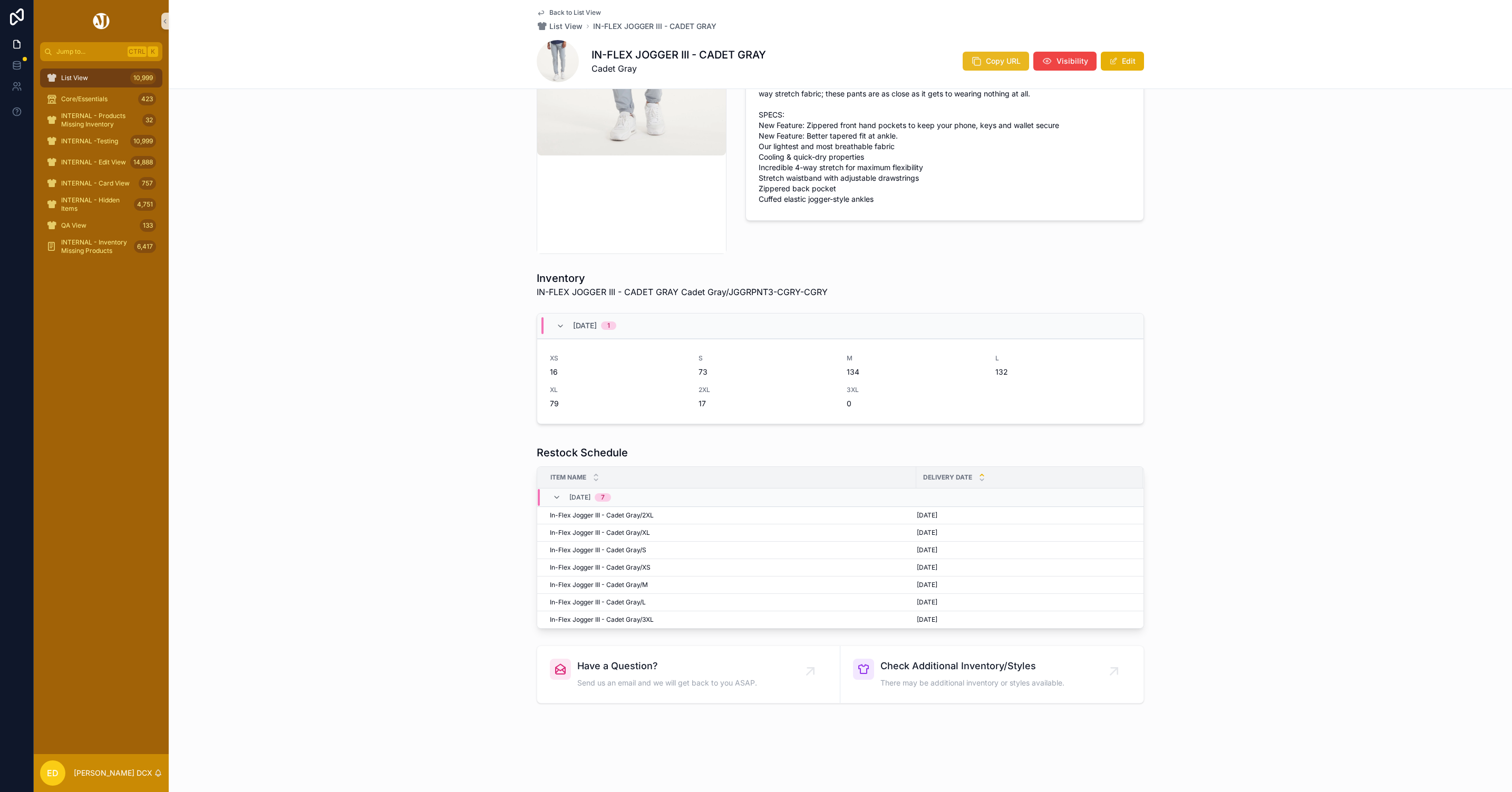
click at [963, 64] on button "Copy URL" at bounding box center [996, 61] width 67 height 19
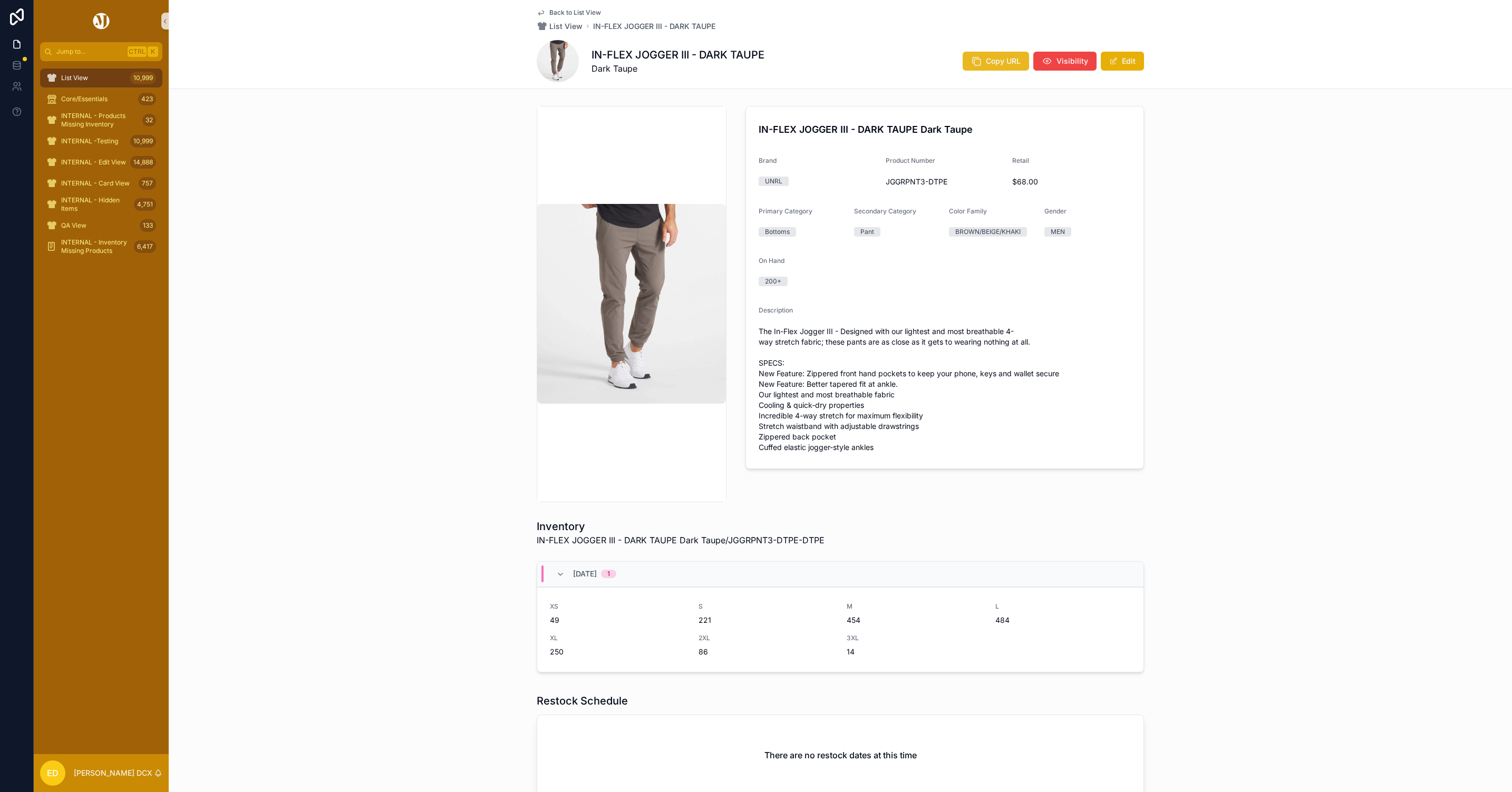
click at [1000, 65] on span "Copy URL" at bounding box center [1003, 61] width 35 height 11
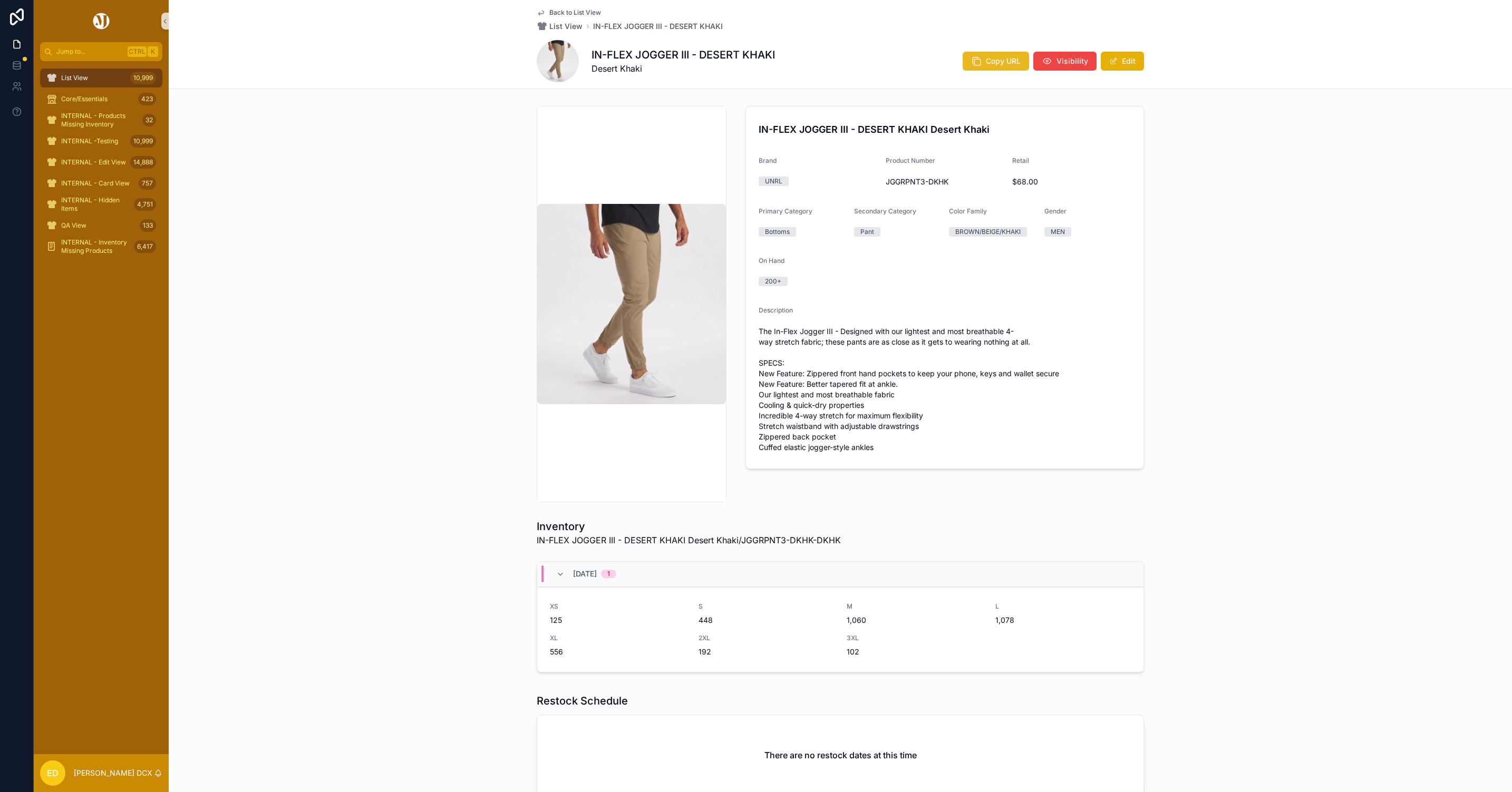
click at [995, 59] on span "Copy URL" at bounding box center [1003, 61] width 35 height 11
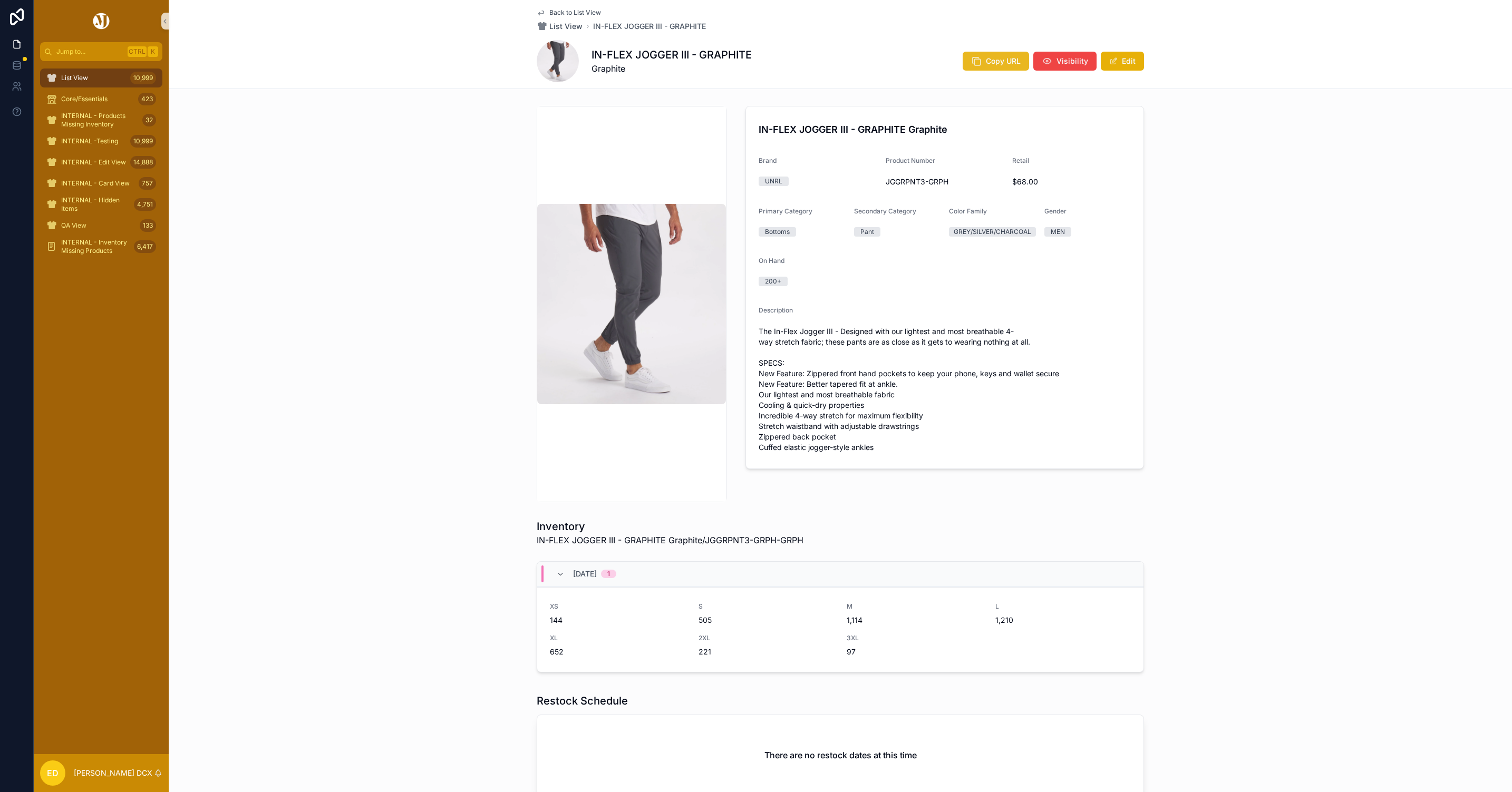
click at [971, 56] on icon "scrollable content" at bounding box center [977, 61] width 11 height 11
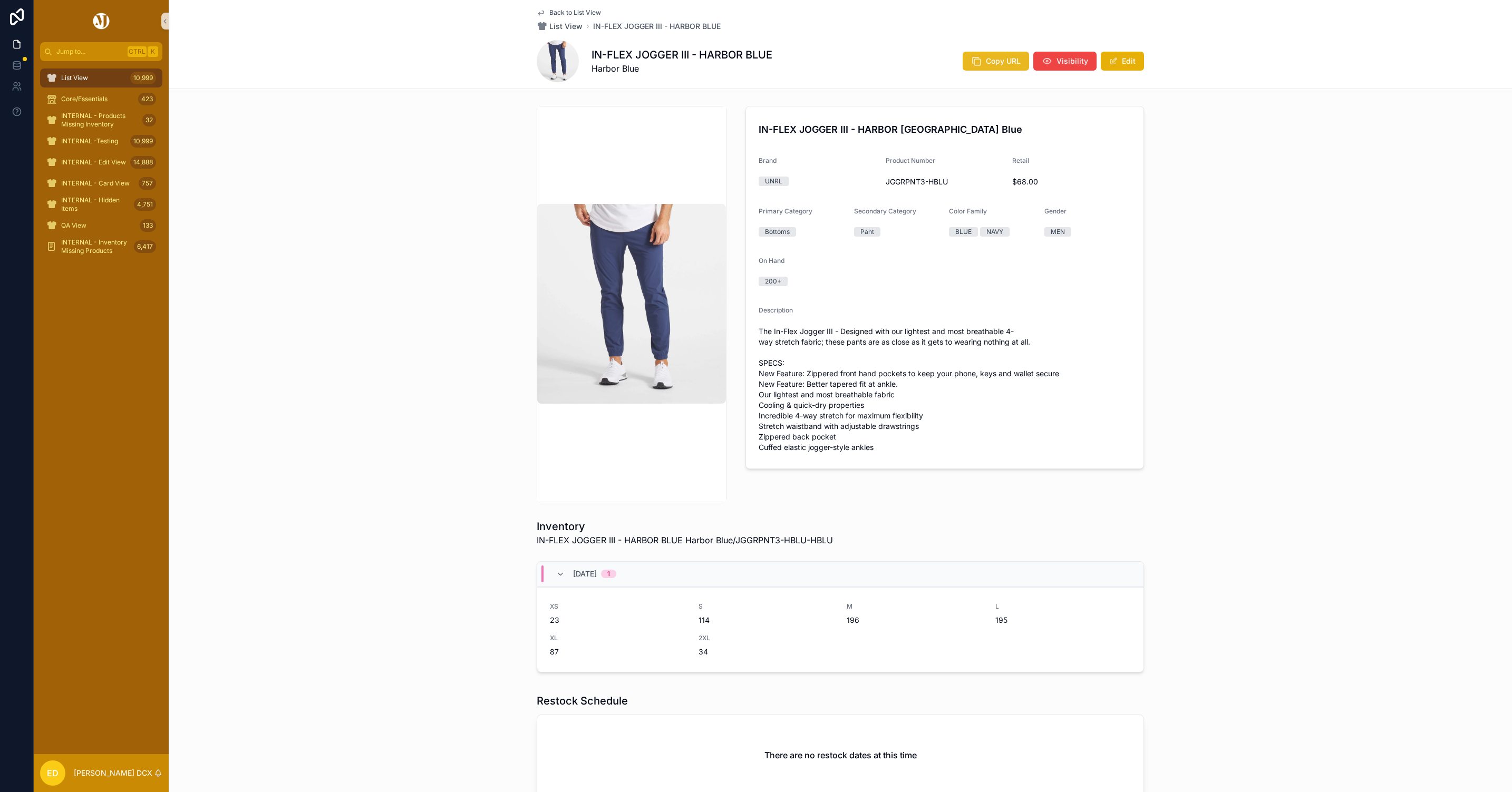
click at [1001, 60] on span "Copy URL" at bounding box center [1003, 61] width 35 height 11
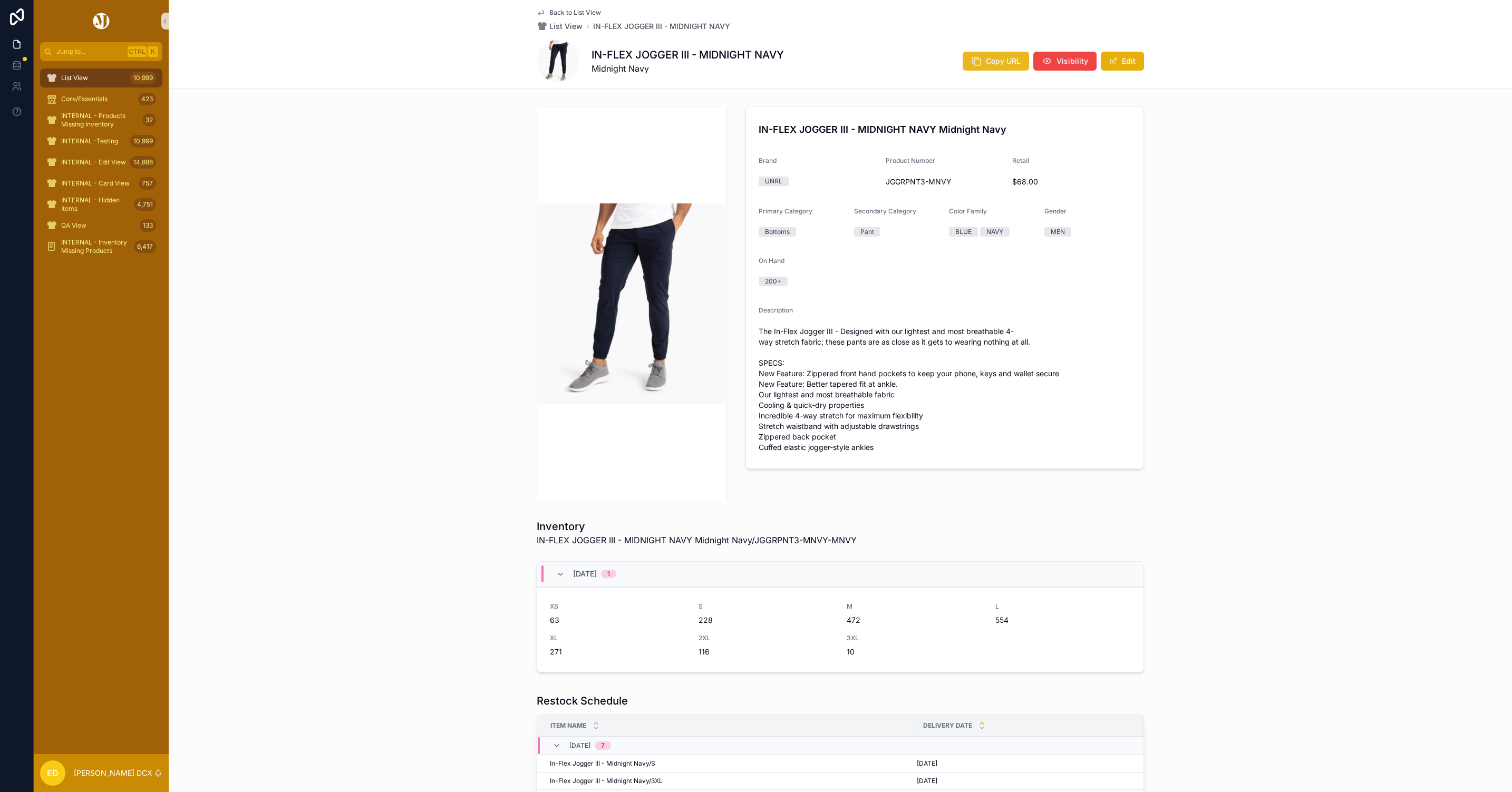
click at [1000, 60] on span "Copy URL" at bounding box center [1003, 61] width 35 height 11
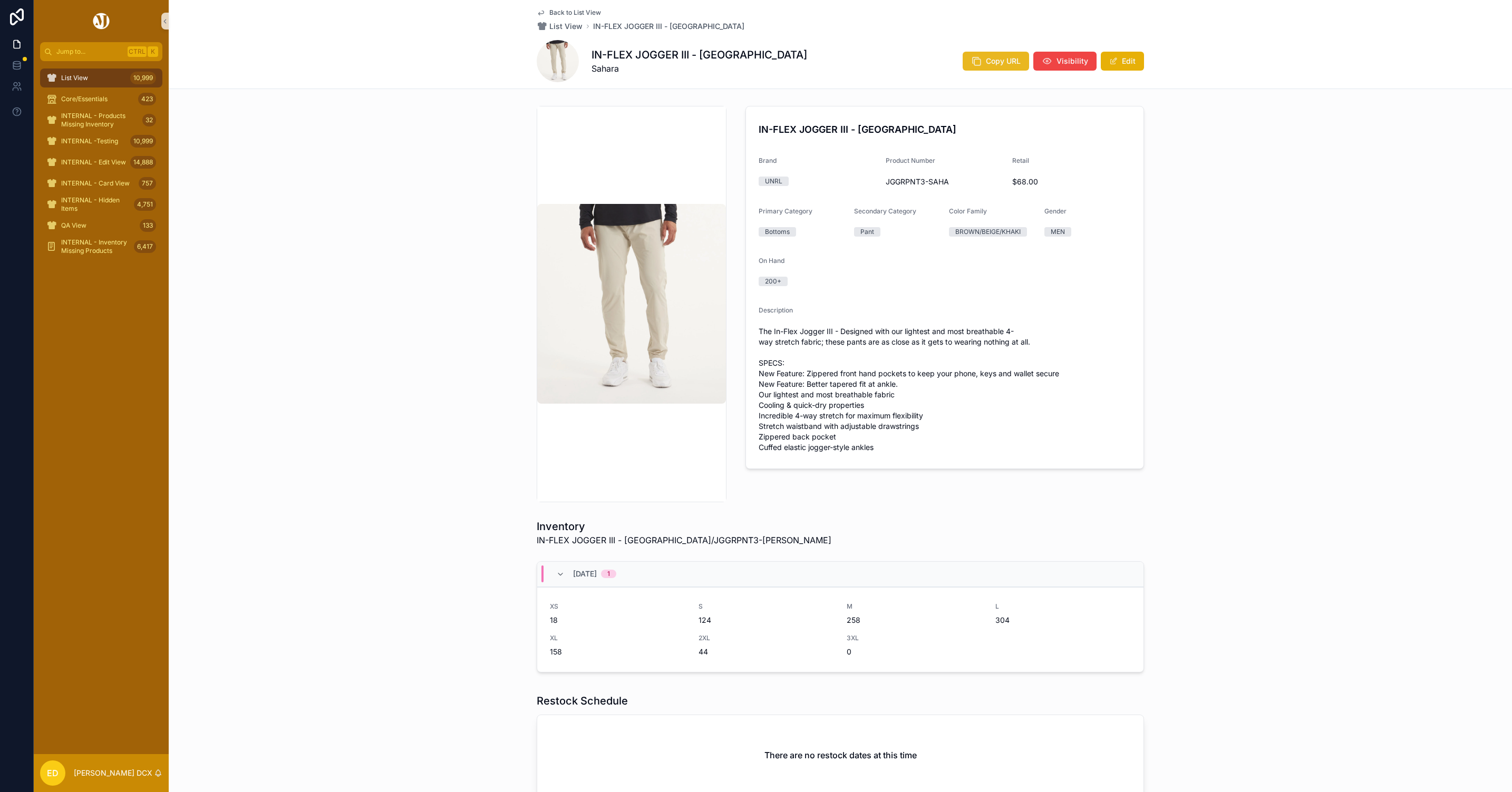
click at [992, 61] on span "Copy URL" at bounding box center [1003, 61] width 35 height 11
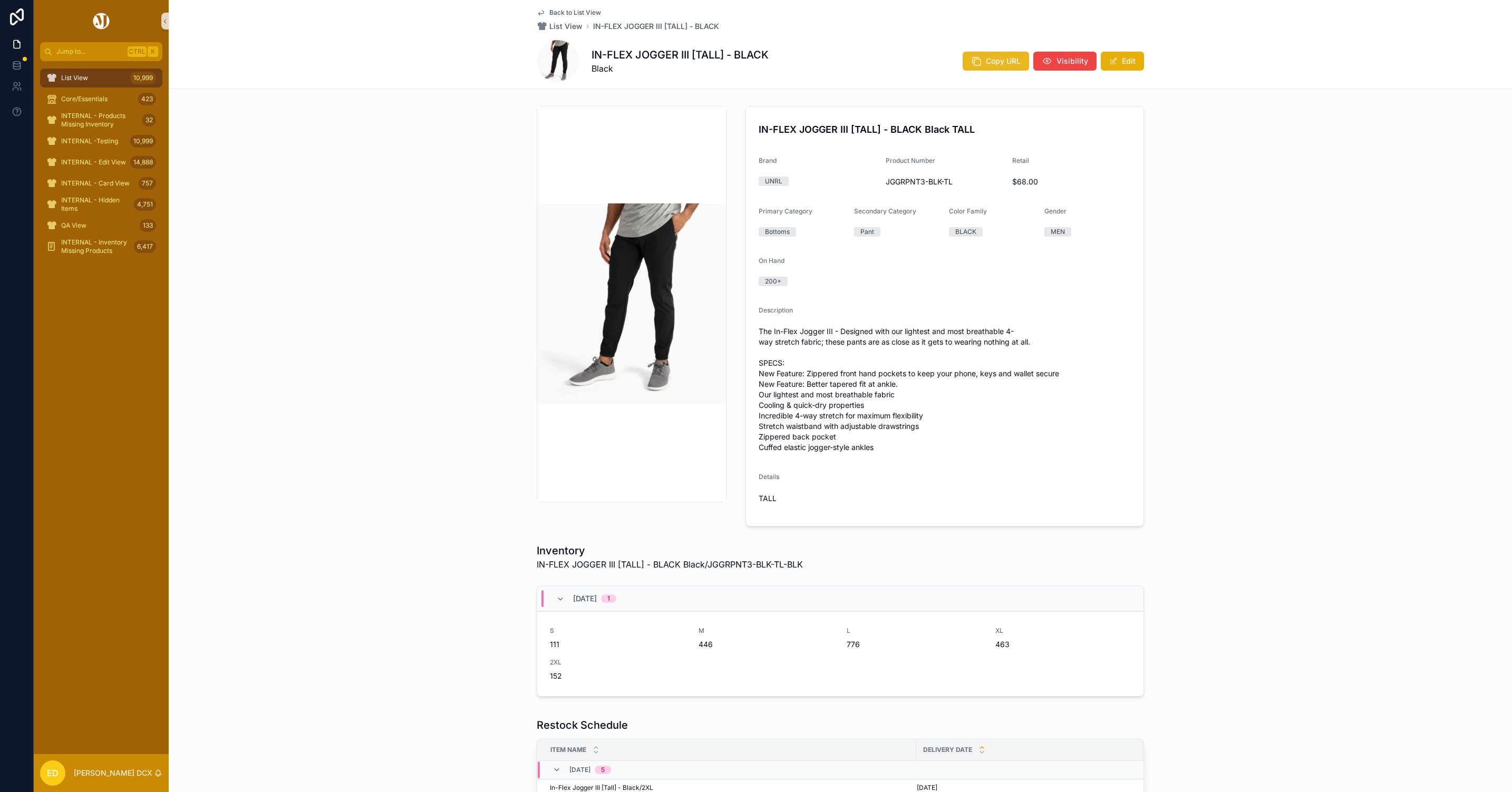
click at [993, 59] on span "Copy URL" at bounding box center [1003, 61] width 35 height 11
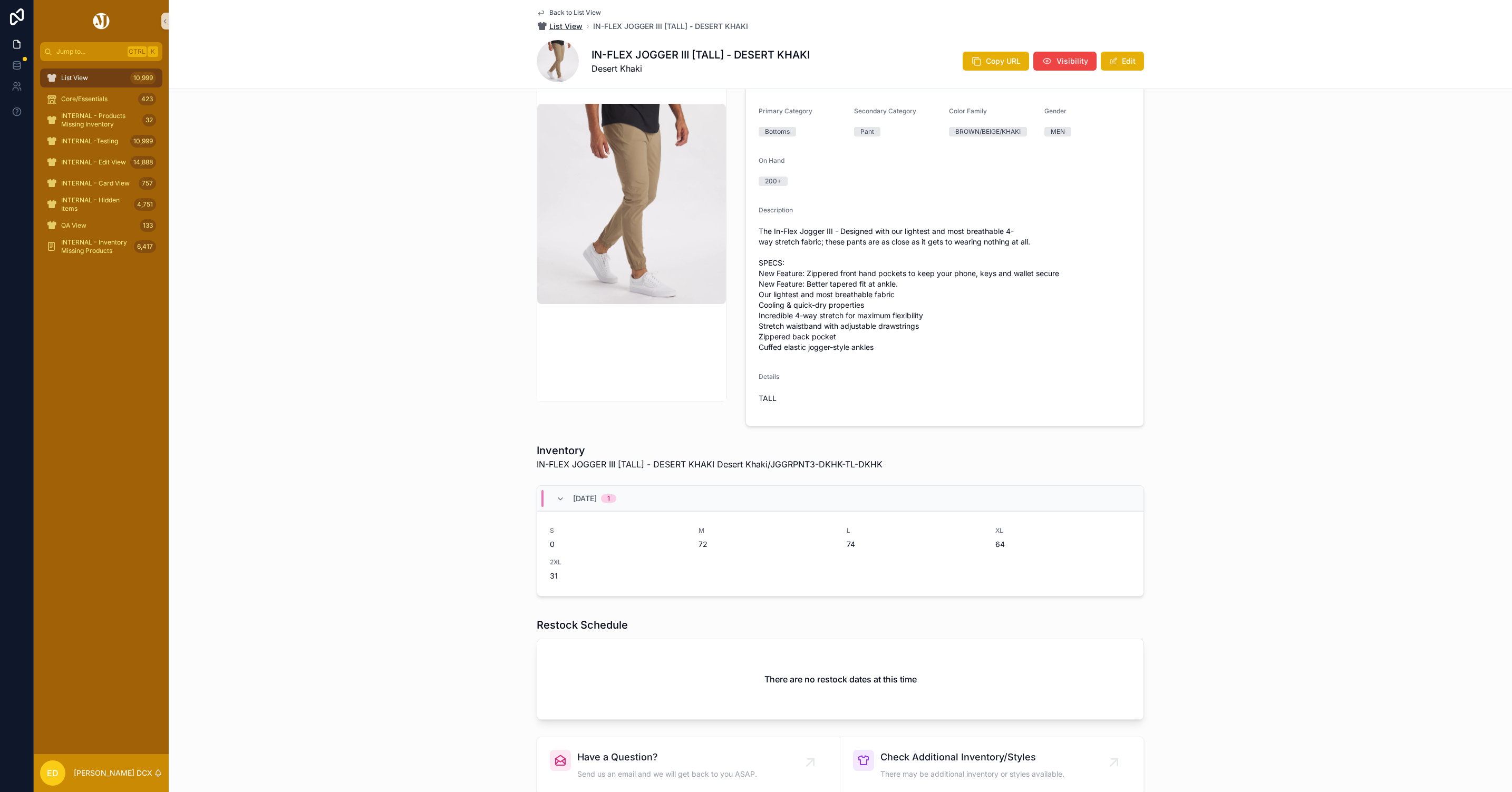
scroll to position [194, 0]
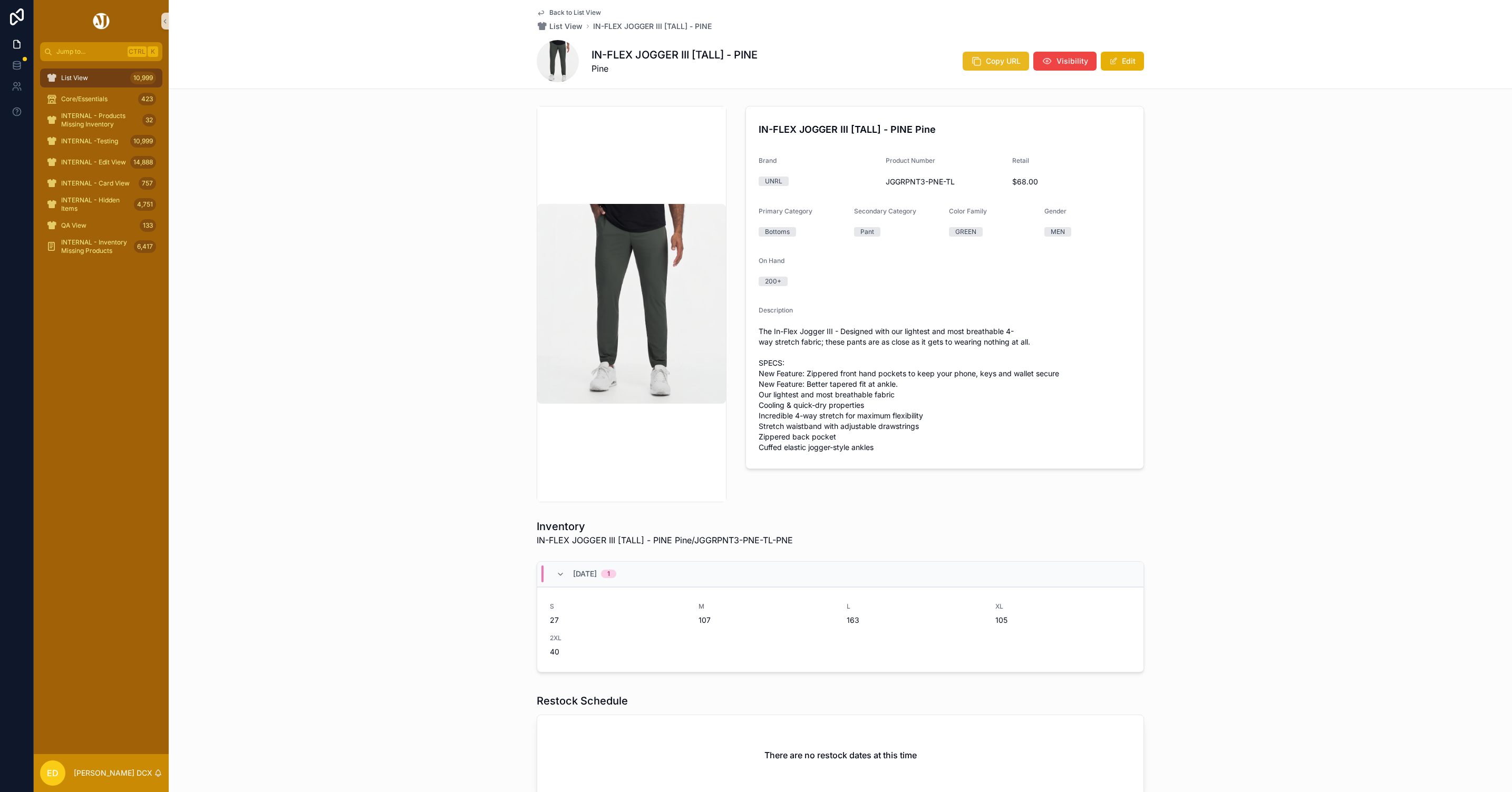
click at [977, 61] on icon "scrollable content" at bounding box center [977, 61] width 11 height 11
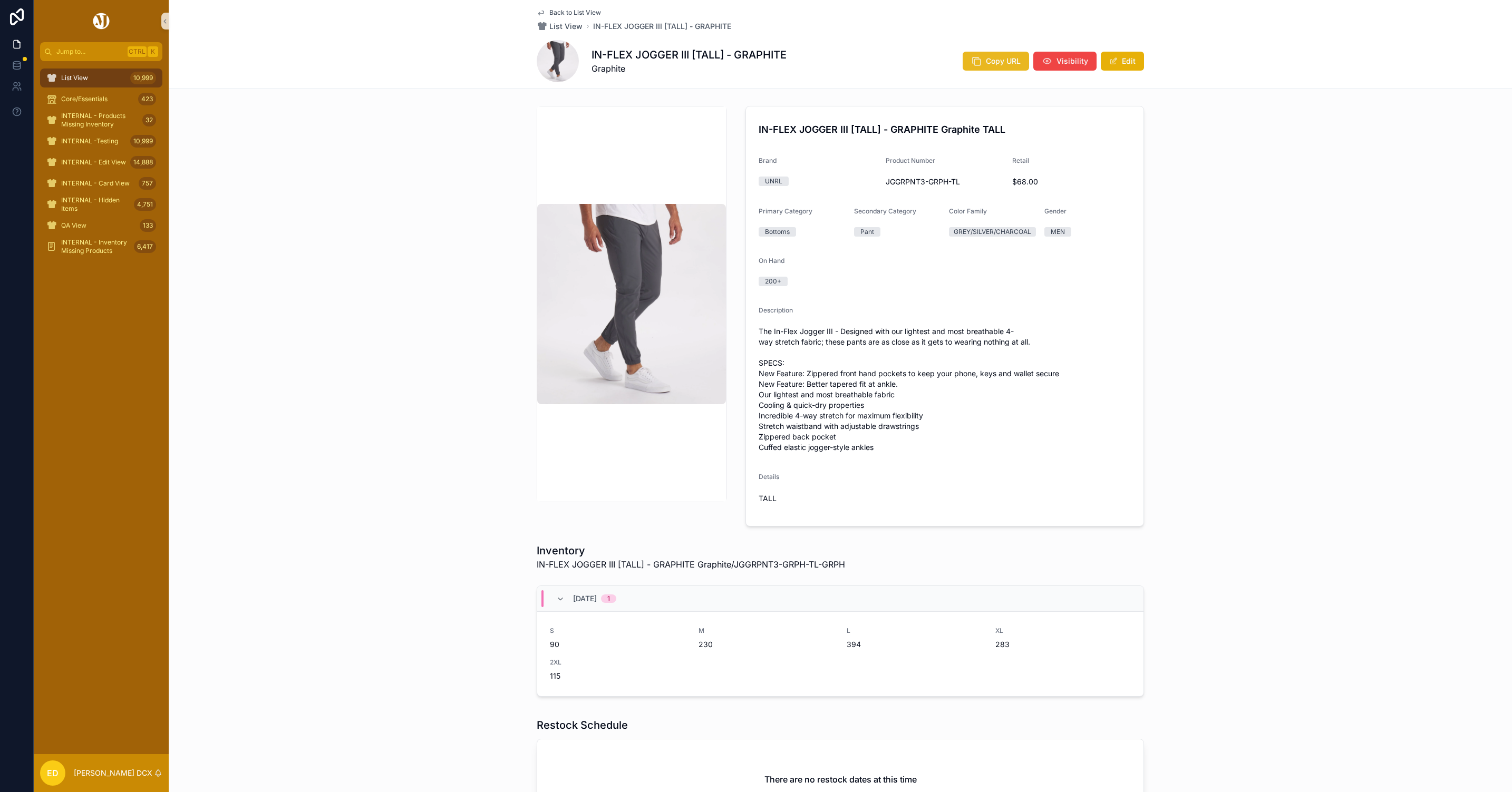
click at [971, 61] on icon "scrollable content" at bounding box center [977, 61] width 11 height 11
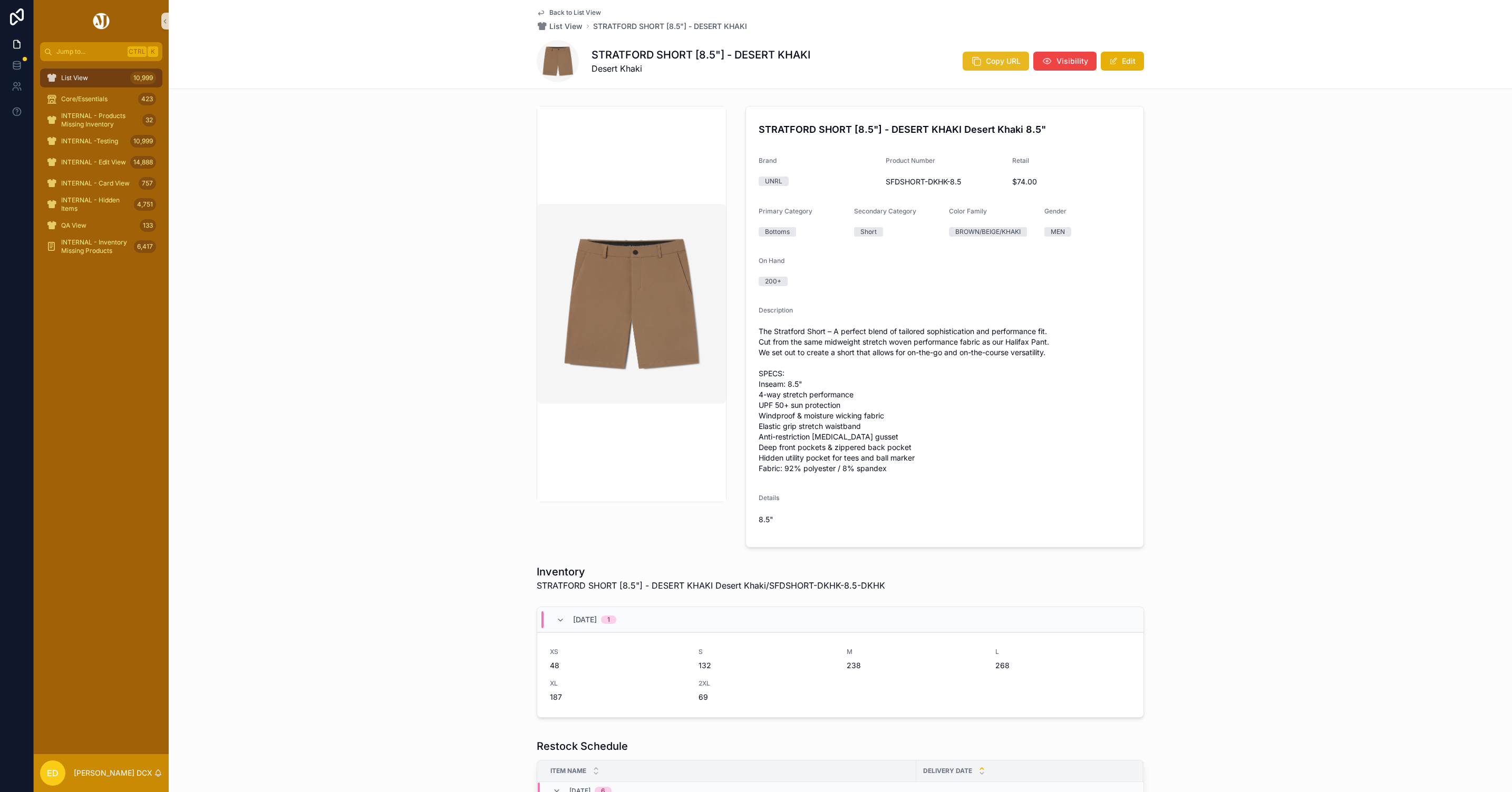
click at [995, 59] on span "Copy URL" at bounding box center [1003, 61] width 35 height 11
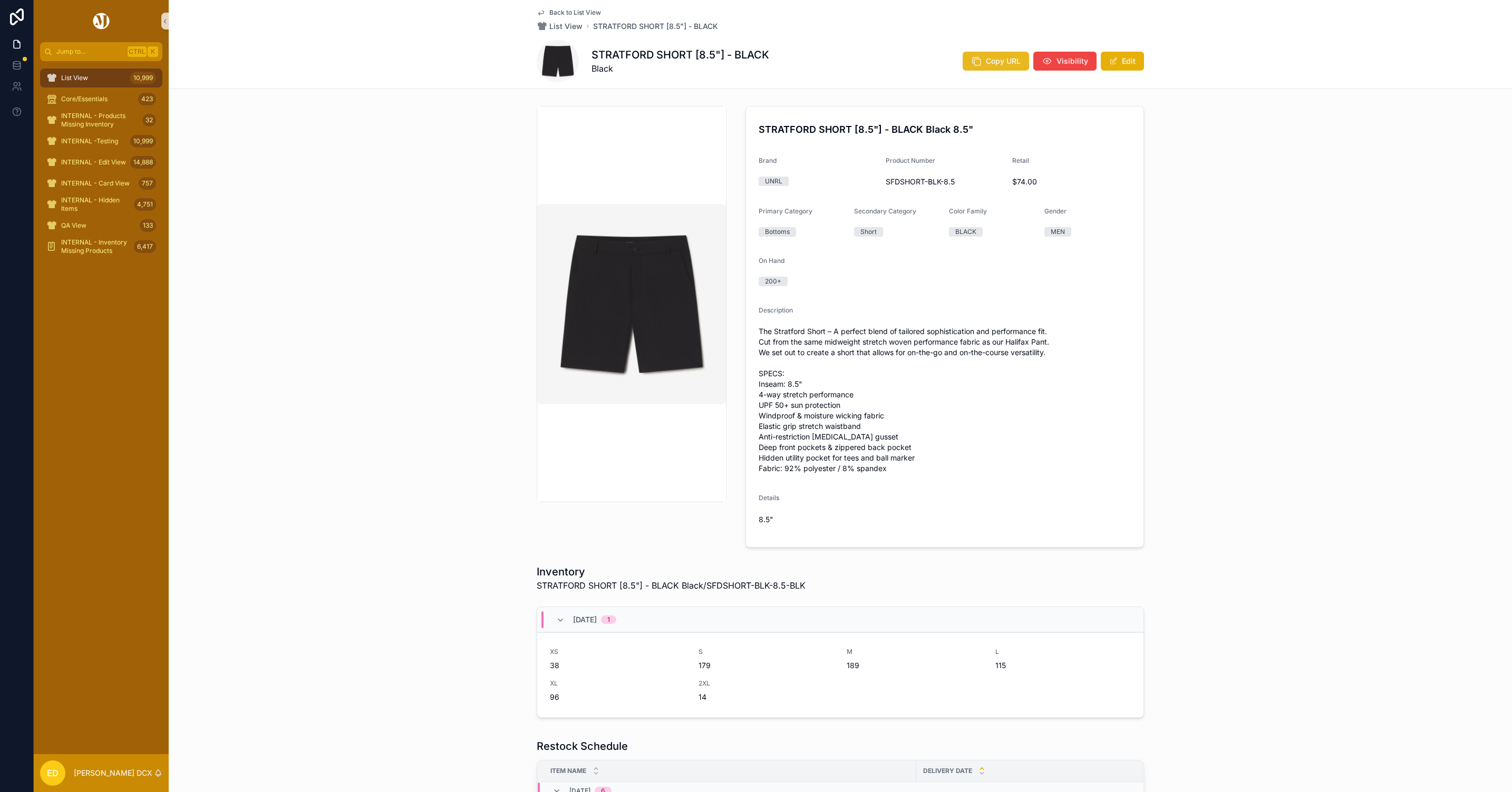
click at [986, 63] on span "Copy URL" at bounding box center [1003, 61] width 35 height 11
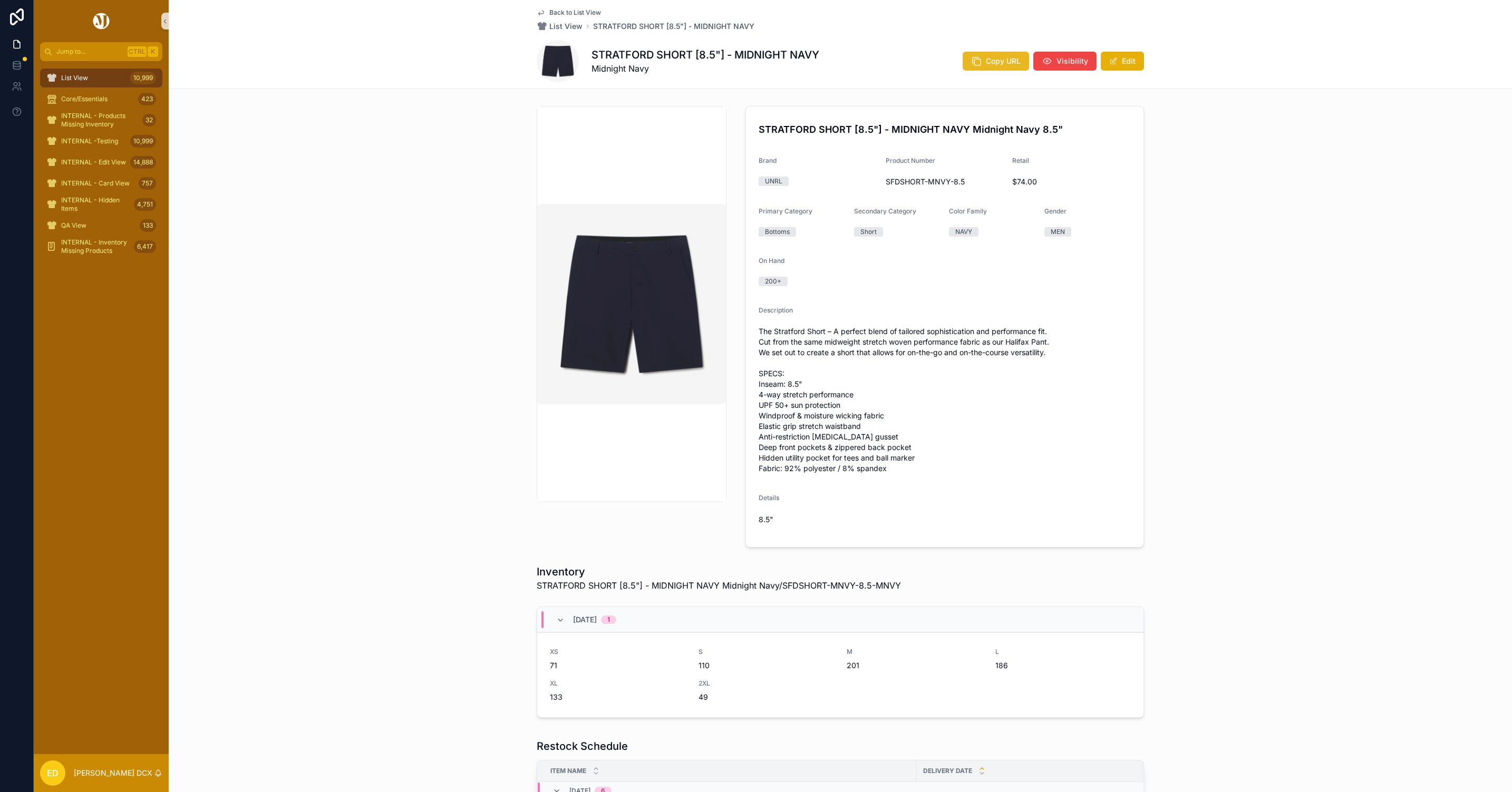
click at [994, 56] on span "Copy URL" at bounding box center [1003, 61] width 35 height 11
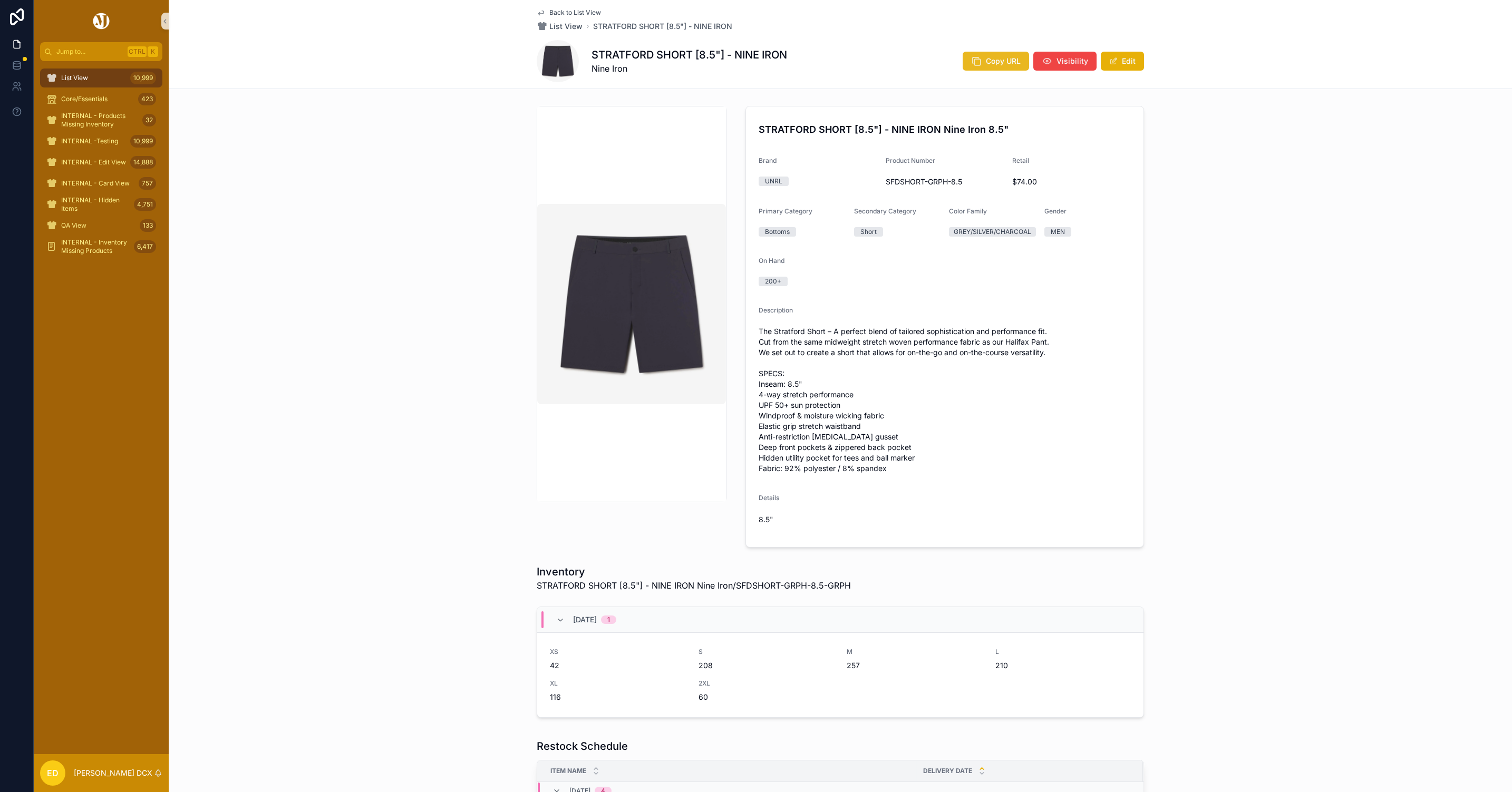
click at [964, 59] on button "Copy URL" at bounding box center [996, 61] width 67 height 19
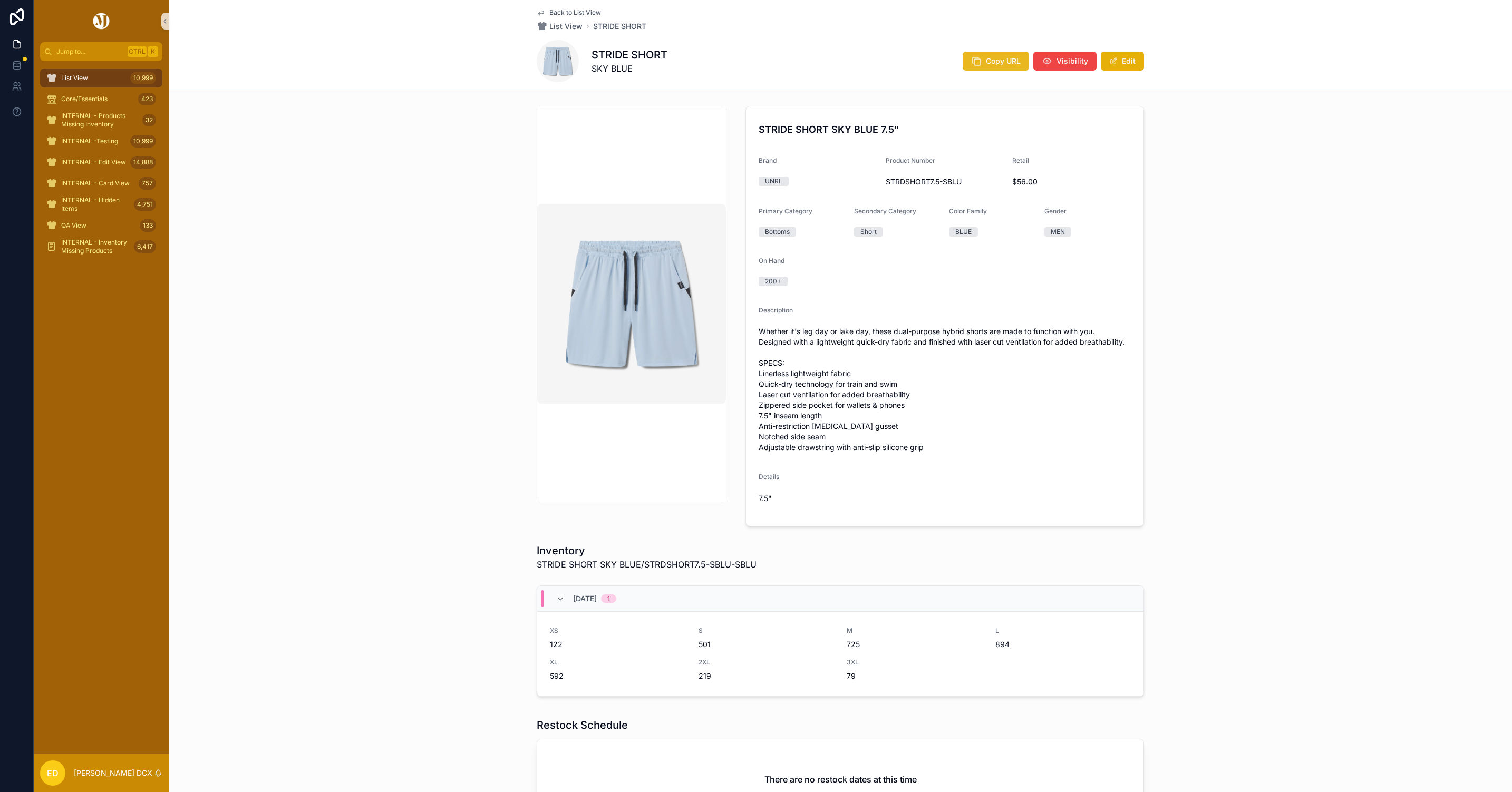
click at [997, 67] on button "Copy URL" at bounding box center [996, 61] width 67 height 19
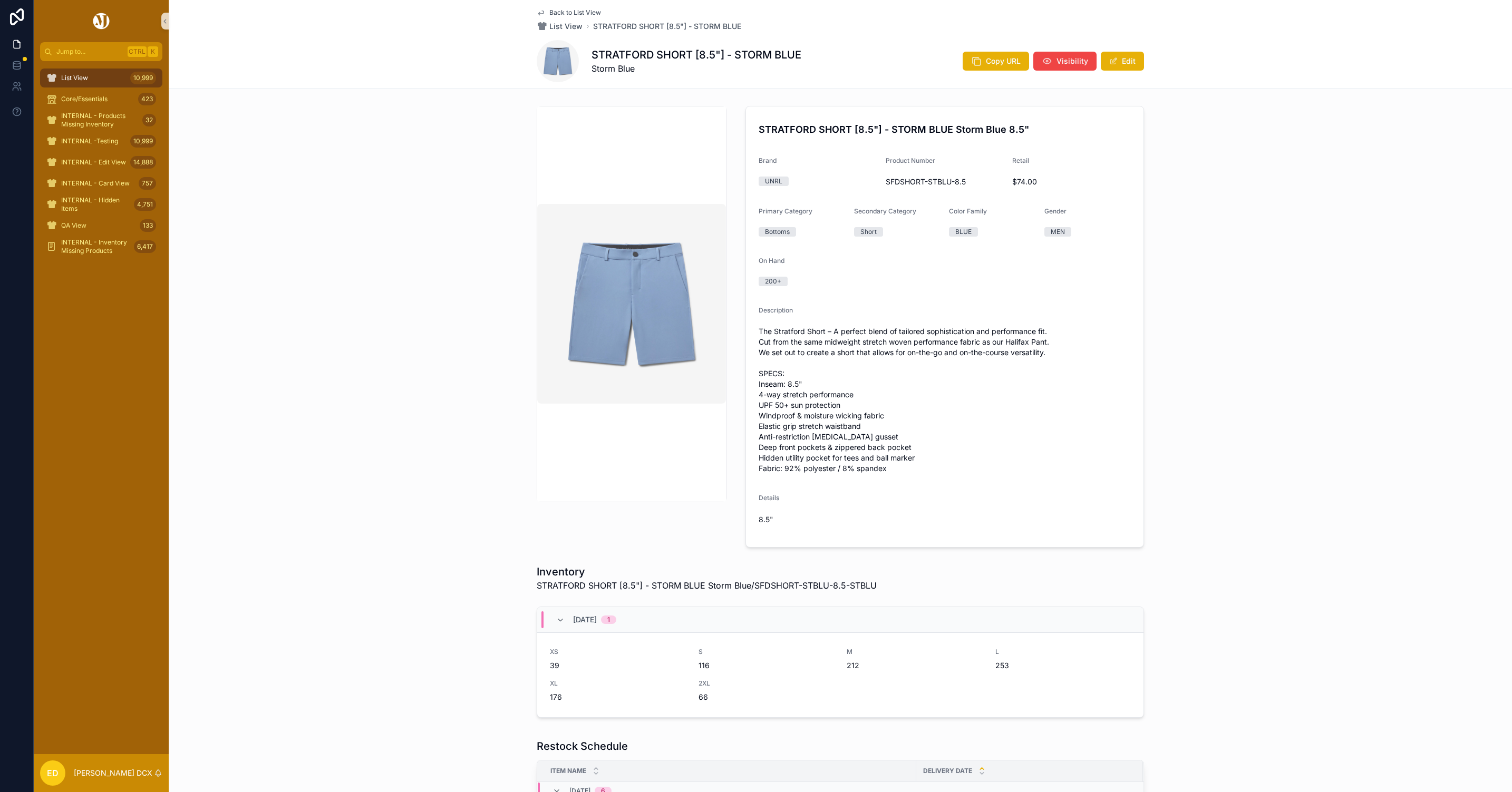
click at [981, 51] on div "Copy URL Visibility Edit" at bounding box center [1049, 61] width 190 height 20
click at [986, 62] on span "Copy URL" at bounding box center [1003, 61] width 35 height 11
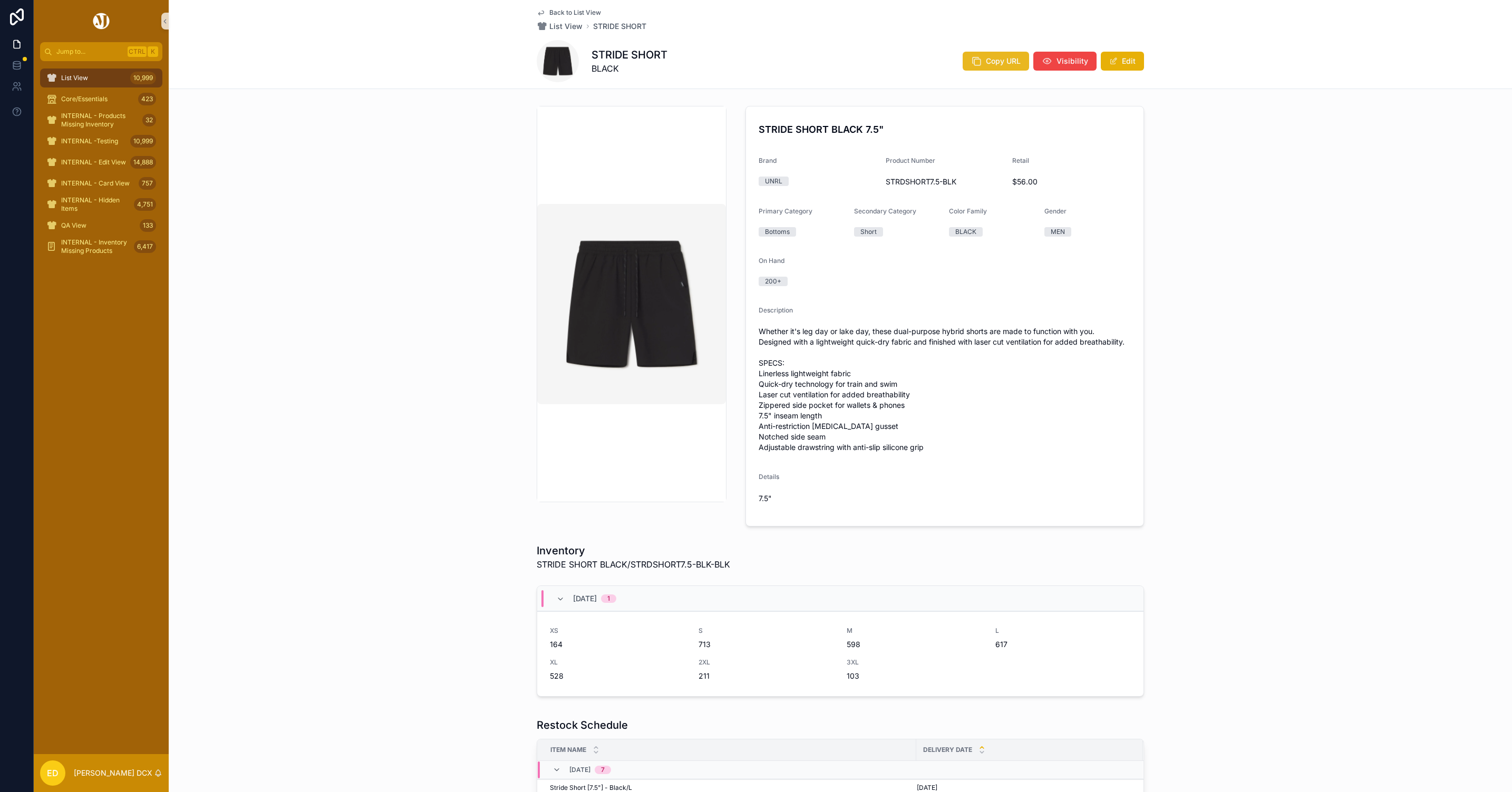
click at [995, 64] on span "Copy URL" at bounding box center [1003, 61] width 35 height 11
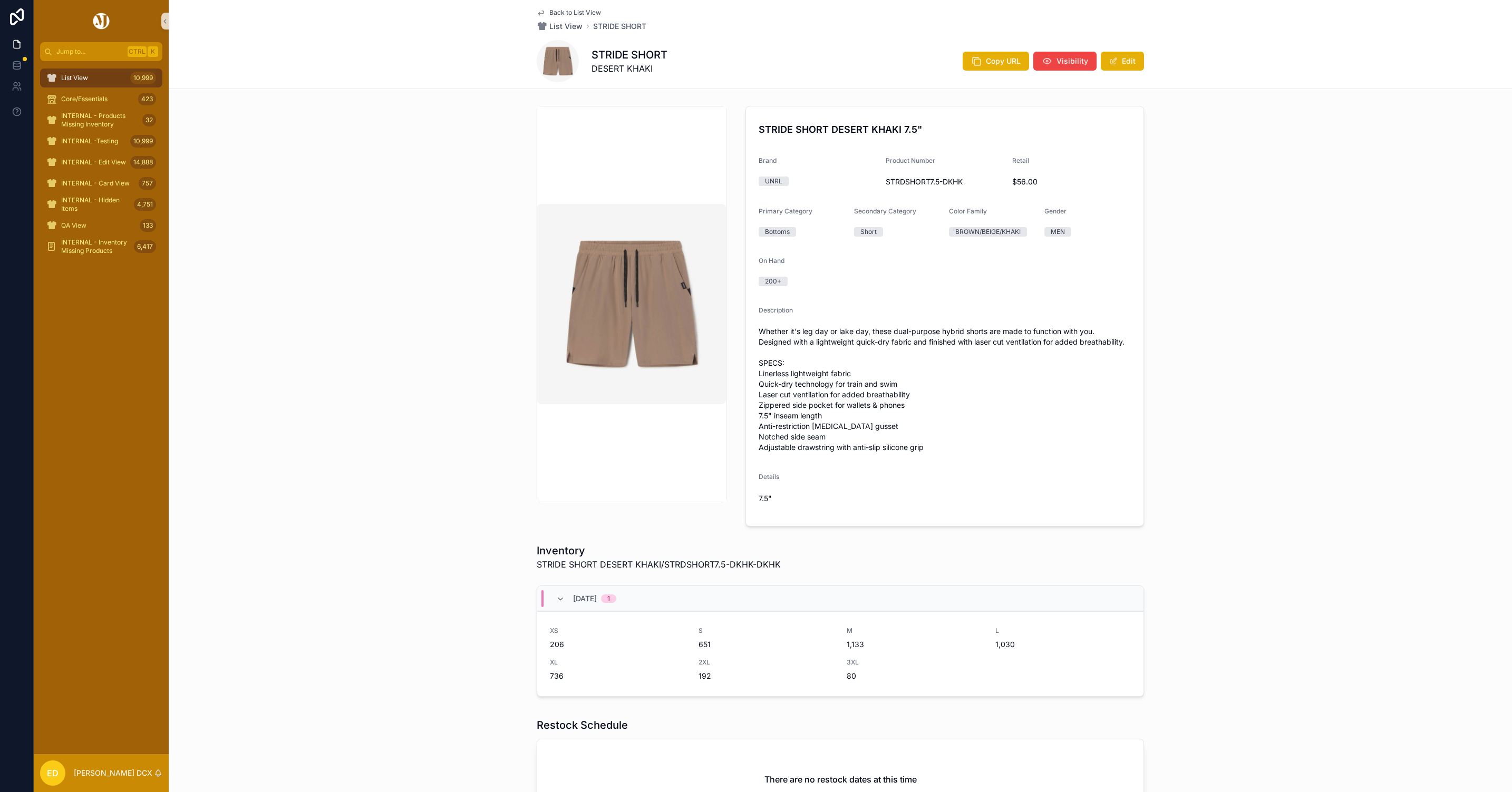
click at [992, 44] on div "STRIDE SHORT DESERT KHAKI Copy URL Visibility Edit" at bounding box center [840, 61] width 607 height 42
click at [993, 53] on button "Copy URL" at bounding box center [996, 61] width 67 height 19
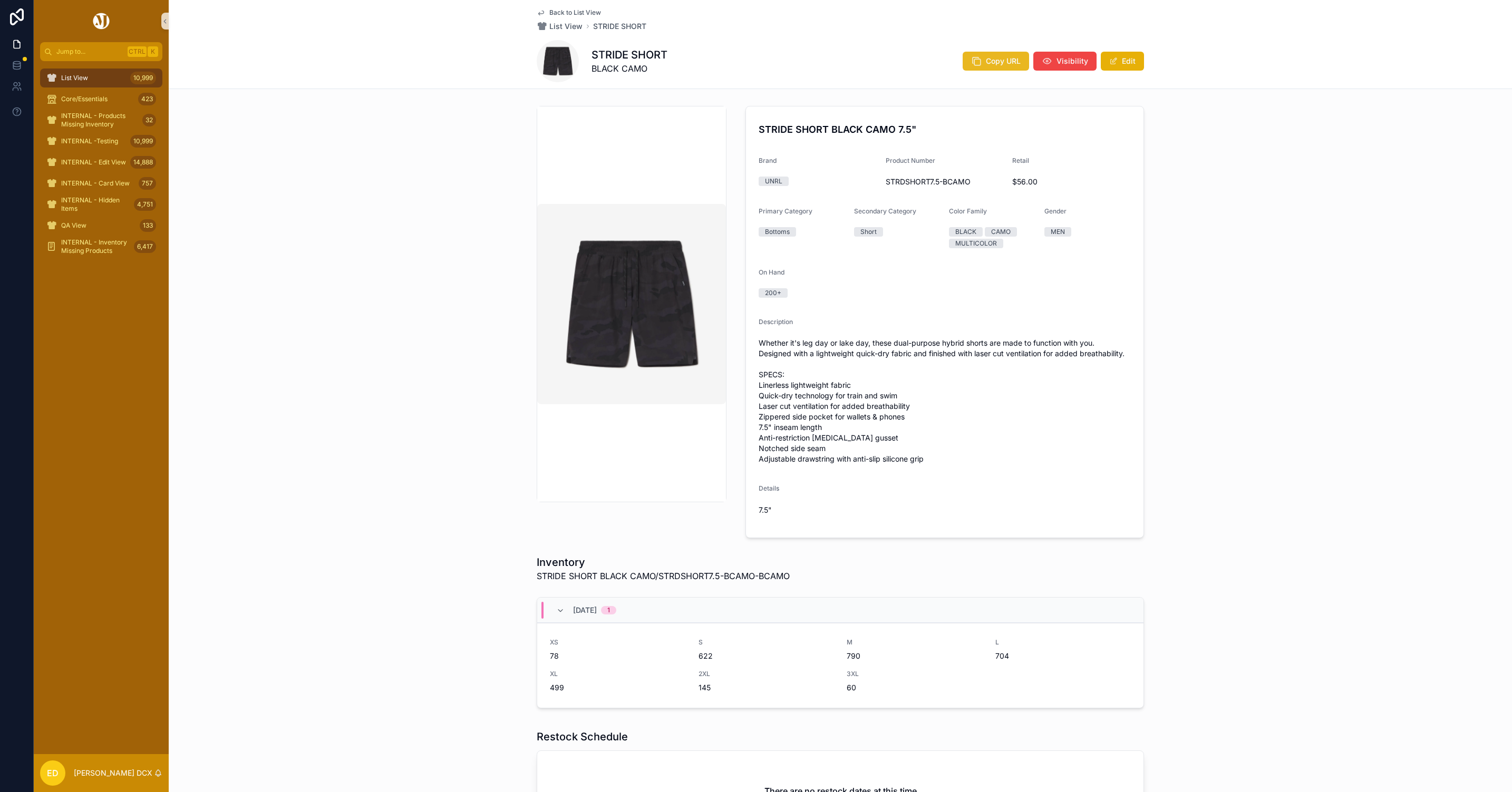
click at [999, 59] on span "Copy URL" at bounding box center [1003, 61] width 35 height 11
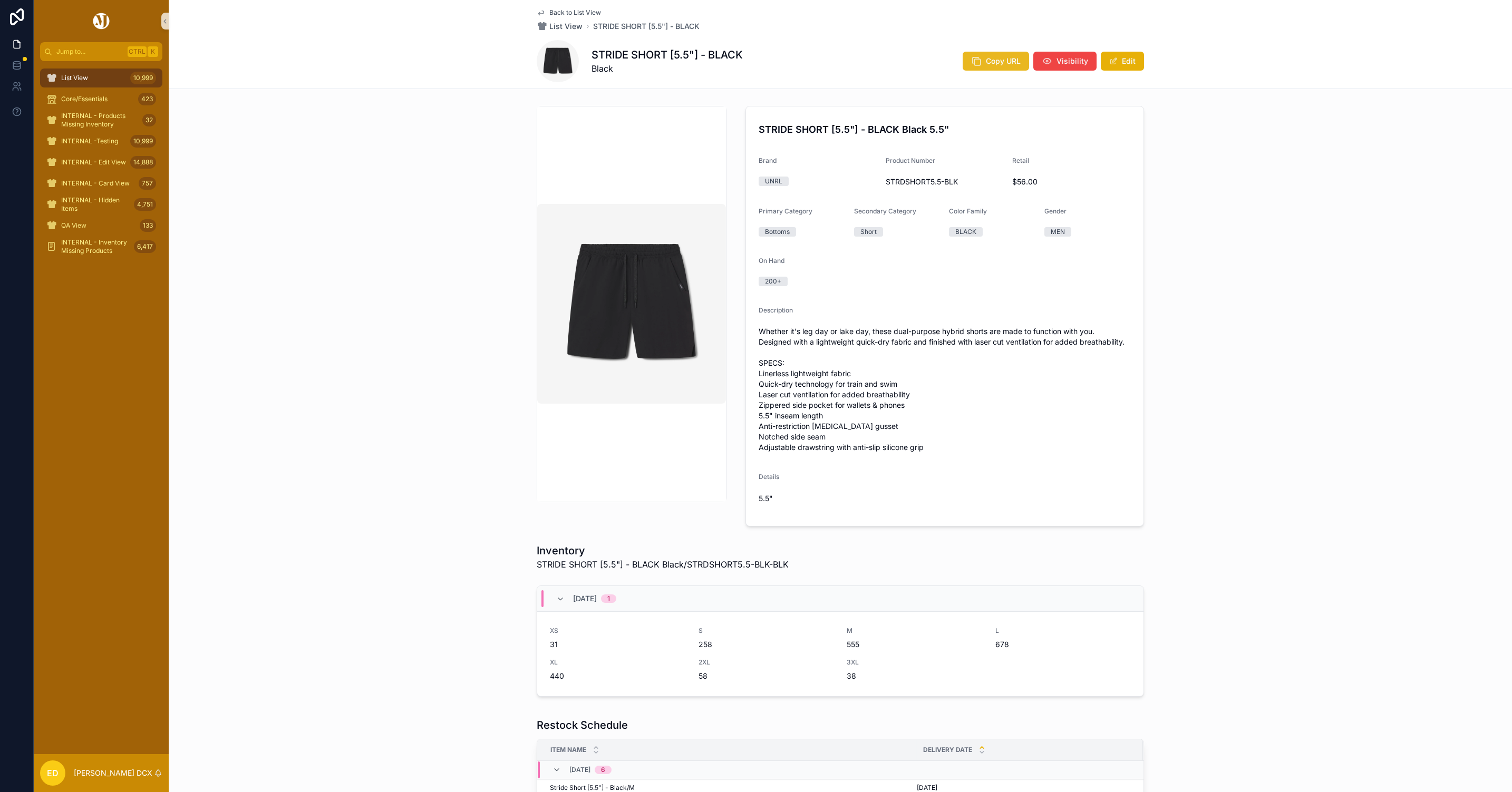
click at [986, 70] on button "Copy URL" at bounding box center [996, 61] width 67 height 19
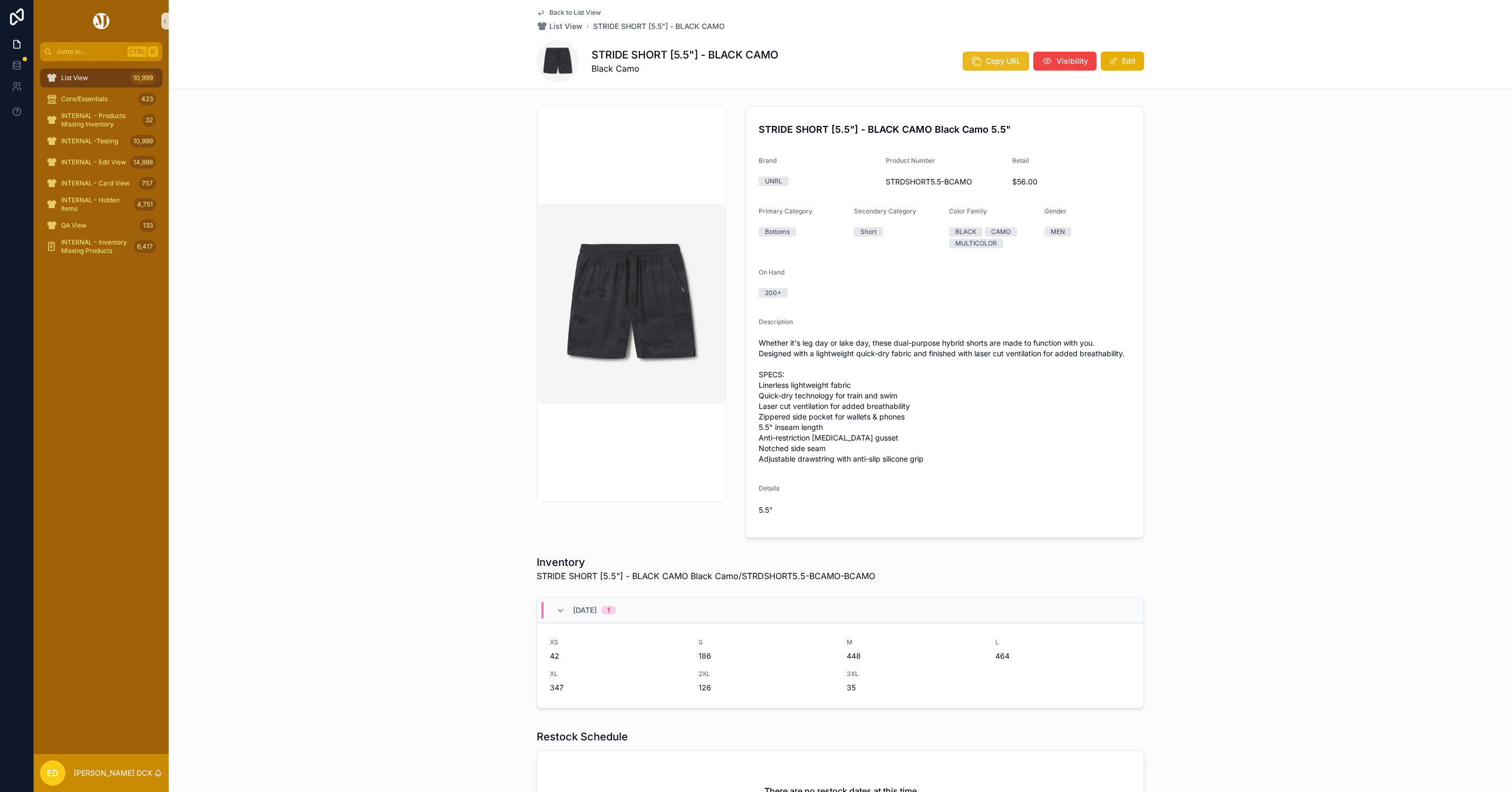
click at [997, 62] on span "Copy URL" at bounding box center [1003, 61] width 35 height 11
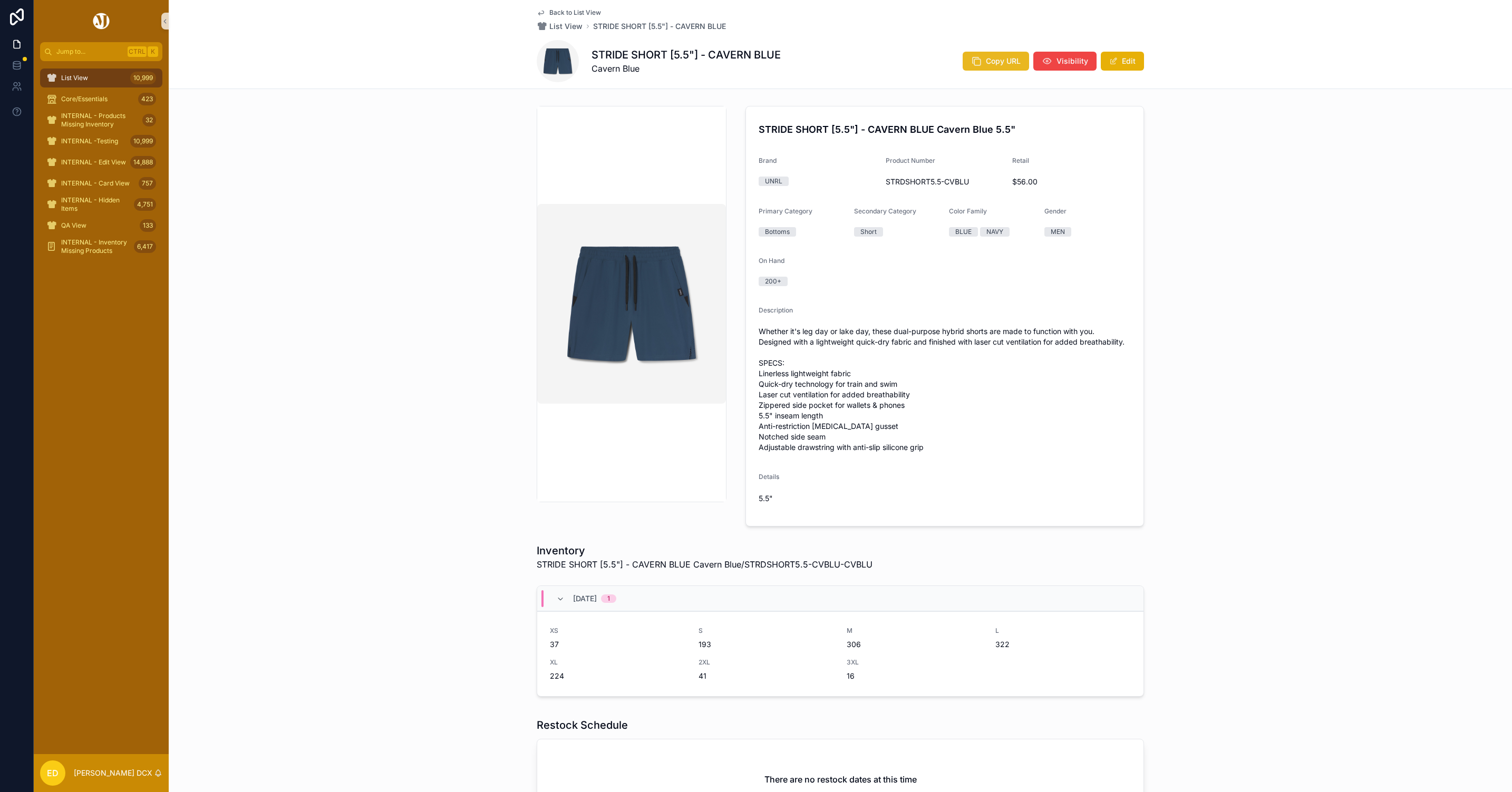
click at [981, 61] on button "Copy URL" at bounding box center [996, 61] width 67 height 19
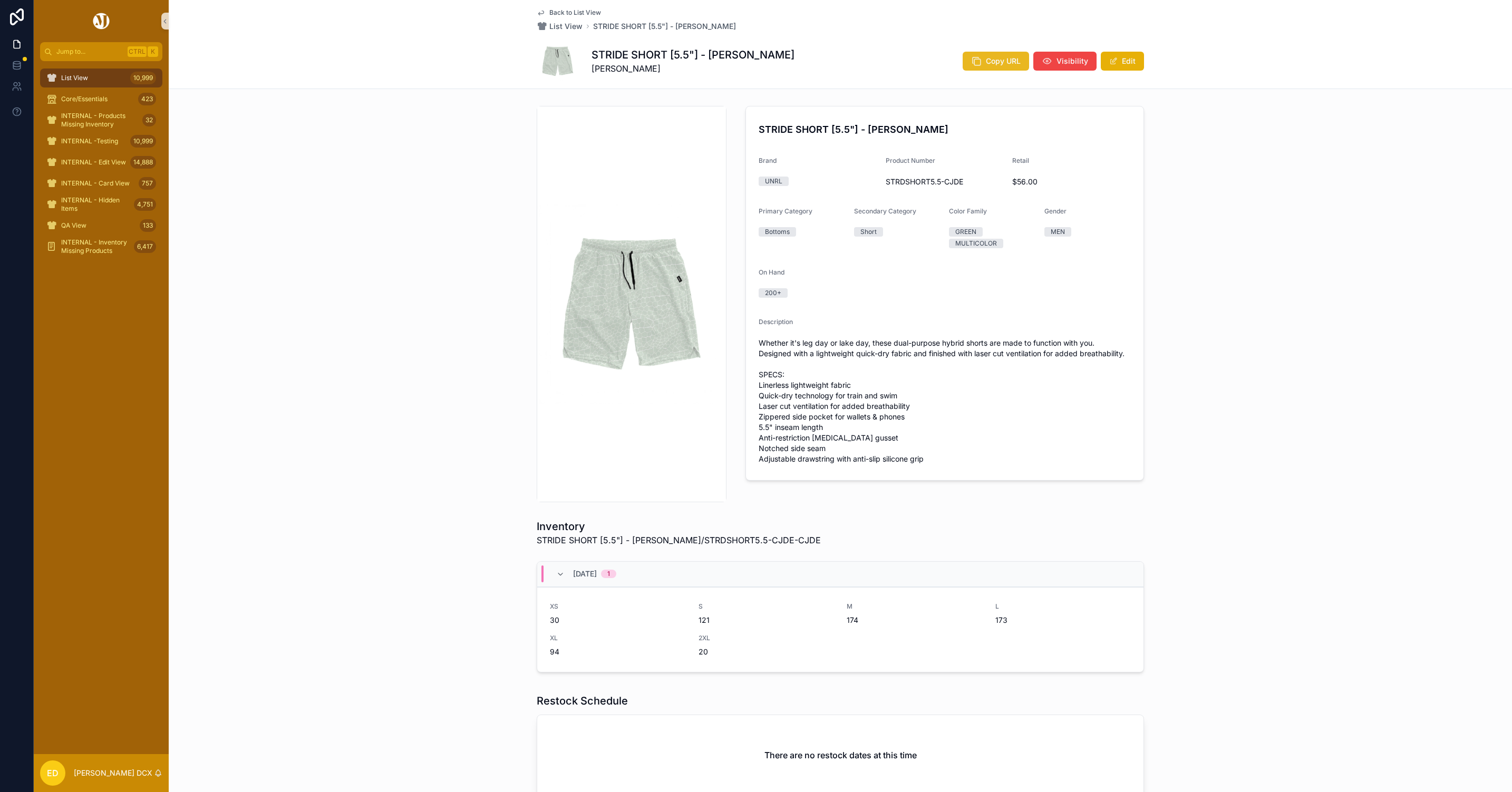
click at [1011, 56] on span "Copy URL" at bounding box center [1003, 61] width 35 height 11
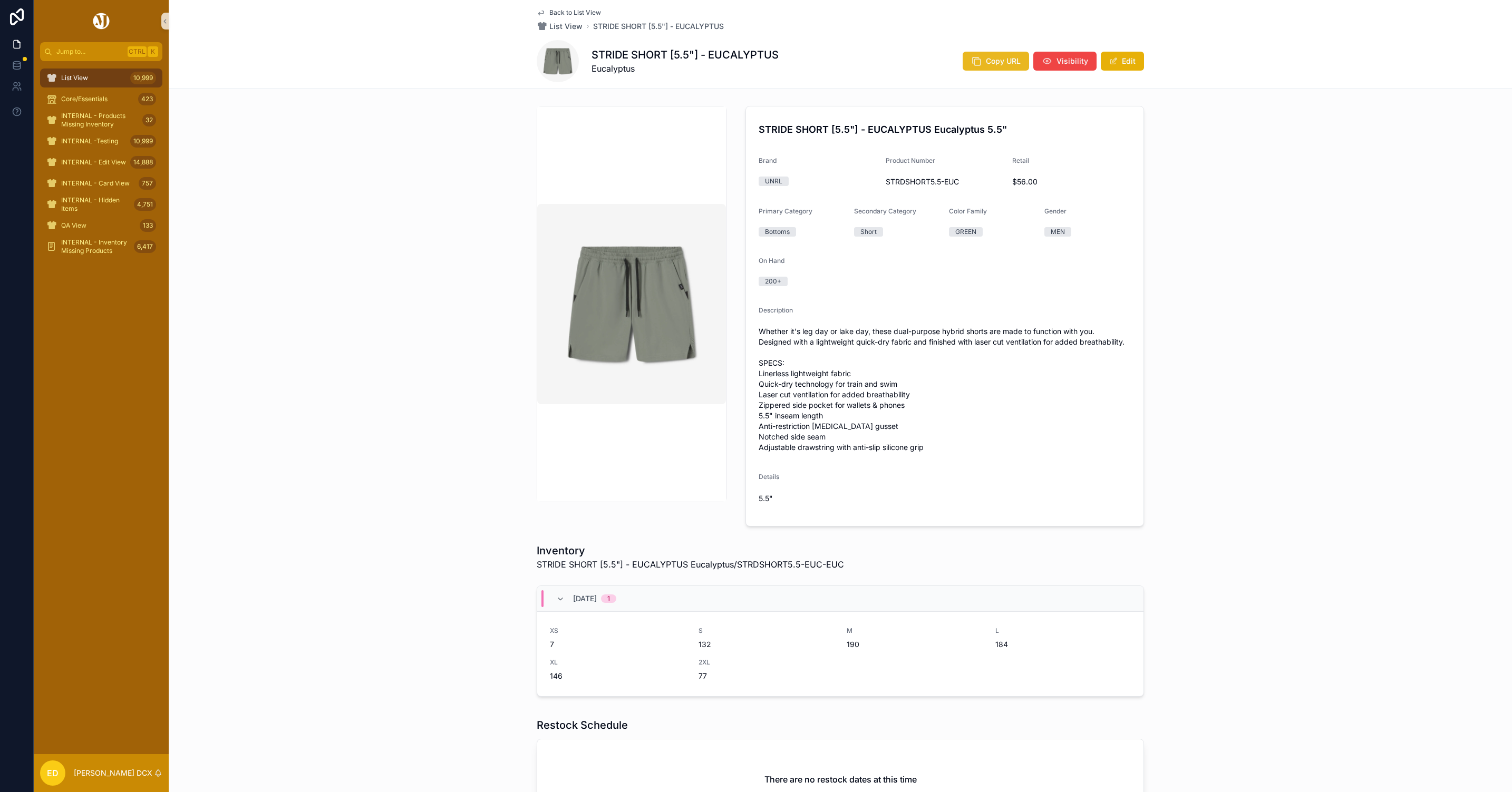
click at [997, 62] on span "Copy URL" at bounding box center [1003, 61] width 35 height 11
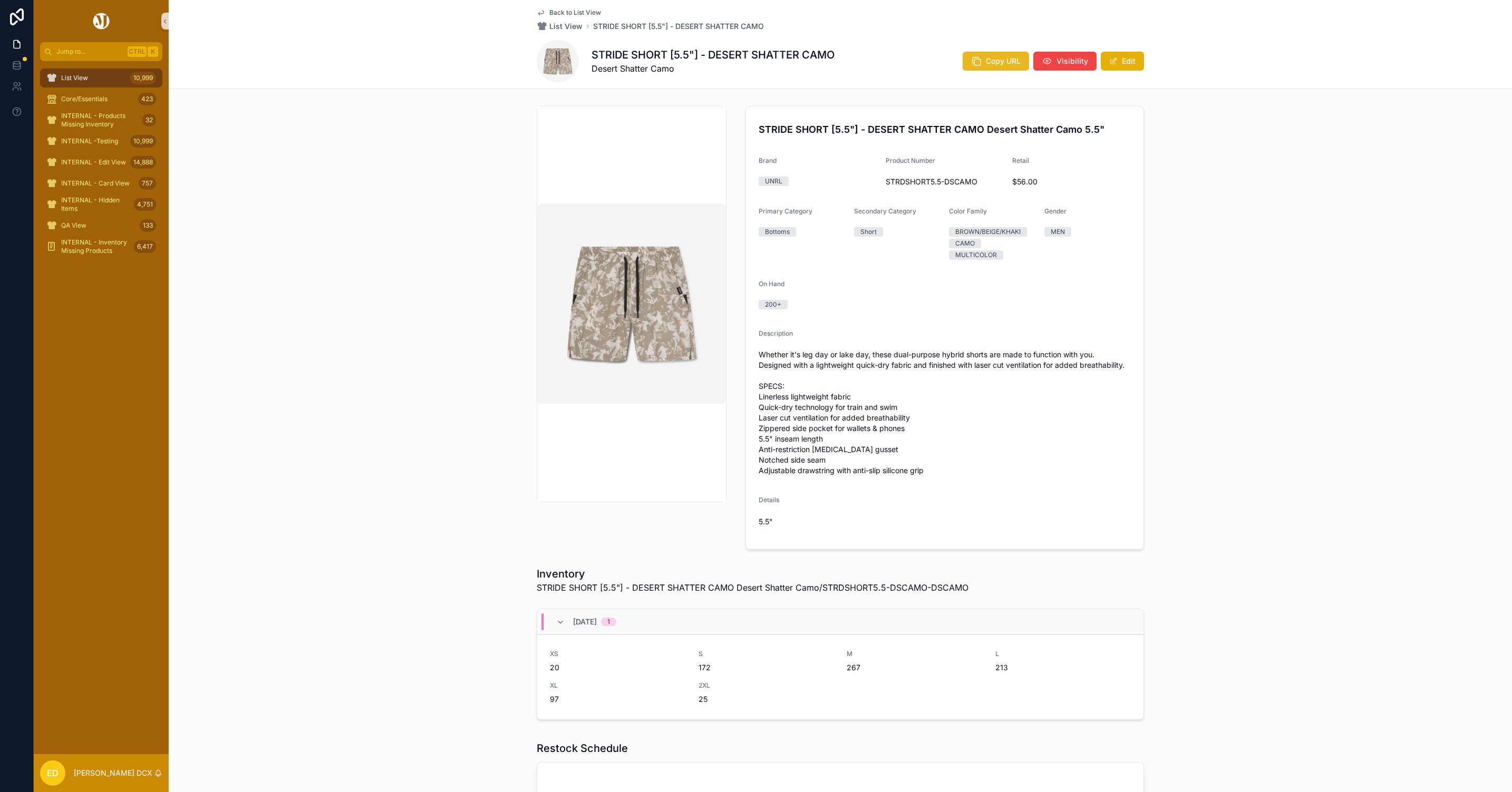
click at [973, 61] on icon "scrollable content" at bounding box center [977, 61] width 11 height 11
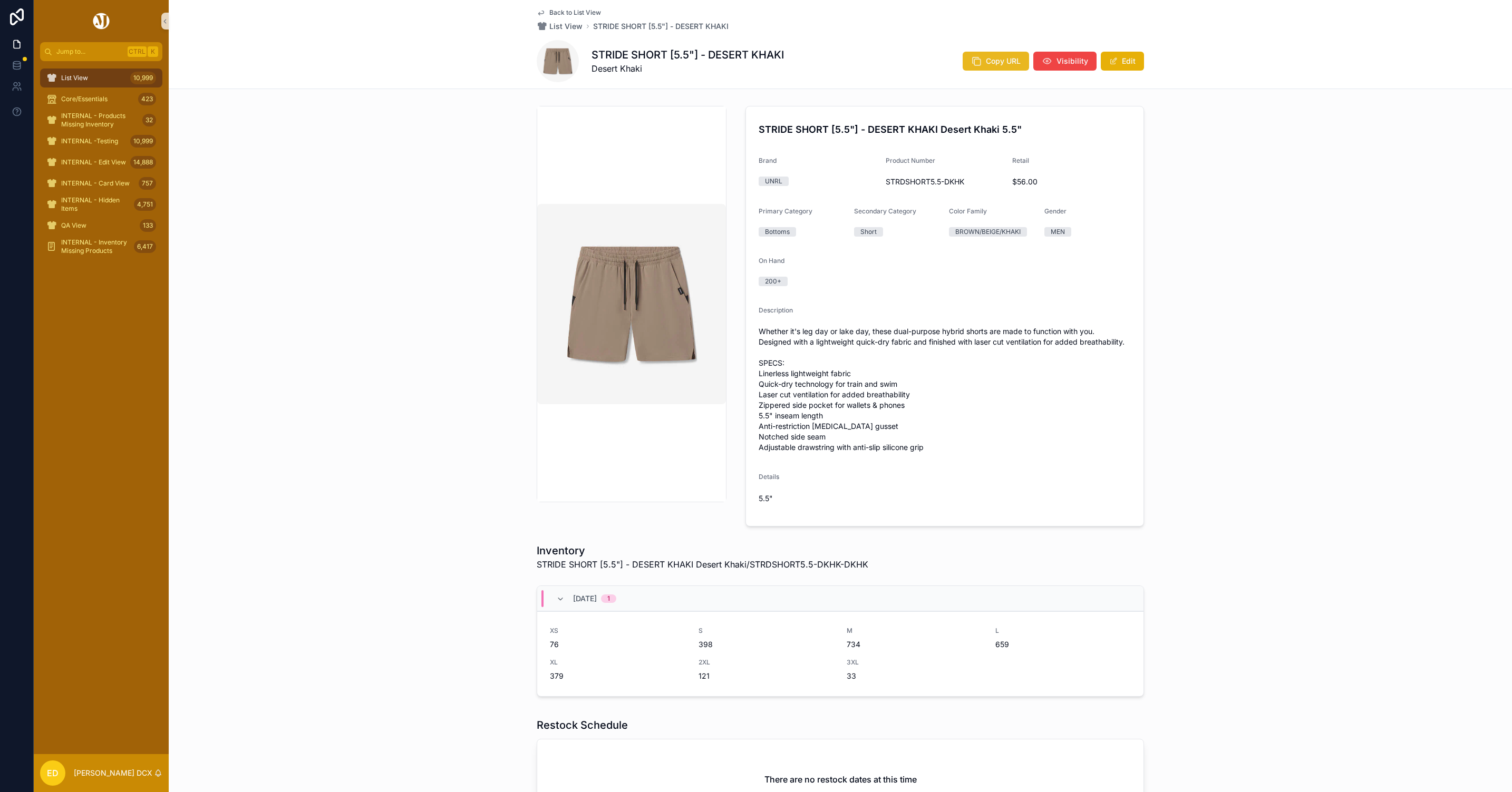
click at [1004, 61] on span "Copy URL" at bounding box center [1003, 61] width 35 height 11
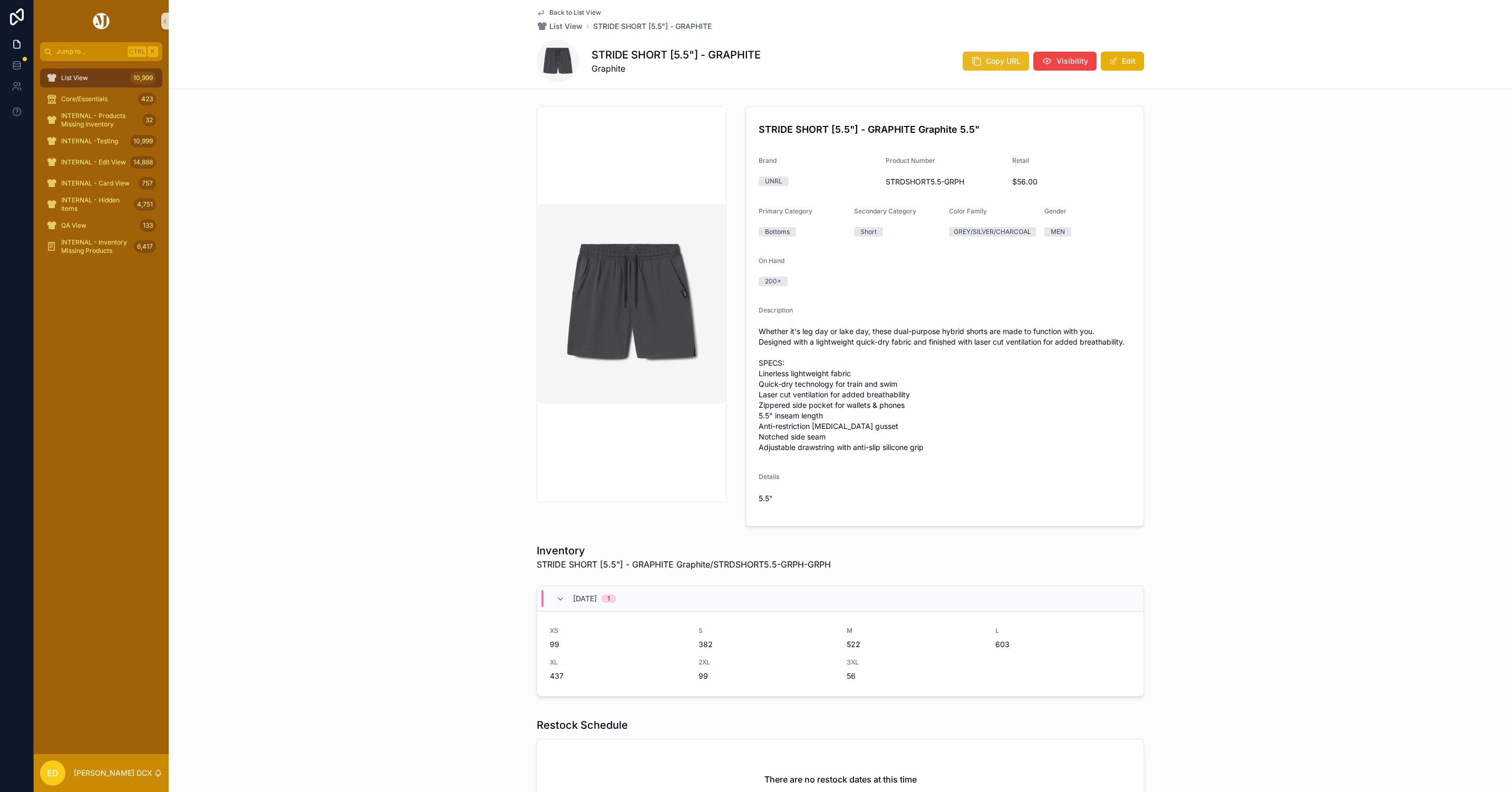
click at [987, 65] on span "Copy URL" at bounding box center [1003, 61] width 35 height 11
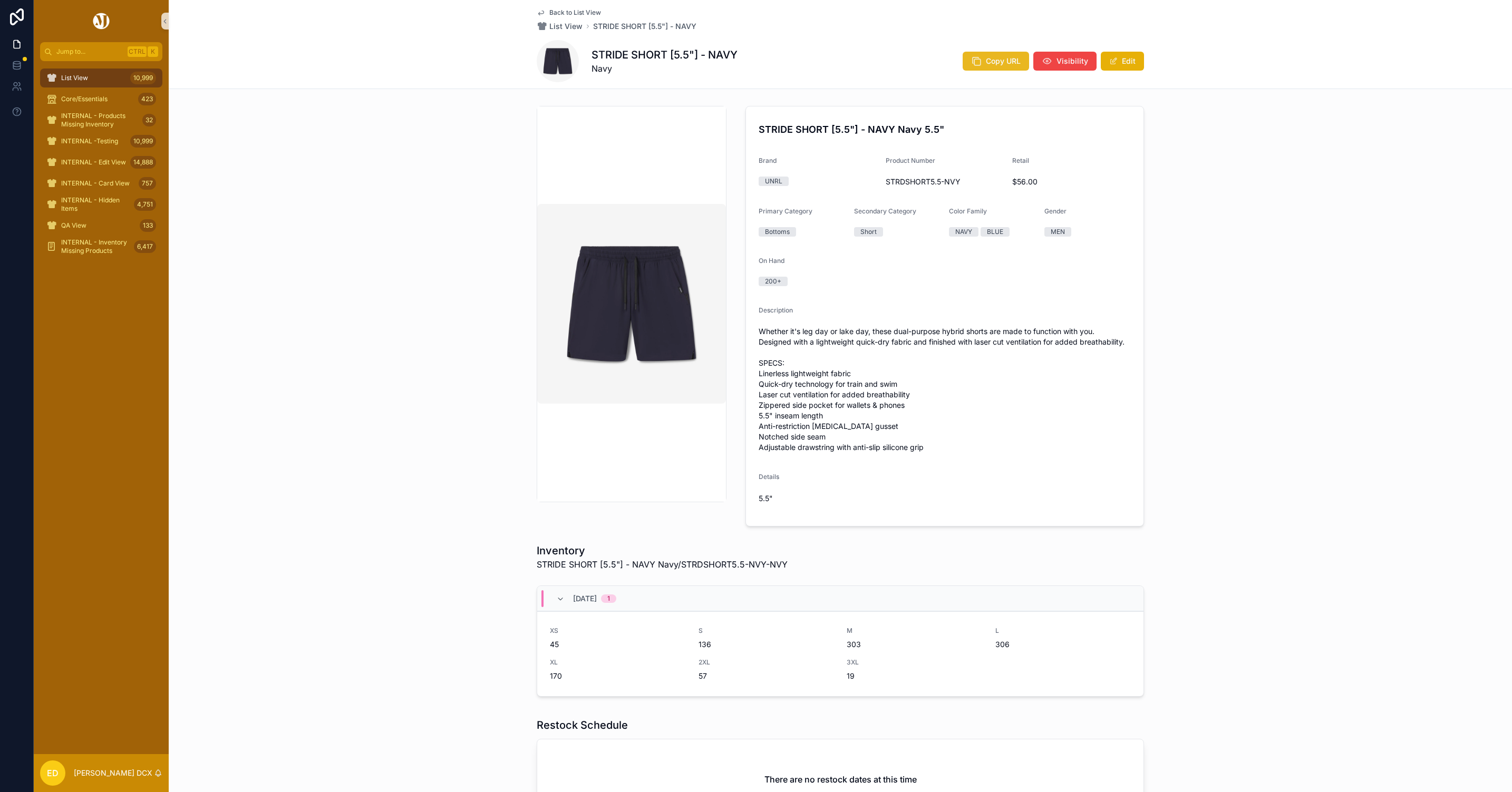
click at [986, 57] on span "Copy URL" at bounding box center [1003, 61] width 35 height 11
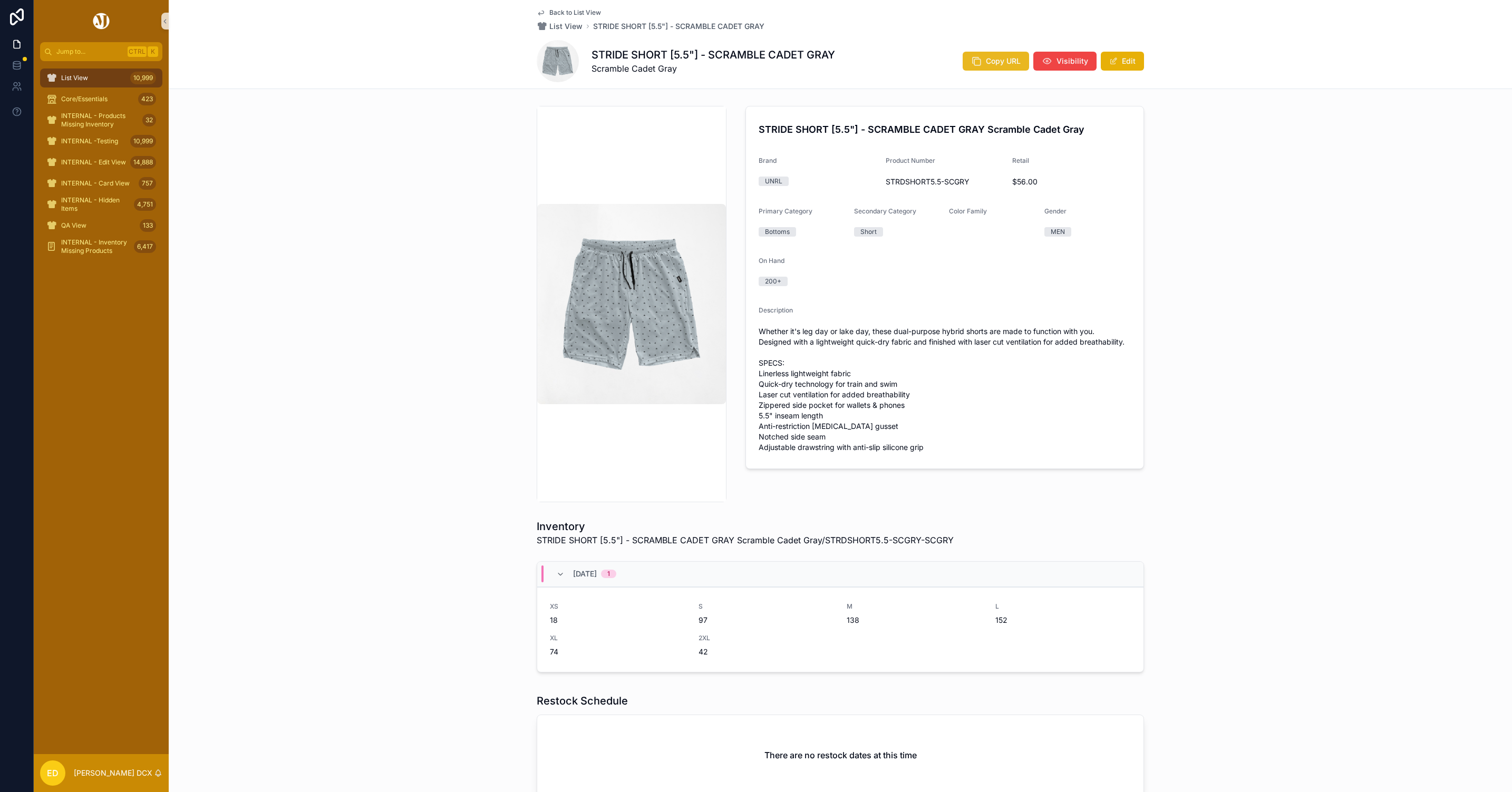
click at [974, 62] on icon "scrollable content" at bounding box center [977, 61] width 11 height 11
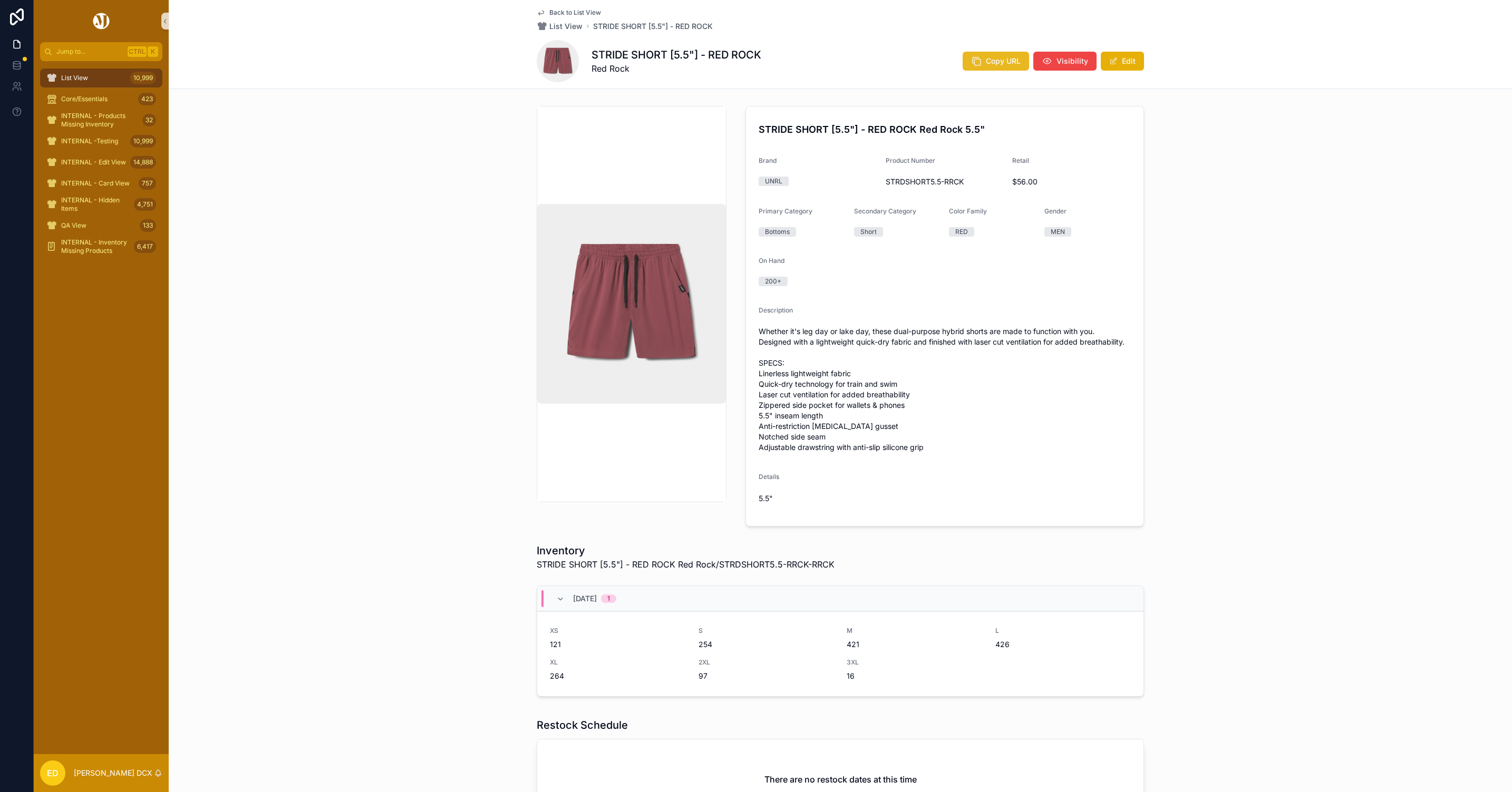
click at [971, 62] on icon "scrollable content" at bounding box center [977, 61] width 11 height 11
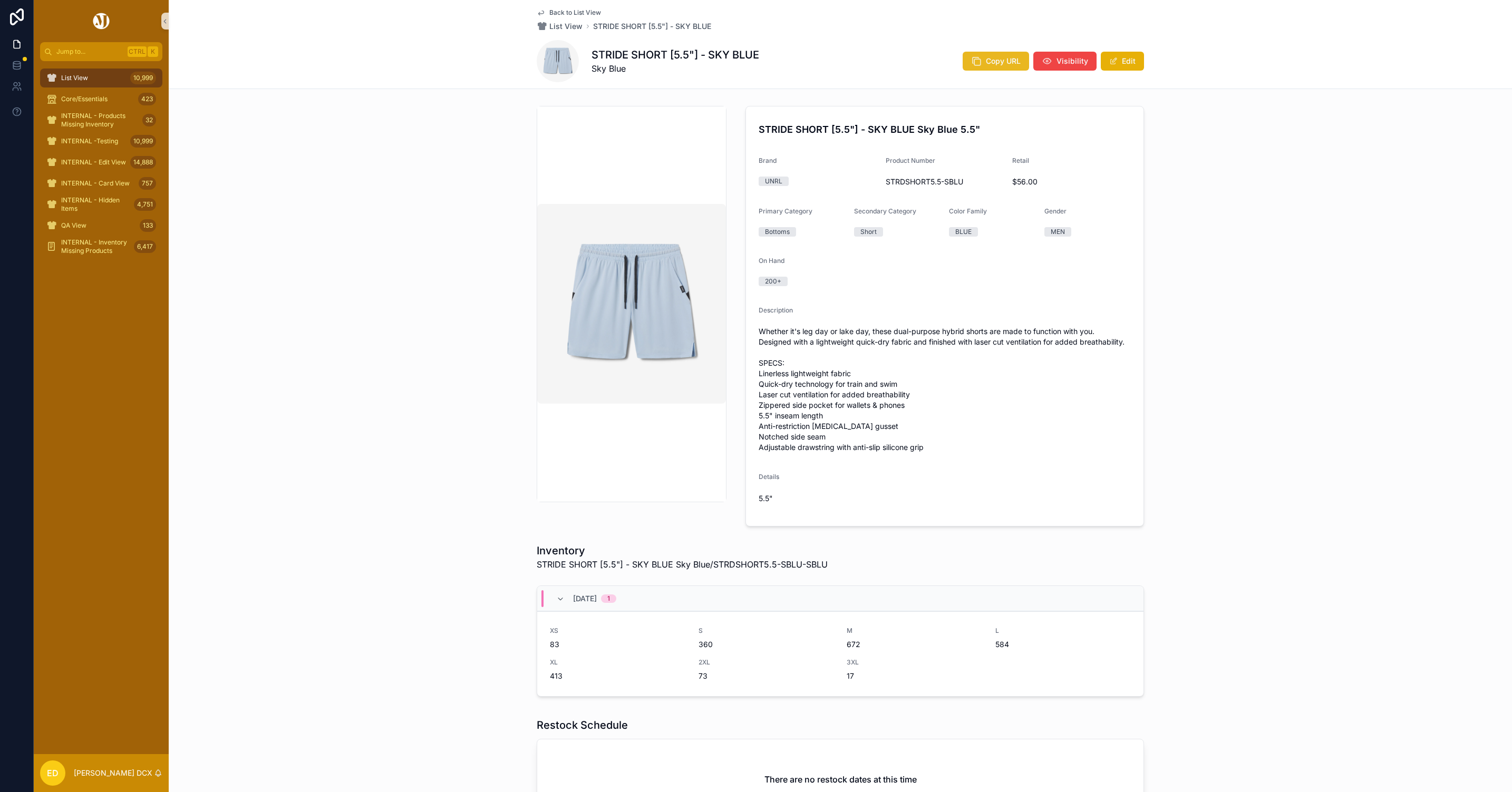
click at [986, 64] on span "Copy URL" at bounding box center [1003, 61] width 35 height 11
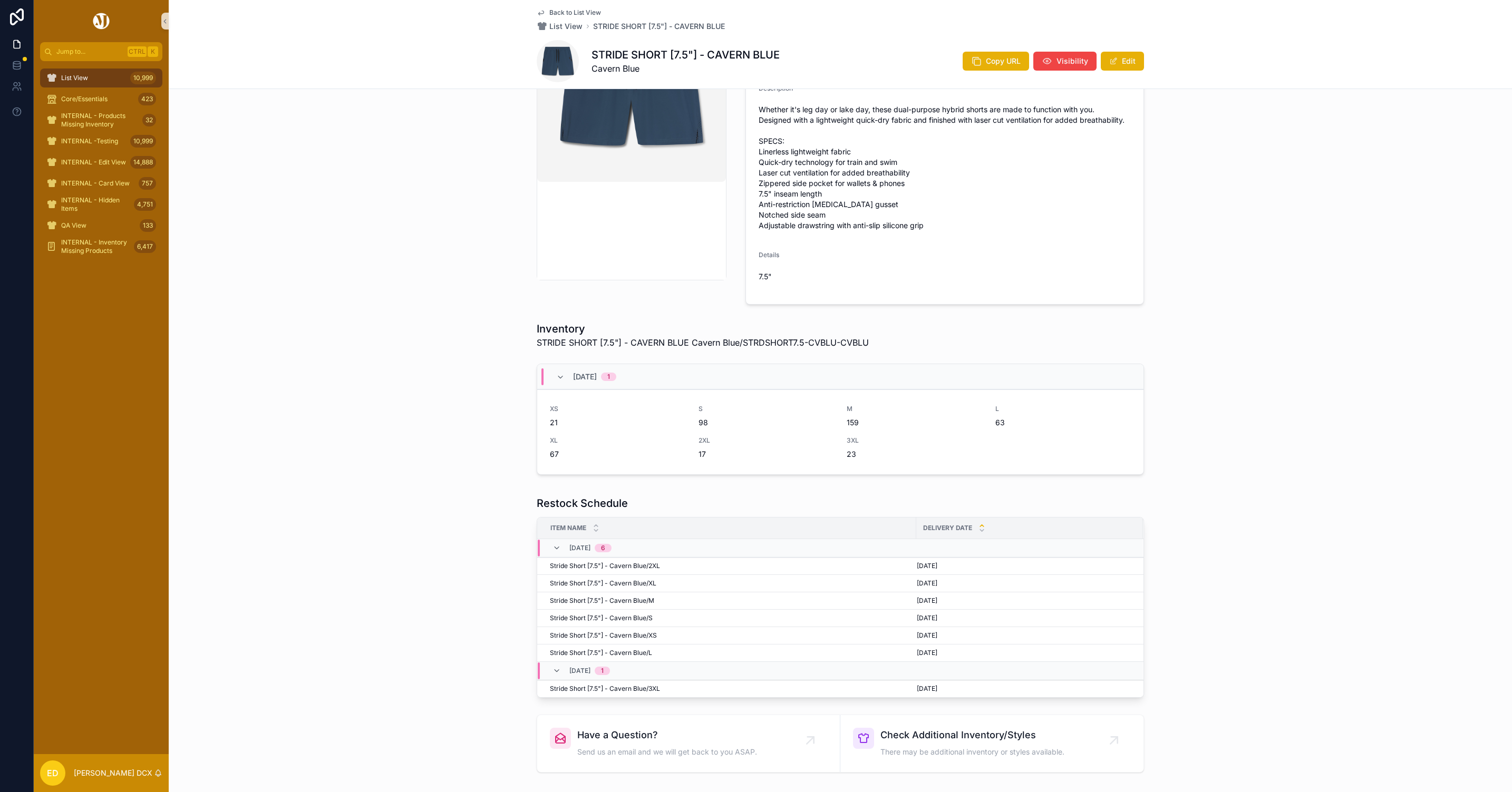
scroll to position [70, 0]
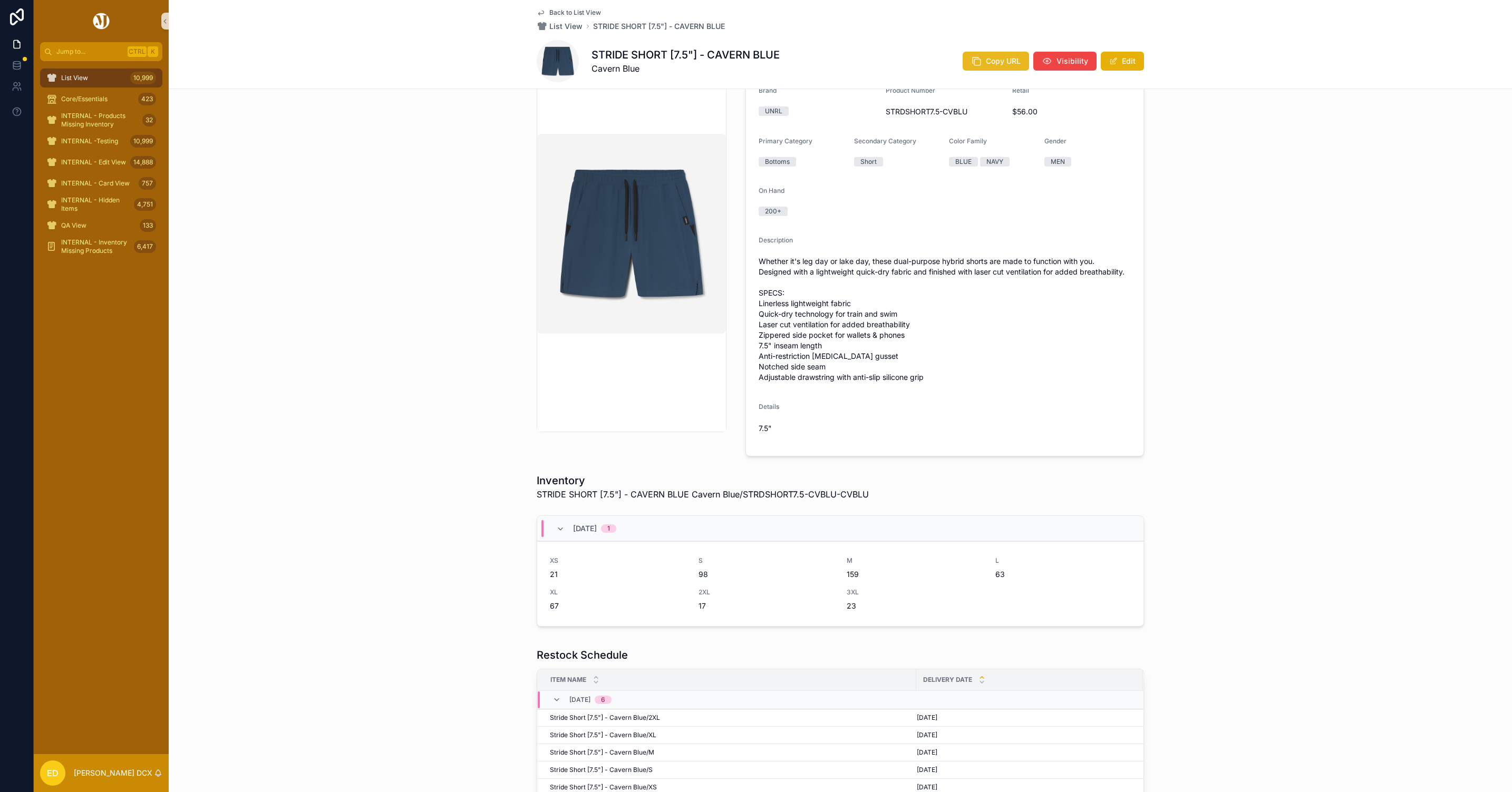
click at [992, 57] on span "Copy URL" at bounding box center [1003, 61] width 35 height 11
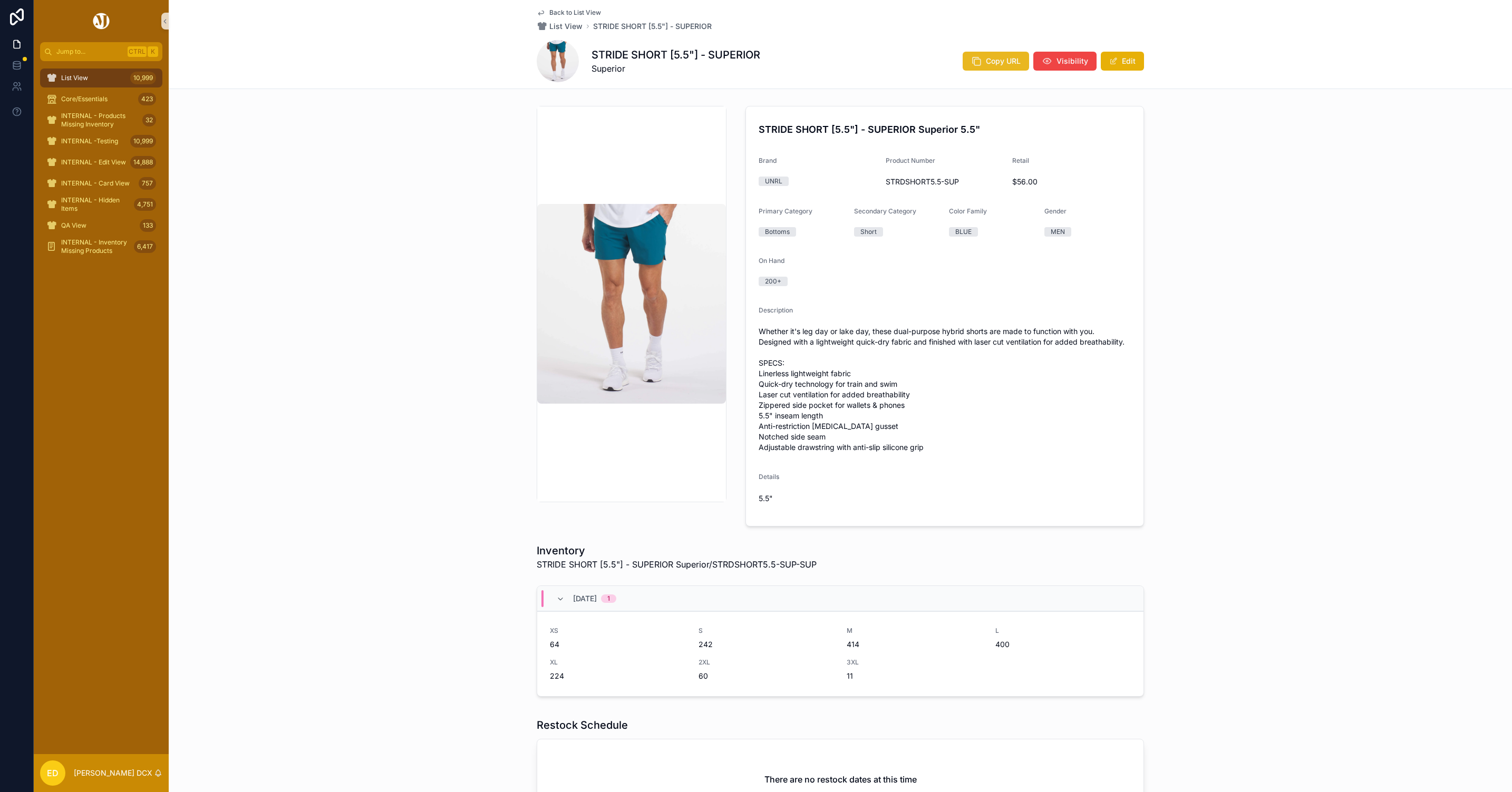
click at [991, 62] on span "Copy URL" at bounding box center [1003, 61] width 35 height 11
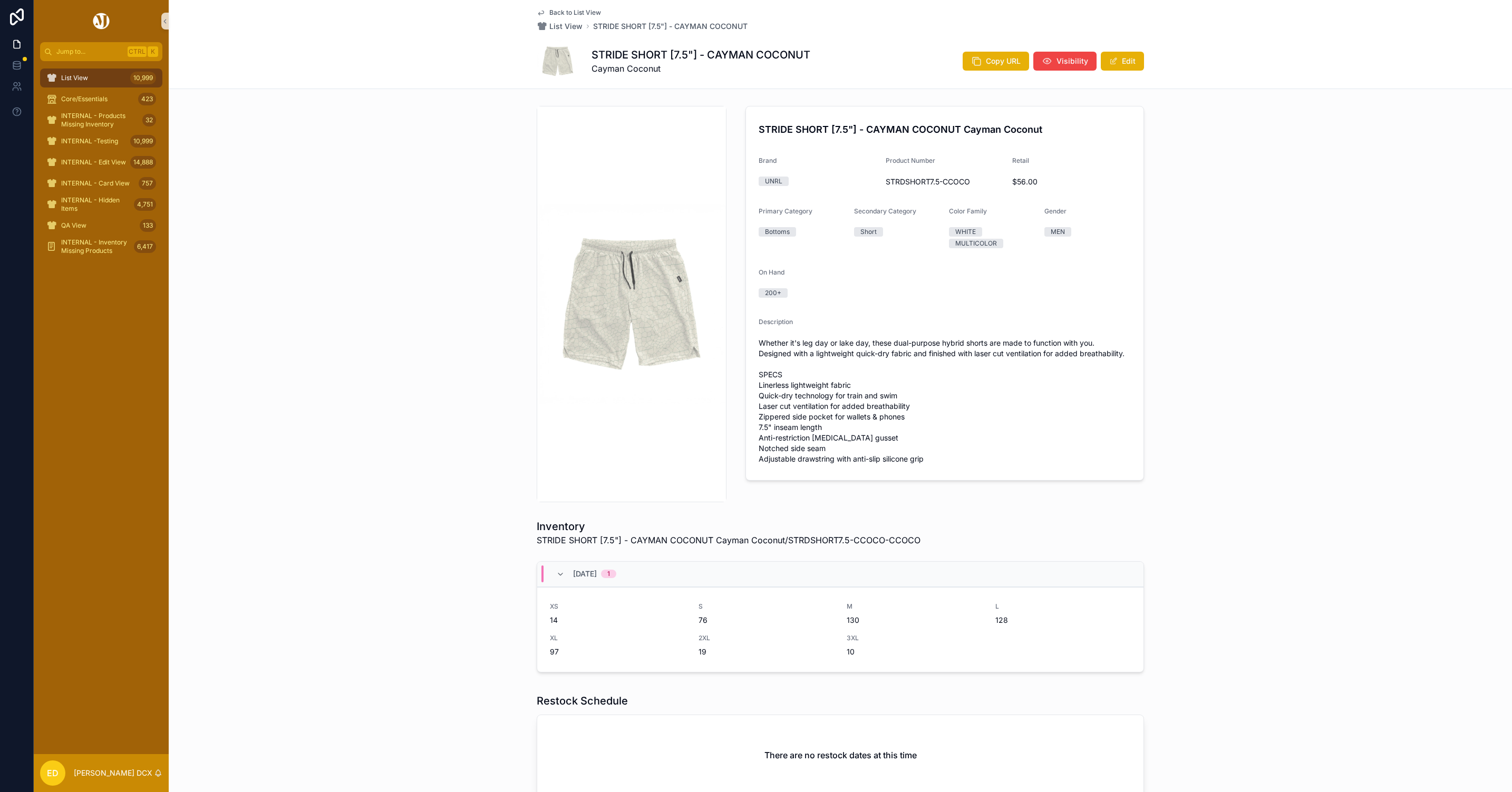
click at [958, 61] on div "Copy URL Visibility Edit" at bounding box center [1049, 61] width 190 height 20
click at [973, 59] on icon "scrollable content" at bounding box center [977, 61] width 11 height 11
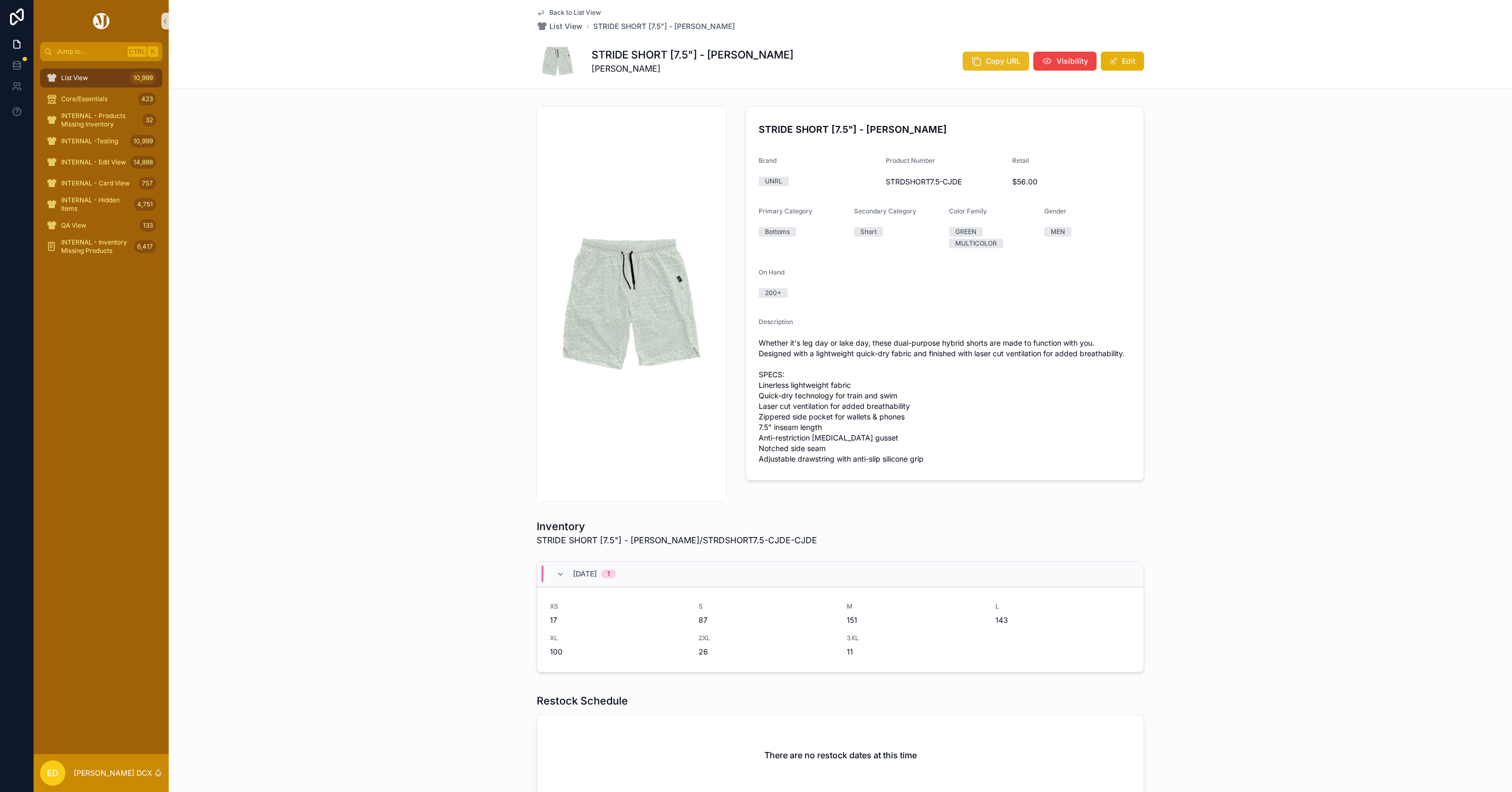
click at [989, 61] on span "Copy URL" at bounding box center [1003, 61] width 35 height 11
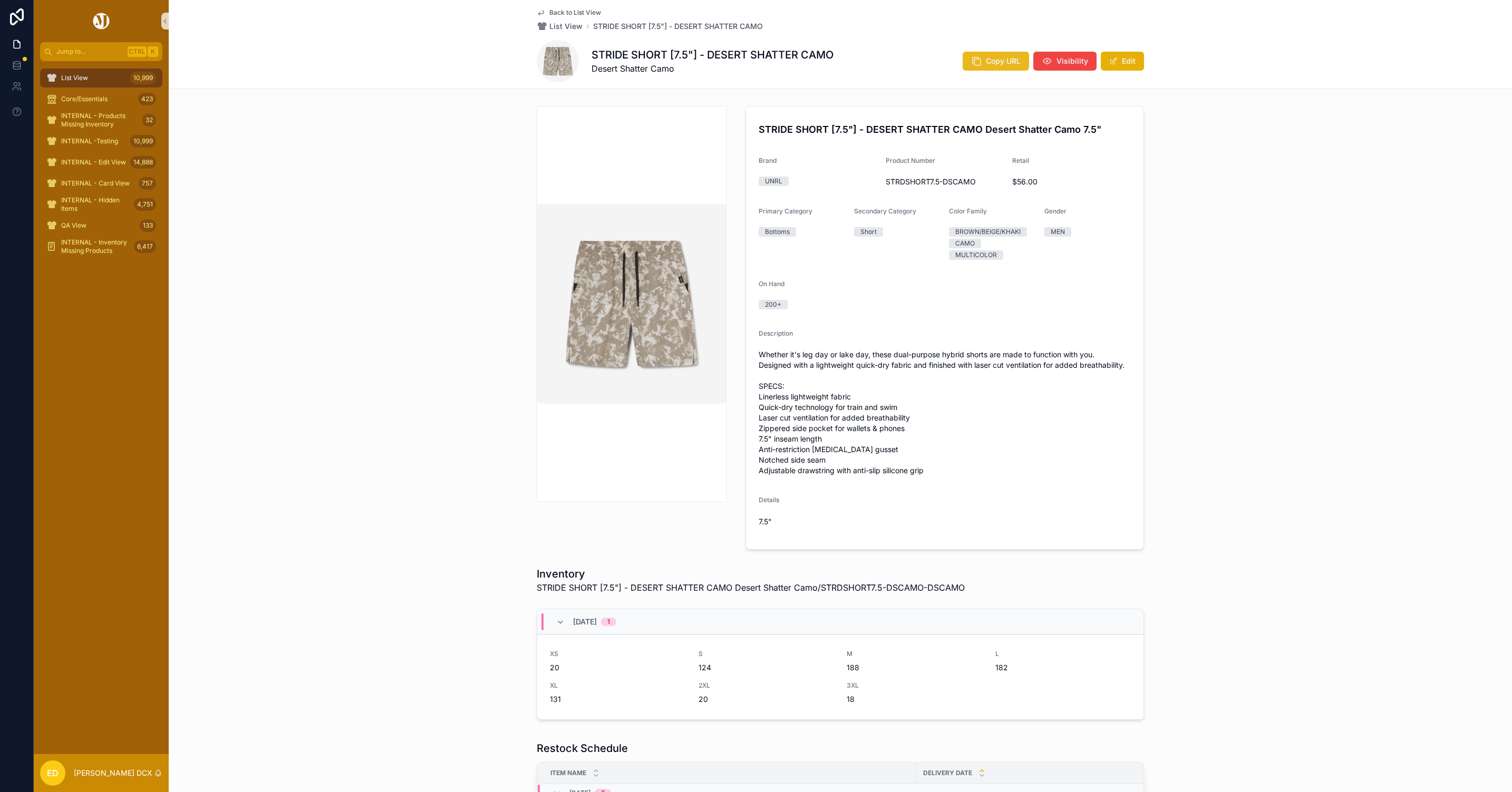
click at [1002, 60] on span "Copy URL" at bounding box center [1003, 61] width 35 height 11
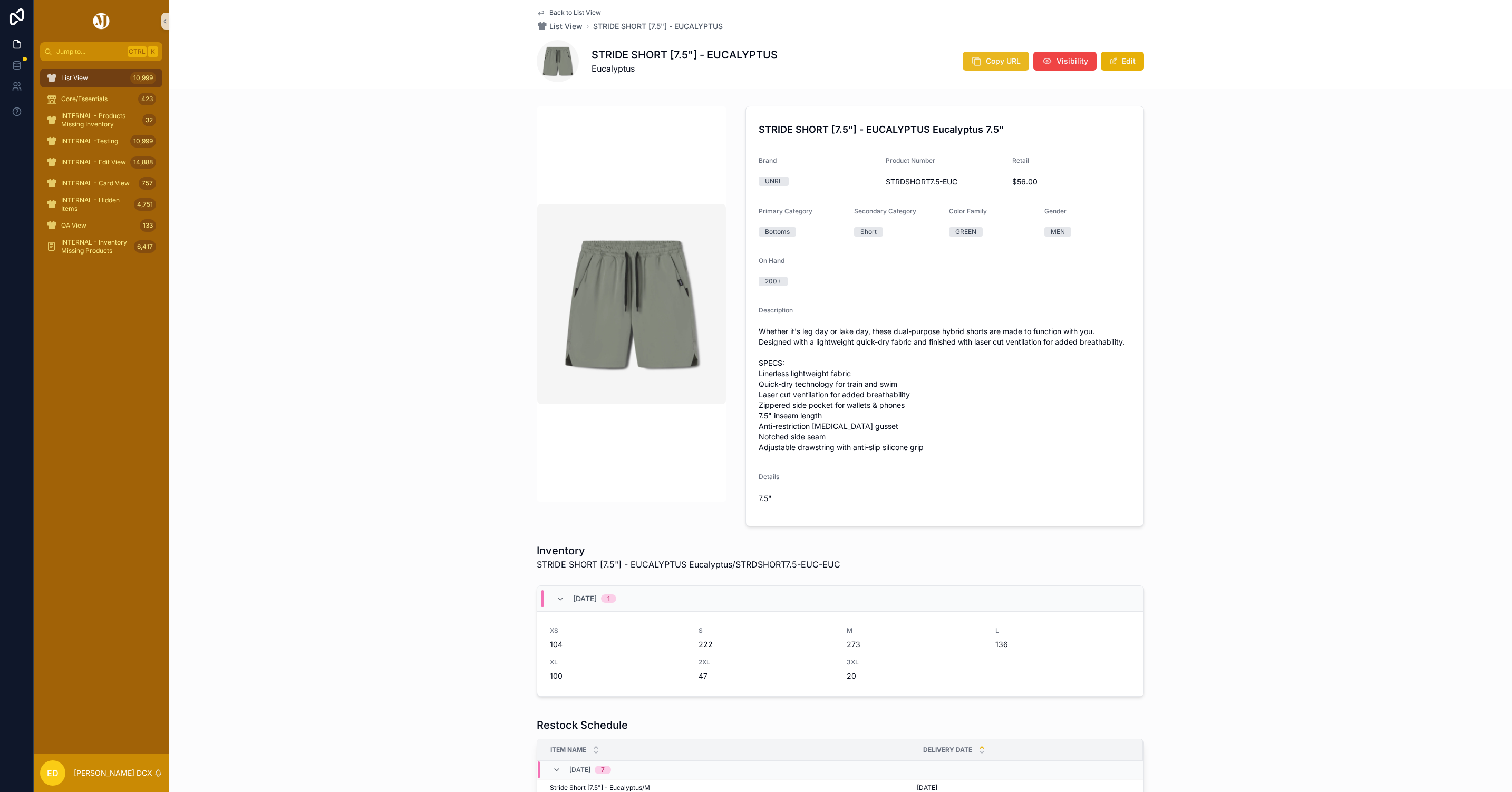
click at [983, 68] on button "Copy URL" at bounding box center [996, 61] width 67 height 19
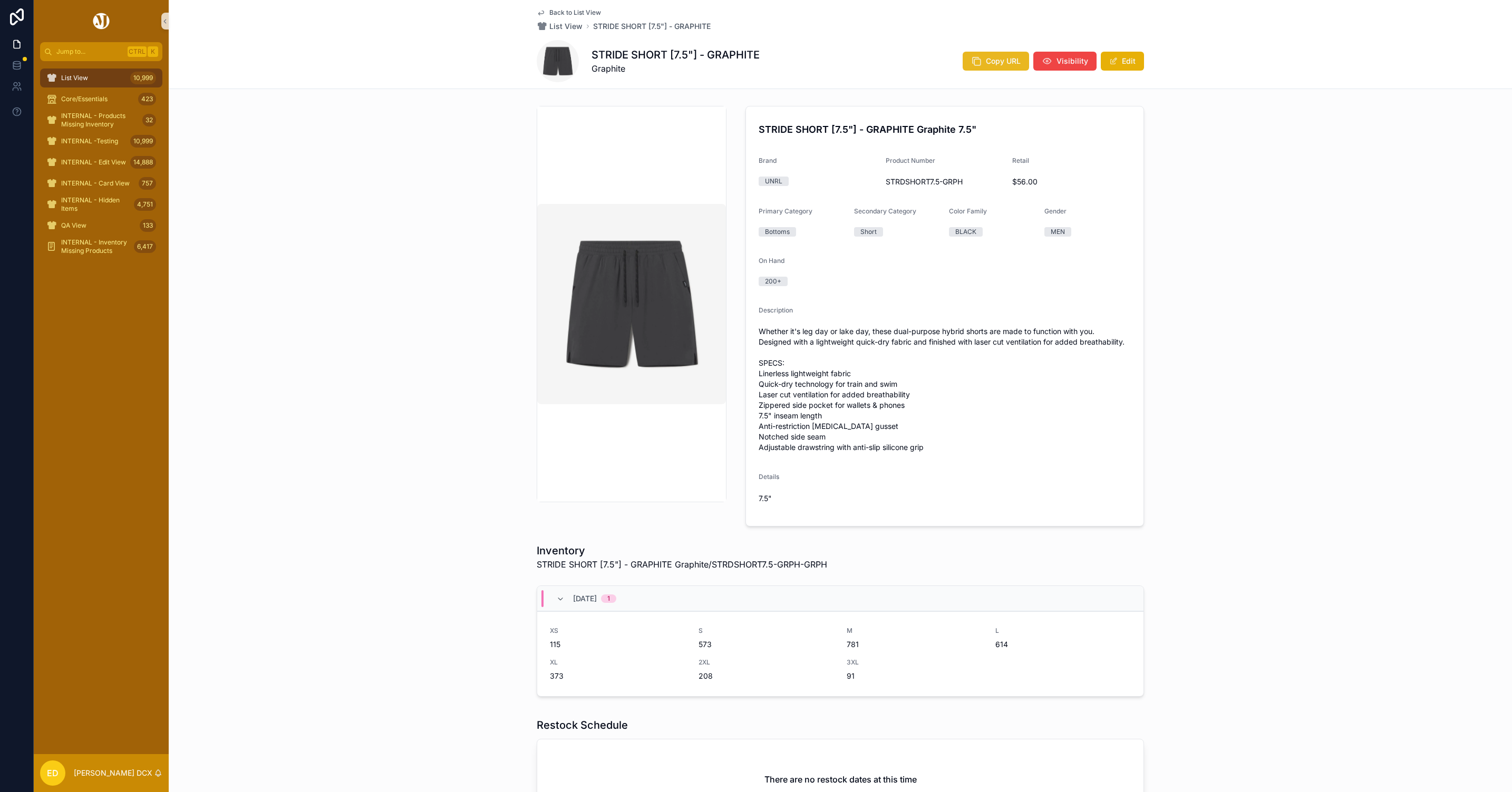
click at [986, 65] on span "Copy URL" at bounding box center [1003, 61] width 35 height 11
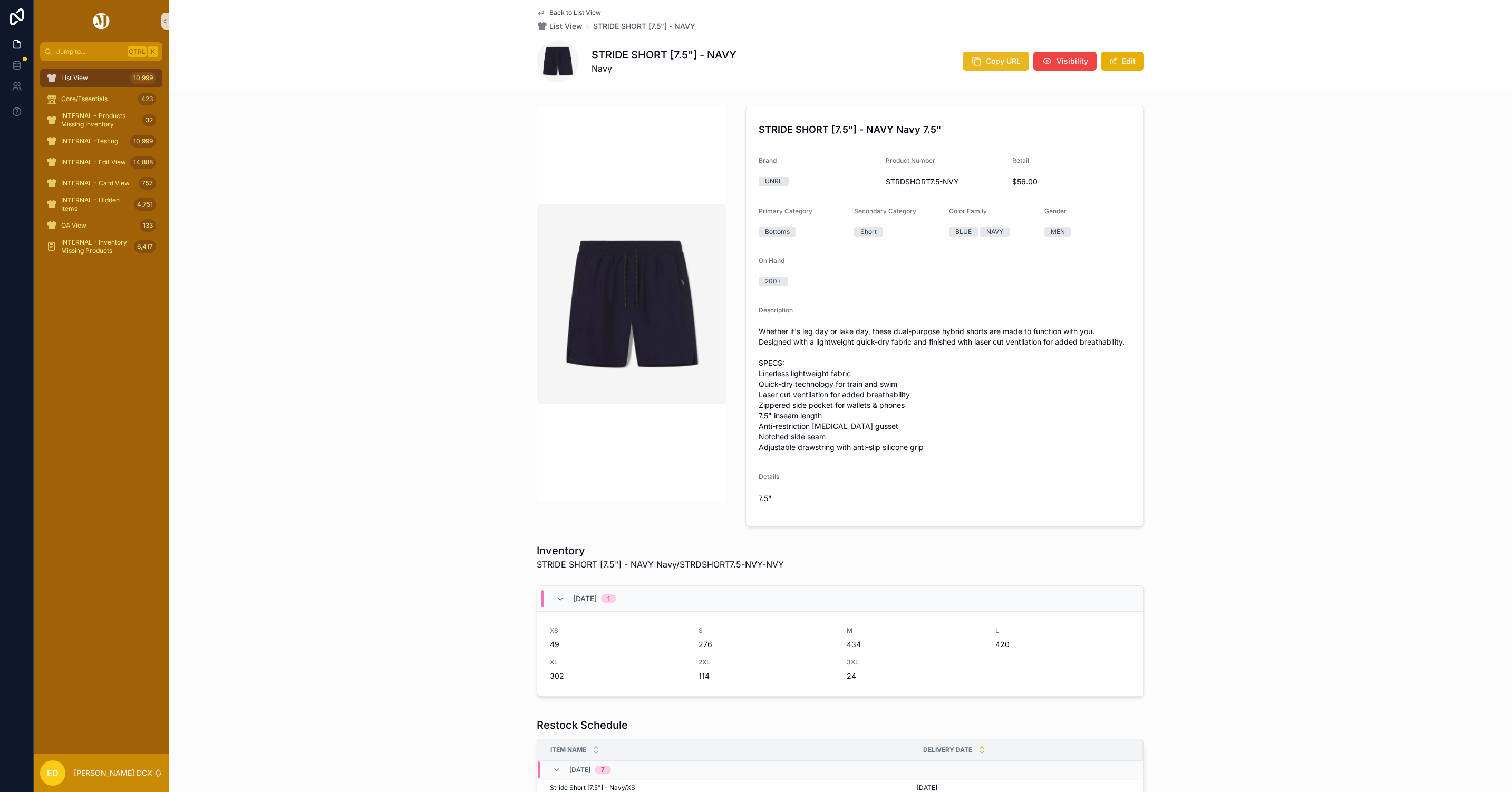
click at [986, 60] on span "Copy URL" at bounding box center [1003, 61] width 35 height 11
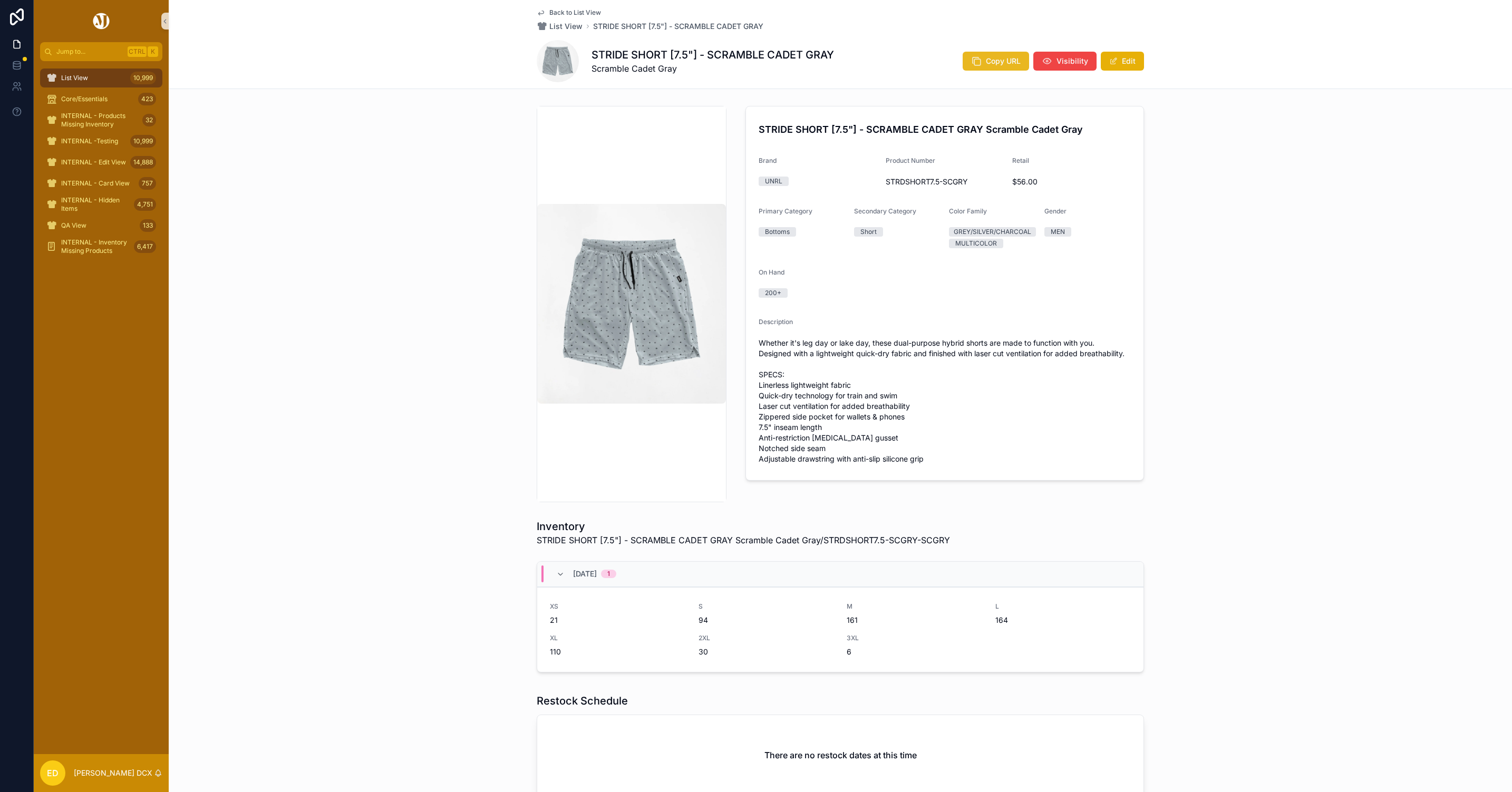
click at [989, 63] on span "Copy URL" at bounding box center [1003, 61] width 35 height 11
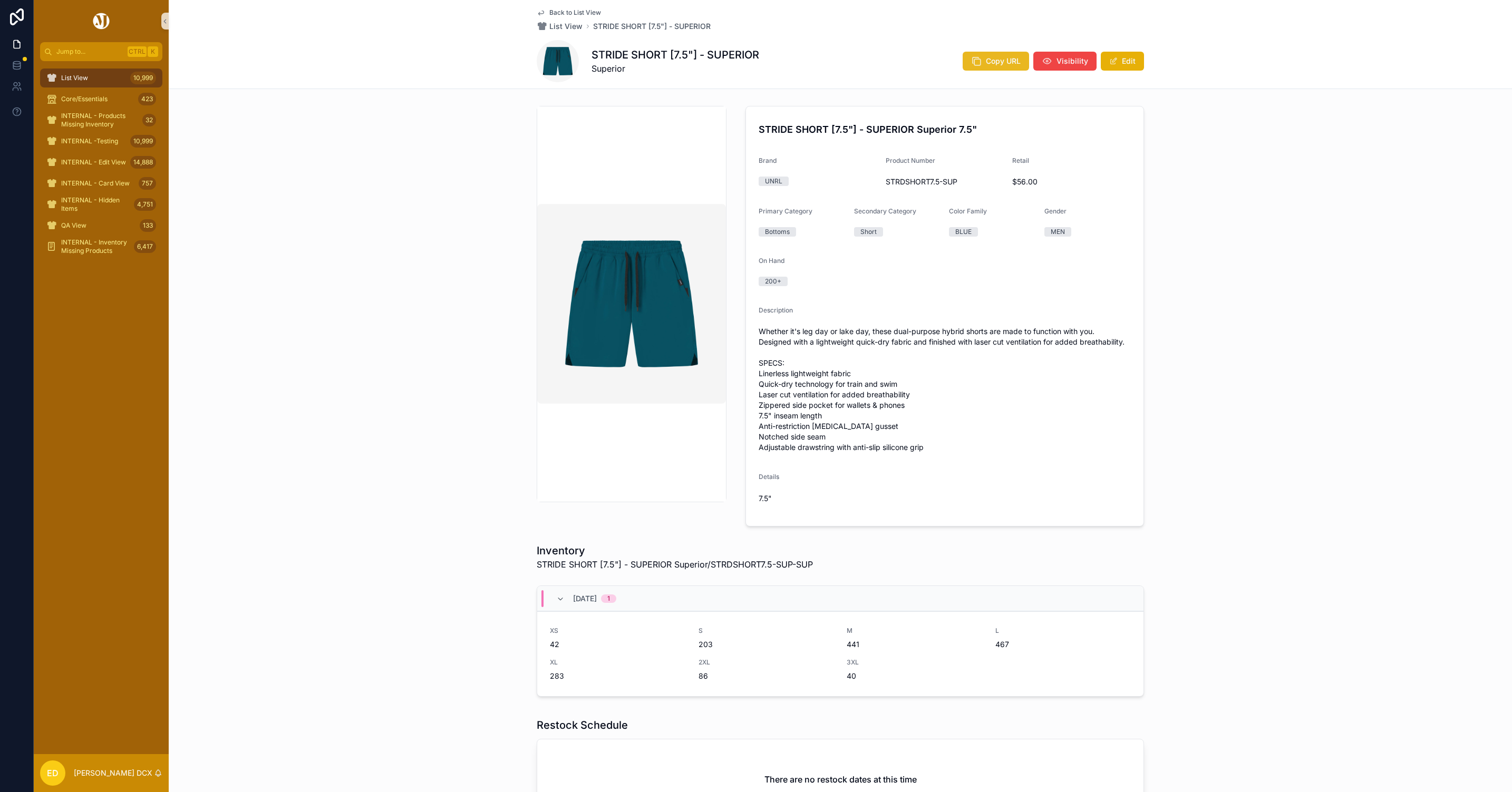
click at [995, 63] on span "Copy URL" at bounding box center [1003, 61] width 35 height 11
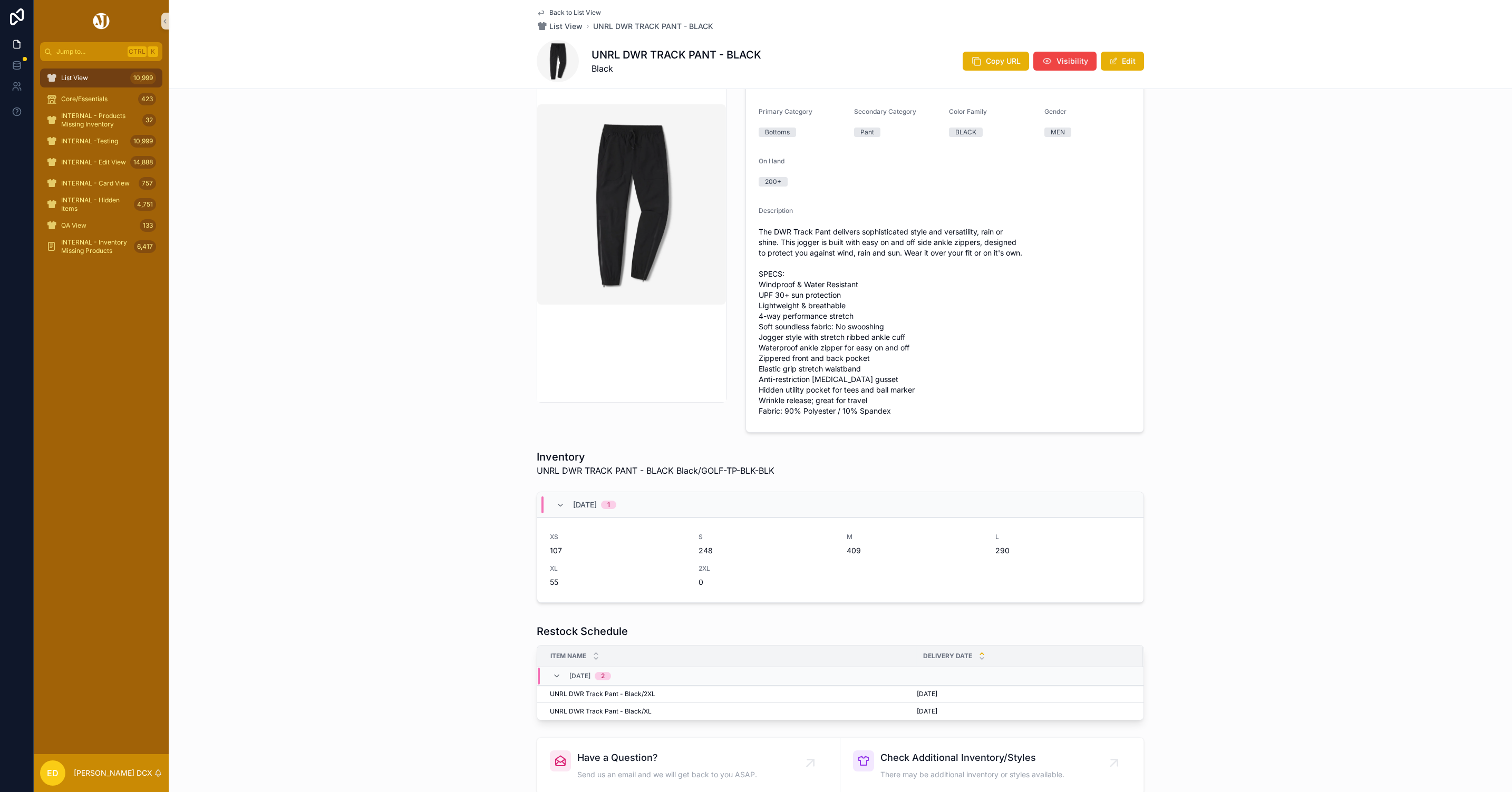
scroll to position [206, 0]
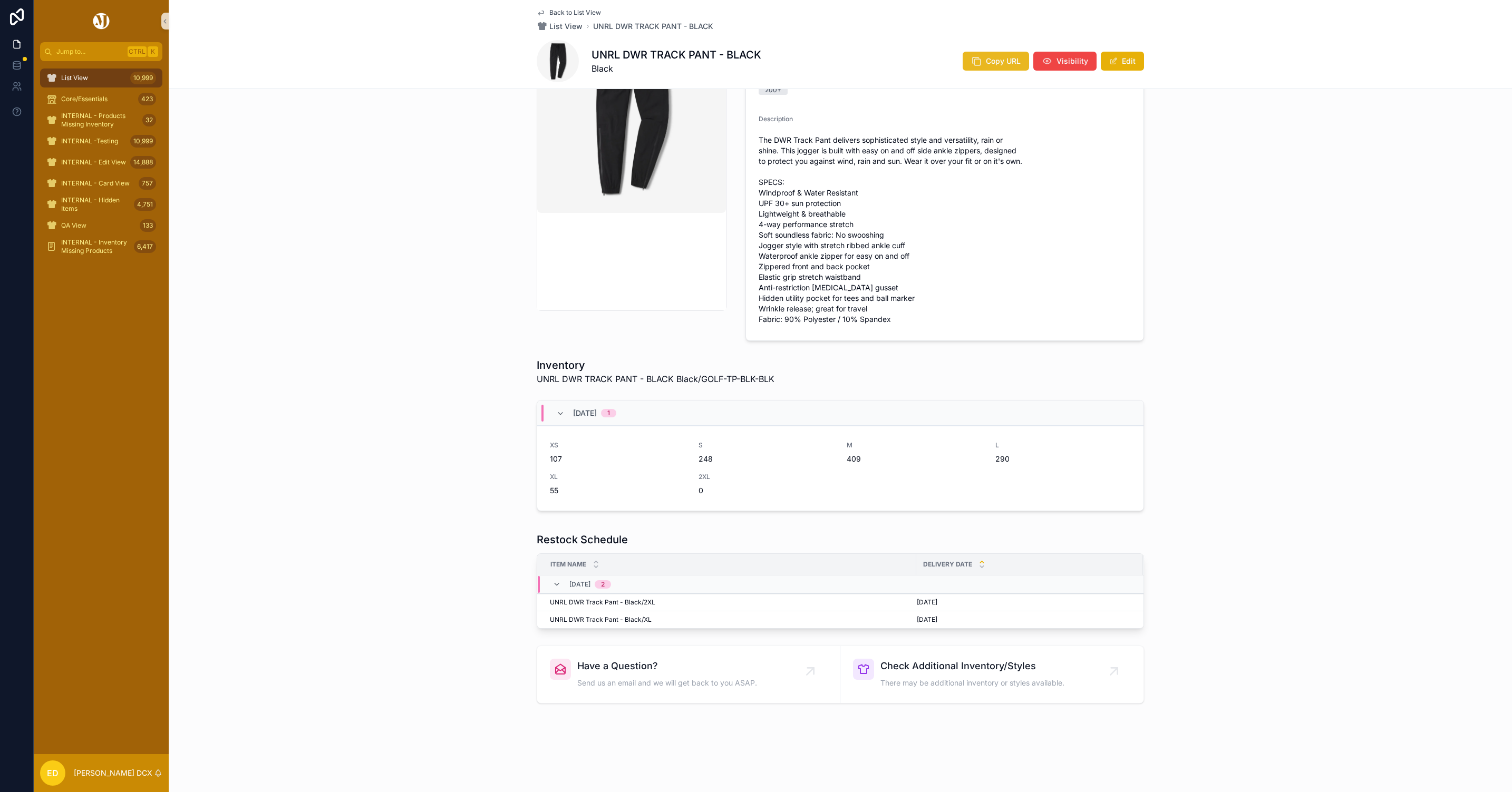
click at [986, 65] on span "Copy URL" at bounding box center [1003, 61] width 35 height 11
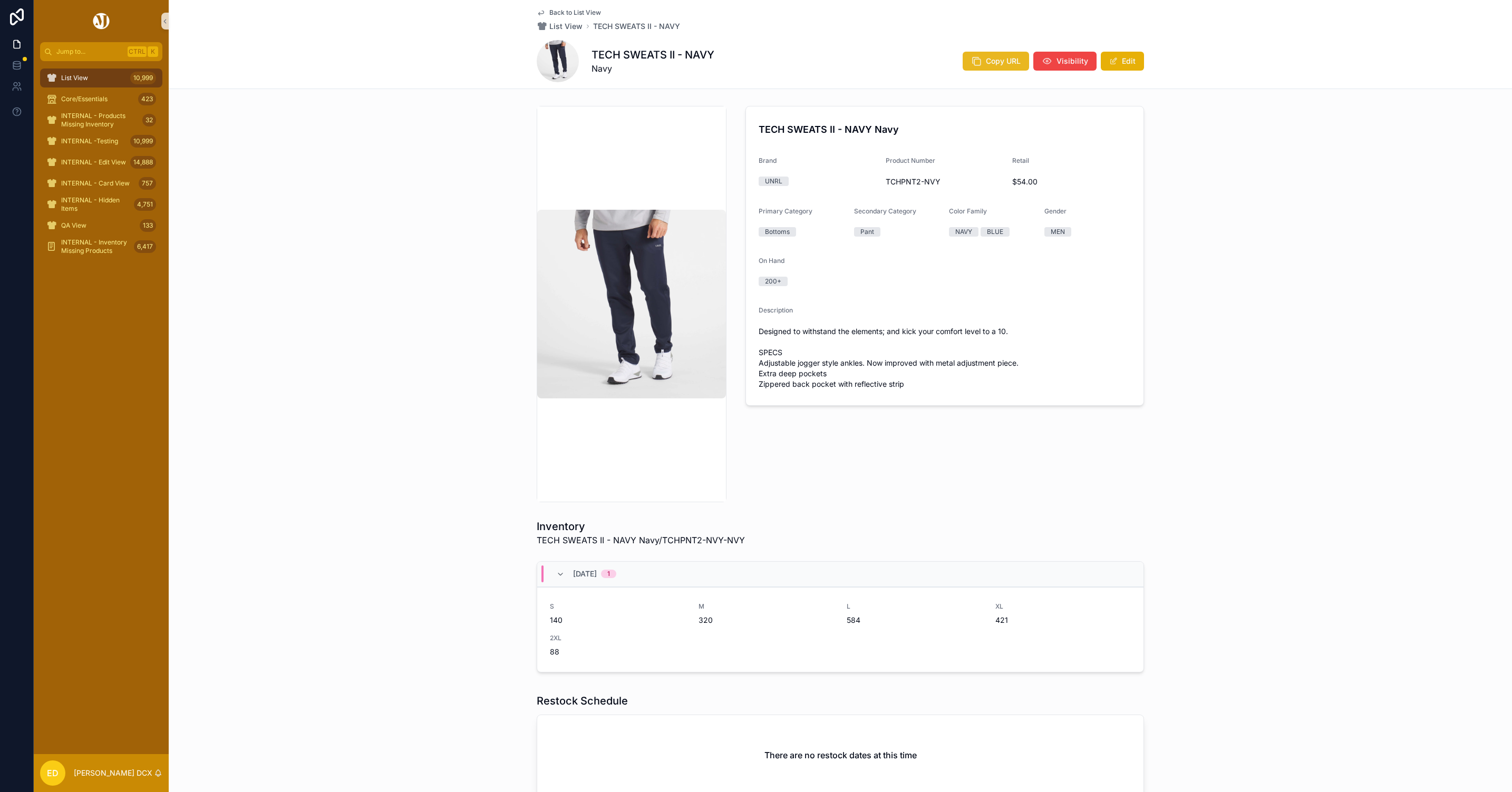
click at [963, 65] on button "Copy URL" at bounding box center [996, 61] width 67 height 19
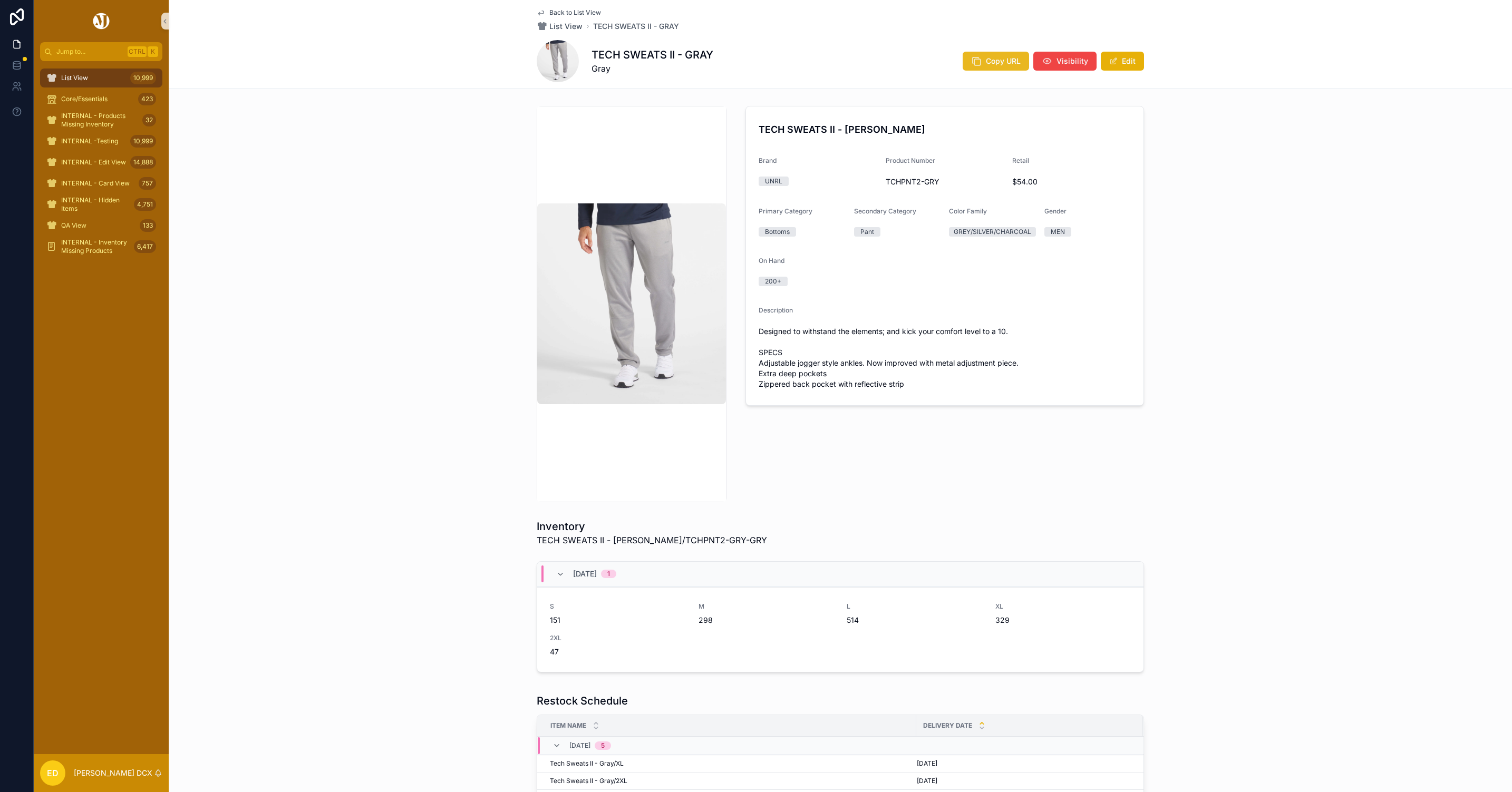
click at [1000, 57] on span "Copy URL" at bounding box center [1003, 61] width 35 height 11
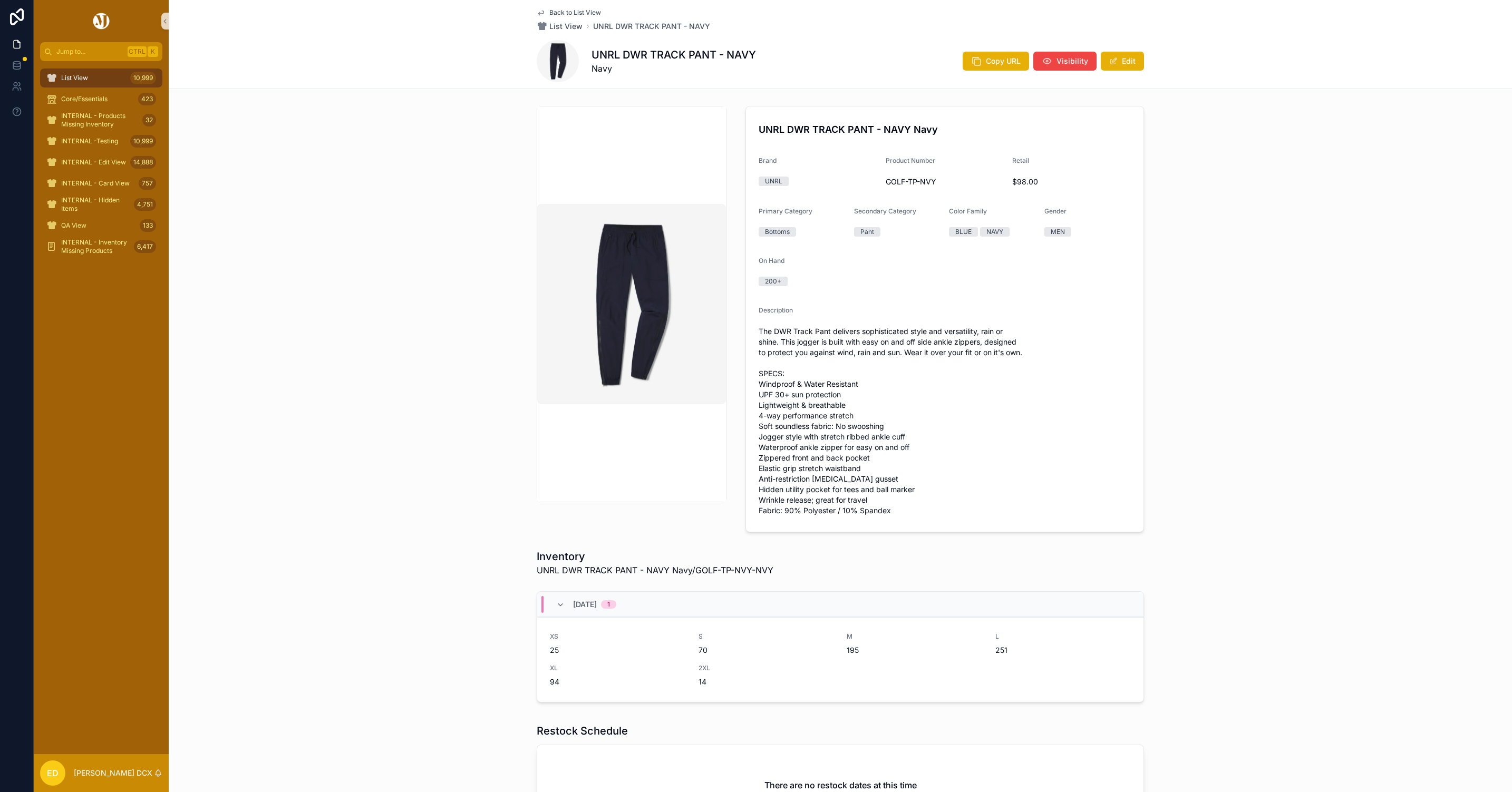
scroll to position [120, 0]
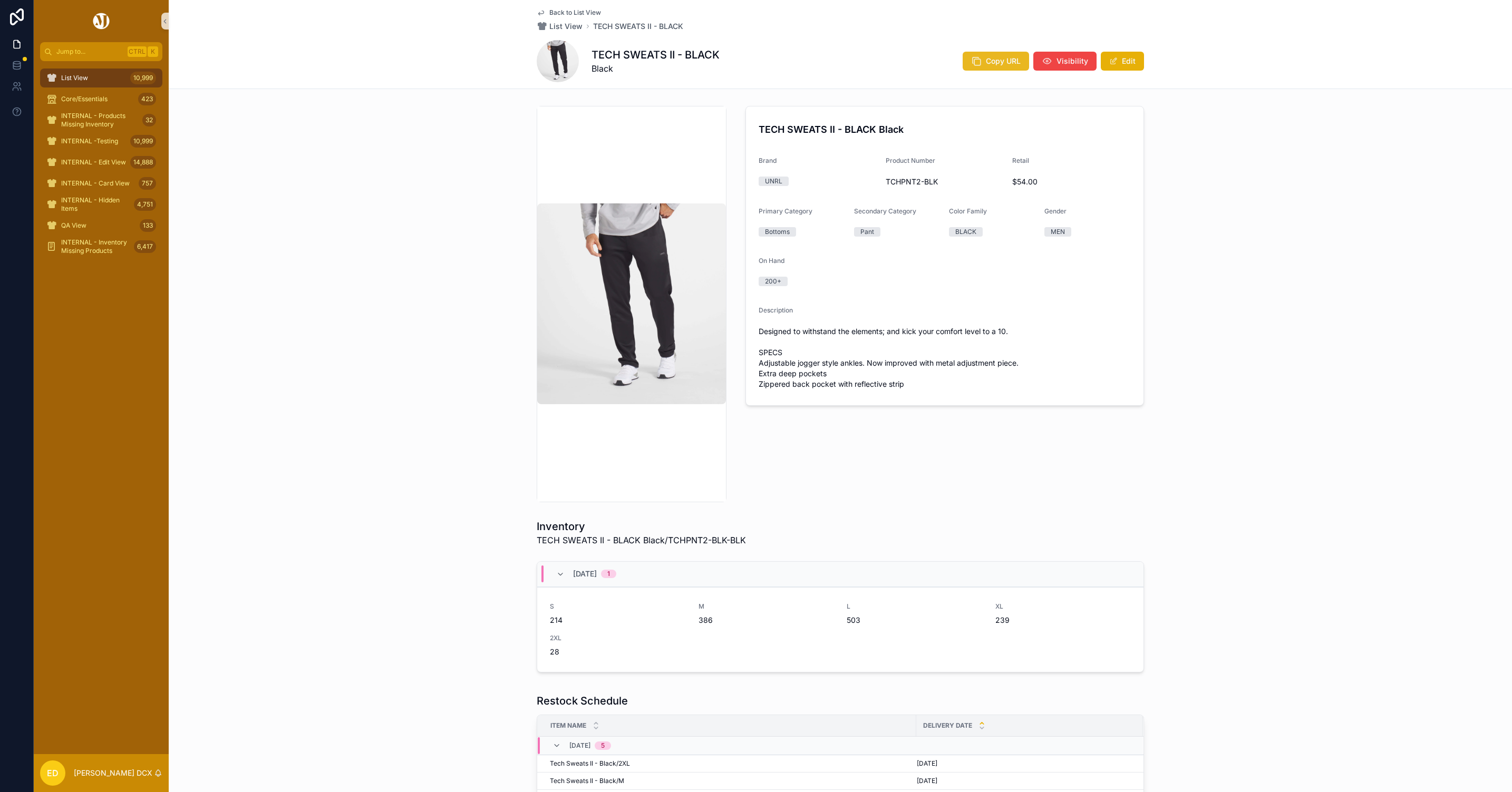
click at [1000, 60] on span "Copy URL" at bounding box center [1003, 61] width 35 height 11
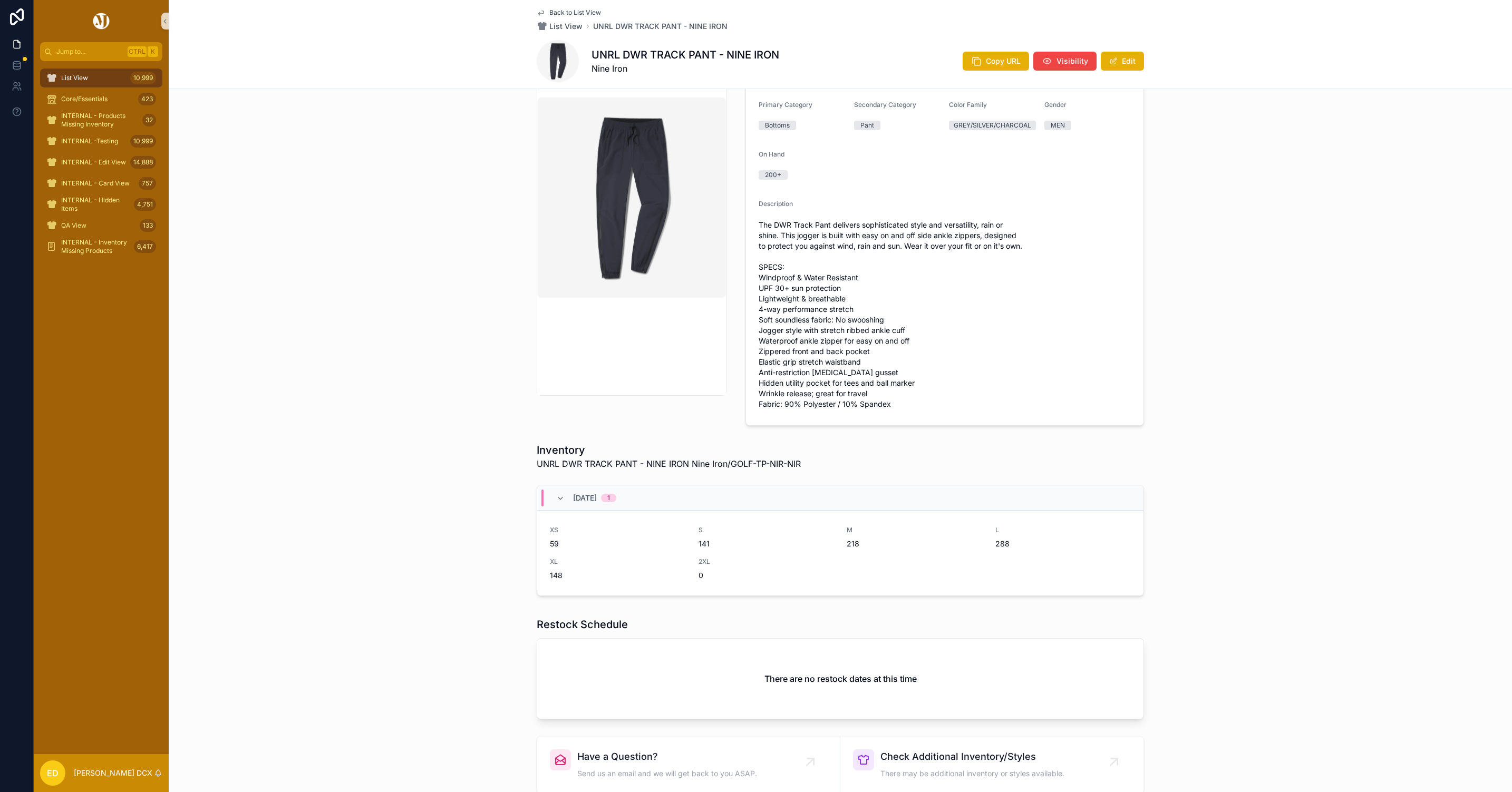
scroll to position [199, 0]
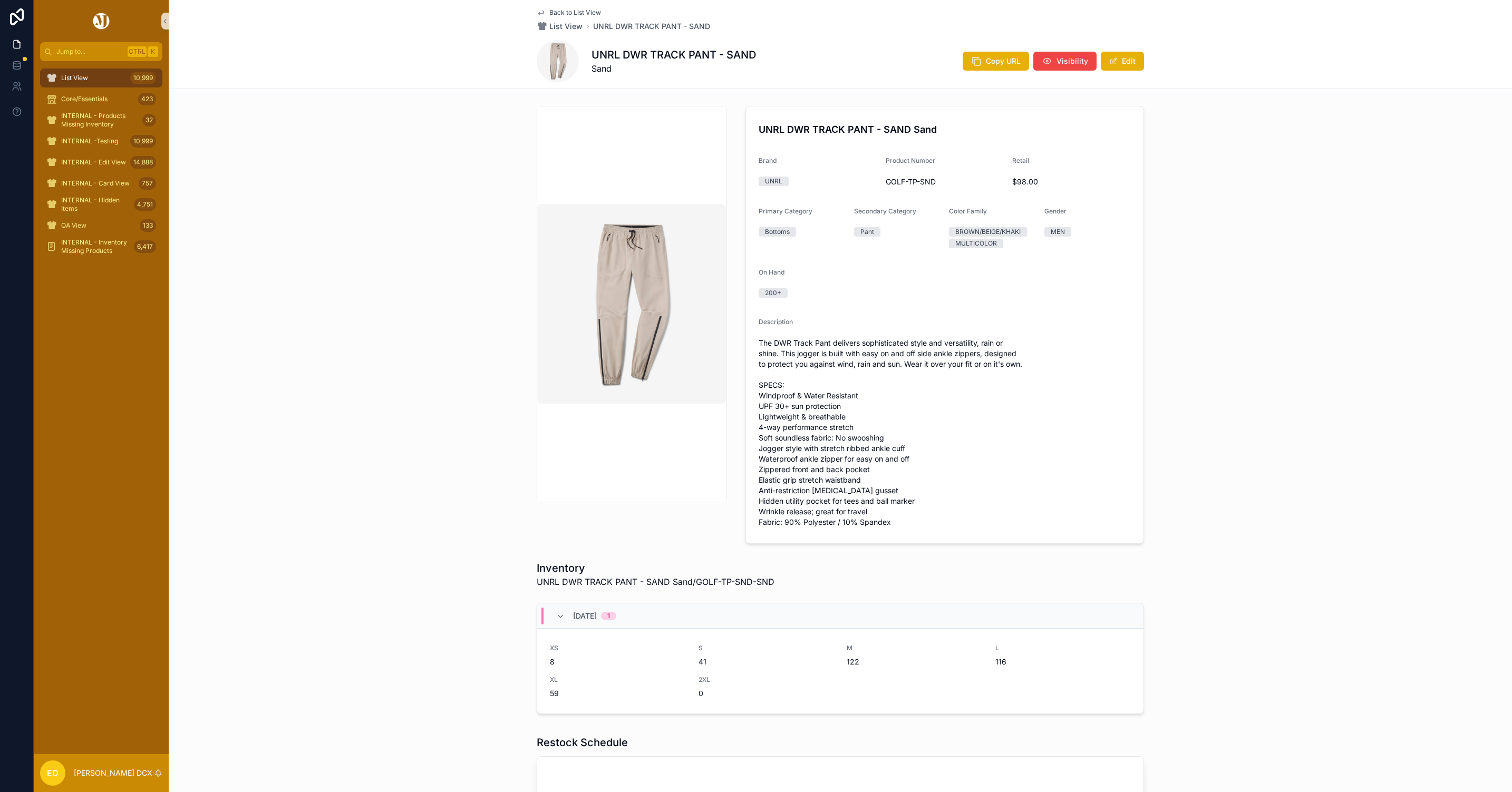
scroll to position [211, 0]
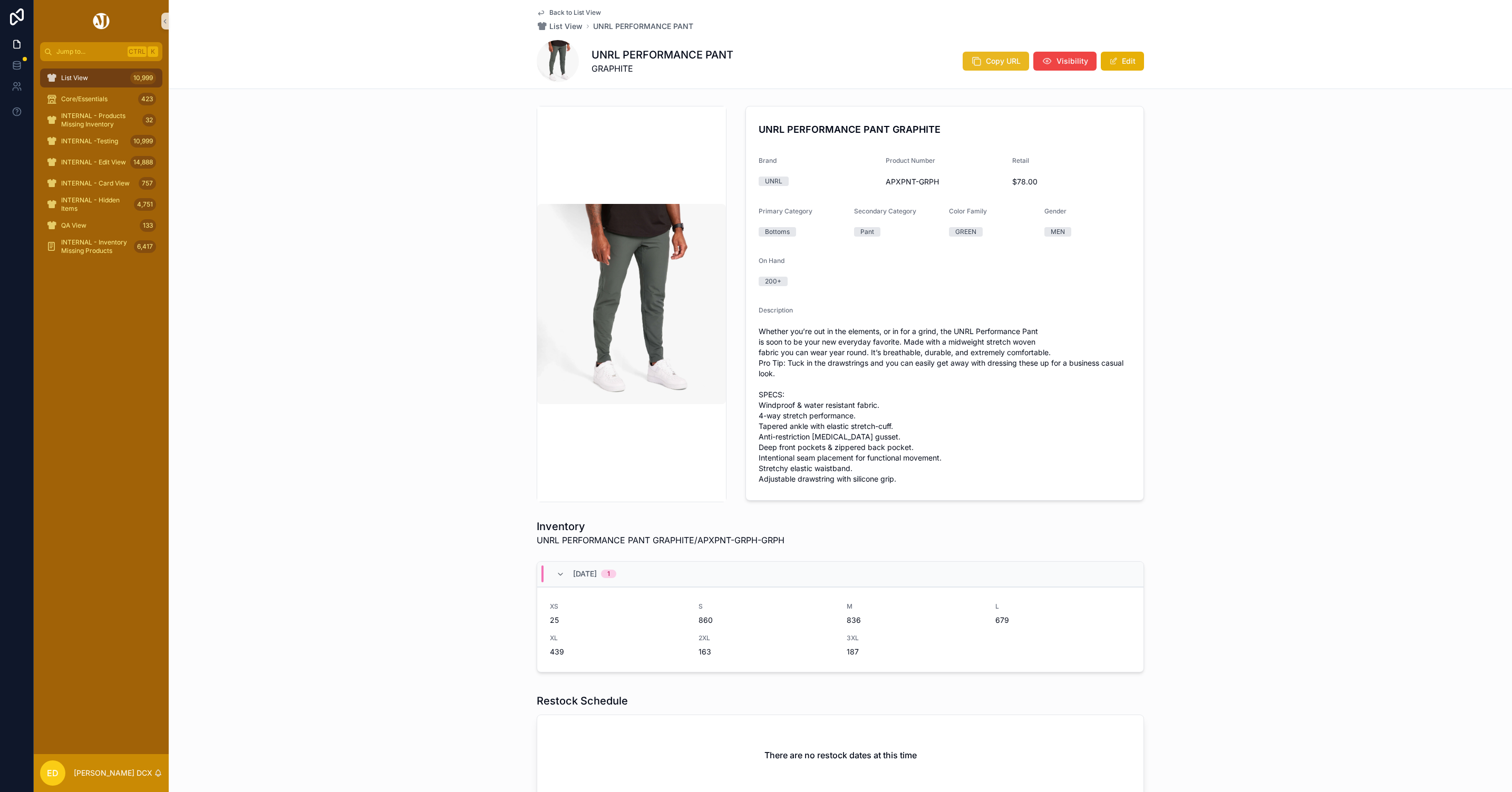
click at [995, 56] on span "Copy URL" at bounding box center [1003, 61] width 35 height 11
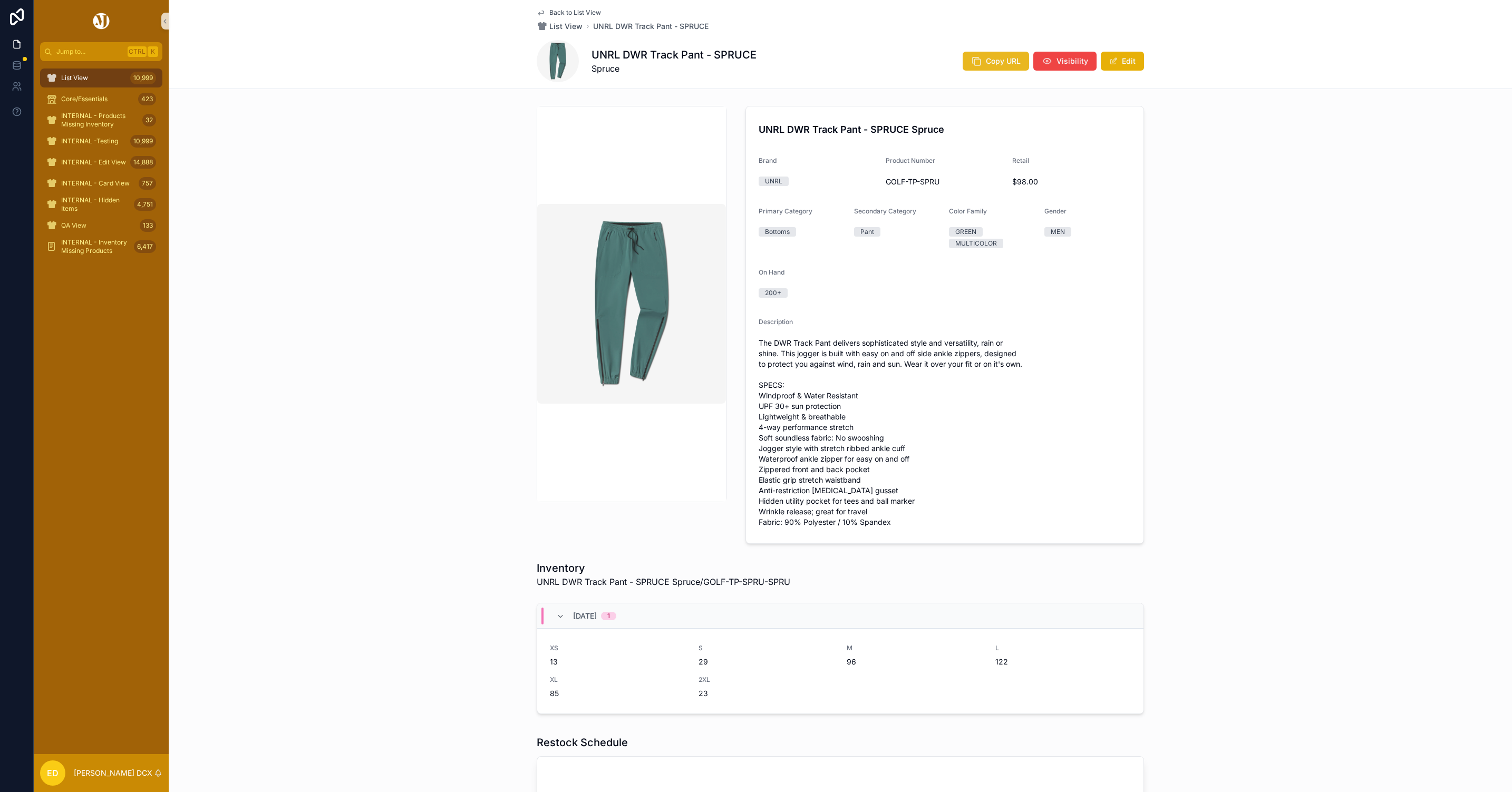
click at [985, 67] on button "Copy URL" at bounding box center [996, 61] width 67 height 19
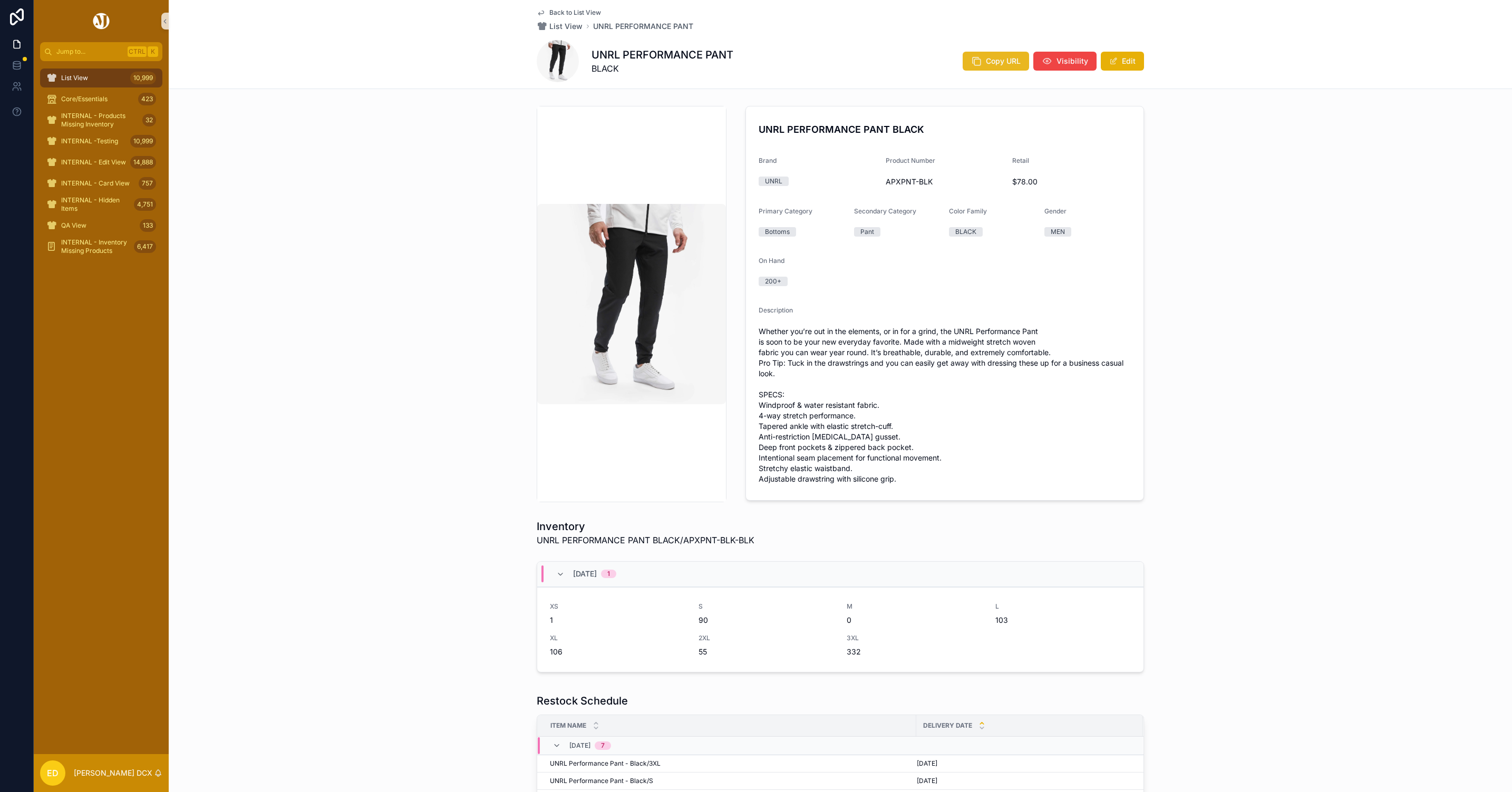
click at [997, 62] on span "Copy URL" at bounding box center [1003, 61] width 35 height 11
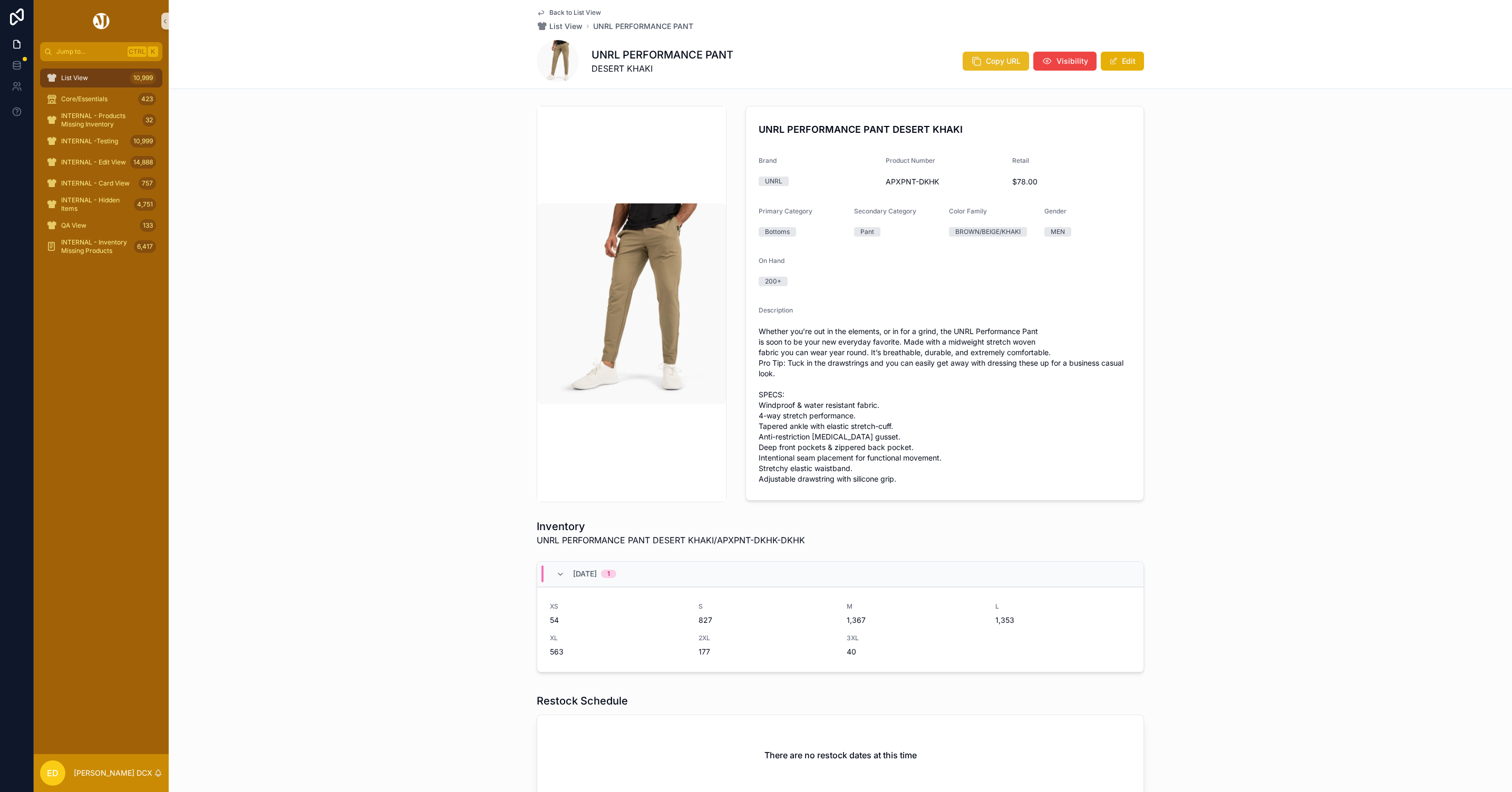
click at [983, 55] on button "Copy URL" at bounding box center [996, 61] width 67 height 19
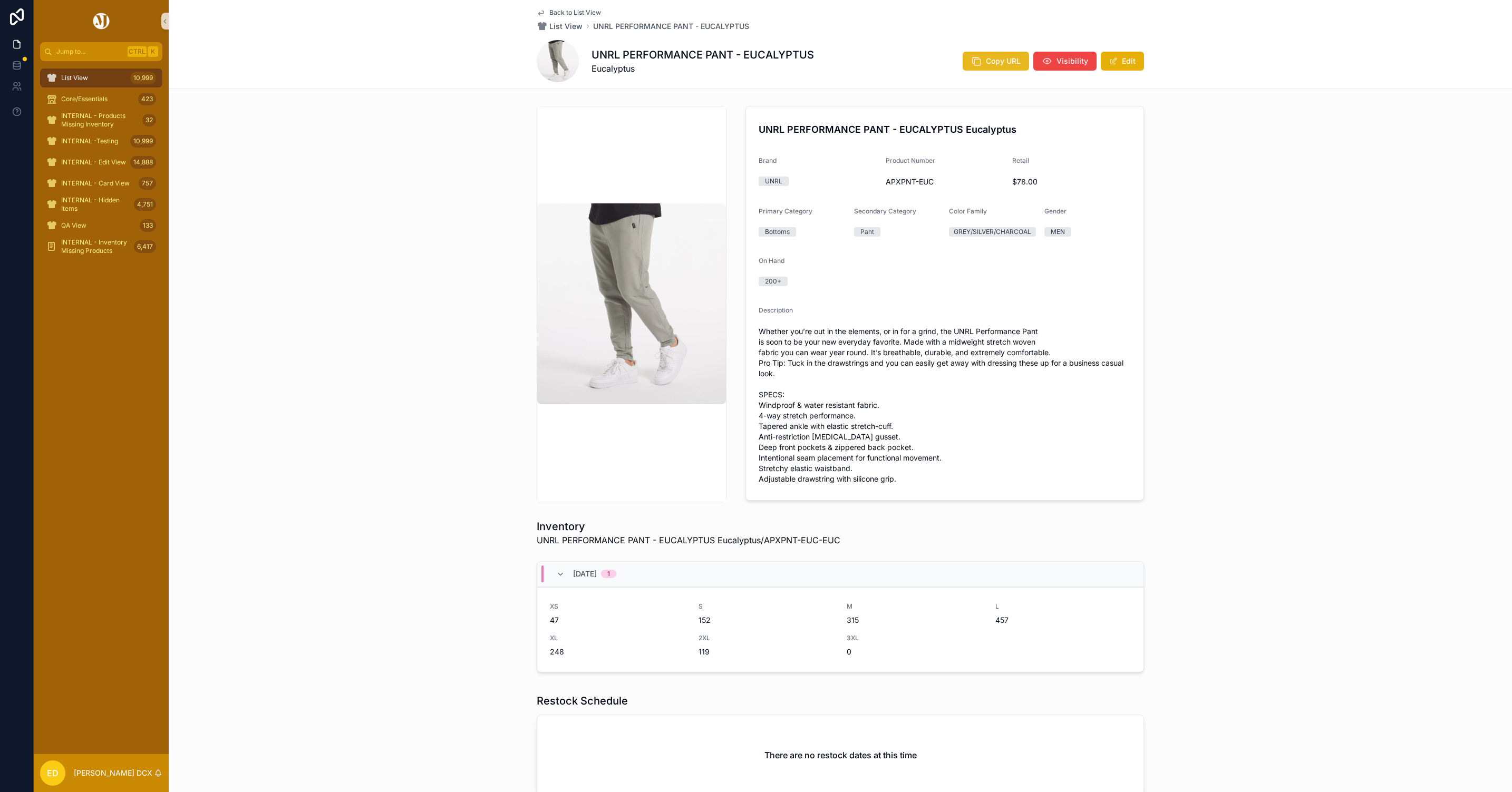
click at [995, 61] on span "Copy URL" at bounding box center [1003, 61] width 35 height 11
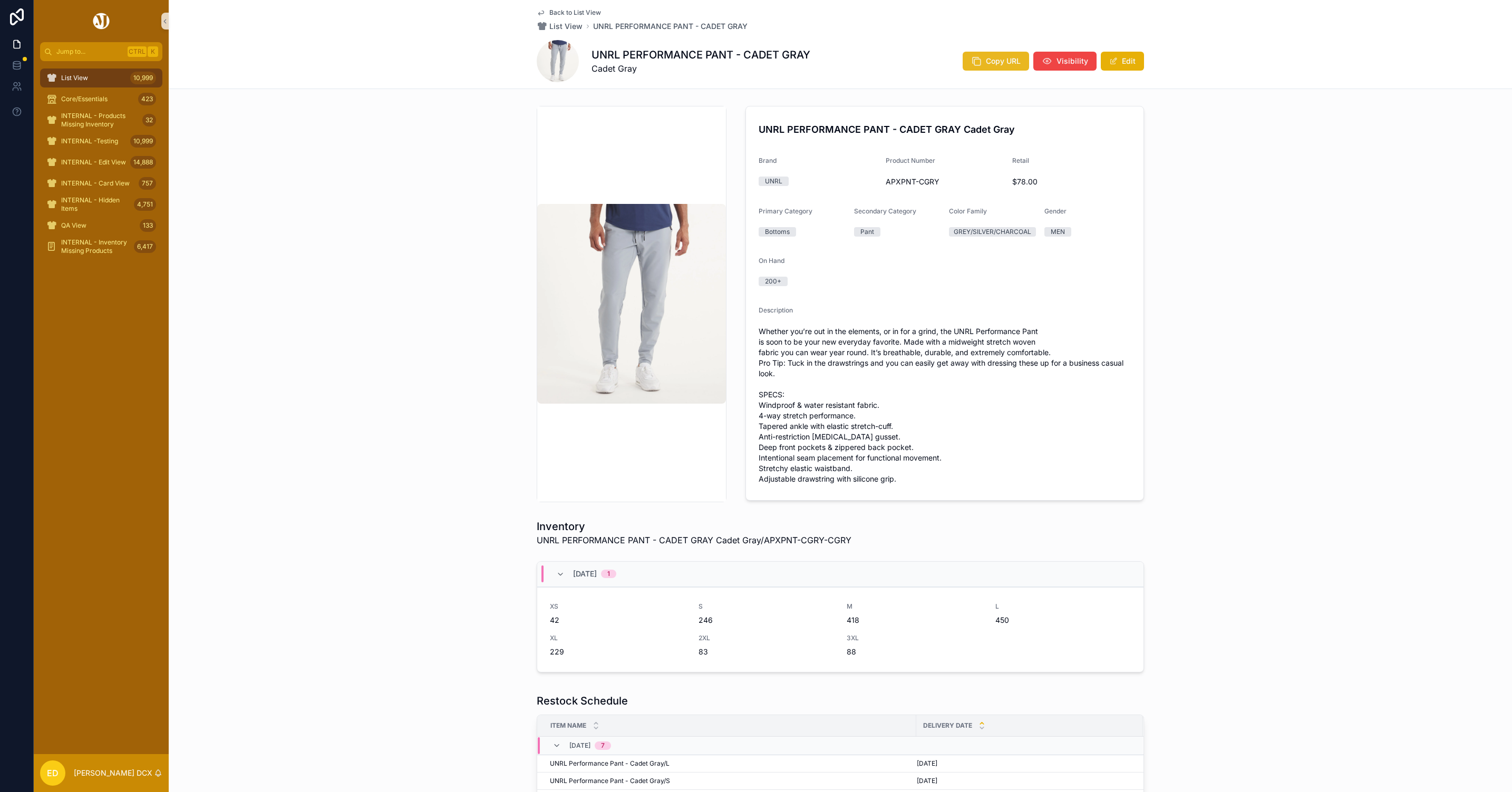
click at [971, 57] on icon "scrollable content" at bounding box center [977, 61] width 11 height 11
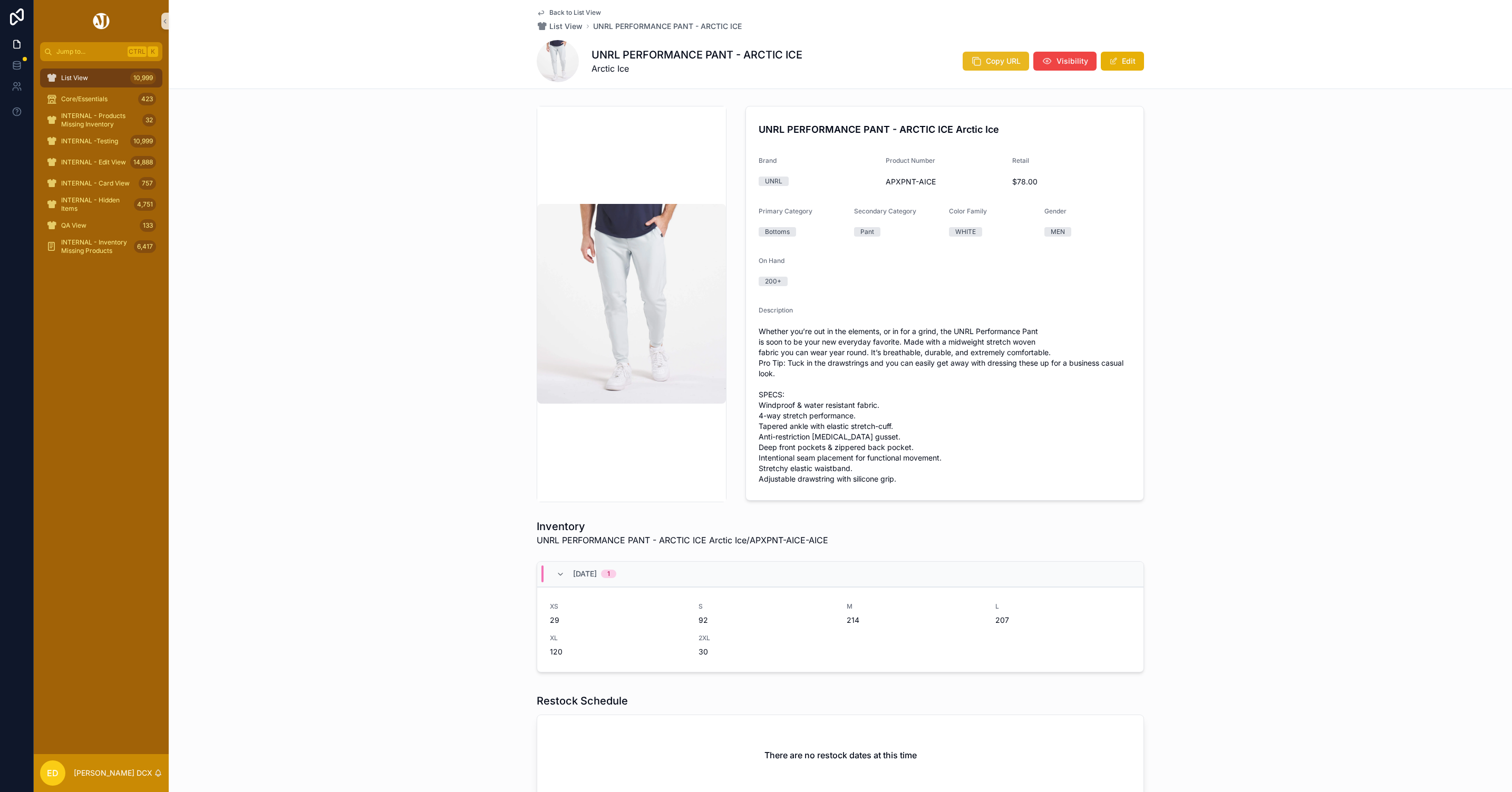
click at [1000, 65] on span "Copy URL" at bounding box center [1003, 61] width 35 height 11
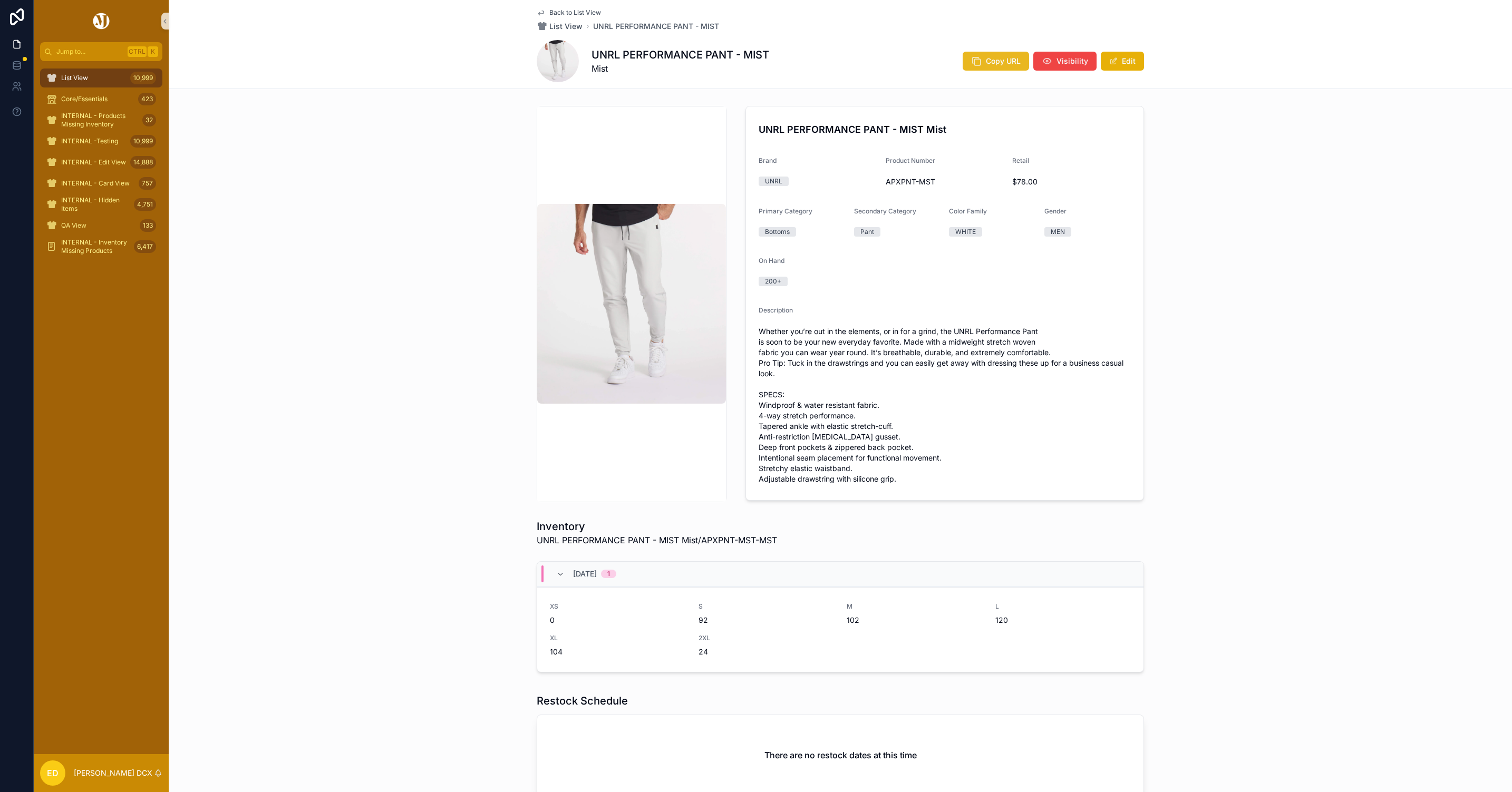
click at [976, 62] on icon "scrollable content" at bounding box center [977, 61] width 11 height 11
click at [979, 60] on button "Copy URL" at bounding box center [996, 61] width 67 height 19
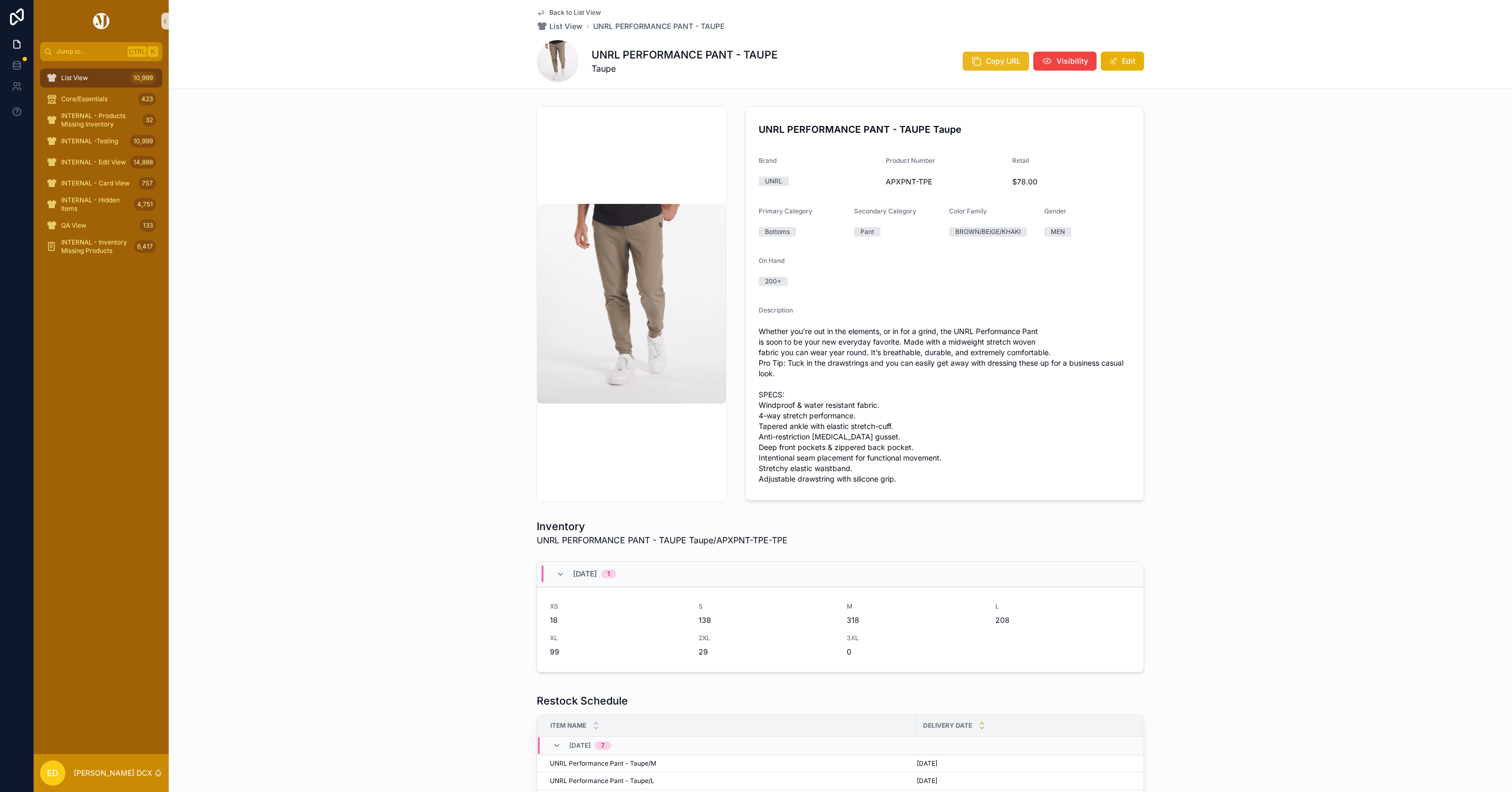
click at [977, 59] on icon "scrollable content" at bounding box center [977, 61] width 11 height 11
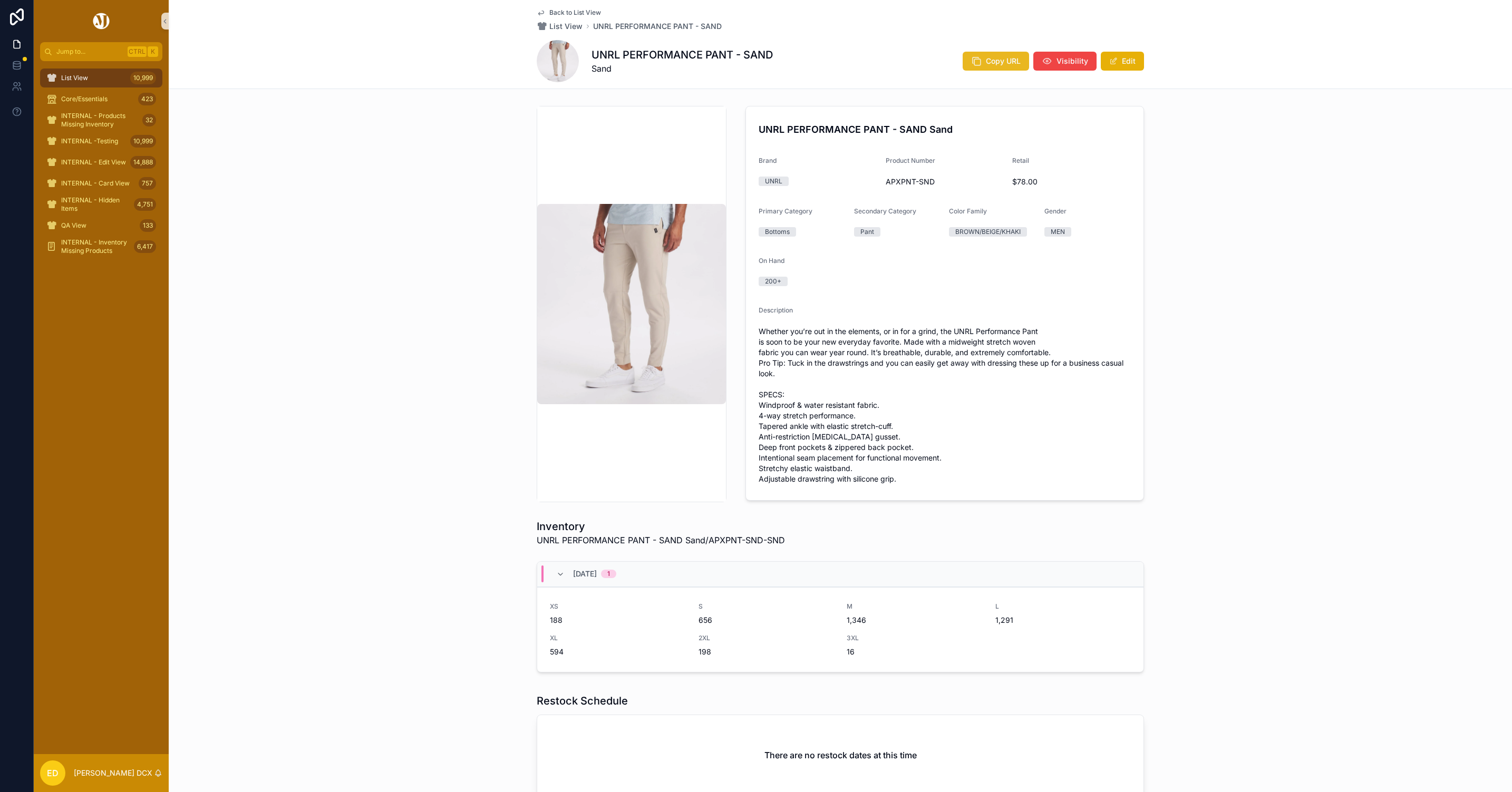
click at [986, 56] on span "Copy URL" at bounding box center [1003, 61] width 35 height 11
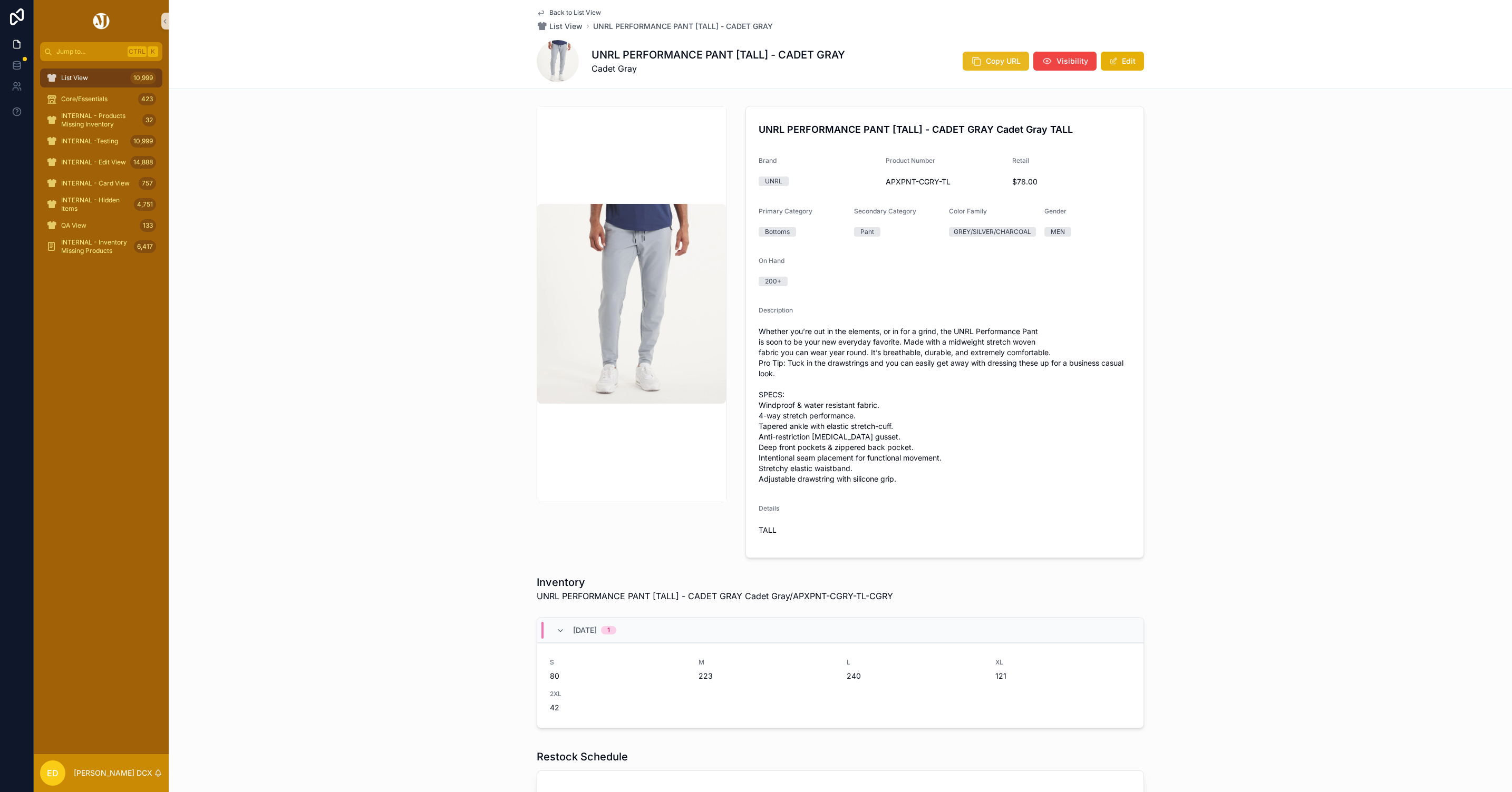
click at [989, 67] on button "Copy URL" at bounding box center [996, 61] width 67 height 19
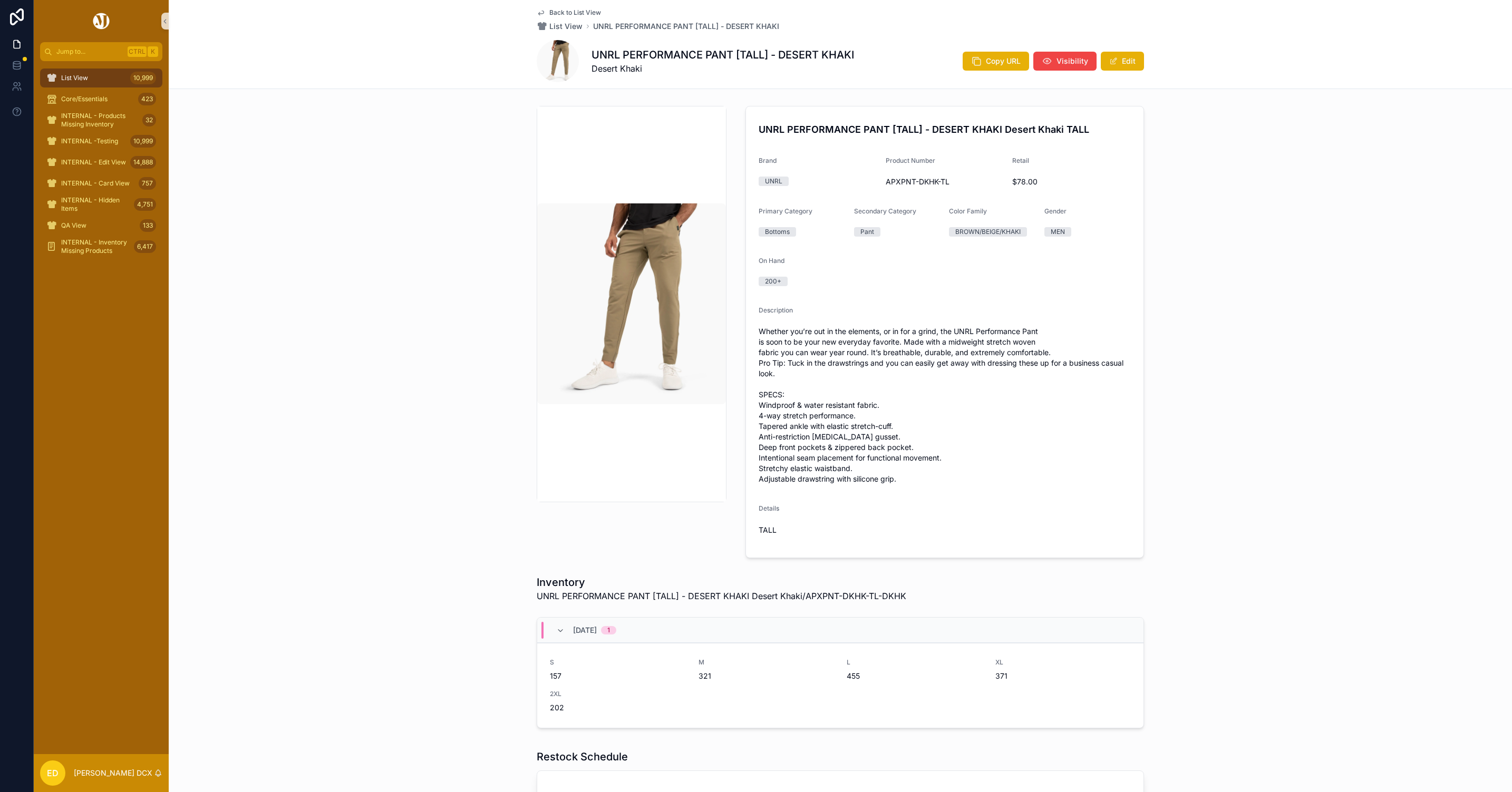
click at [989, 50] on div "UNRL PERFORMANCE PANT [TALL] - DESERT KHAKI Desert Khaki Copy URL Visibility Ed…" at bounding box center [840, 61] width 607 height 42
click at [989, 56] on span "Copy URL" at bounding box center [1003, 61] width 35 height 11
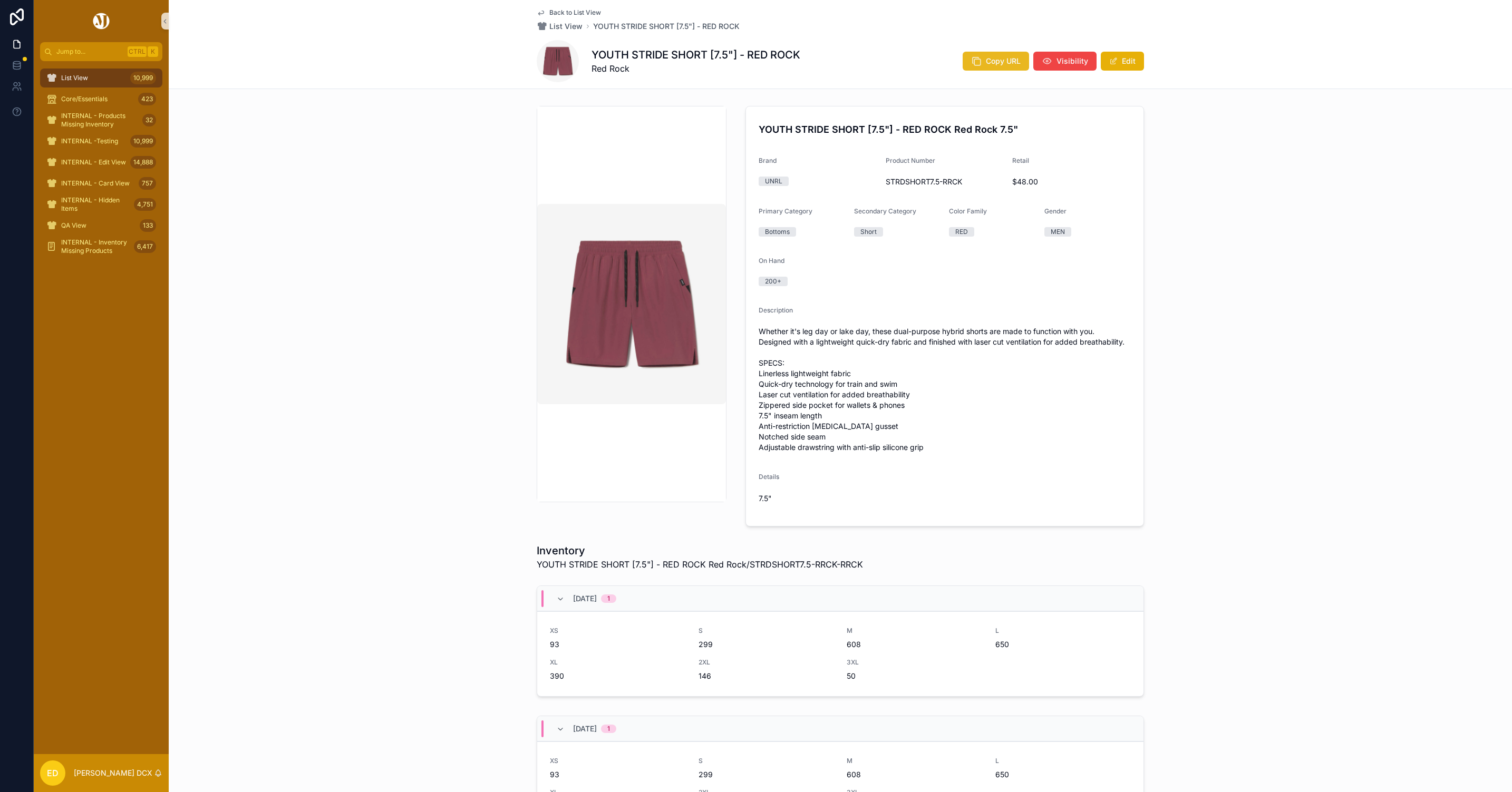
click at [974, 62] on icon "scrollable content" at bounding box center [977, 61] width 11 height 11
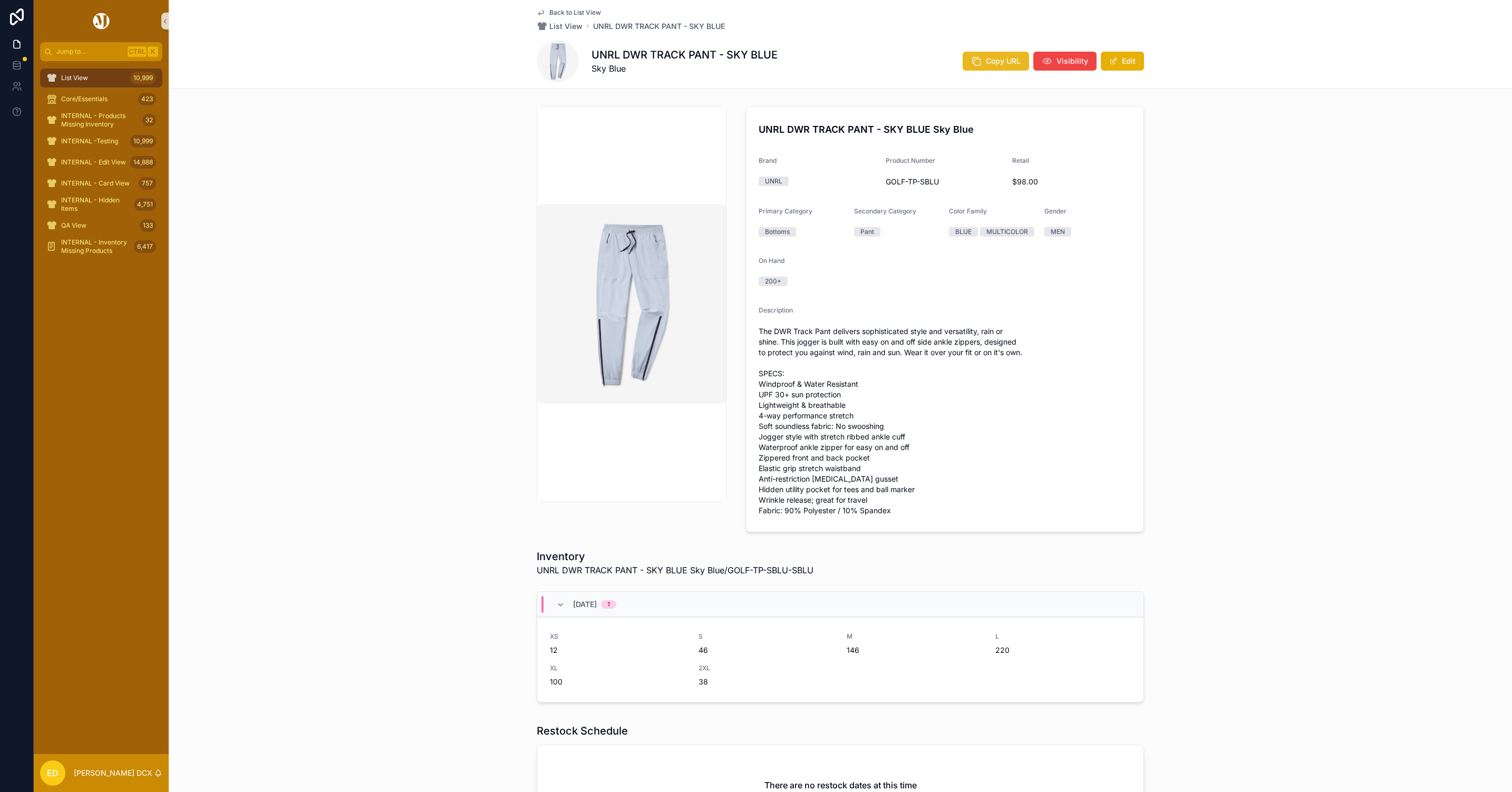
click at [999, 63] on span "Copy URL" at bounding box center [1003, 61] width 35 height 11
